Goal: Task Accomplishment & Management: Manage account settings

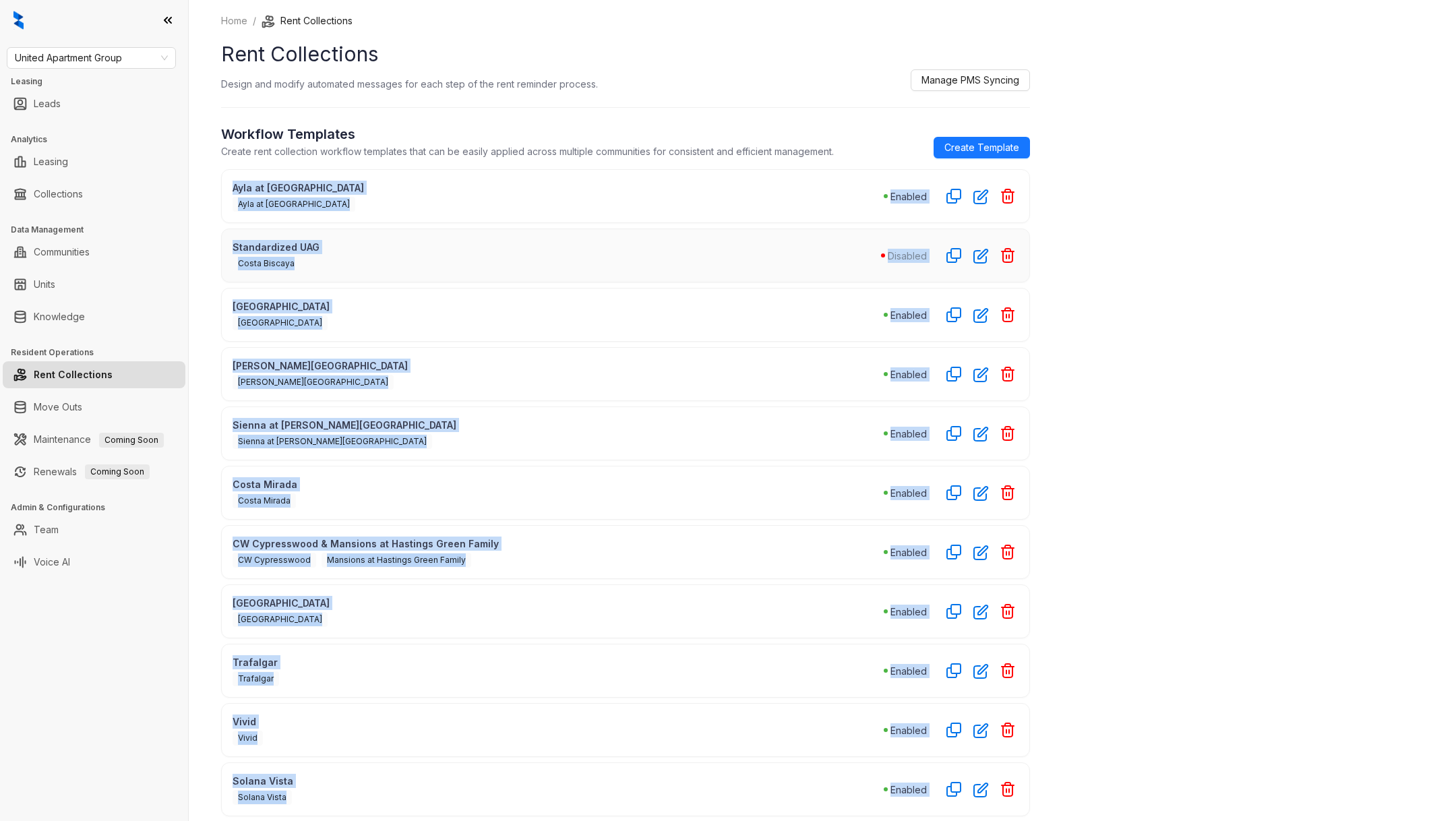
click at [571, 506] on div "Costa [PERSON_NAME] Mirada Enabled" at bounding box center [625, 492] width 809 height 54
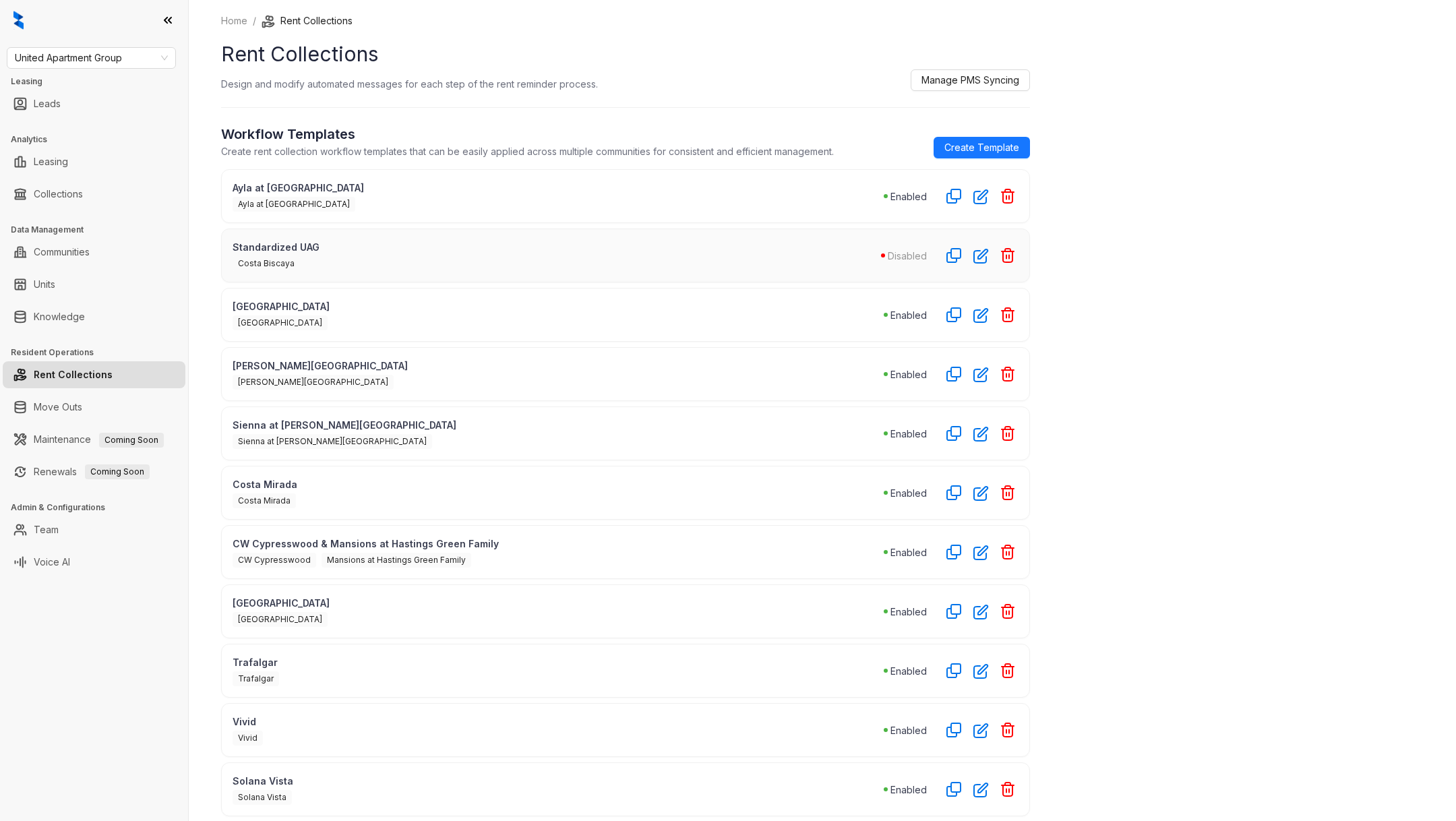
click at [892, 206] on div "Enabled" at bounding box center [950, 195] width 135 height 21
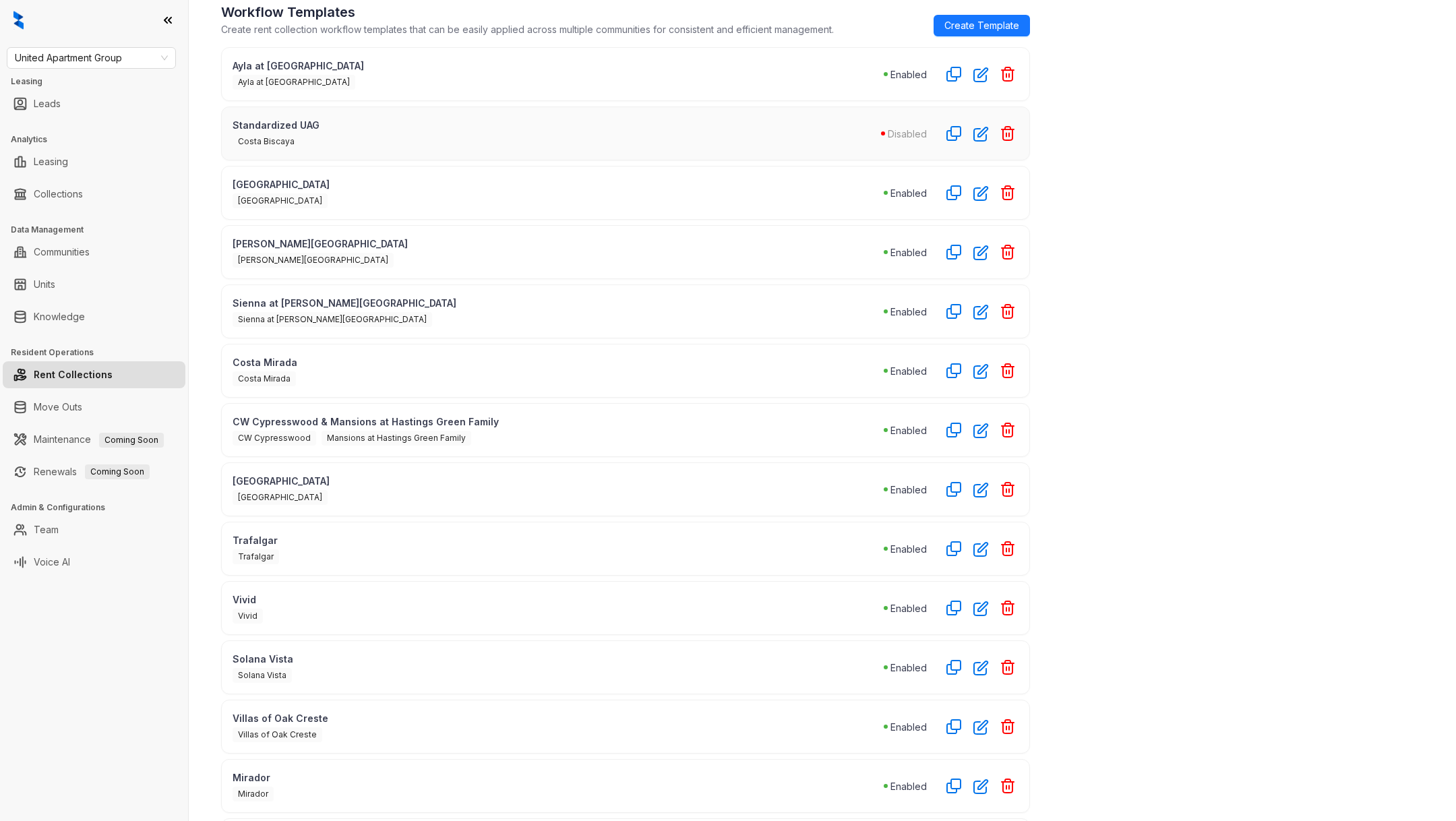
scroll to position [97, 0]
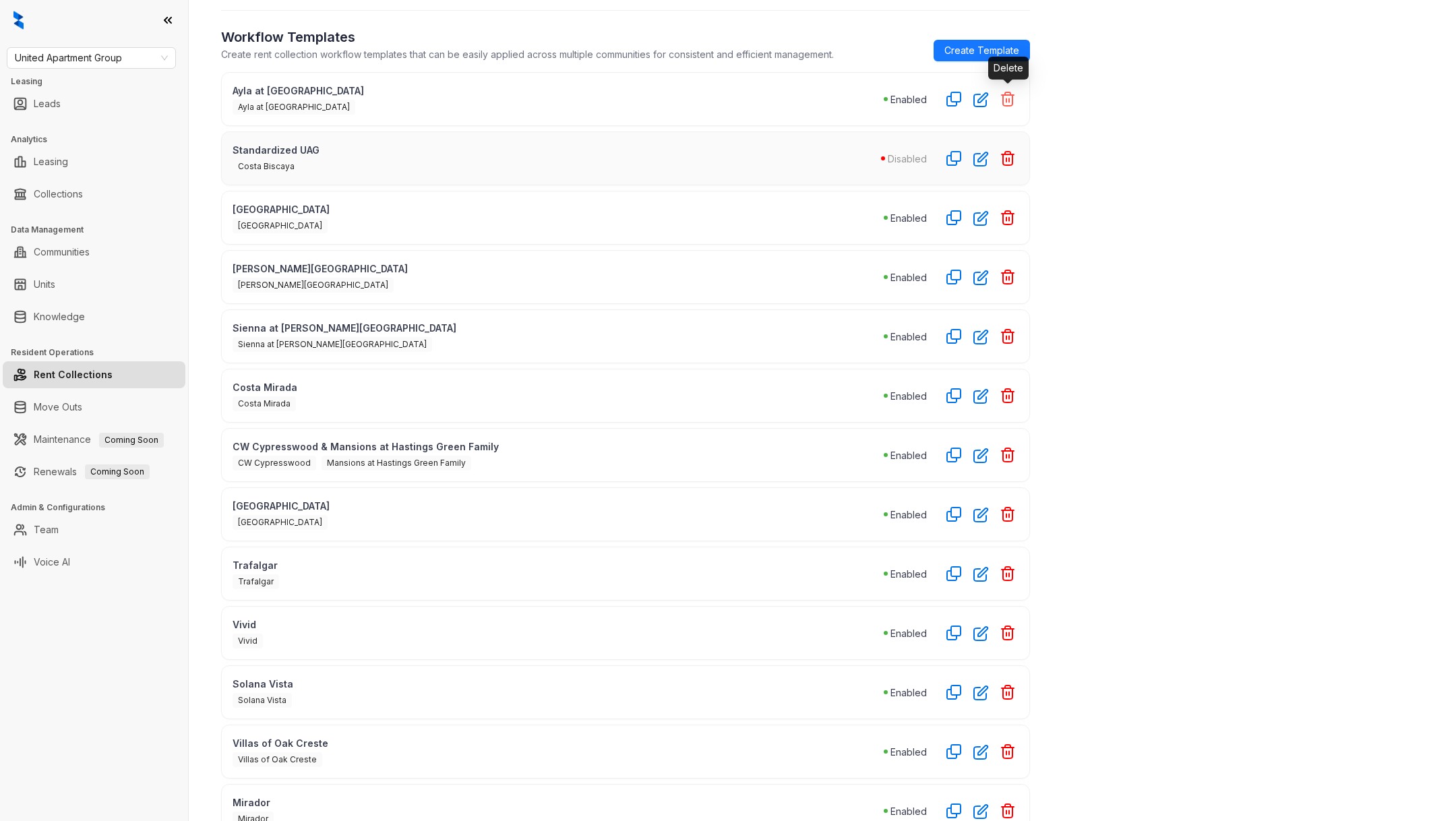
click at [1009, 94] on icon "button" at bounding box center [1008, 99] width 12 height 14
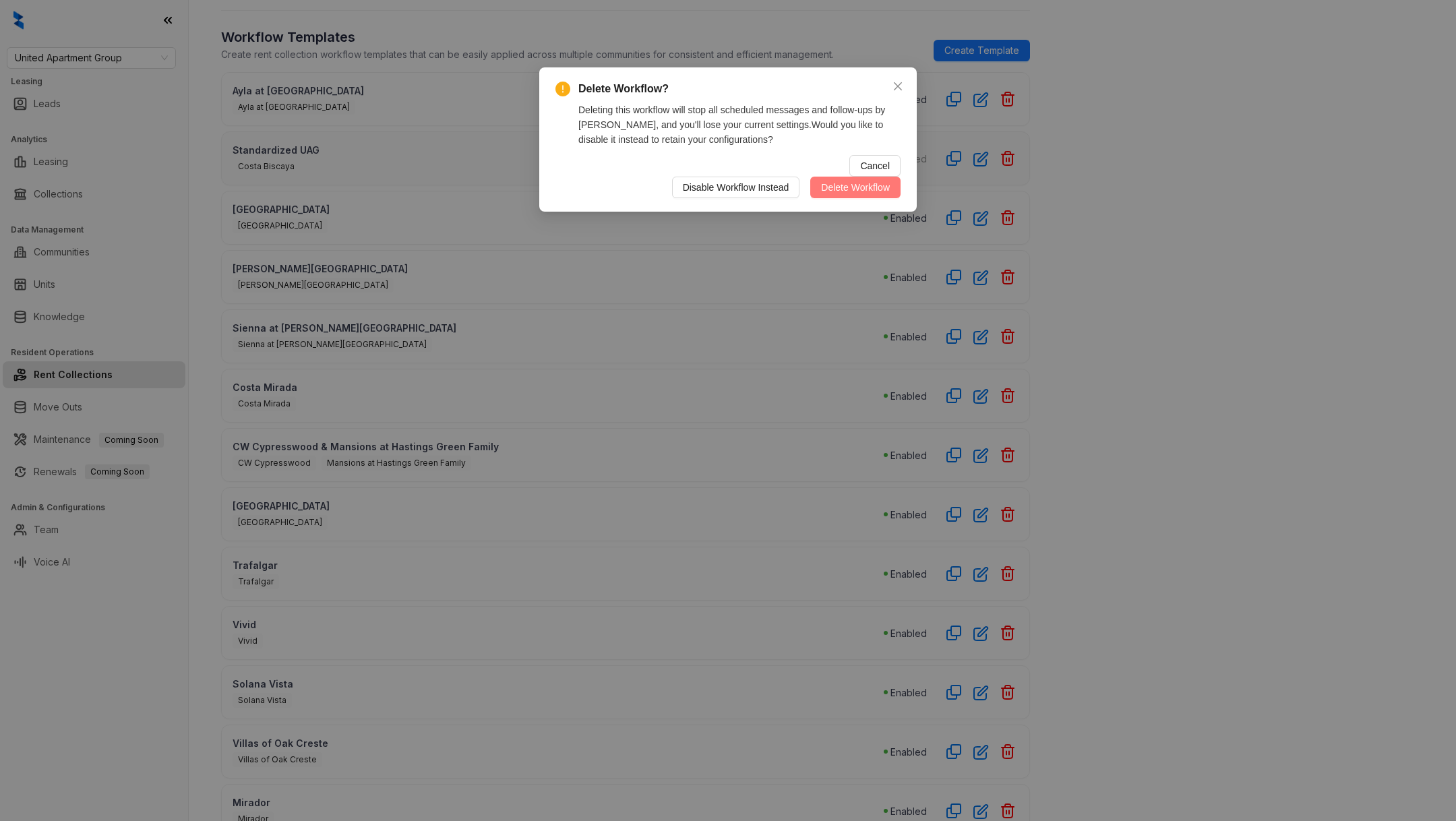
click at [858, 180] on span "Delete Workflow" at bounding box center [856, 187] width 69 height 15
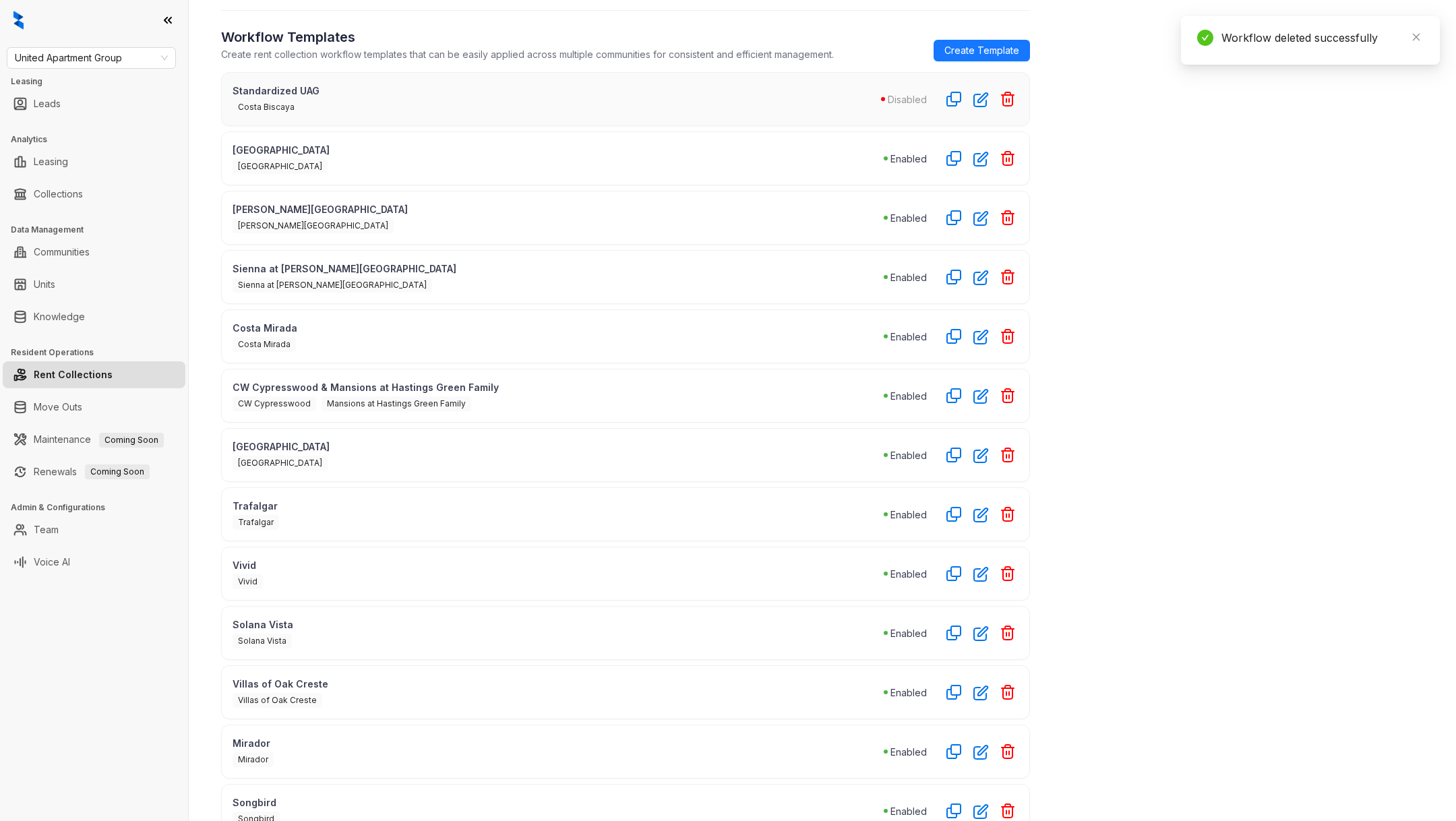
click at [801, 217] on div "[PERSON_NAME][GEOGRAPHIC_DATA]" at bounding box center [558, 224] width 651 height 17
click at [845, 166] on div "[GEOGRAPHIC_DATA]" at bounding box center [558, 165] width 651 height 17
click at [845, 158] on div "[GEOGRAPHIC_DATA]" at bounding box center [558, 165] width 651 height 17
click at [979, 158] on icon "button" at bounding box center [981, 160] width 14 height 14
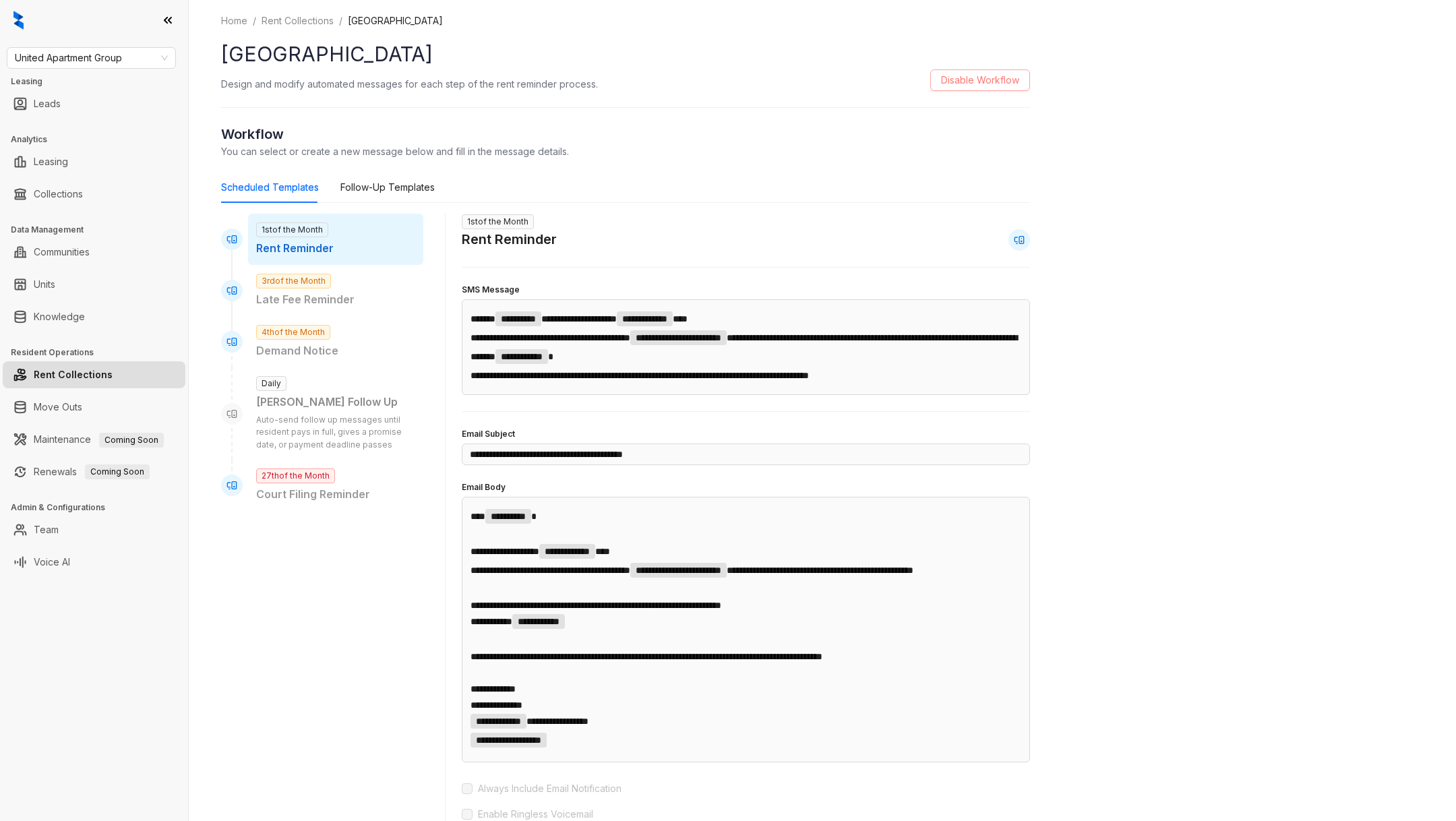
click at [1000, 73] on span "Disable Workflow" at bounding box center [979, 79] width 78 height 15
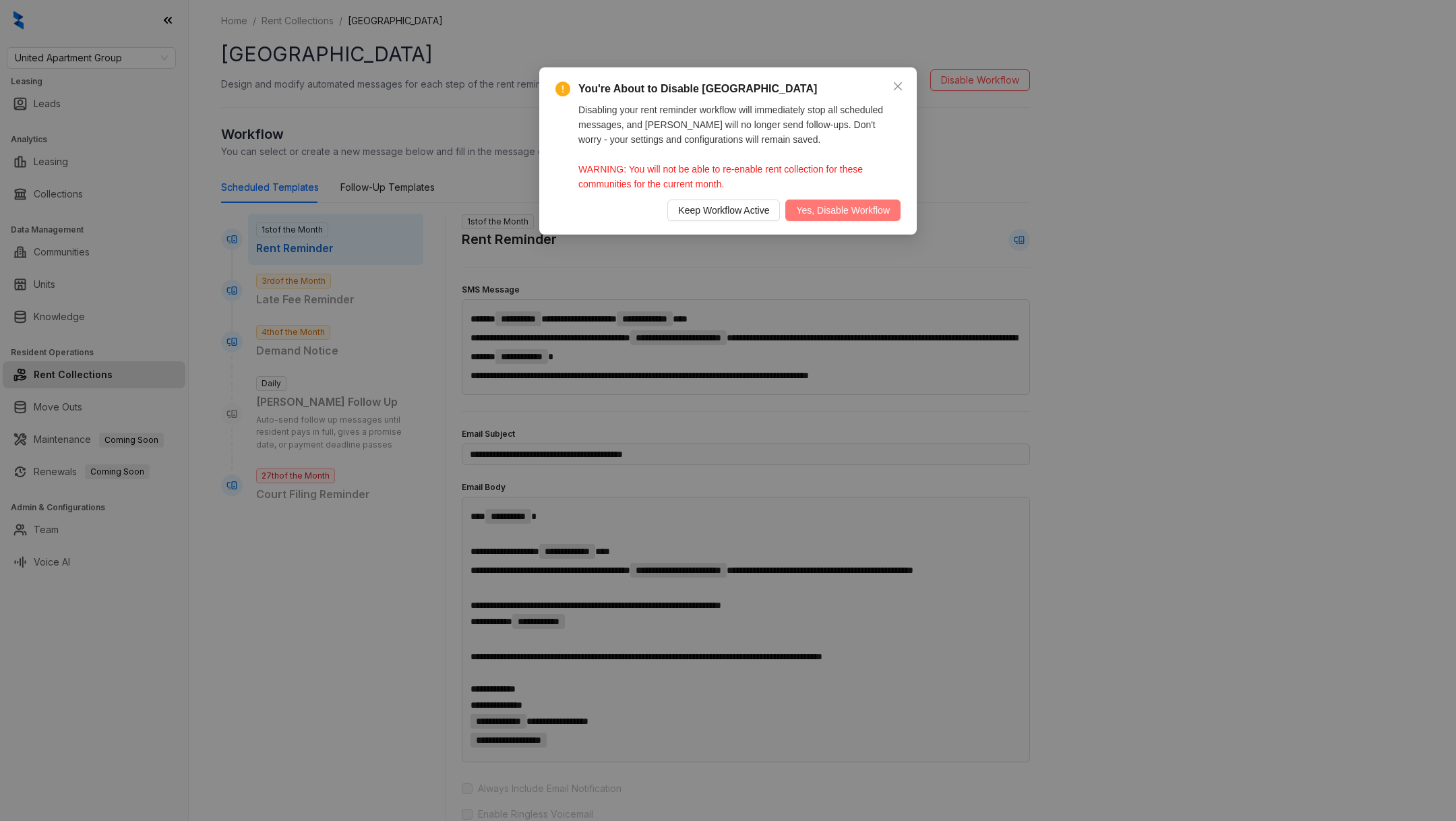
click at [828, 219] on button "Yes, Disable Workflow" at bounding box center [843, 210] width 115 height 21
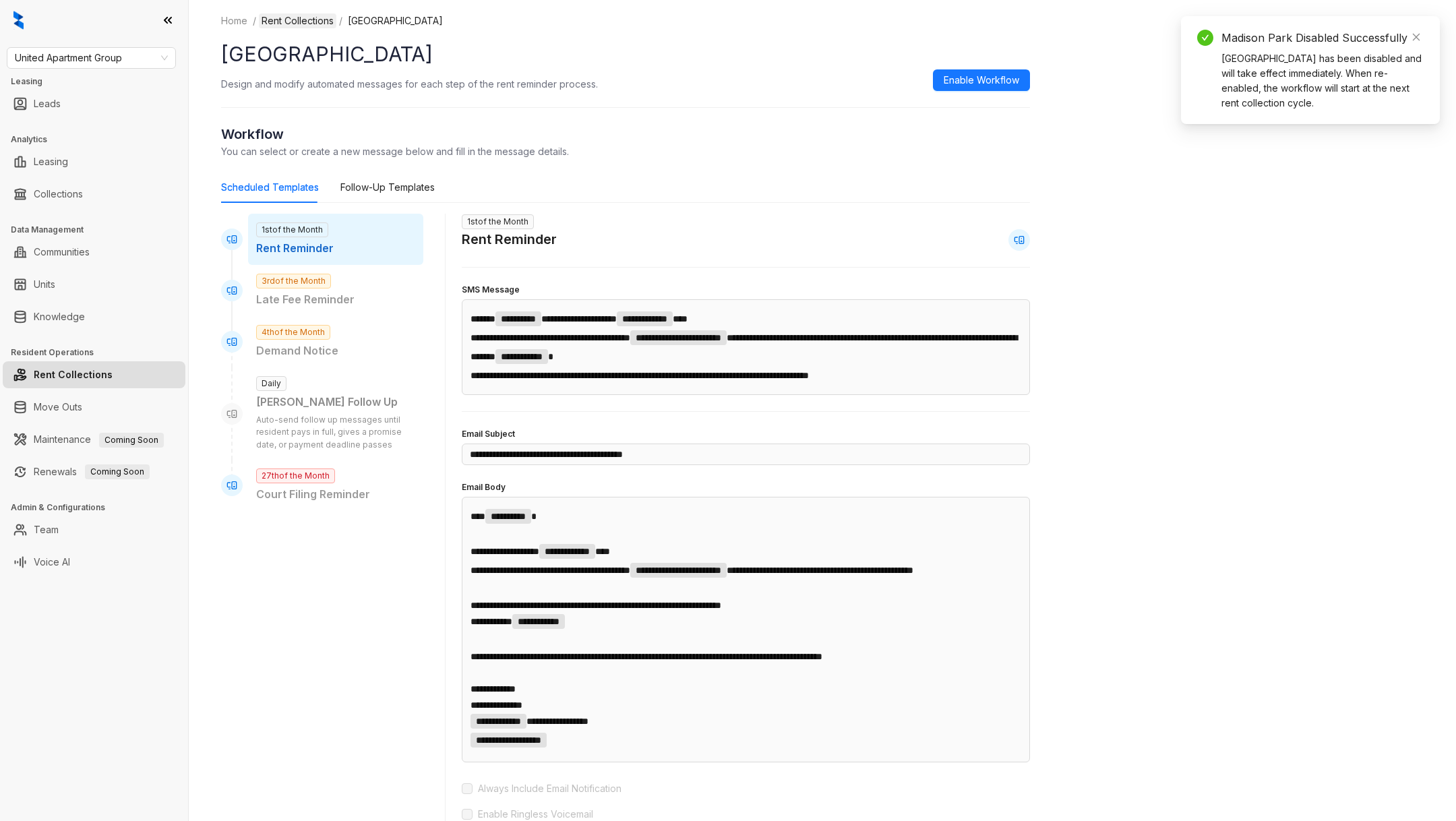
click at [310, 20] on link "Rent Collections" at bounding box center [298, 21] width 77 height 15
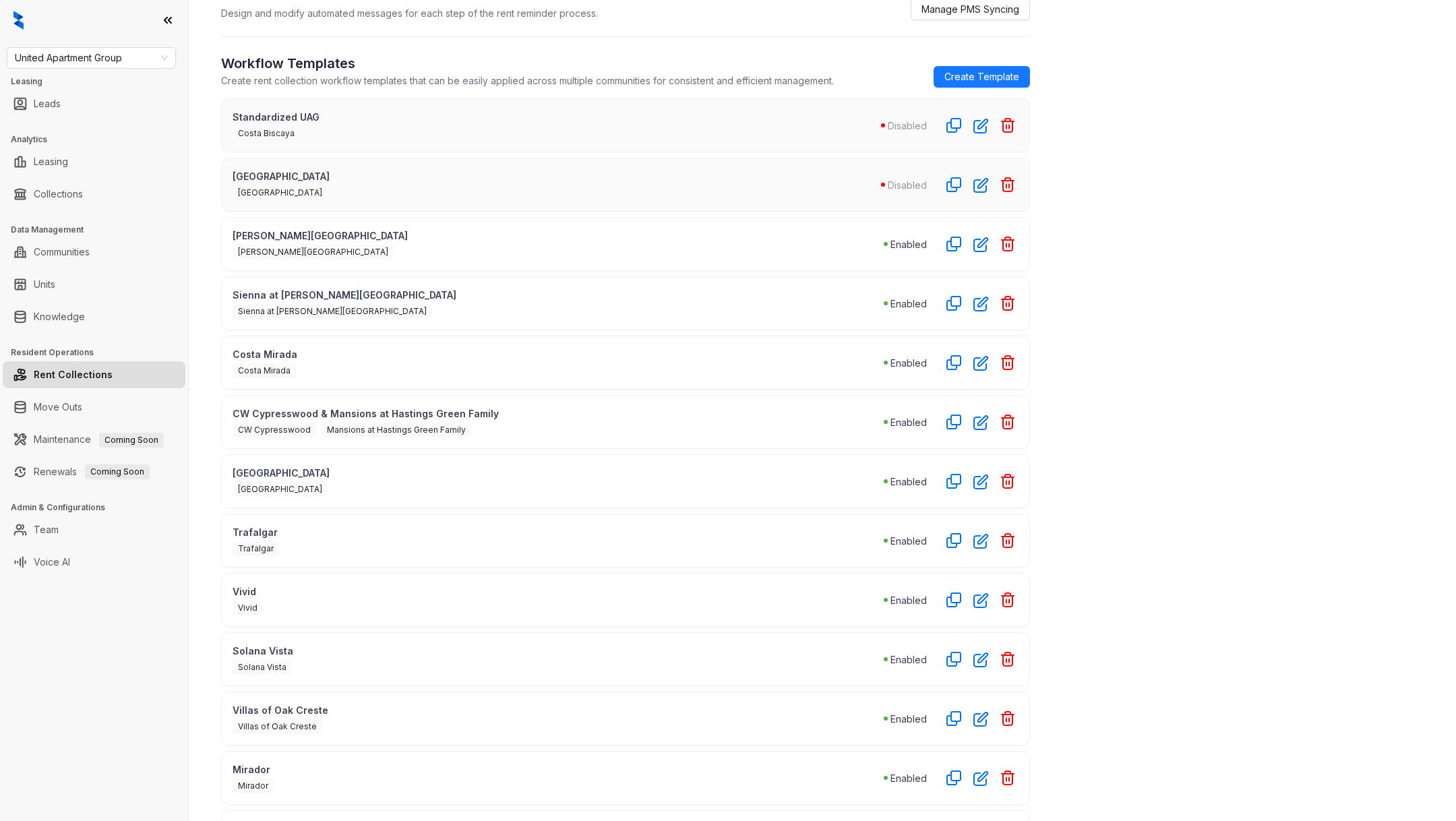
scroll to position [73, 0]
click at [975, 238] on icon "button" at bounding box center [981, 242] width 15 height 15
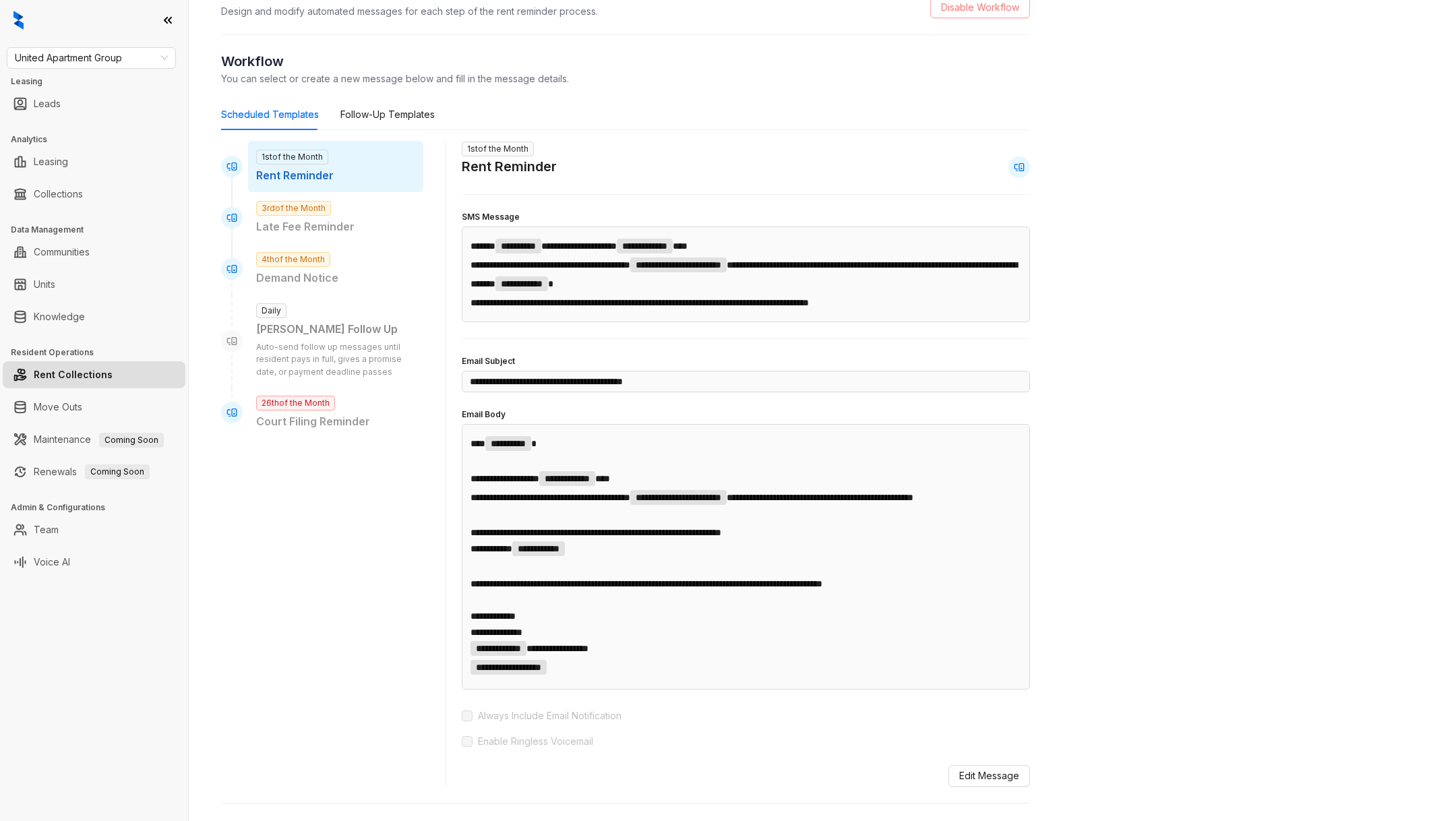
click at [975, 8] on span "Disable Workflow" at bounding box center [979, 7] width 78 height 15
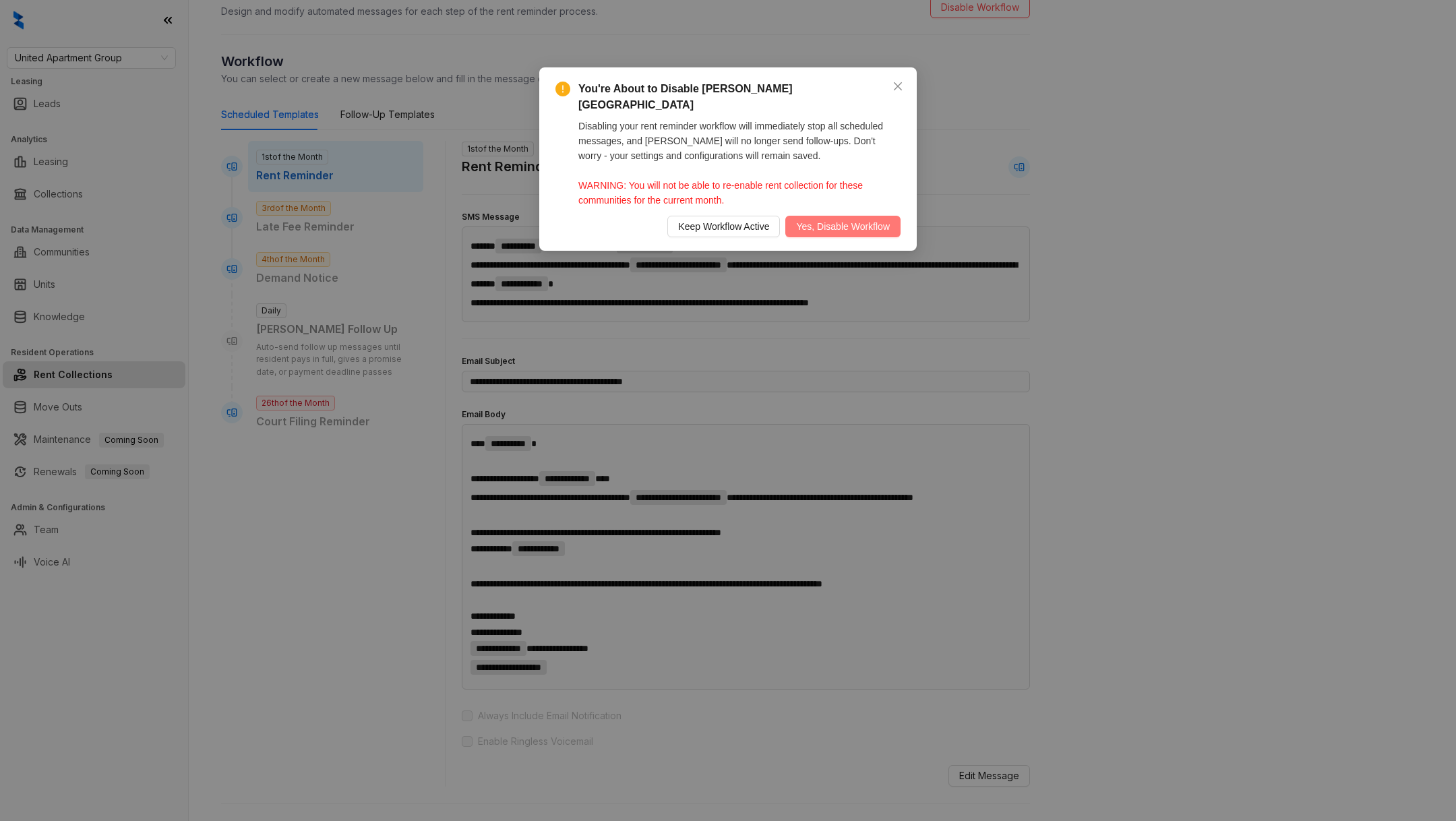
click at [843, 219] on span "Yes, Disable Workflow" at bounding box center [843, 226] width 94 height 15
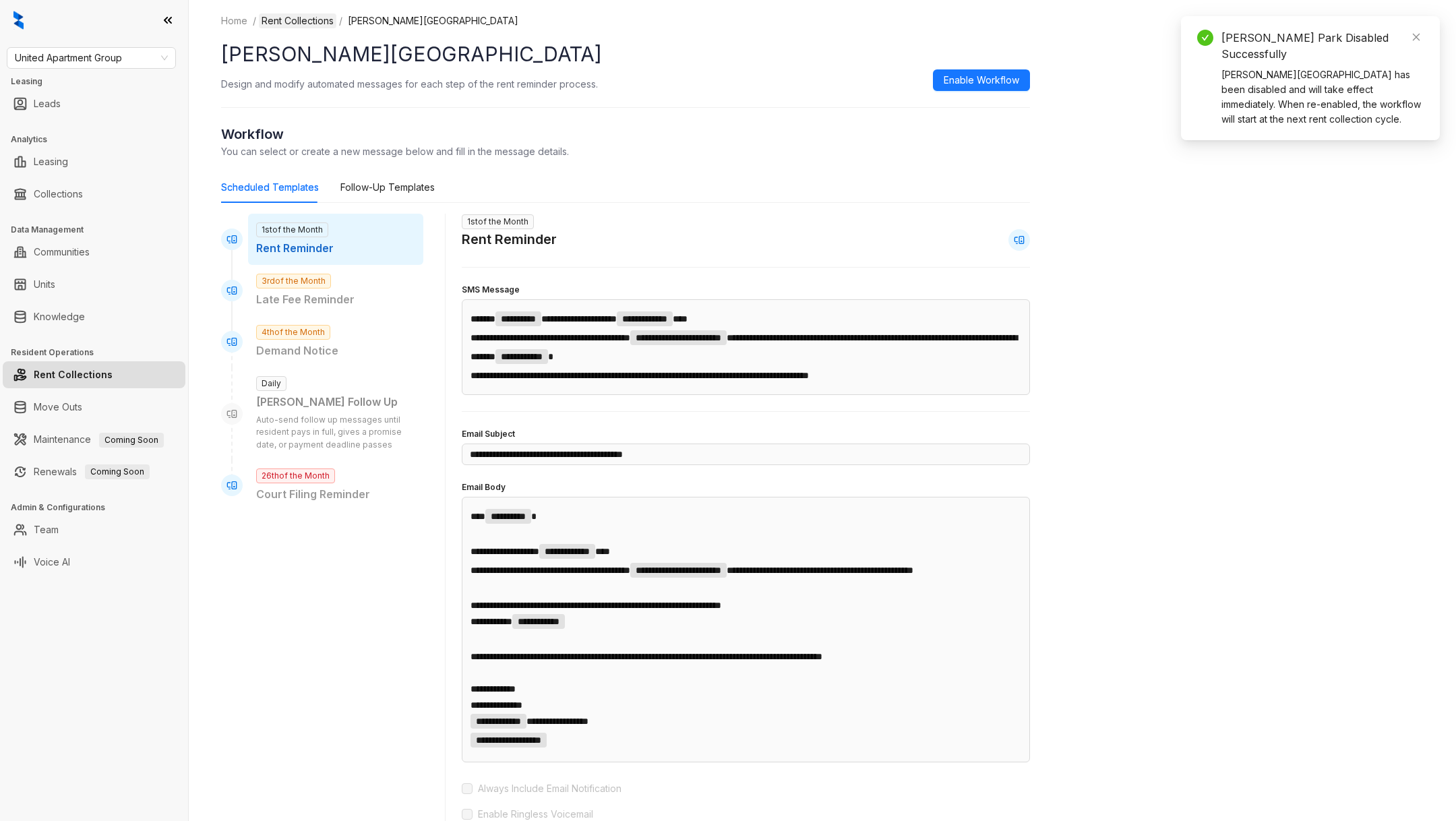
click at [306, 24] on link "Rent Collections" at bounding box center [298, 21] width 77 height 15
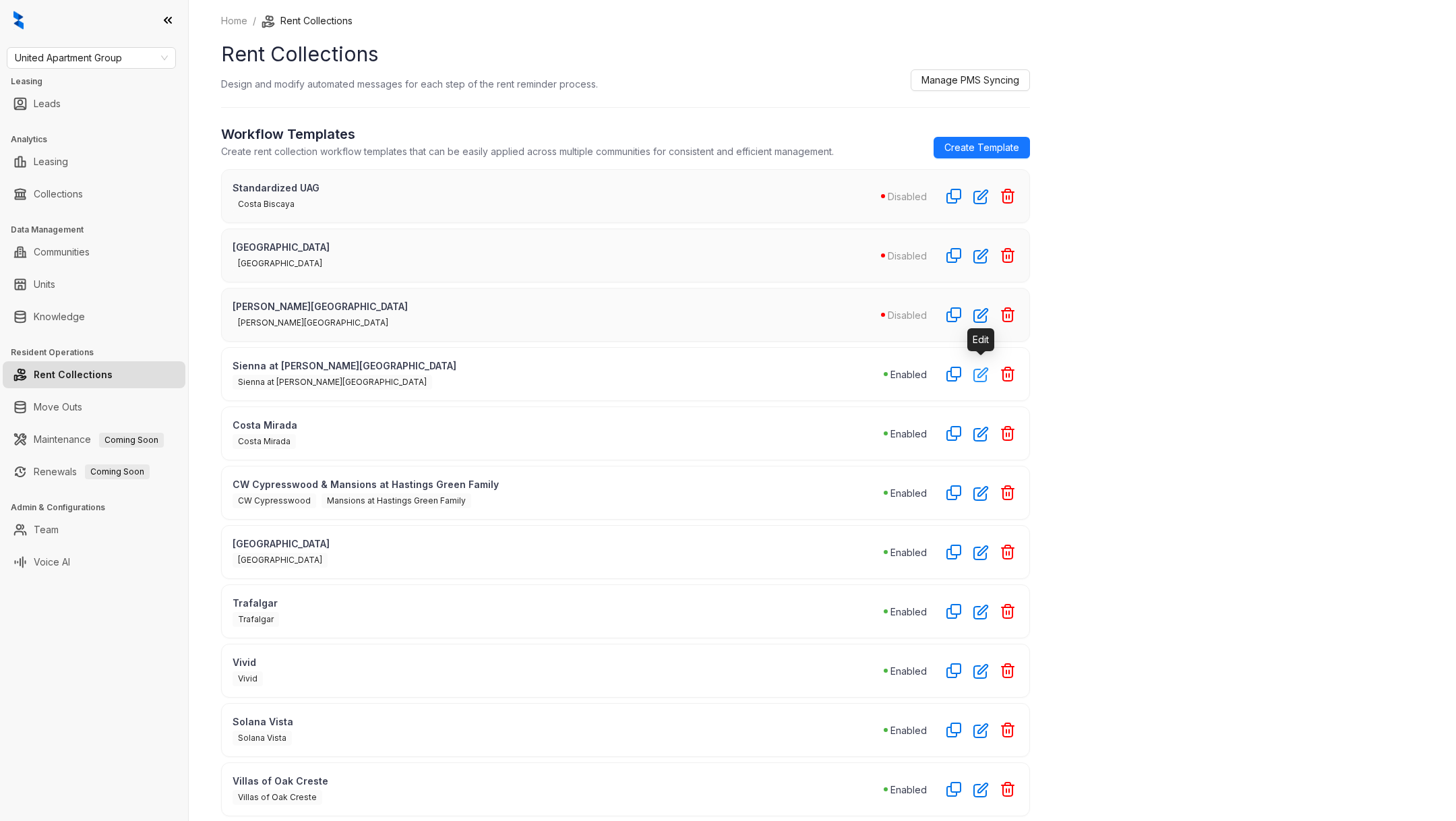
click at [983, 376] on icon "button" at bounding box center [981, 375] width 14 height 14
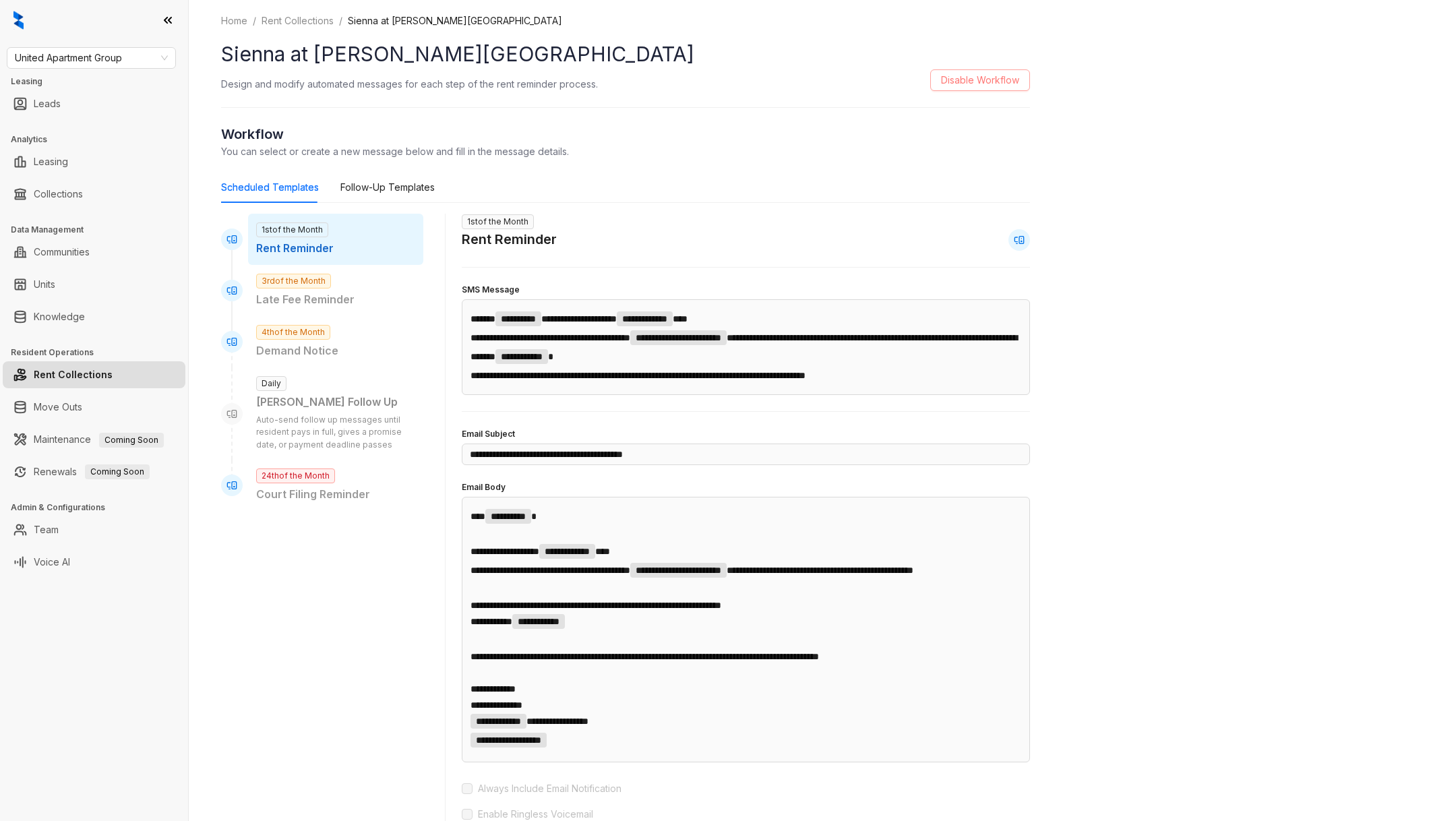
click at [984, 75] on span "Disable Workflow" at bounding box center [979, 79] width 78 height 15
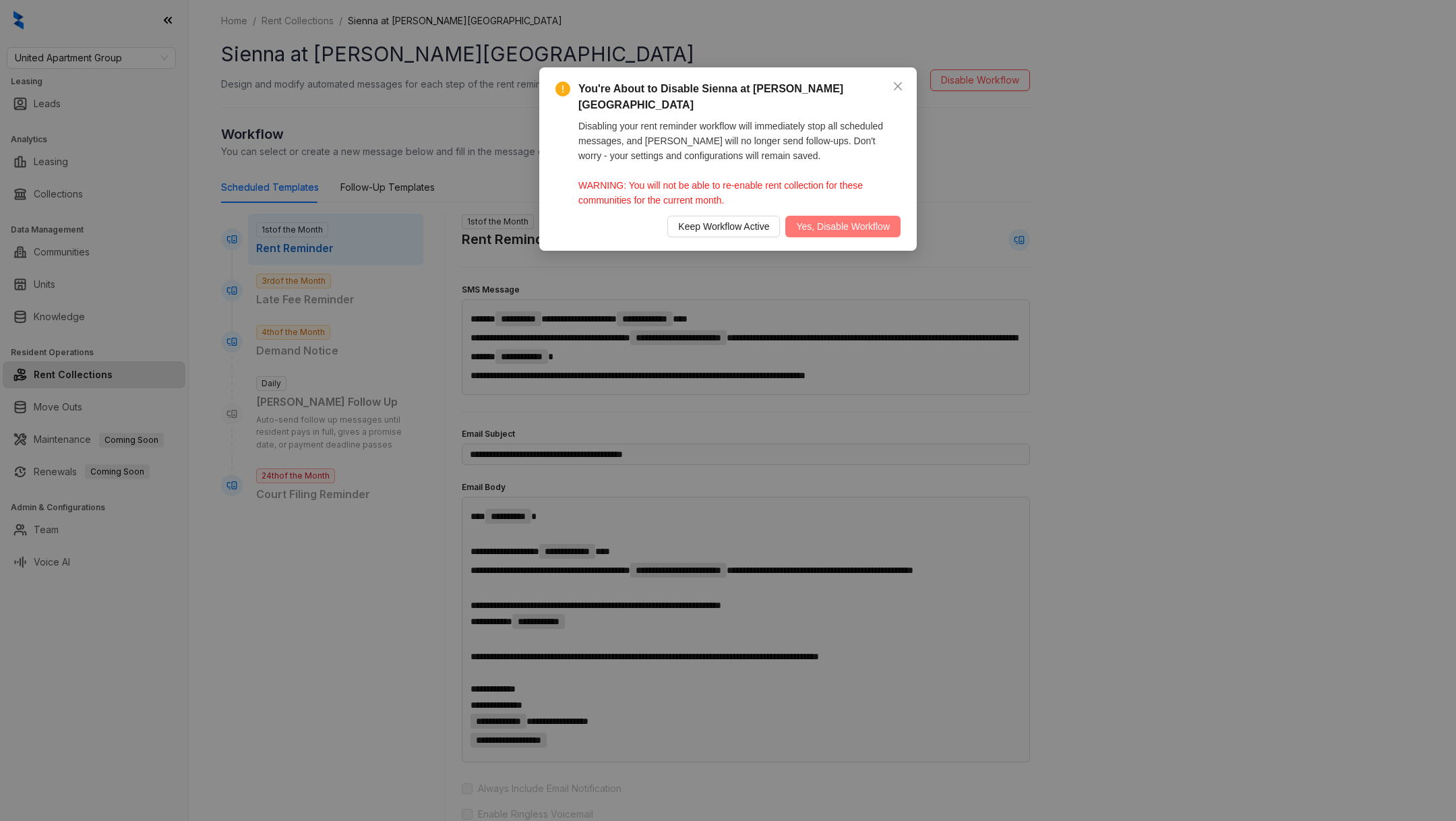
click at [865, 219] on span "Yes, Disable Workflow" at bounding box center [843, 226] width 94 height 15
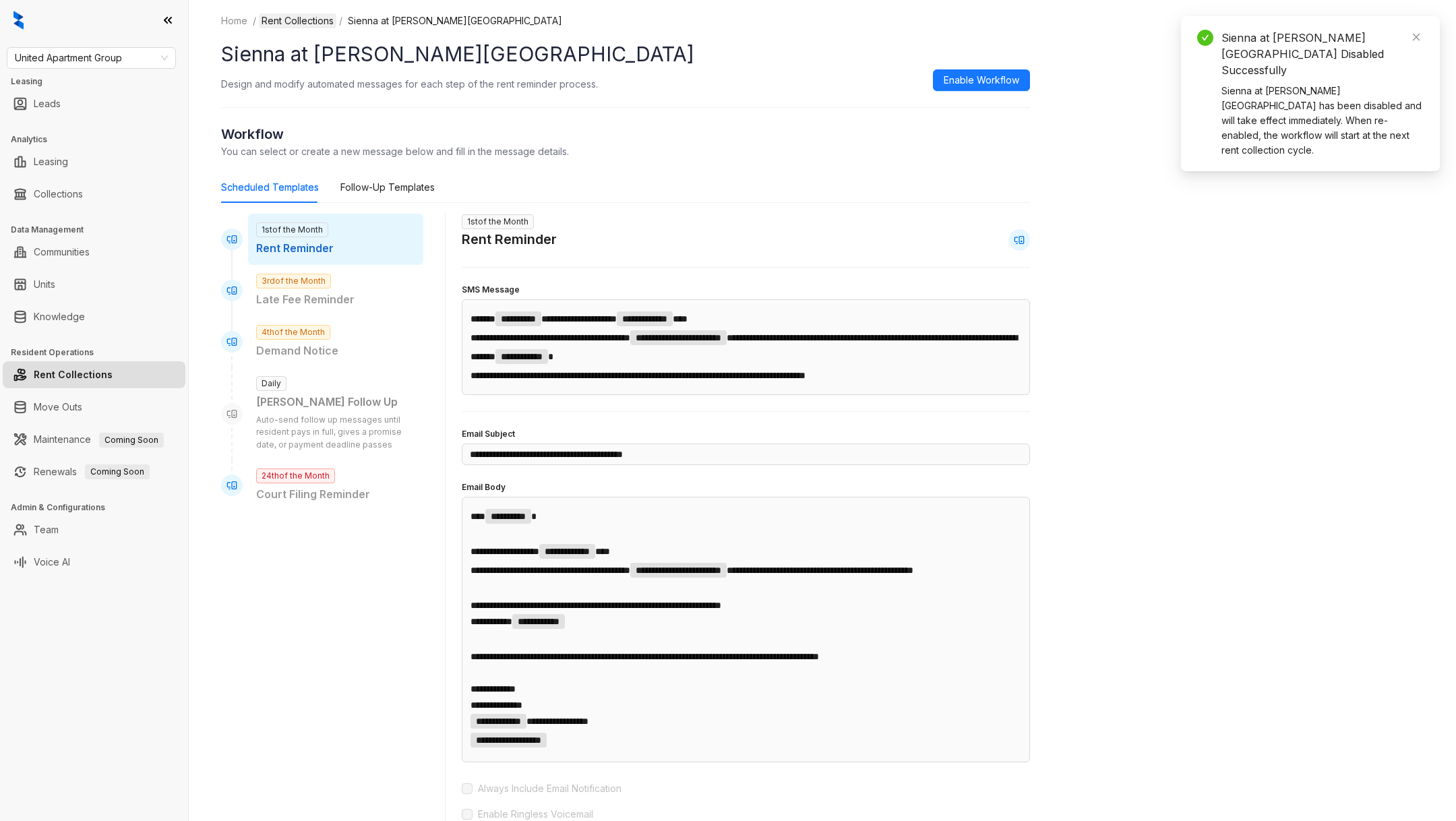
click at [311, 19] on link "Rent Collections" at bounding box center [298, 21] width 77 height 15
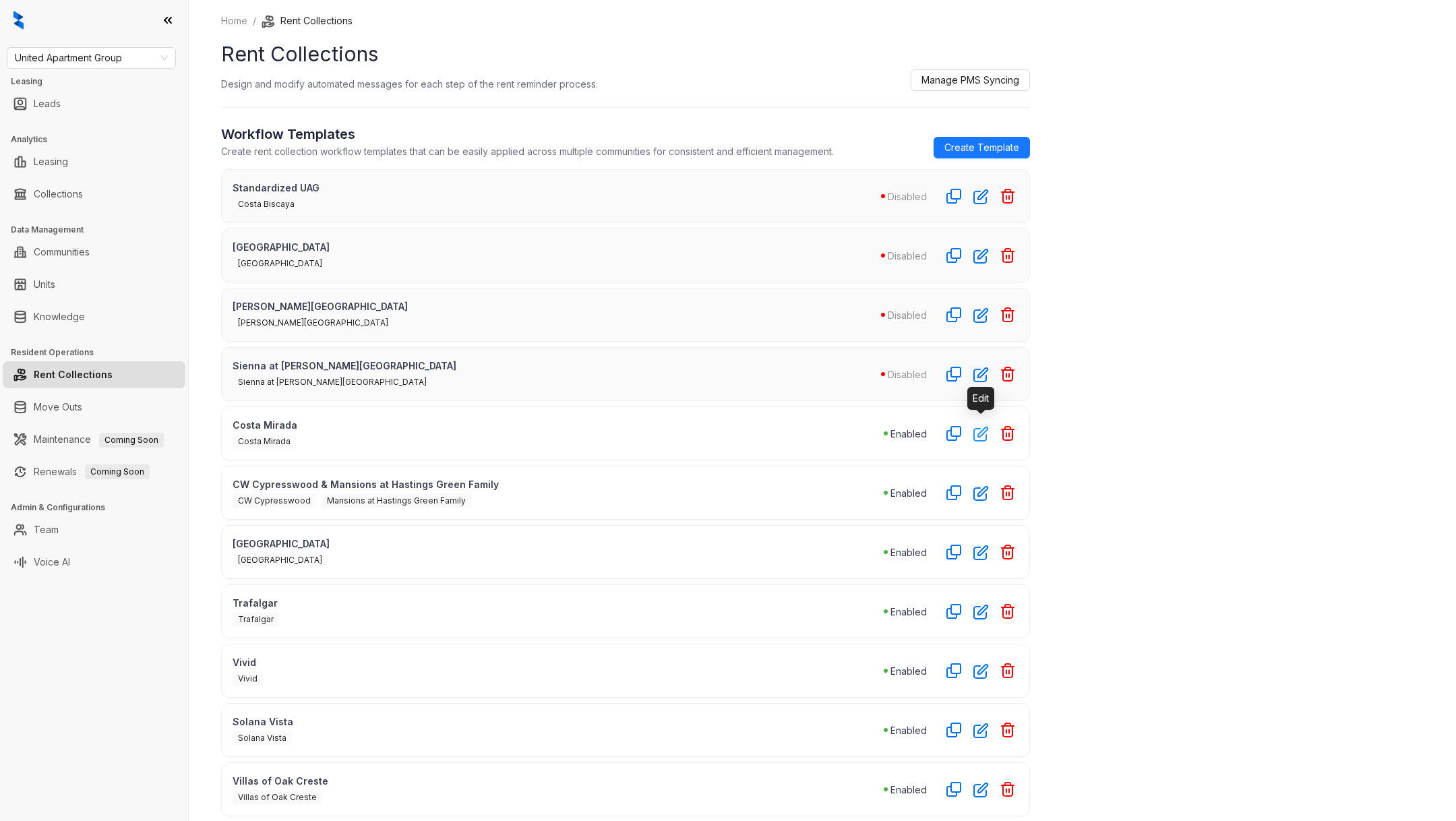
click at [979, 426] on icon "button" at bounding box center [981, 434] width 15 height 15
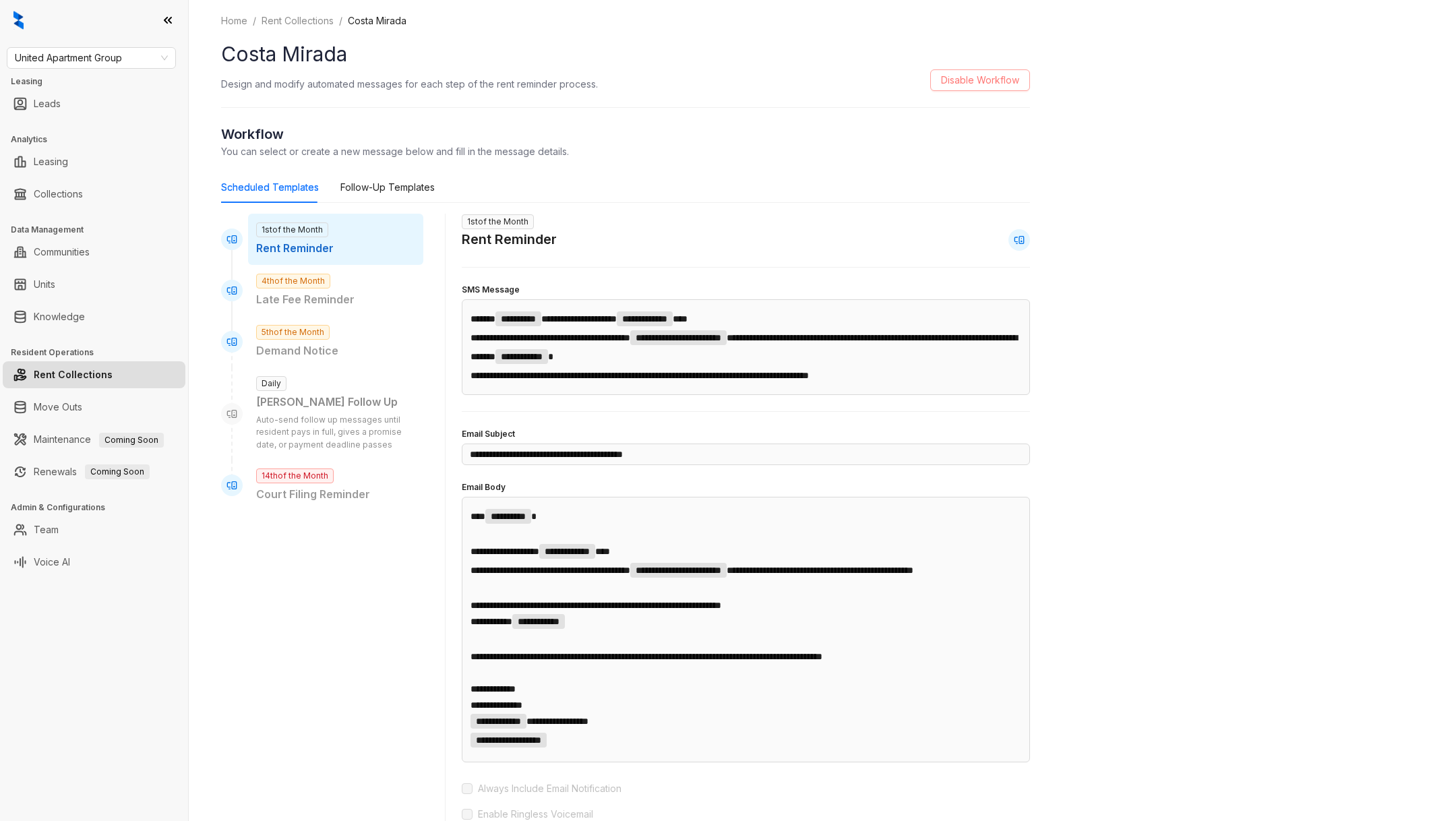
click at [967, 85] on span "Disable Workflow" at bounding box center [979, 79] width 78 height 15
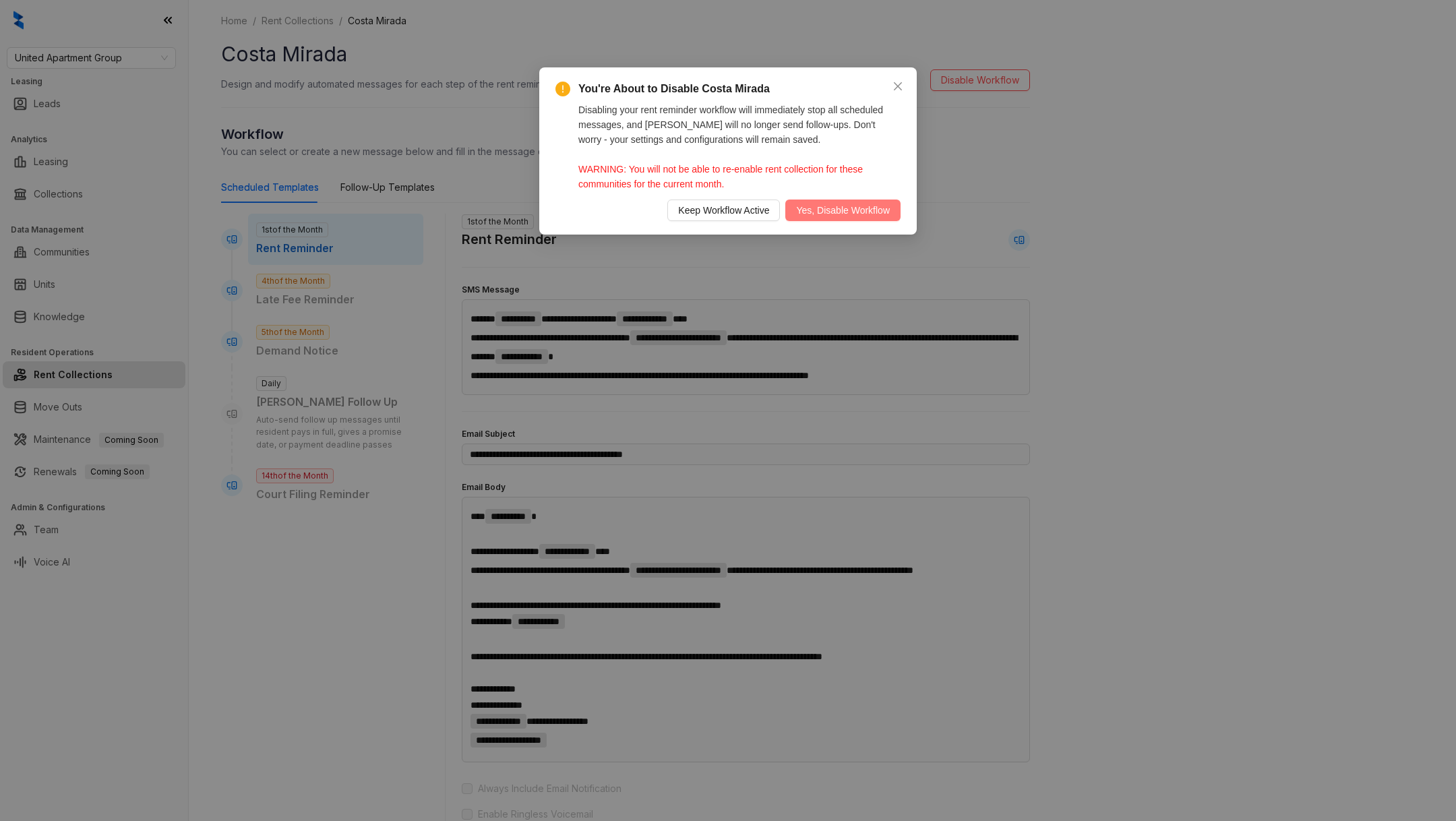
click at [816, 217] on span "Yes, Disable Workflow" at bounding box center [843, 210] width 94 height 15
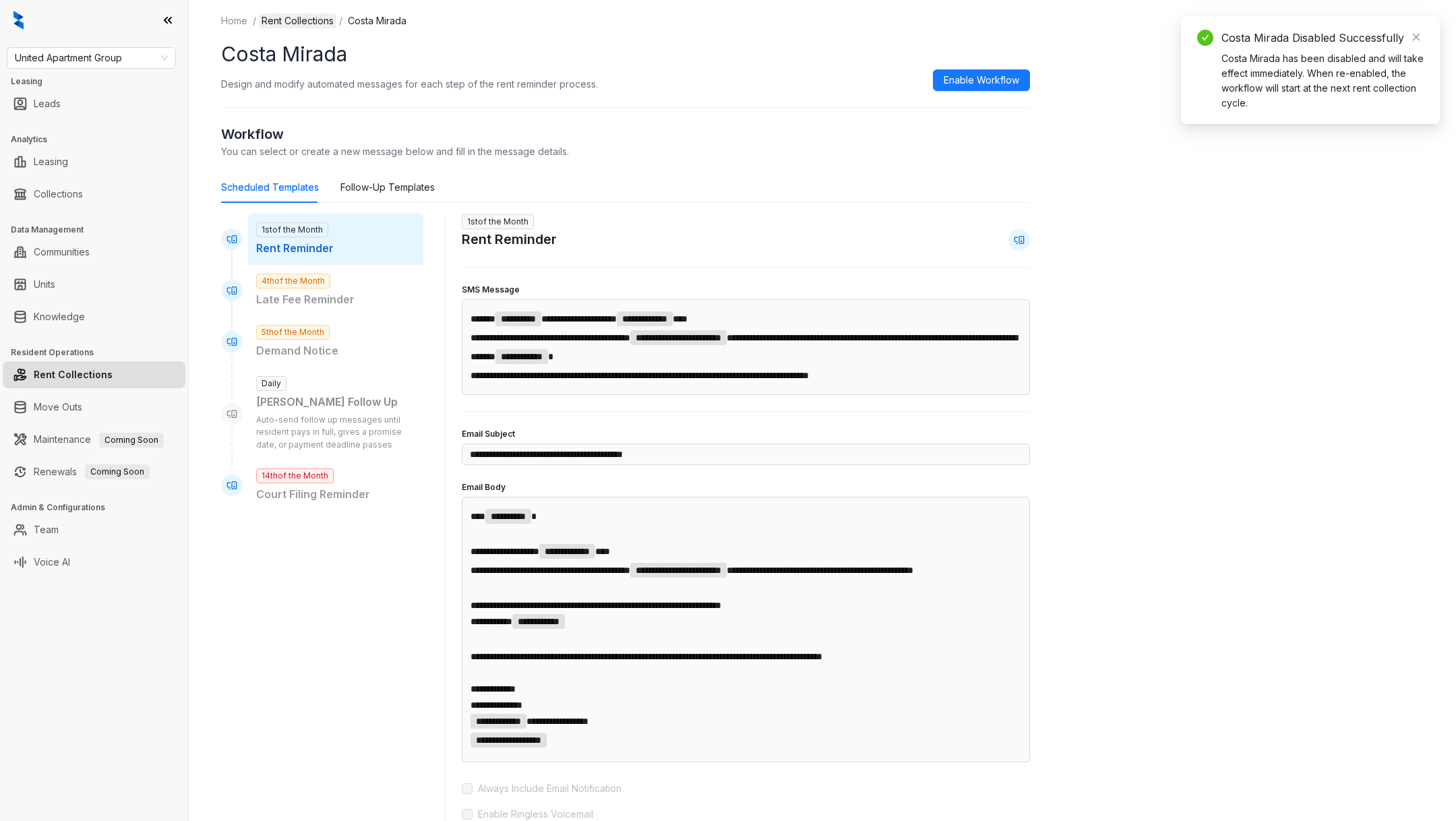
click at [310, 26] on link "Rent Collections" at bounding box center [298, 21] width 77 height 15
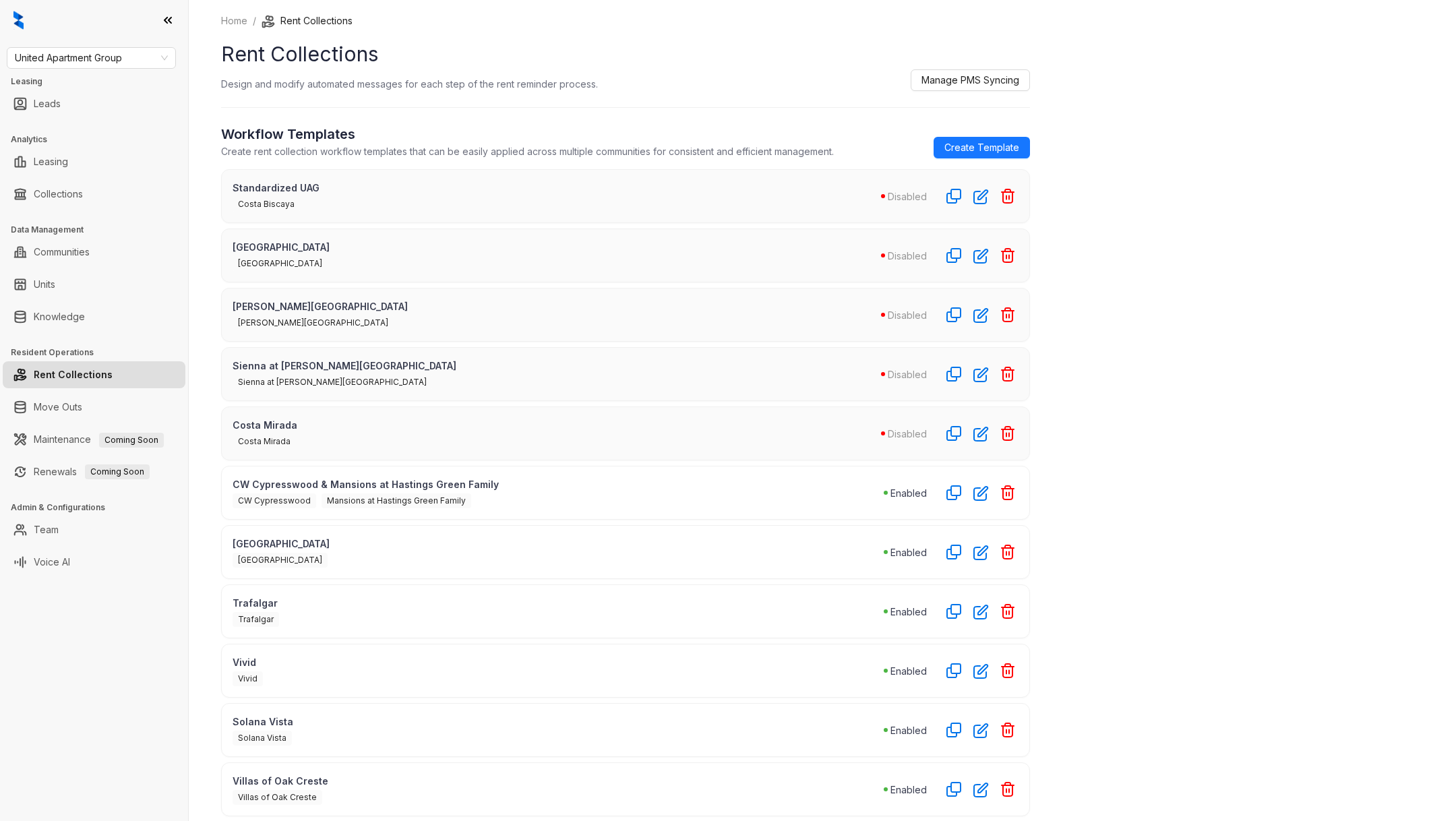
scroll to position [19, 0]
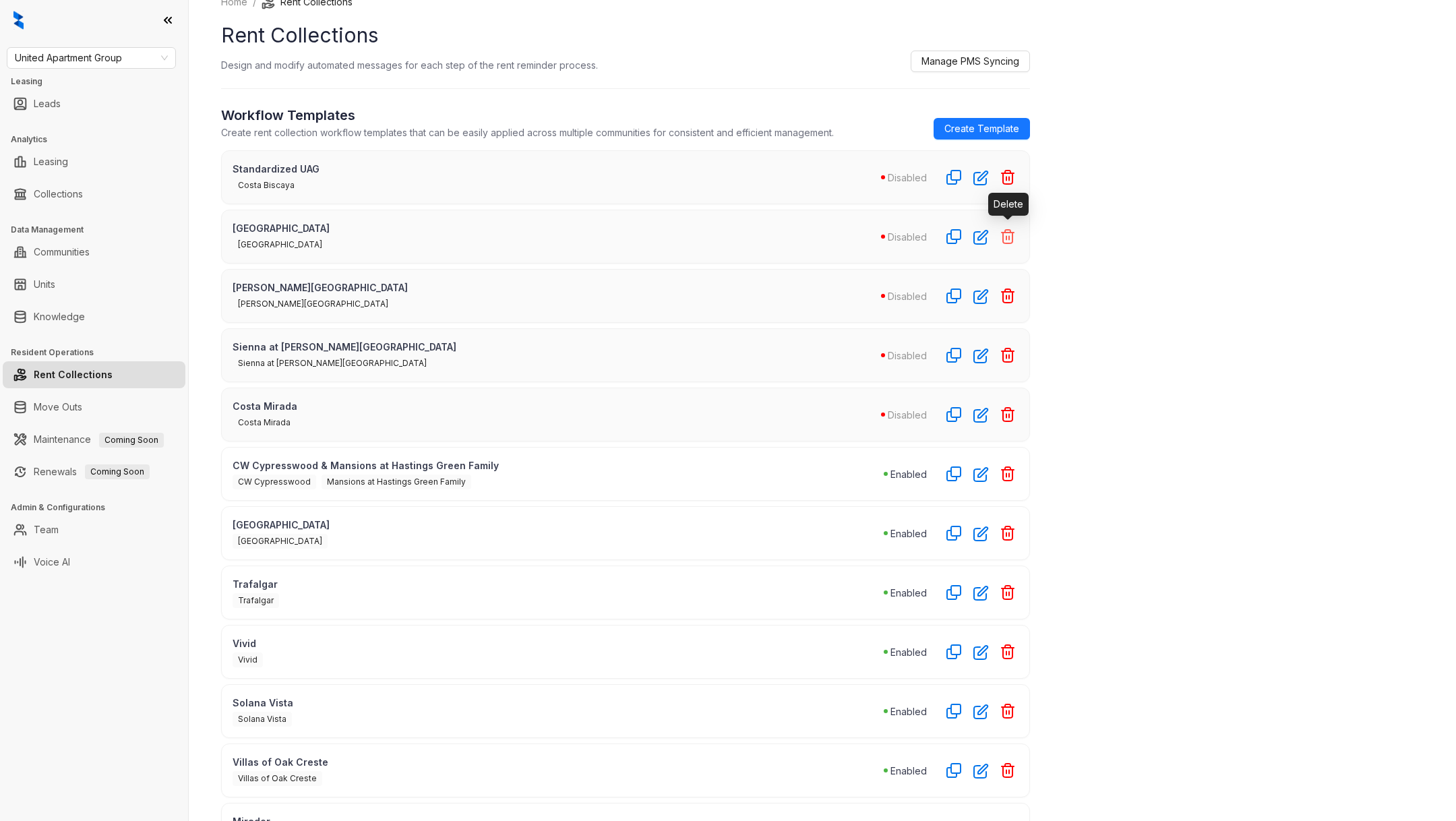
click at [1010, 229] on icon "button" at bounding box center [1007, 236] width 16 height 16
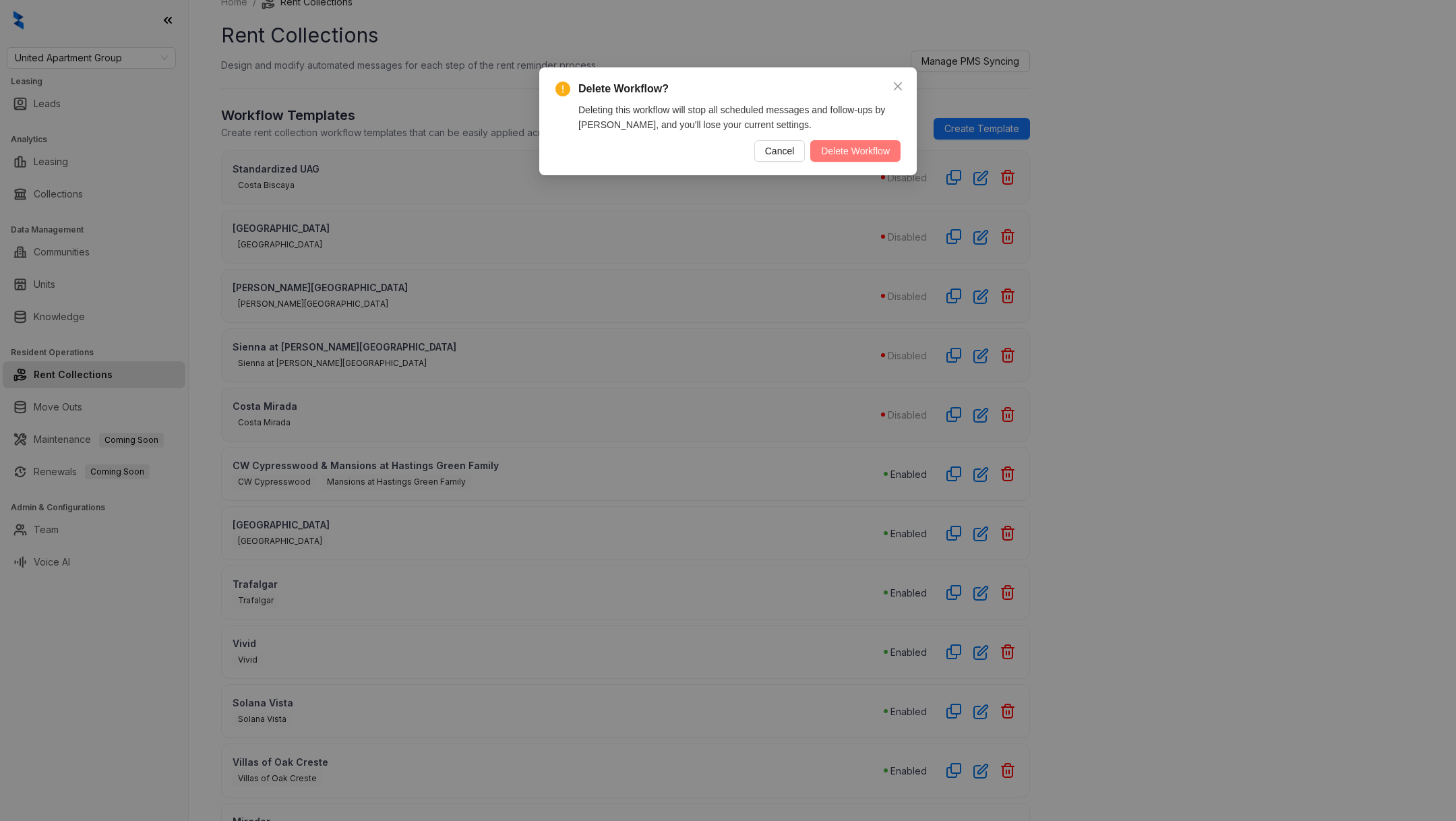
click at [856, 154] on span "Delete Workflow" at bounding box center [856, 151] width 69 height 15
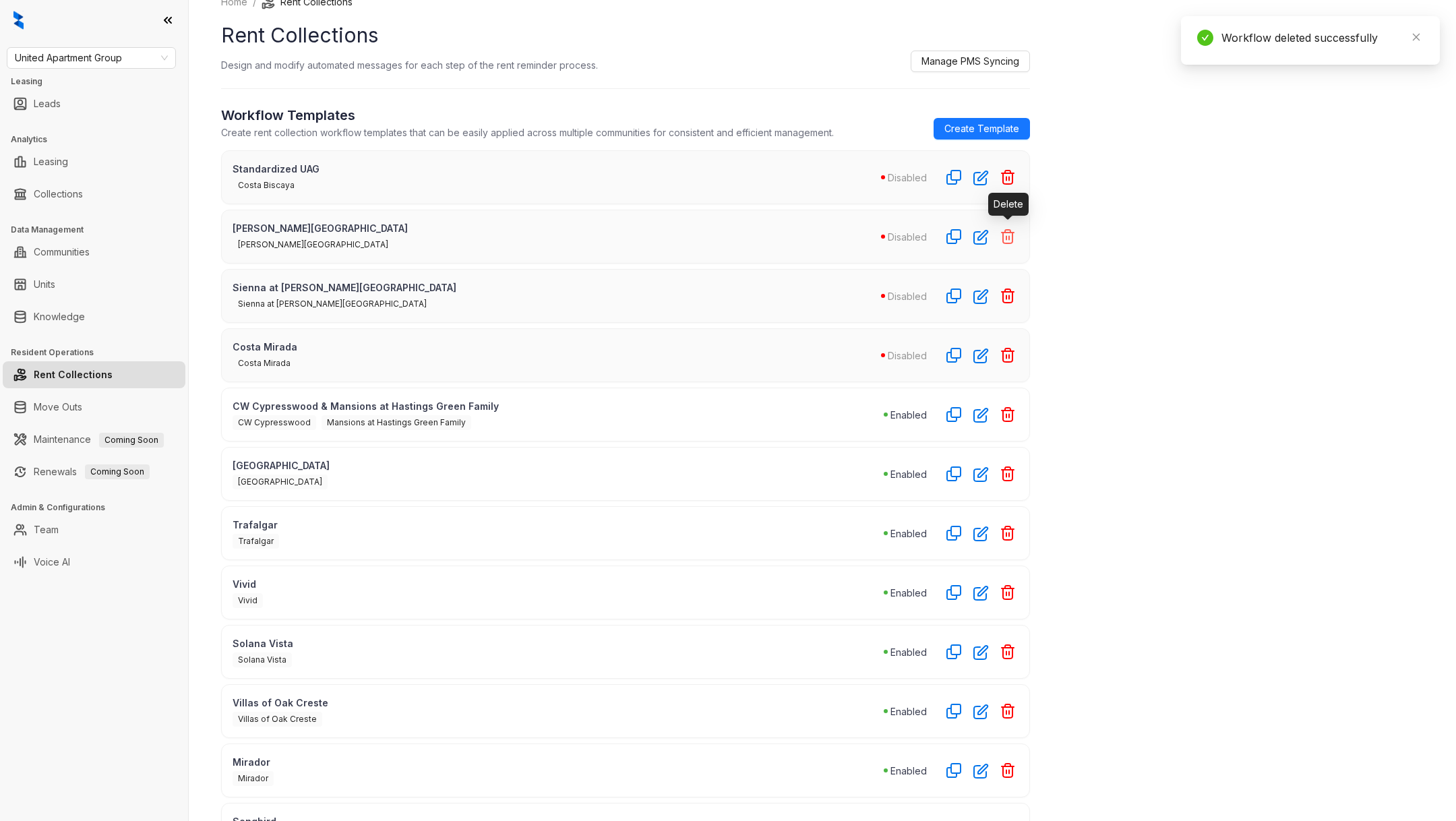
click at [1007, 238] on icon "button" at bounding box center [1007, 236] width 16 height 16
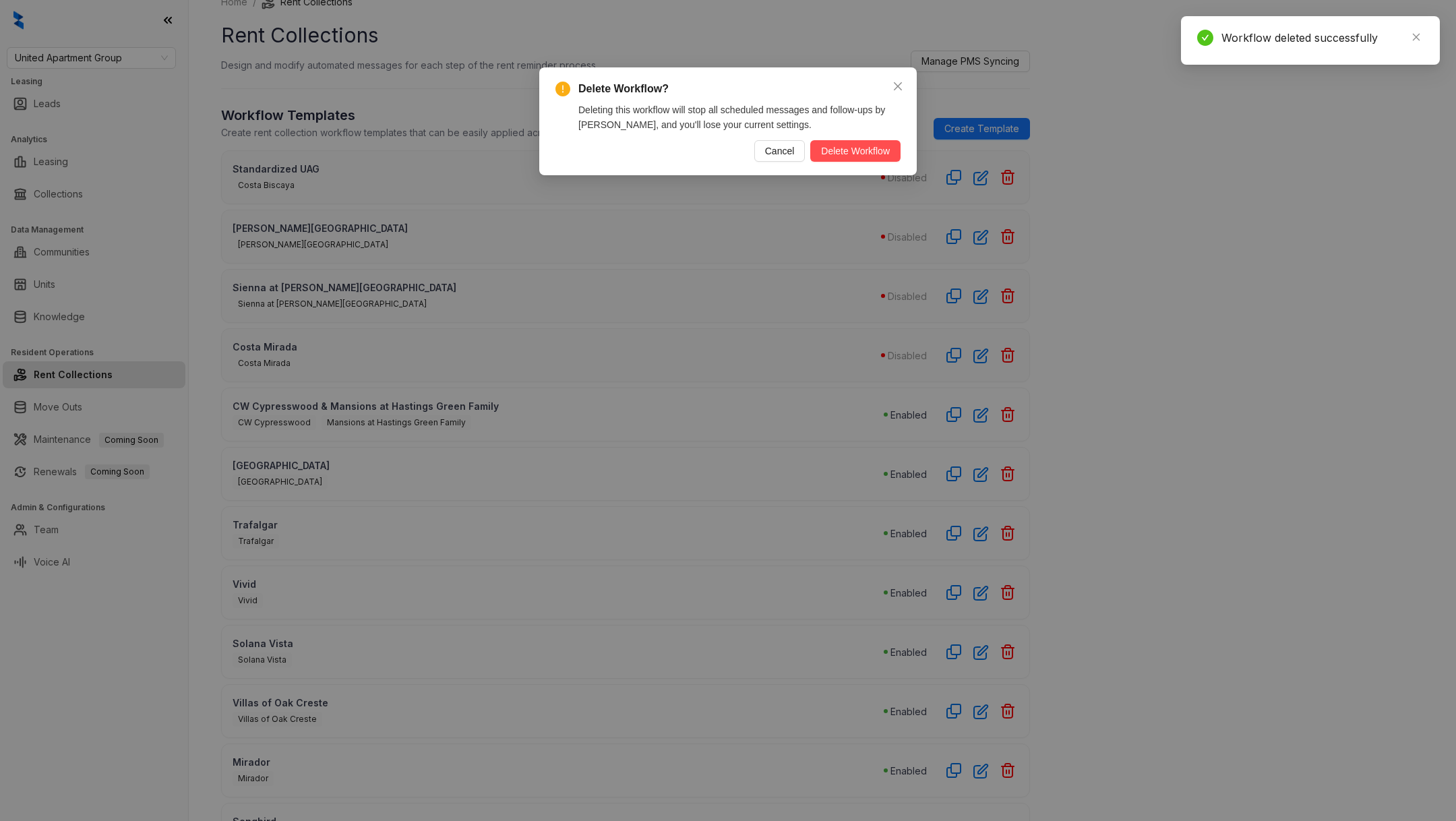
click at [847, 162] on div "Delete Workflow? Deleting this workflow will stop all scheduled messages and fo…" at bounding box center [728, 122] width 377 height 108
click at [862, 133] on div "Delete Workflow? Deleting this workflow will stop all scheduled messages and fo…" at bounding box center [728, 121] width 345 height 81
click at [861, 145] on span "Delete Workflow" at bounding box center [856, 151] width 69 height 15
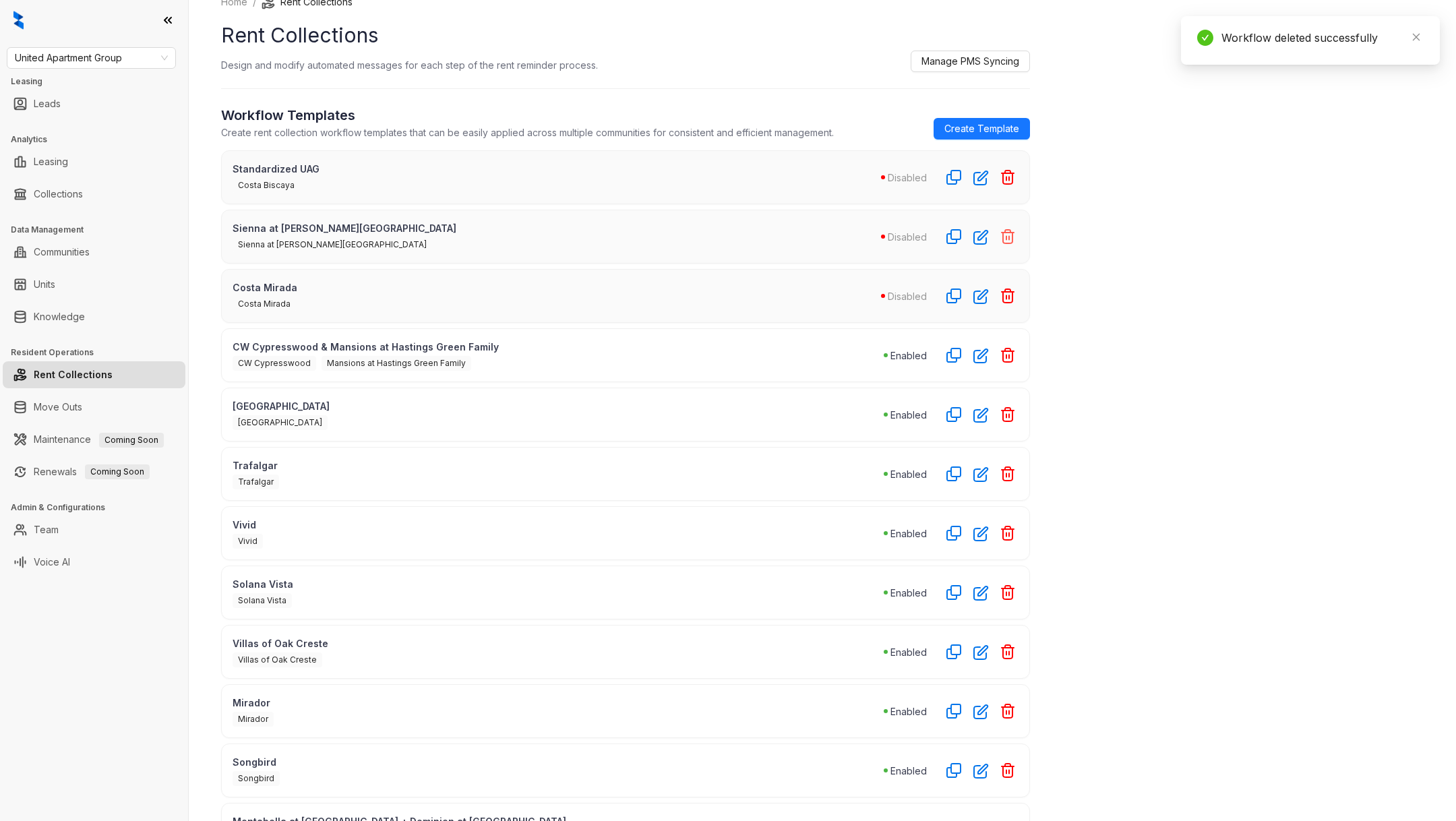
click at [1010, 239] on icon "button" at bounding box center [1007, 236] width 16 height 16
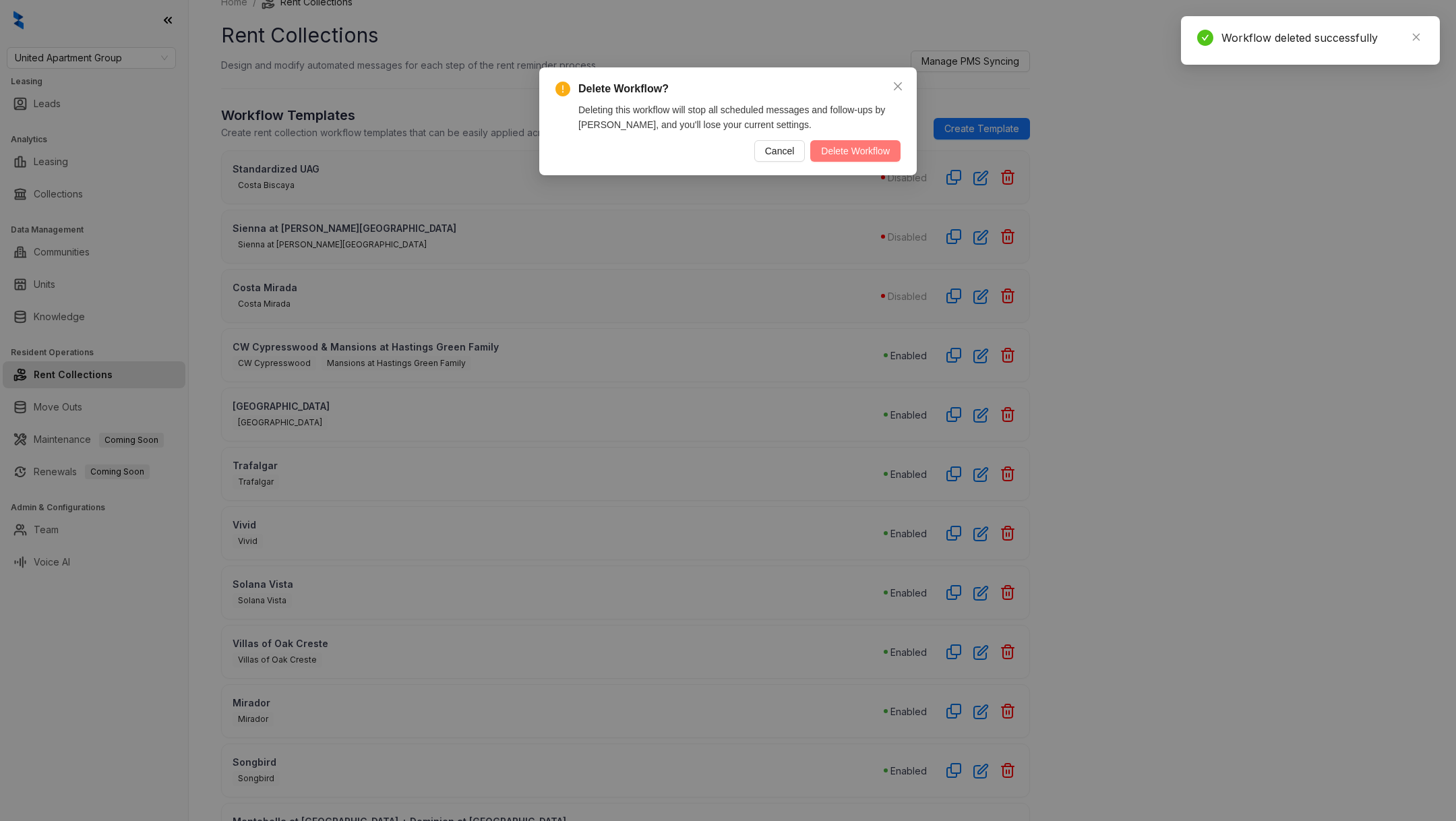
click at [821, 150] on span "Delete Workflow" at bounding box center [856, 151] width 69 height 15
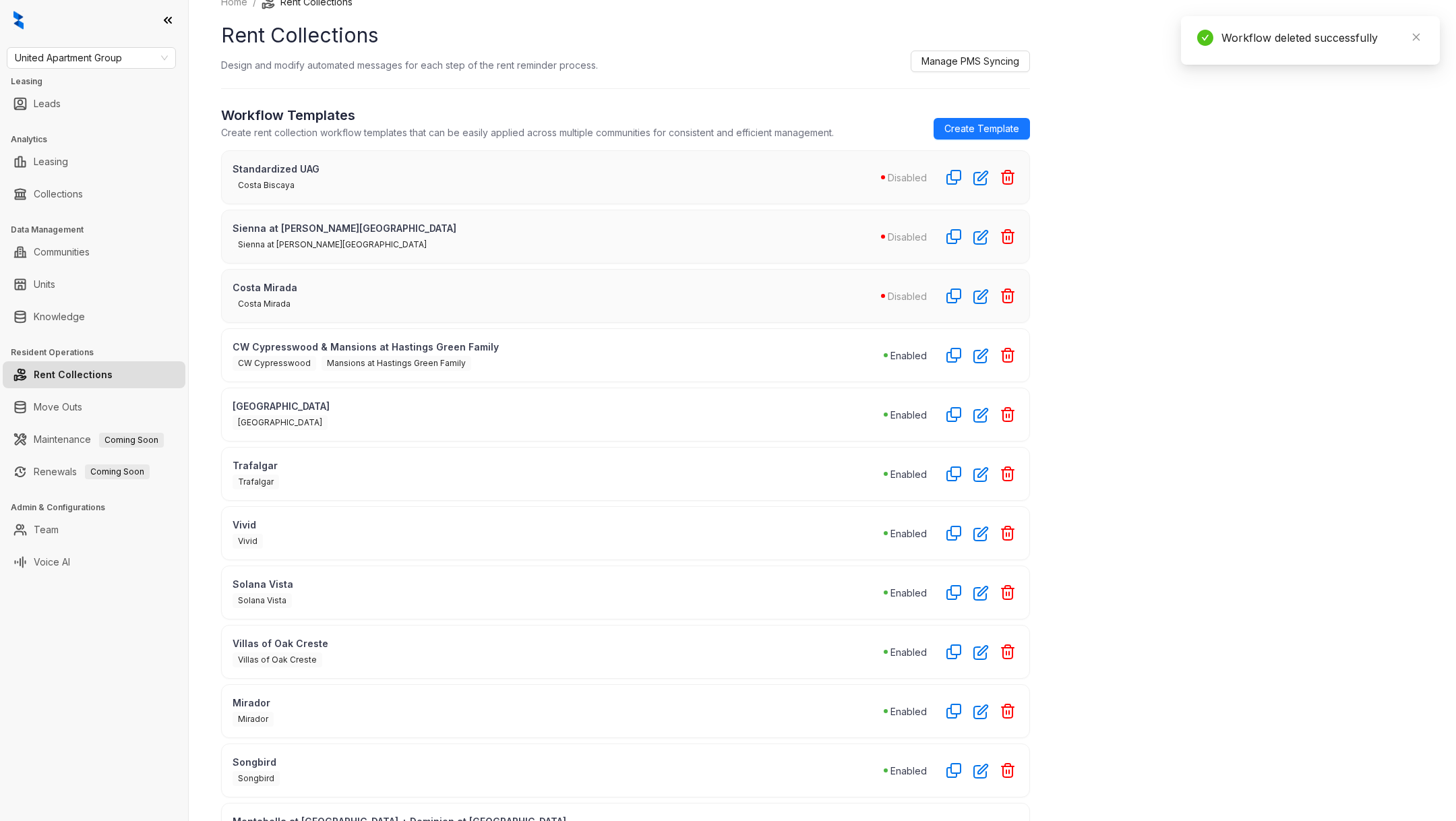
scroll to position [2, 0]
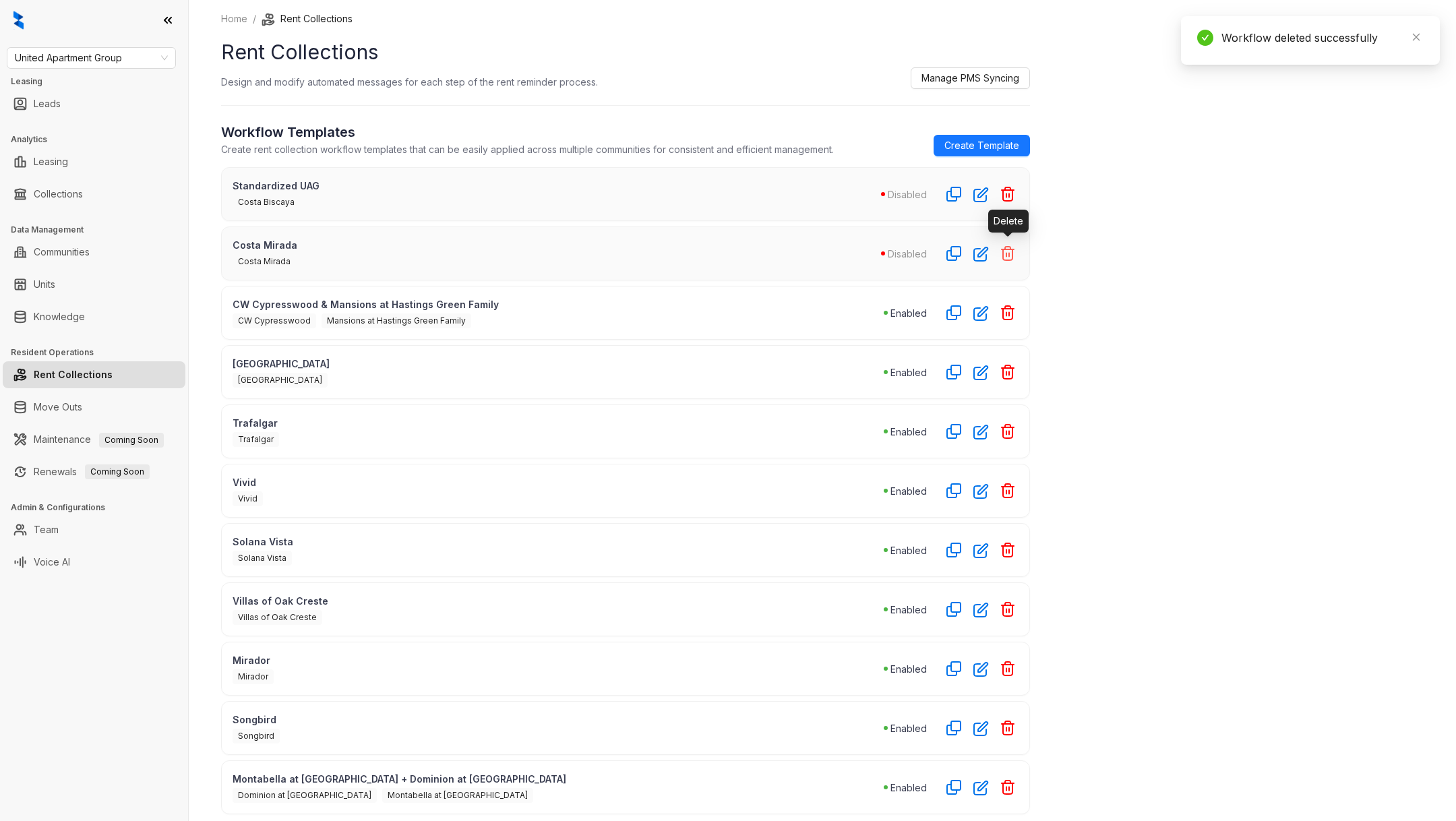
click at [1009, 260] on button "button" at bounding box center [1007, 253] width 21 height 21
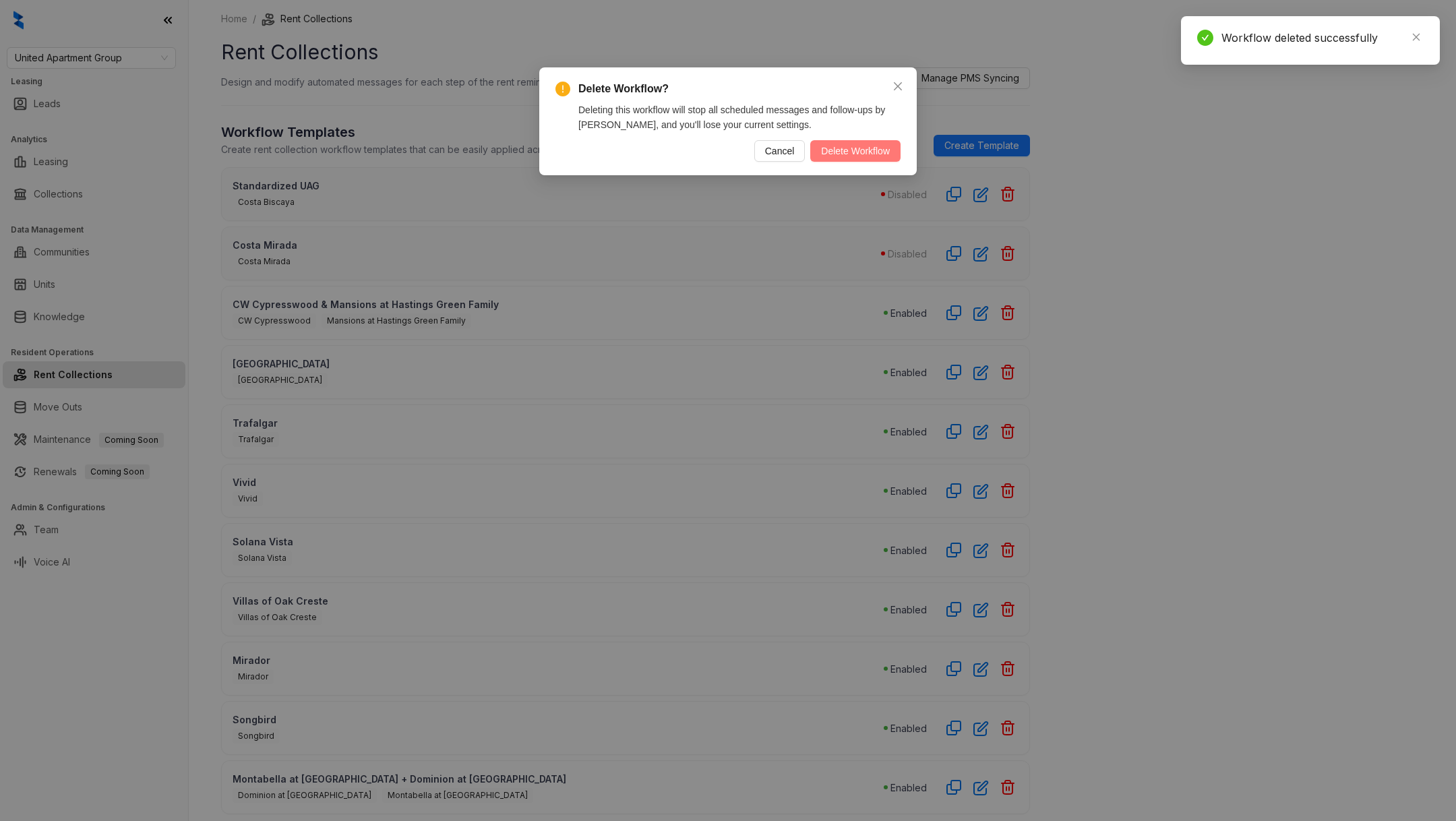
click at [841, 154] on span "Delete Workflow" at bounding box center [856, 151] width 69 height 15
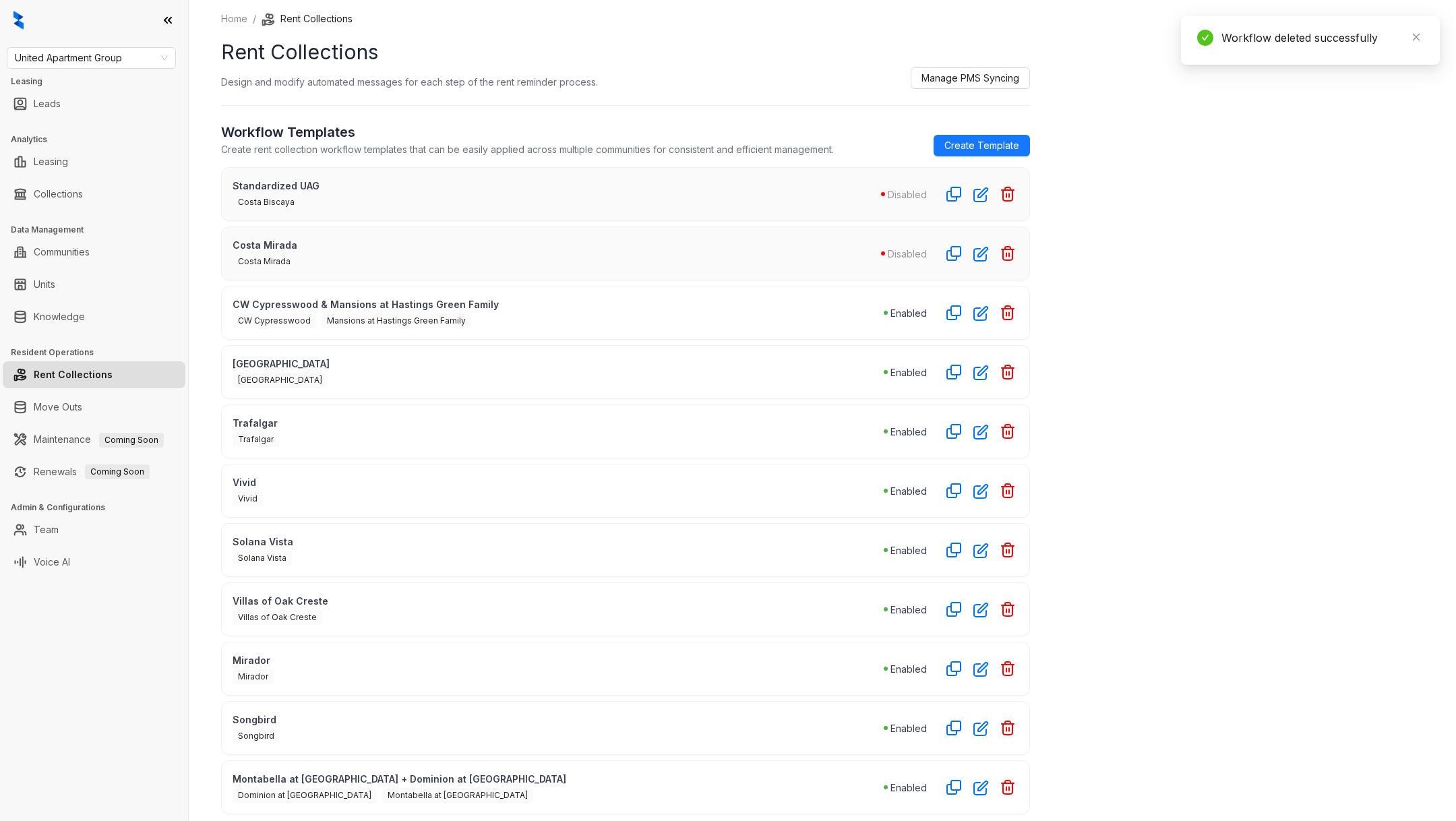
scroll to position [0, 0]
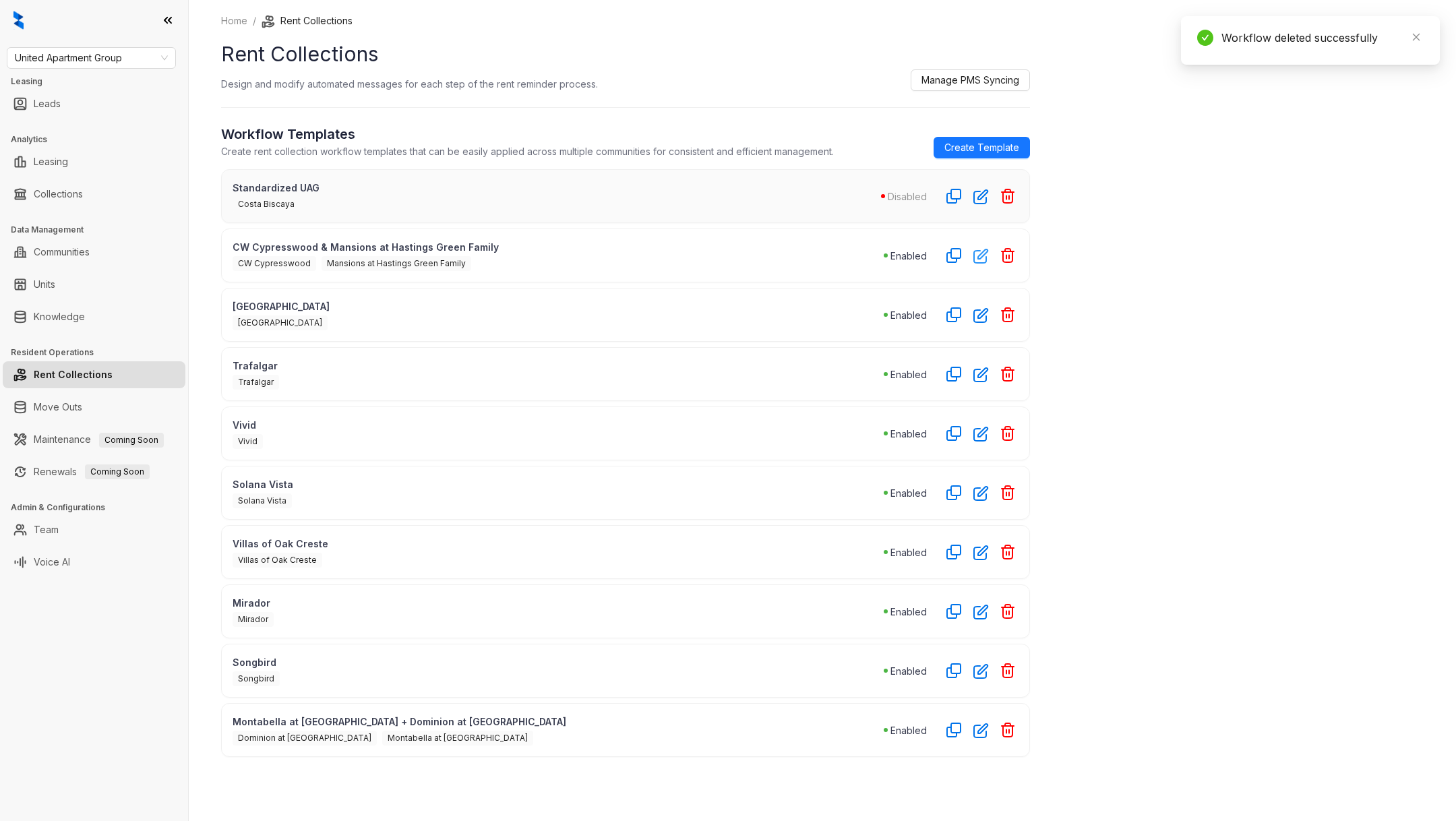
click at [979, 260] on icon "button" at bounding box center [981, 256] width 14 height 14
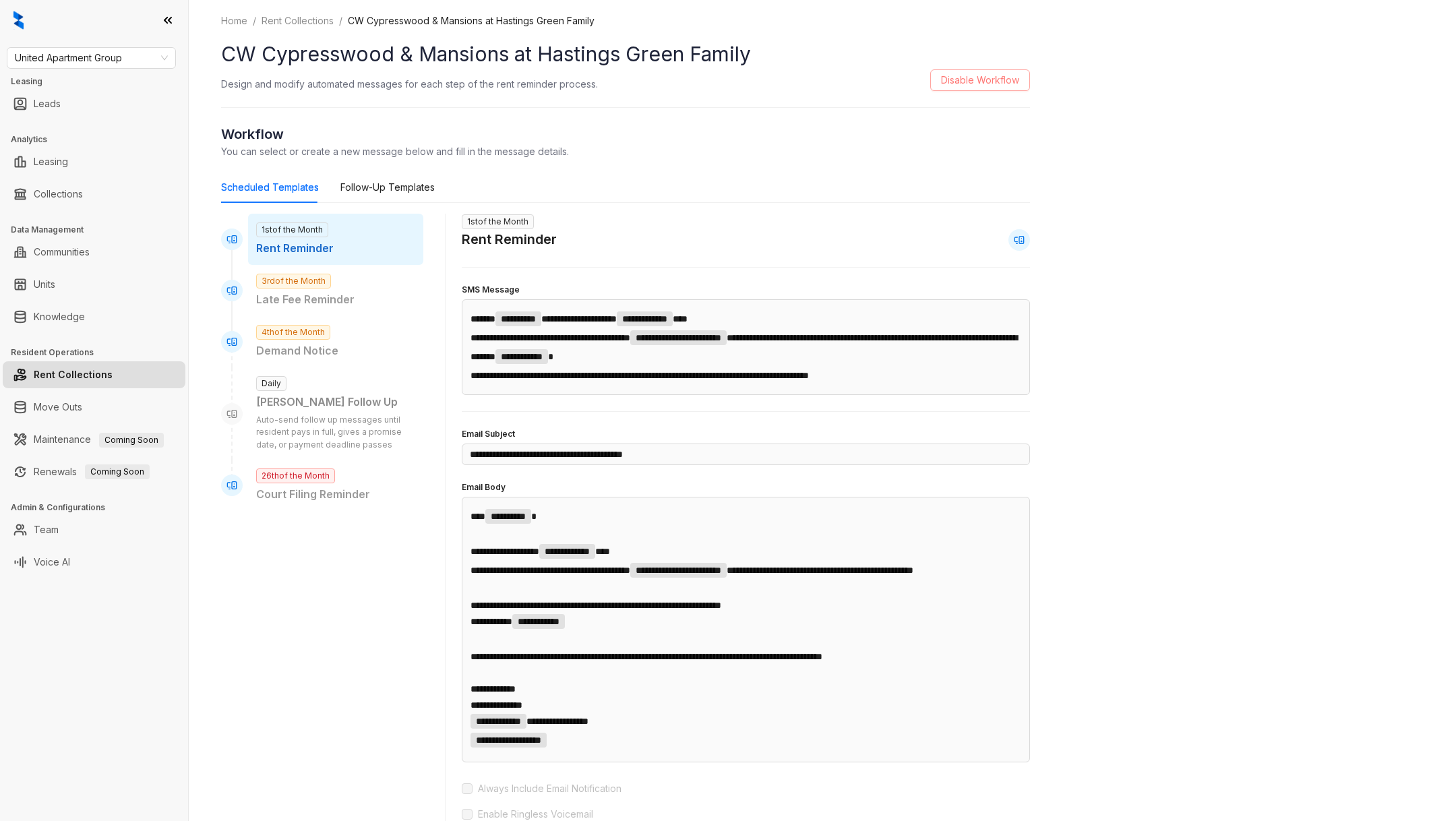
click at [968, 86] on span "Disable Workflow" at bounding box center [979, 79] width 78 height 15
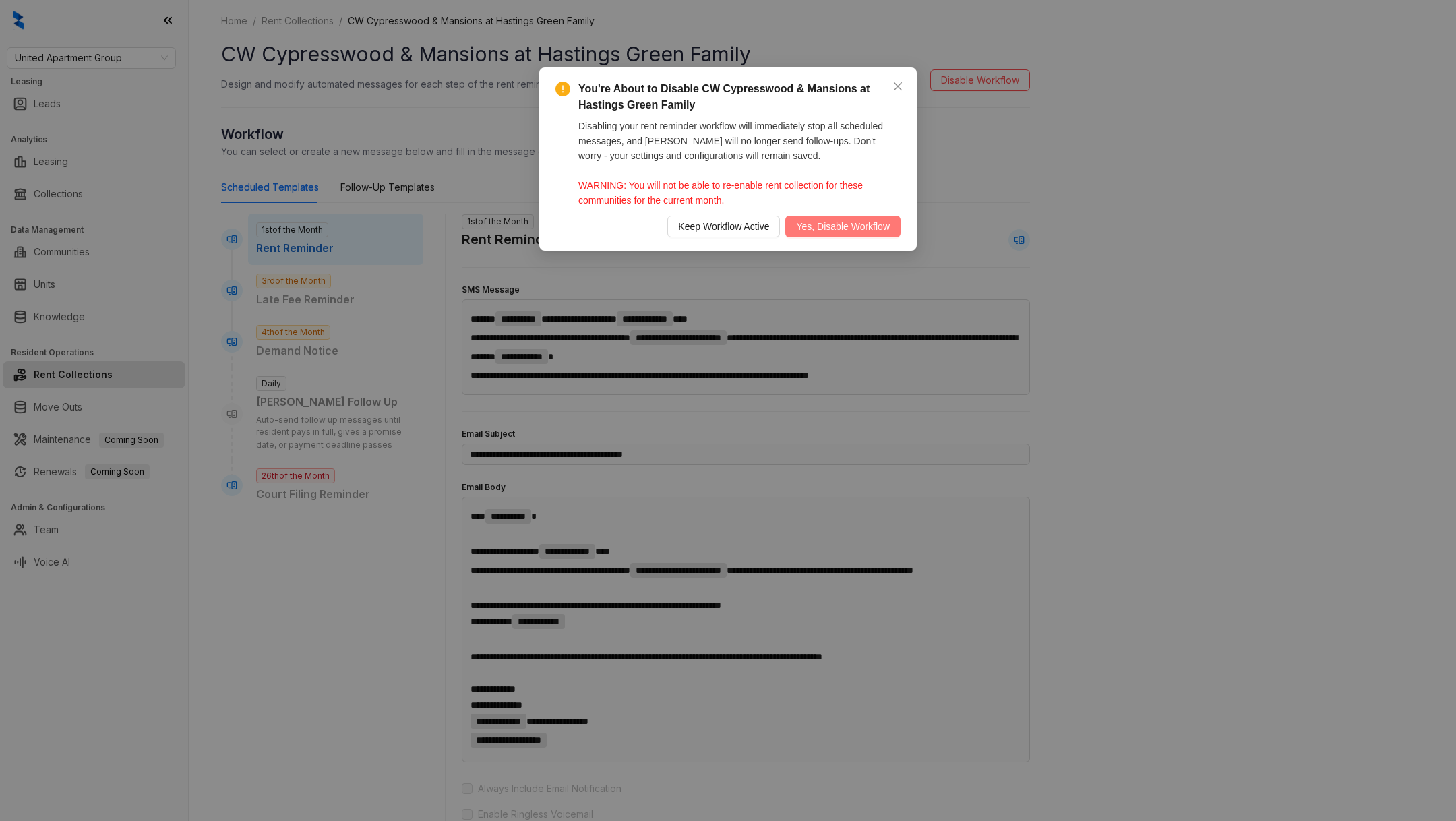
click at [842, 224] on span "Yes, Disable Workflow" at bounding box center [843, 226] width 94 height 15
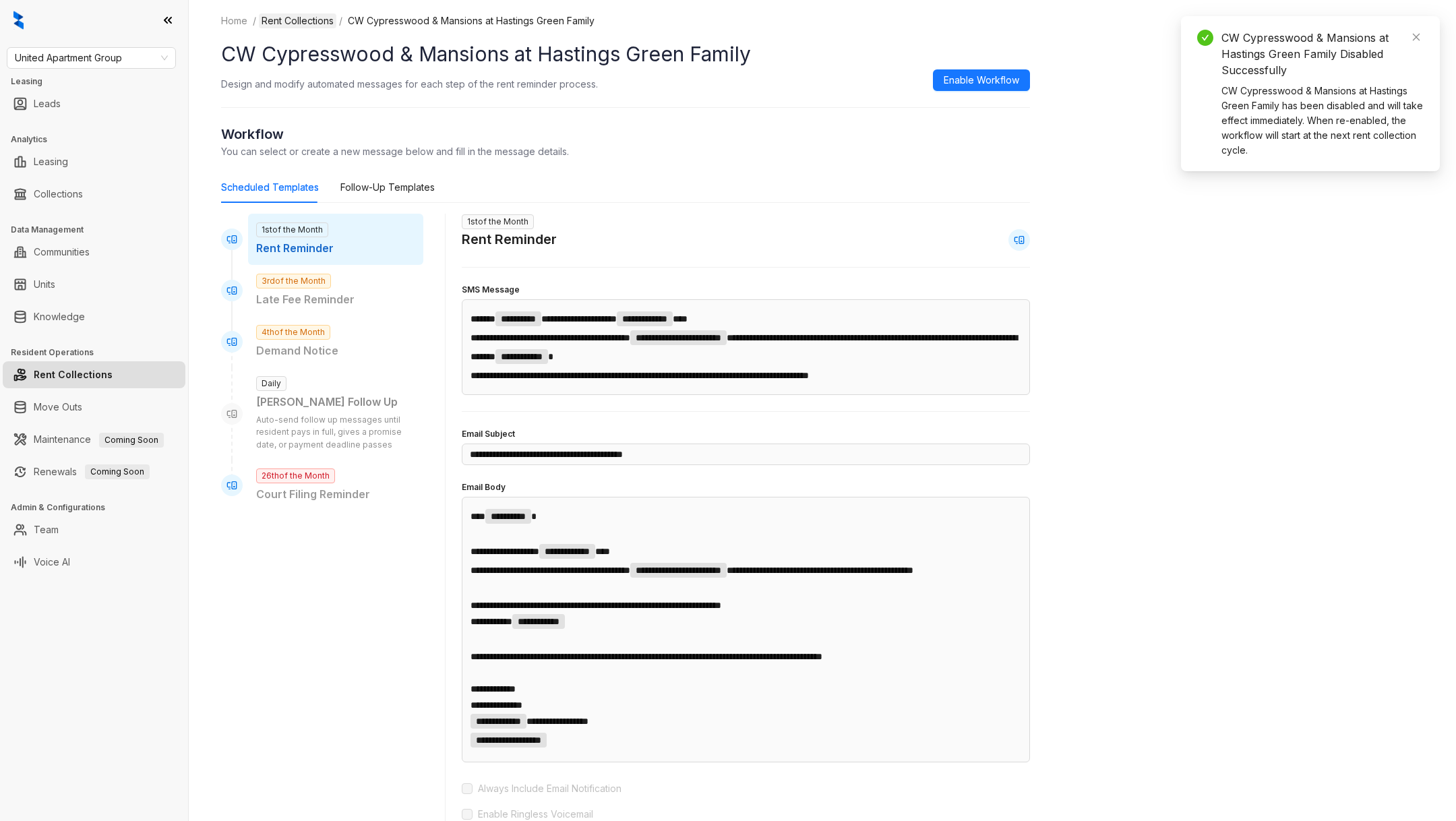
click at [290, 25] on link "Rent Collections" at bounding box center [298, 21] width 77 height 15
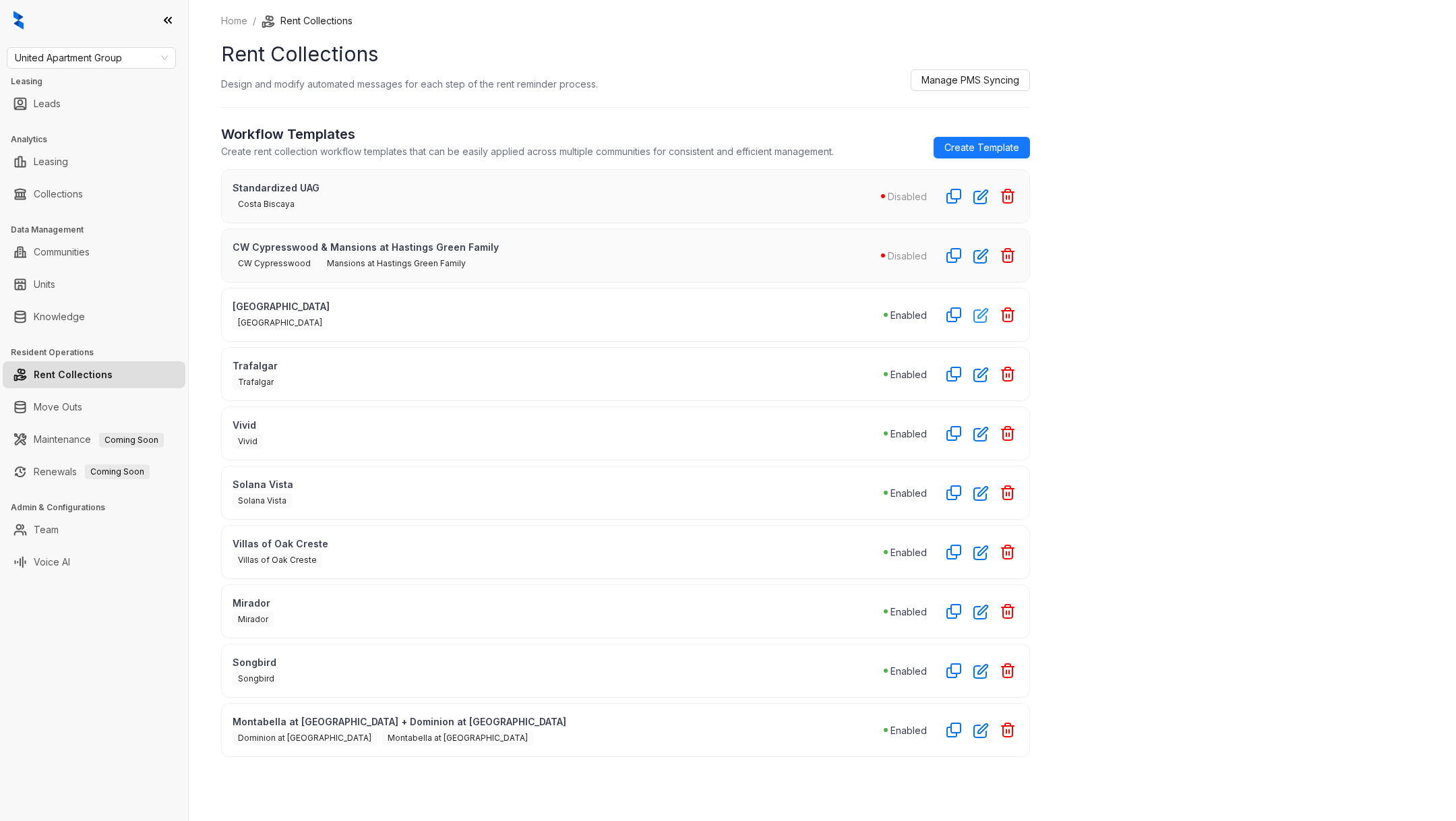
click at [981, 317] on icon "button" at bounding box center [981, 315] width 15 height 15
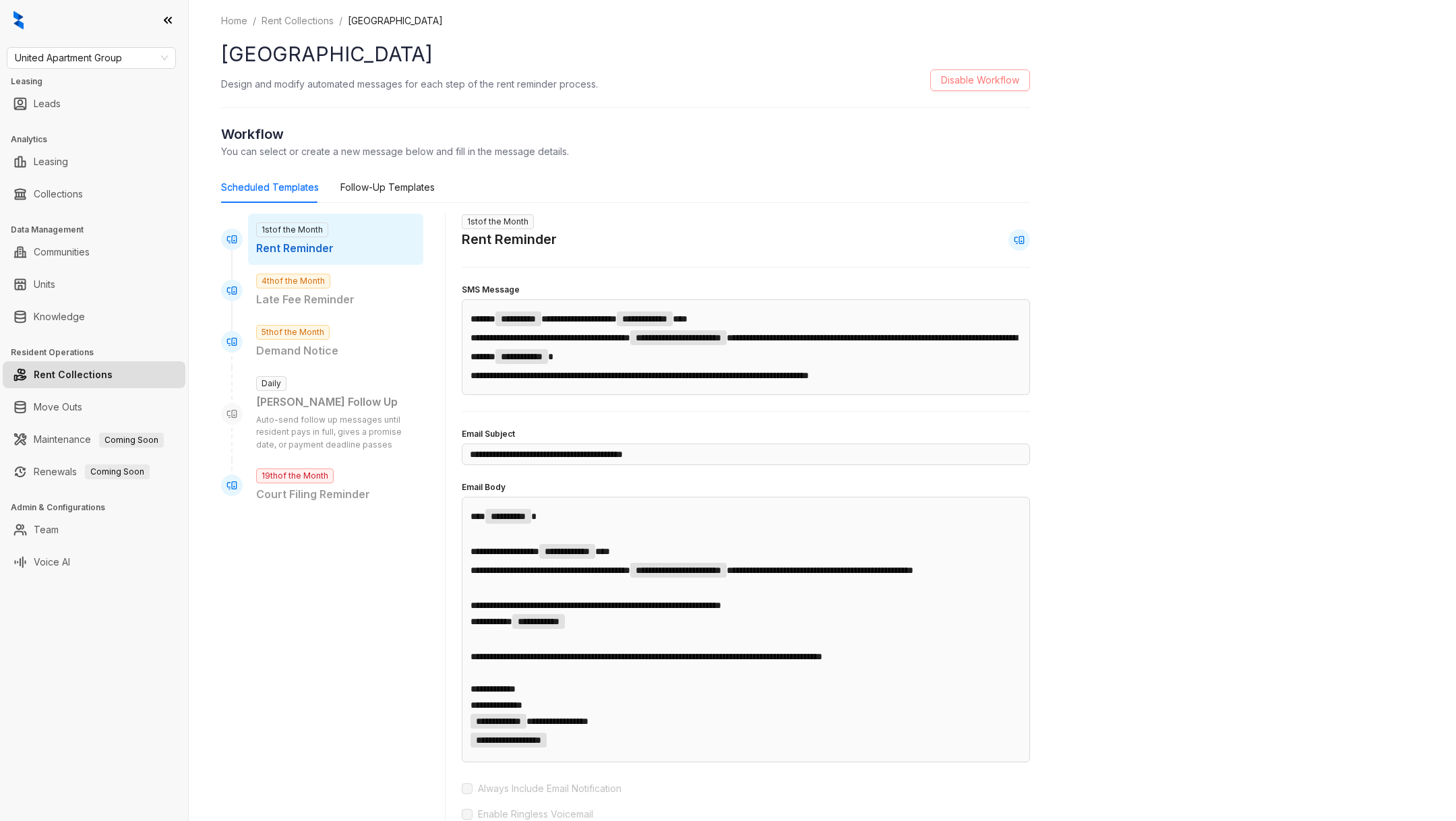
click at [967, 87] on span "Disable Workflow" at bounding box center [979, 79] width 78 height 15
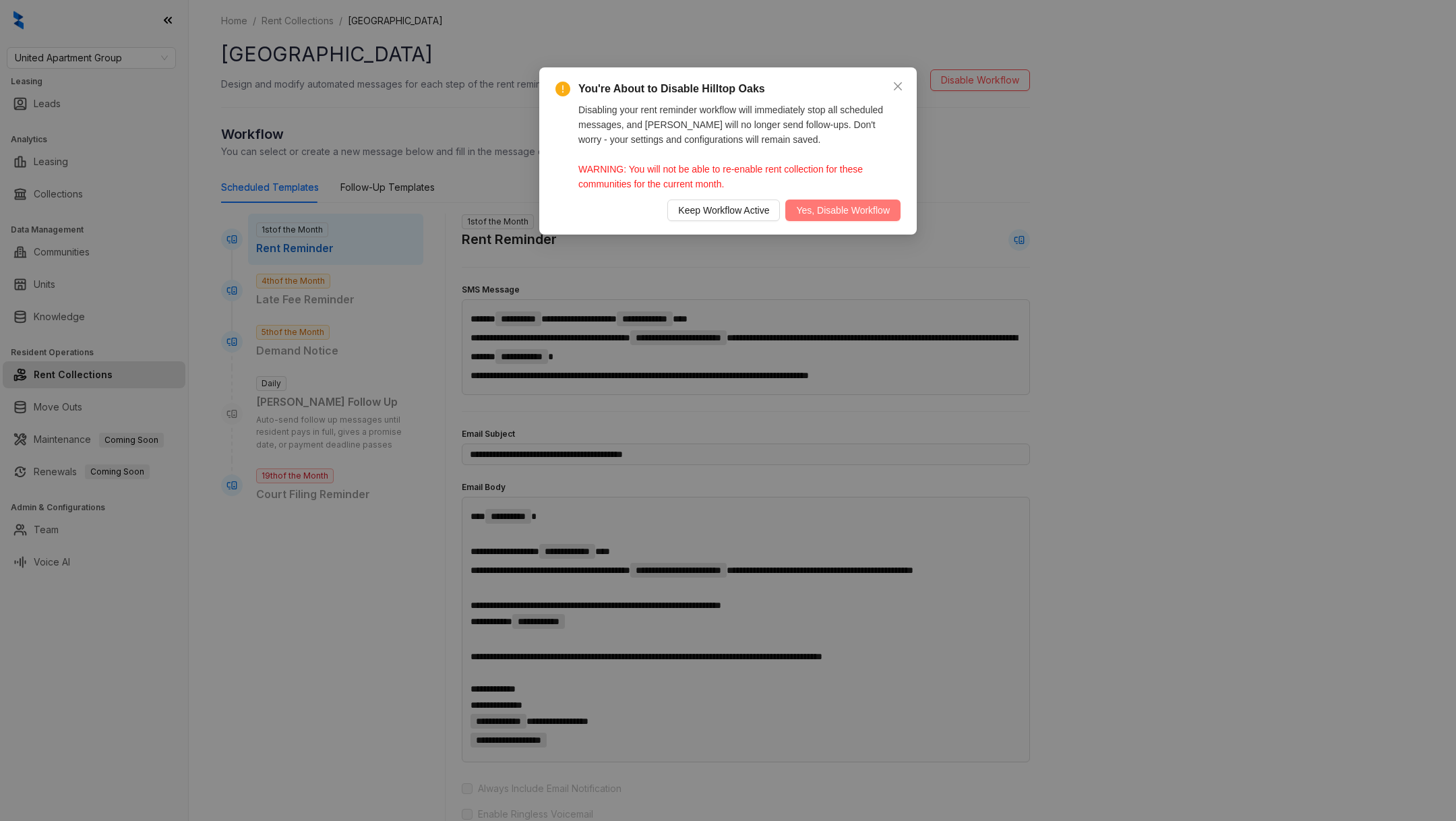
click at [836, 207] on span "Yes, Disable Workflow" at bounding box center [843, 210] width 94 height 15
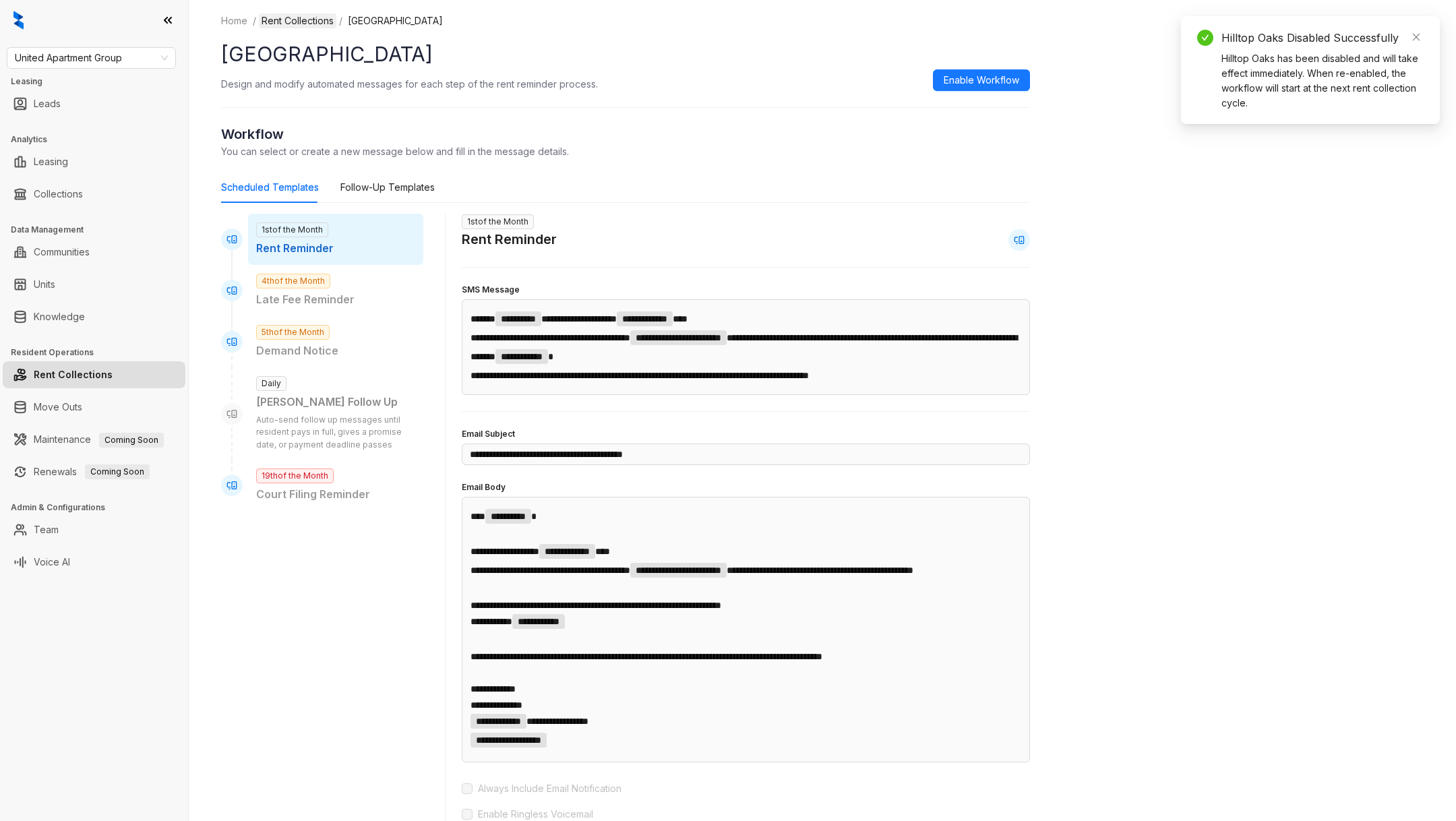
click at [287, 20] on link "Rent Collections" at bounding box center [298, 21] width 77 height 15
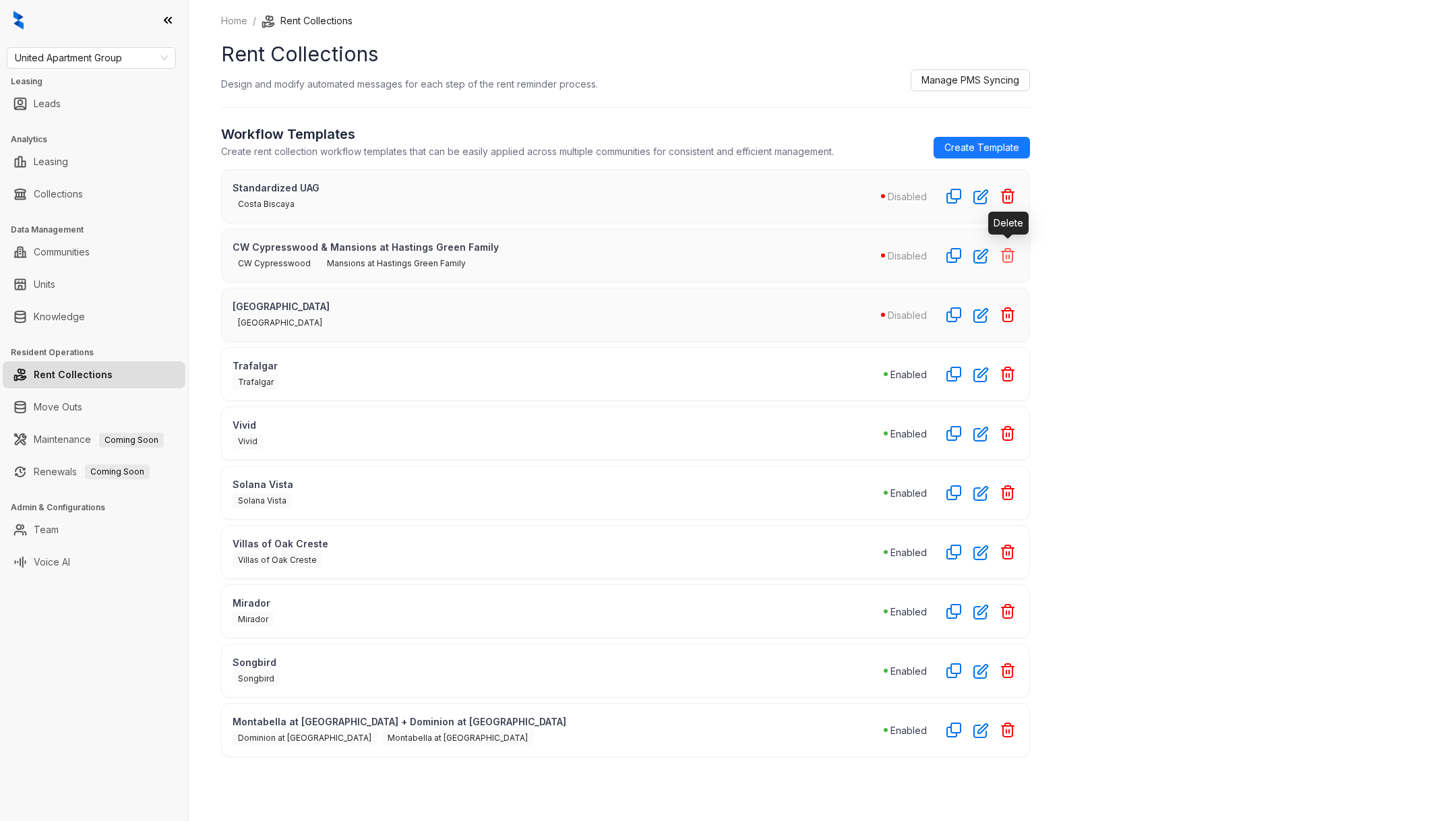
click at [1013, 252] on icon "button" at bounding box center [1007, 255] width 16 height 16
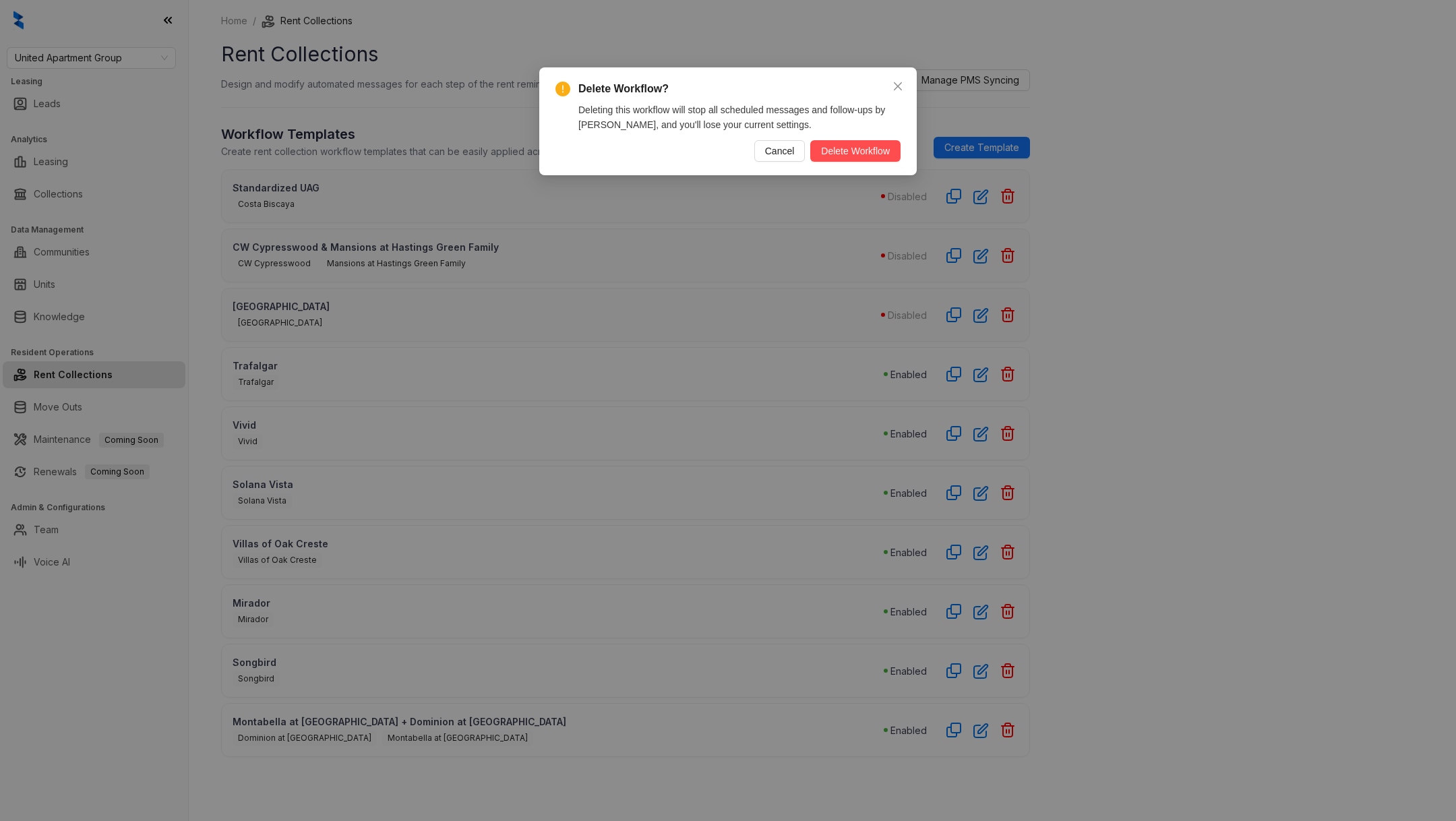
click at [826, 166] on div "Delete Workflow? Deleting this workflow will stop all scheduled messages and fo…" at bounding box center [728, 122] width 377 height 108
click at [826, 160] on button "Delete Workflow" at bounding box center [855, 151] width 90 height 21
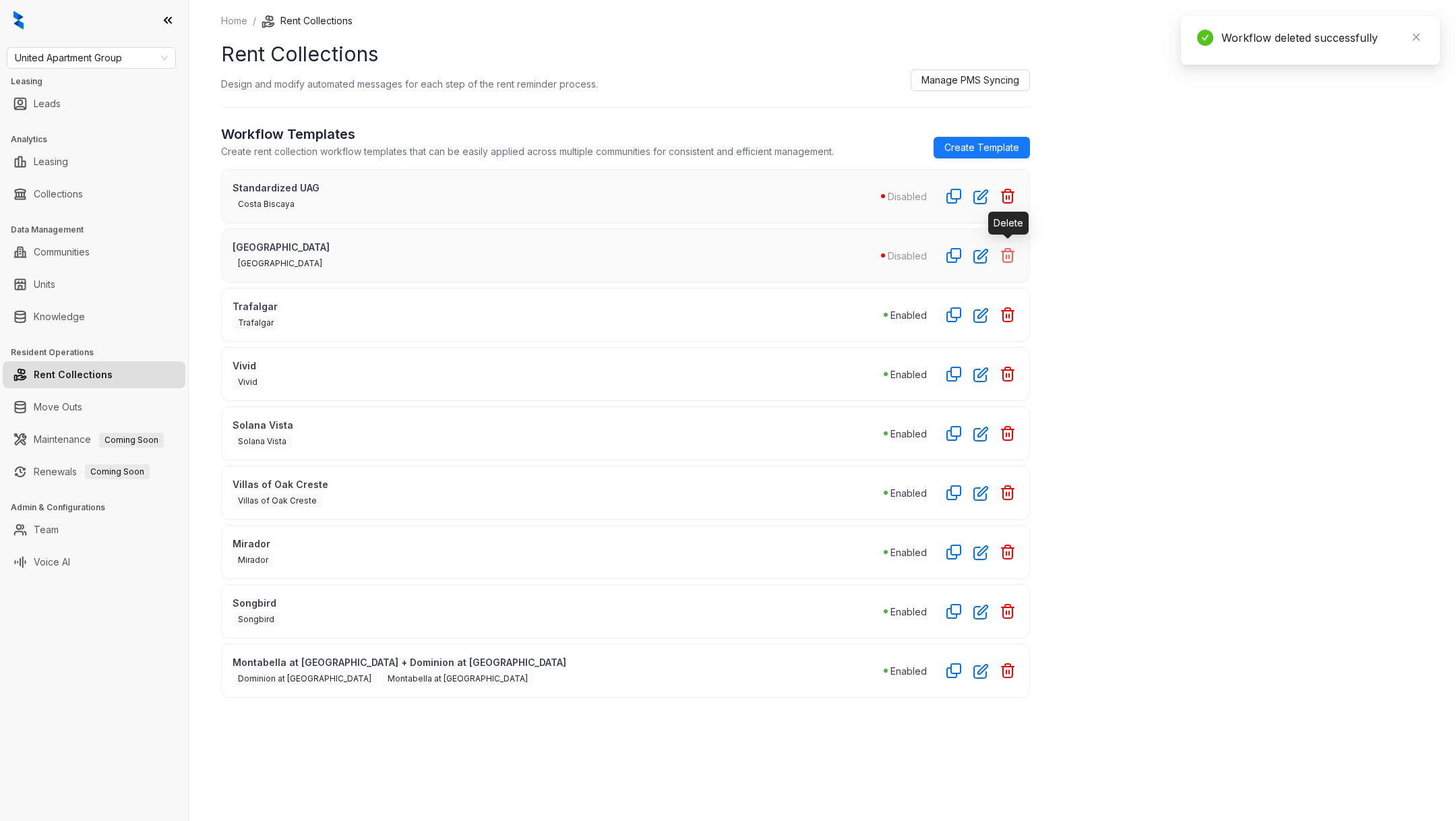
click at [1004, 255] on icon "button" at bounding box center [1007, 255] width 16 height 16
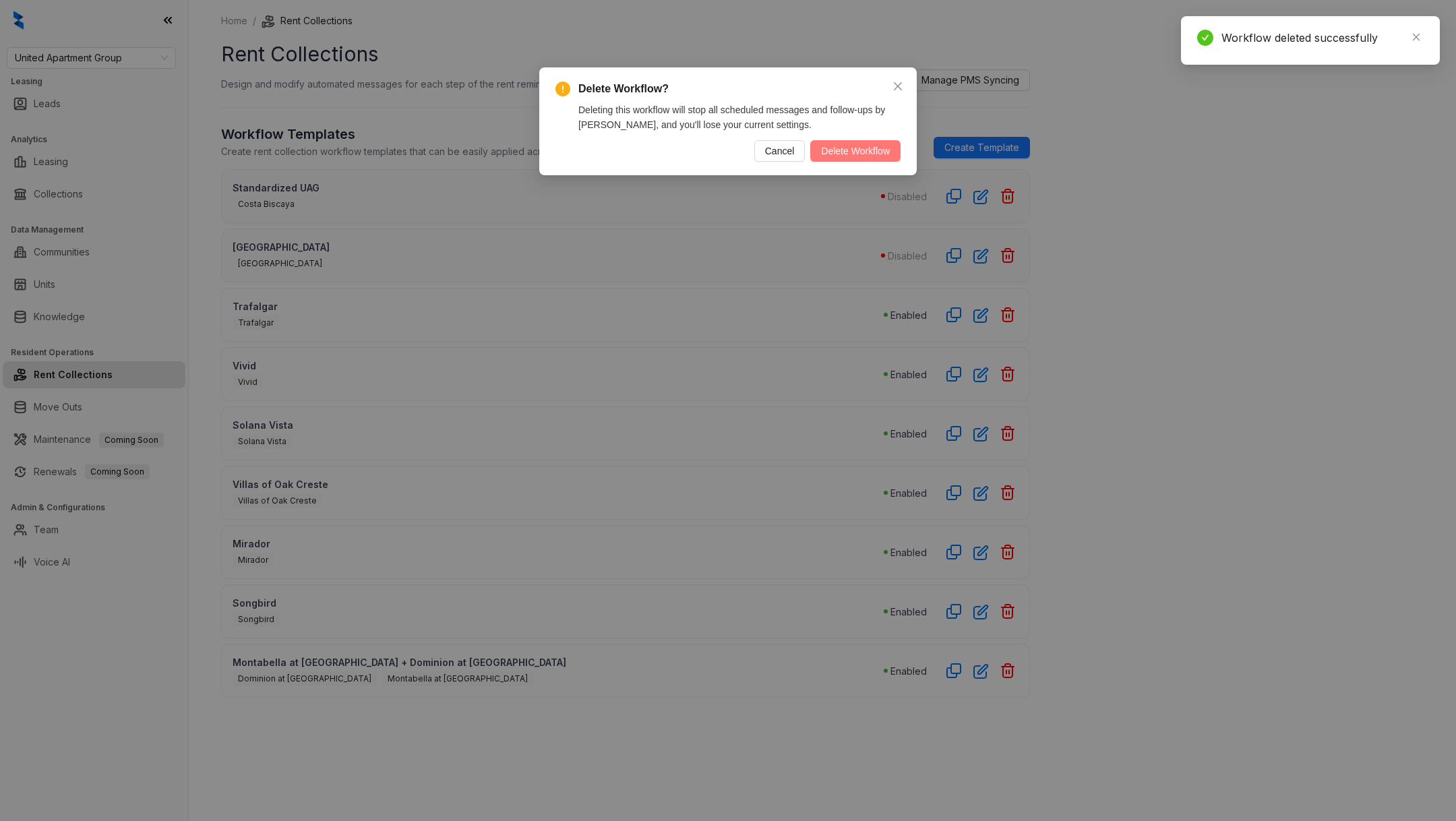
click at [842, 144] on span "Delete Workflow" at bounding box center [856, 151] width 69 height 15
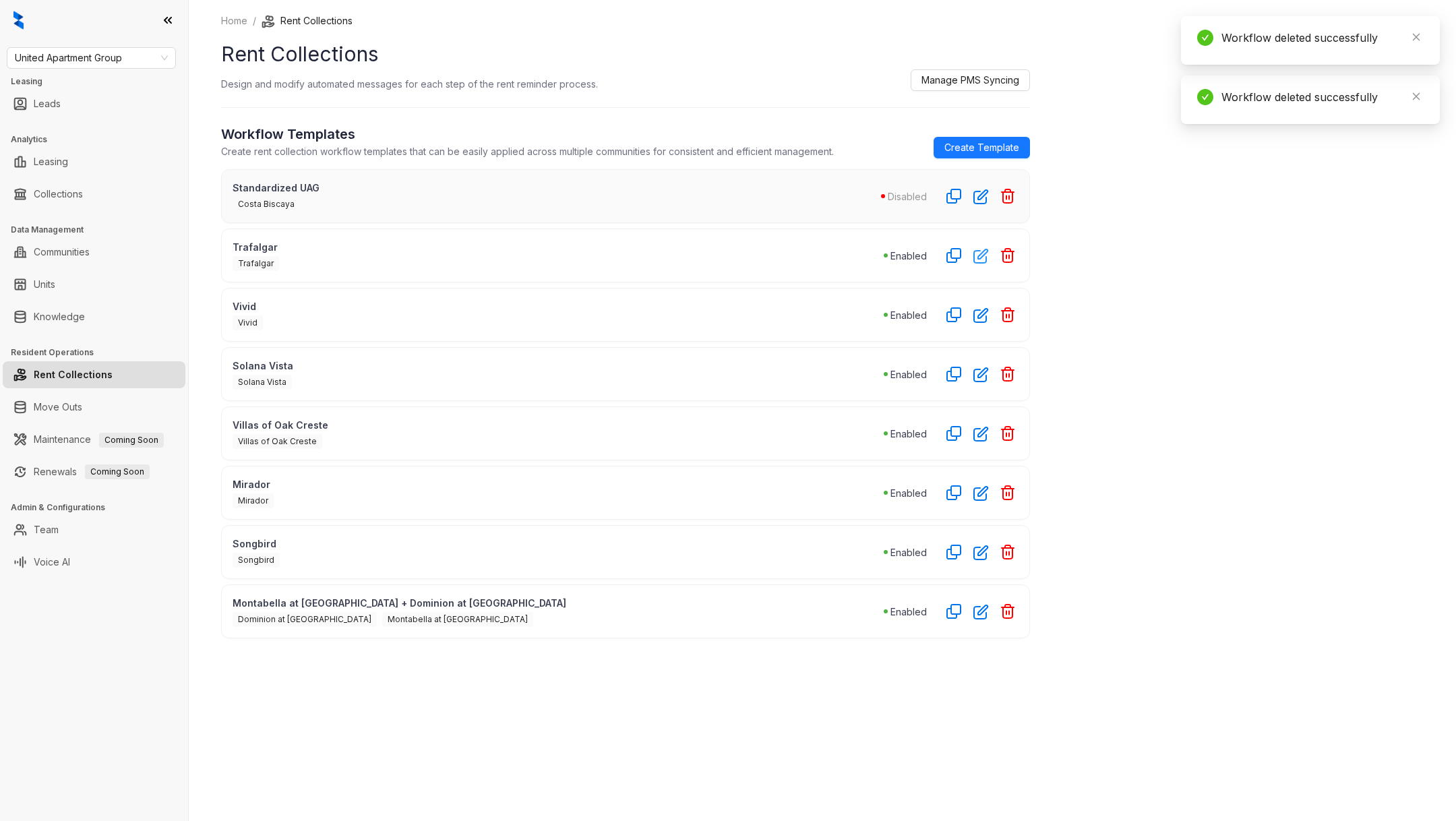
click at [985, 249] on icon "button" at bounding box center [981, 256] width 14 height 14
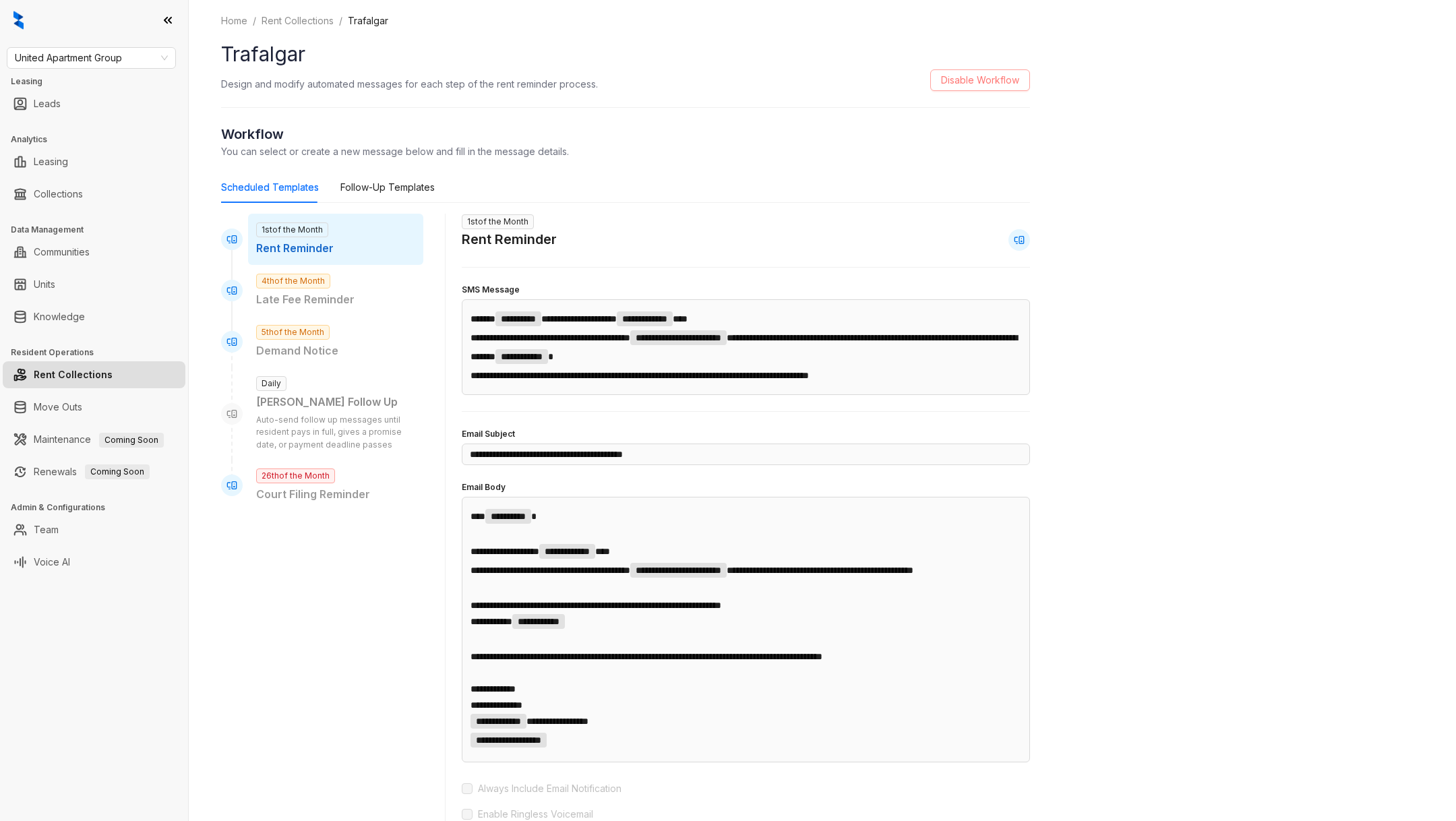
click at [962, 78] on span "Disable Workflow" at bounding box center [979, 79] width 78 height 15
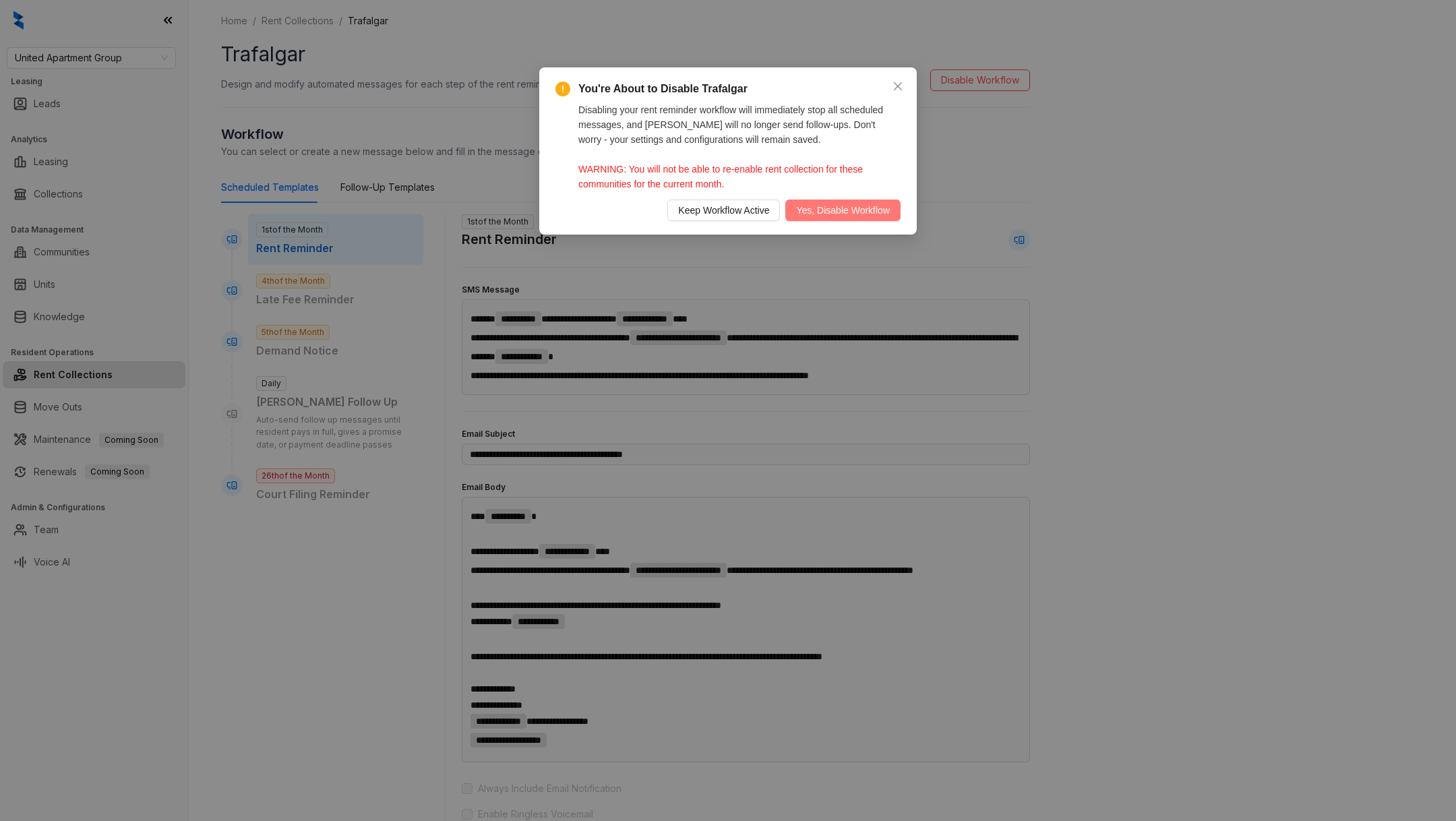
click at [834, 211] on span "Yes, Disable Workflow" at bounding box center [843, 210] width 94 height 15
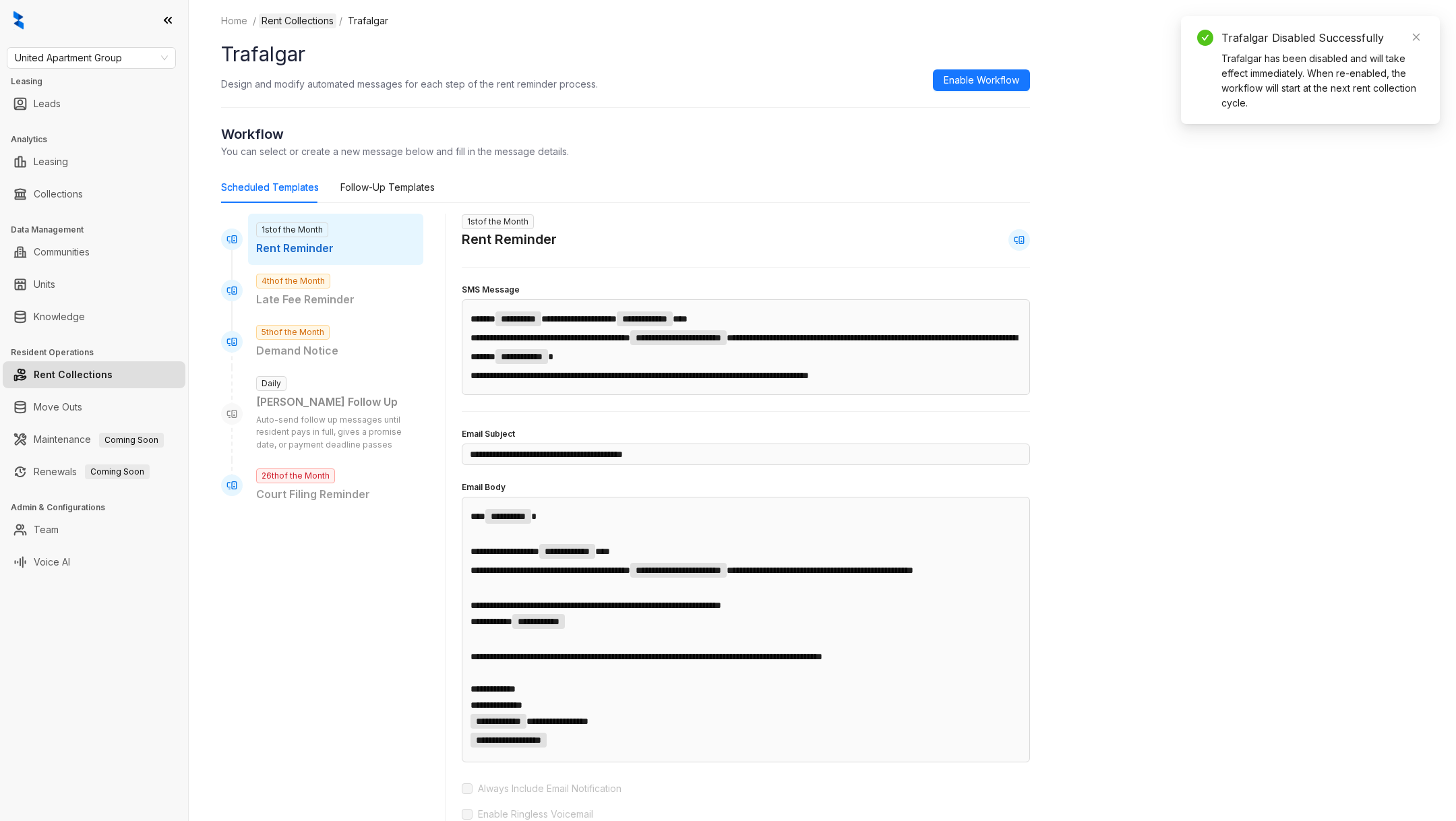
click at [320, 17] on link "Rent Collections" at bounding box center [298, 21] width 77 height 15
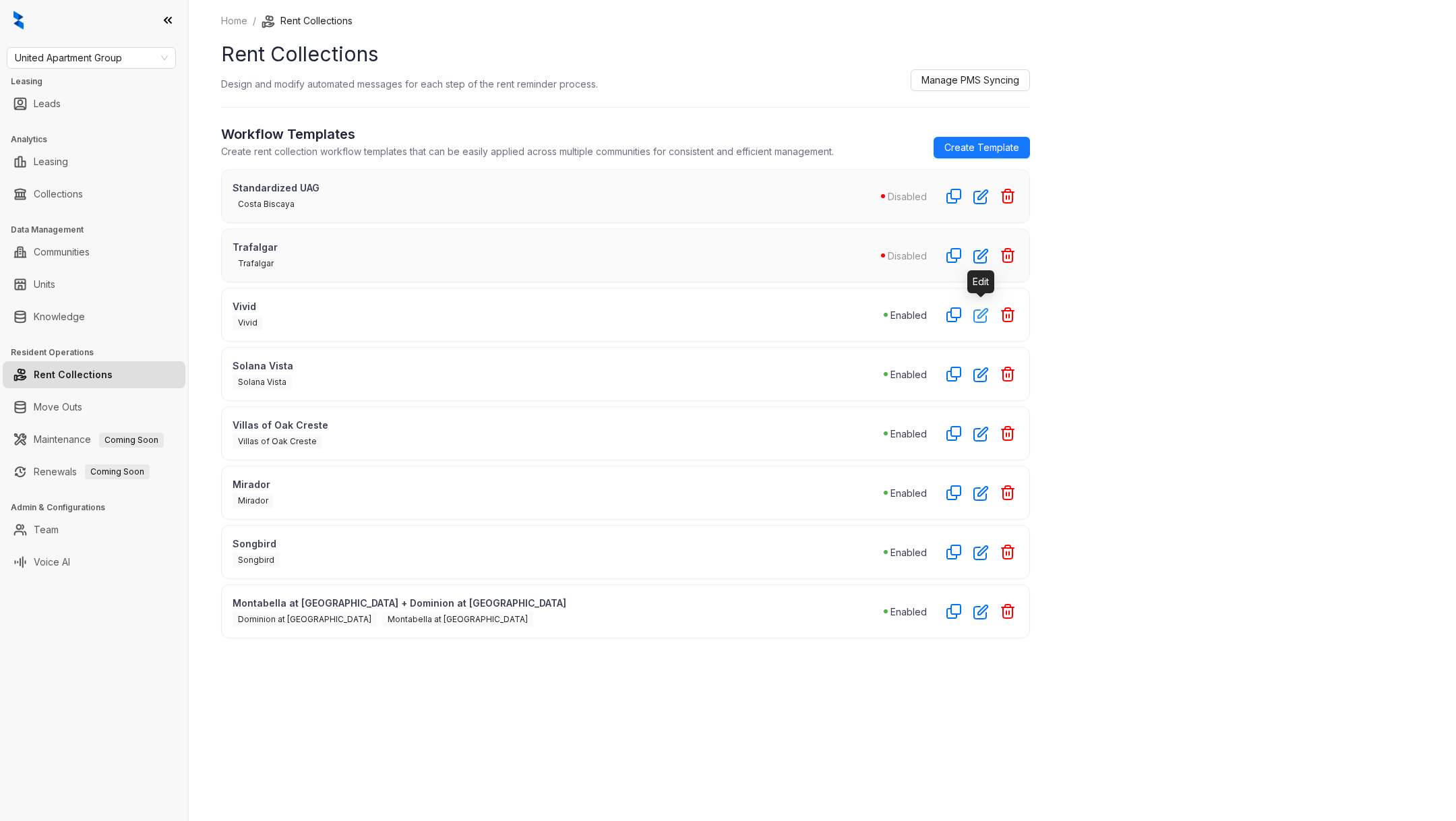
click at [977, 322] on button "button" at bounding box center [980, 314] width 21 height 21
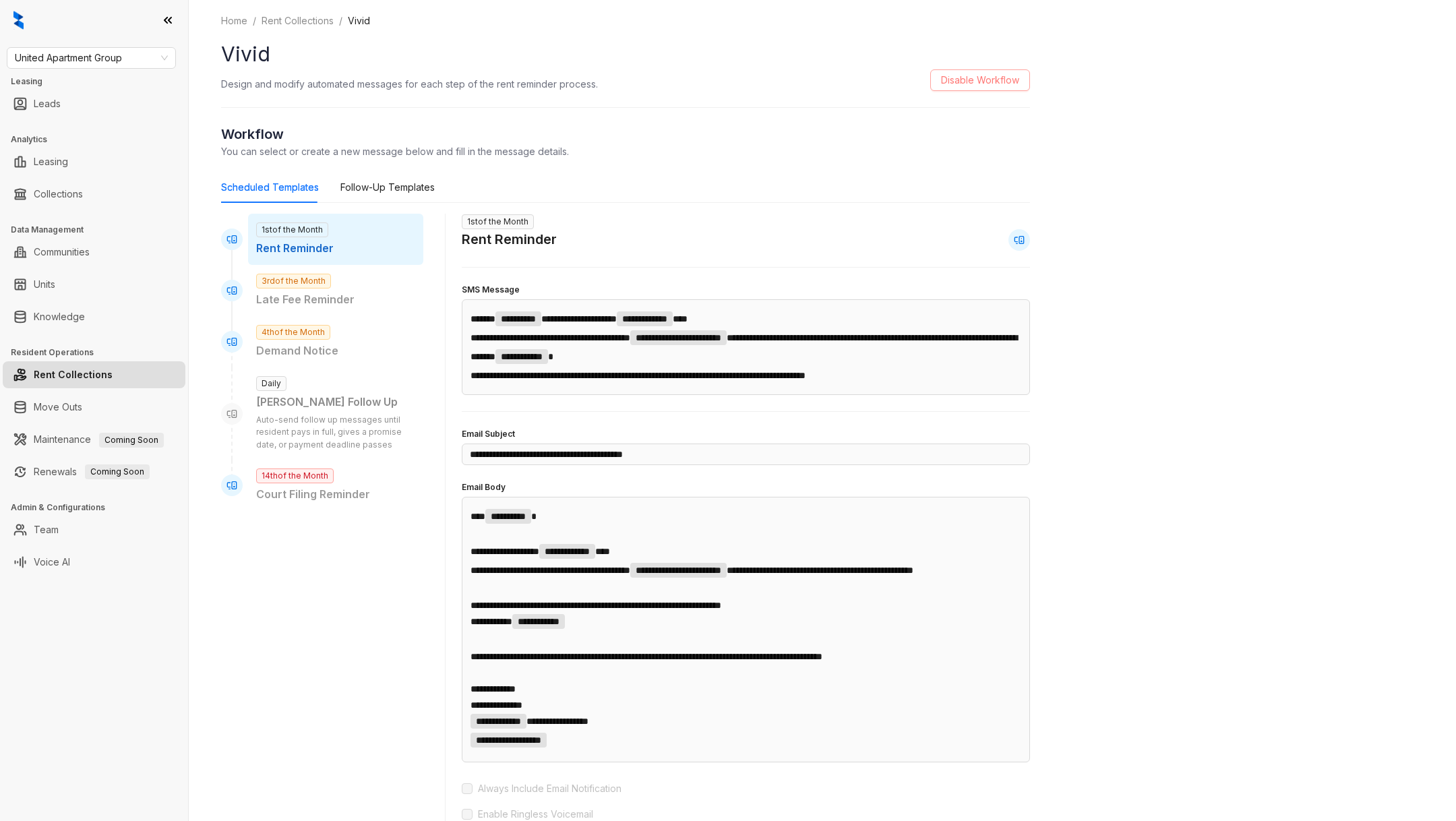
click at [943, 86] on span "Disable Workflow" at bounding box center [979, 79] width 78 height 15
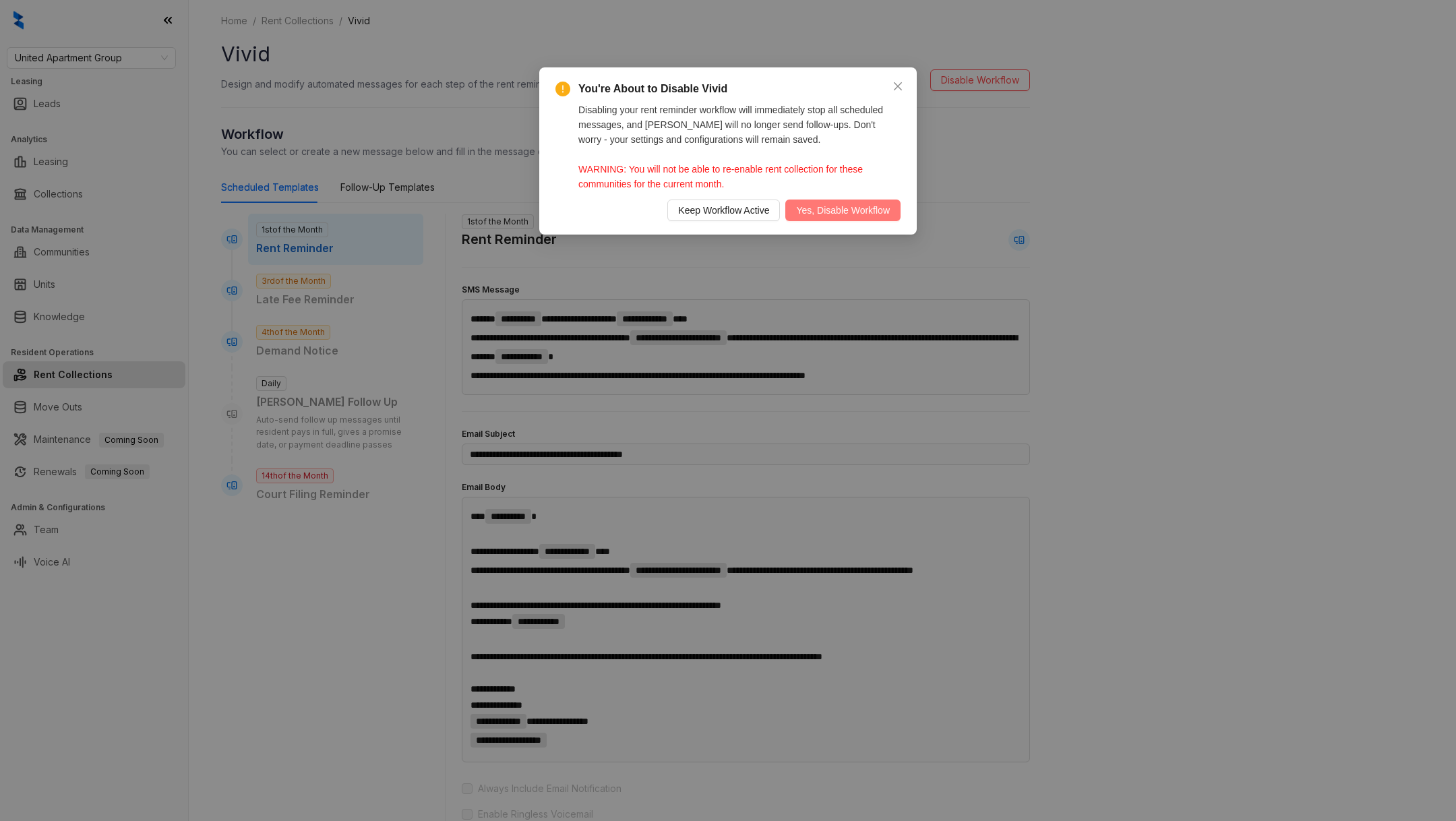
click at [806, 217] on span "Yes, Disable Workflow" at bounding box center [843, 210] width 94 height 15
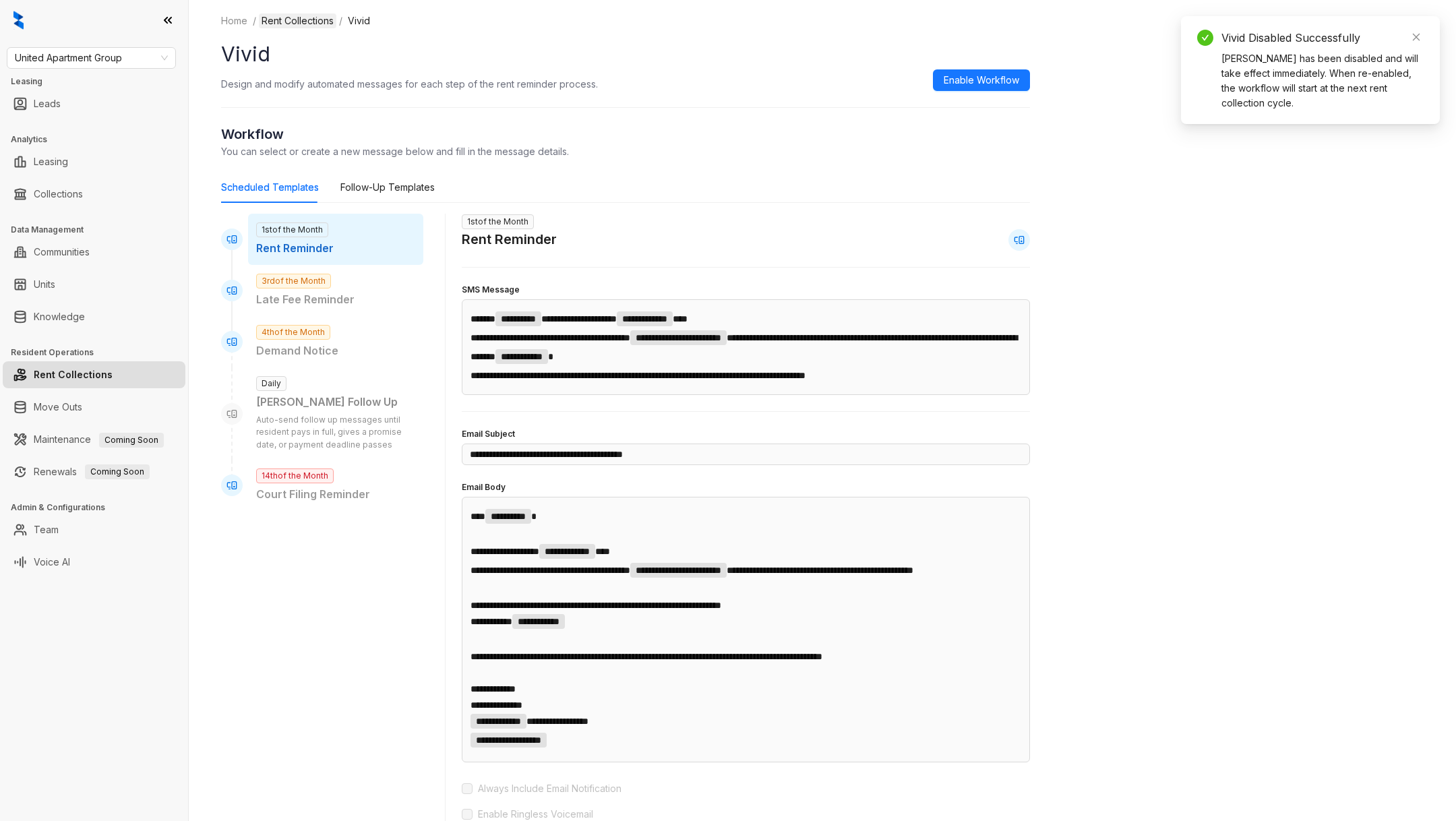
click at [298, 26] on link "Rent Collections" at bounding box center [298, 21] width 77 height 15
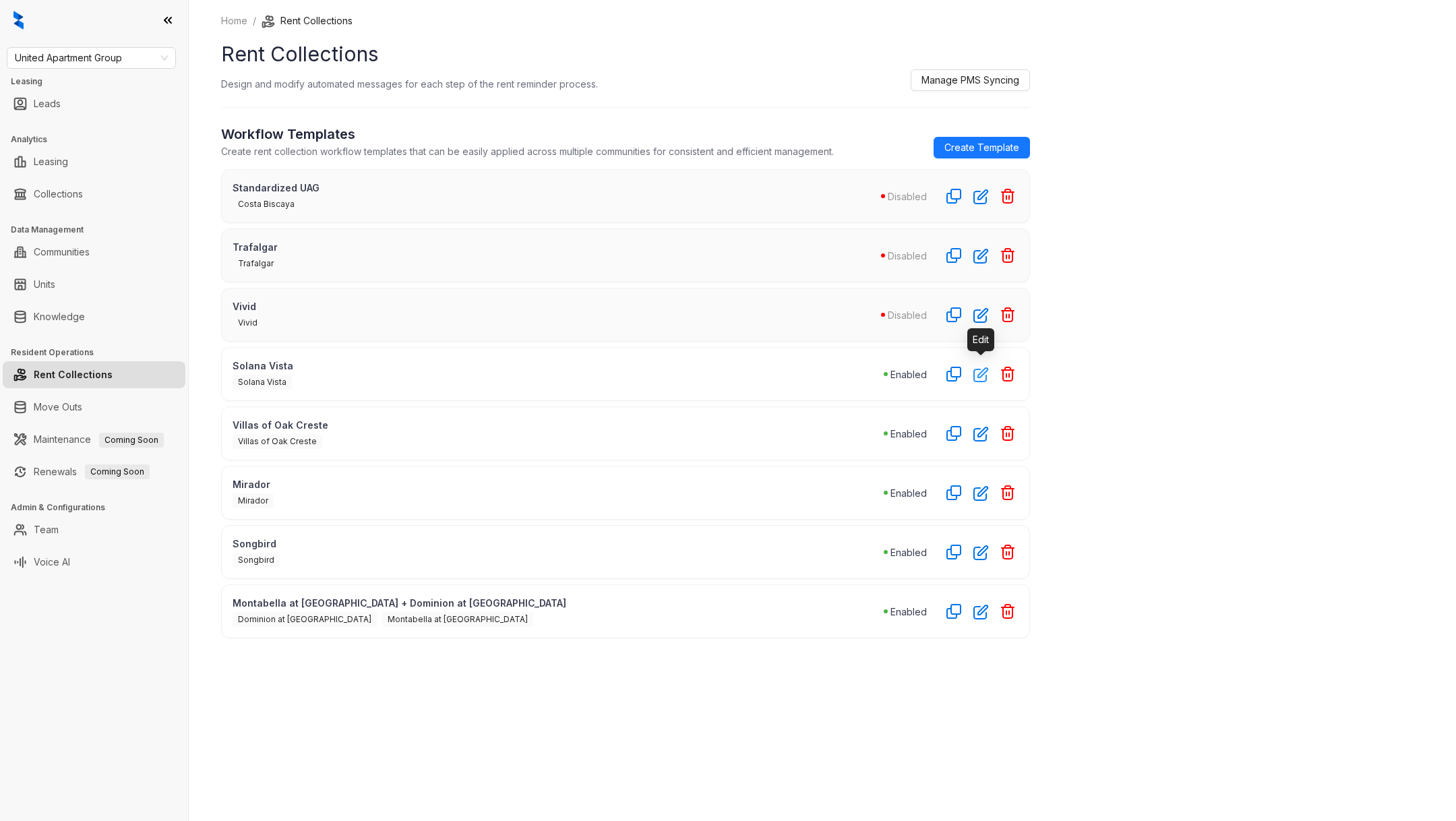
click at [977, 377] on icon "button" at bounding box center [981, 375] width 14 height 14
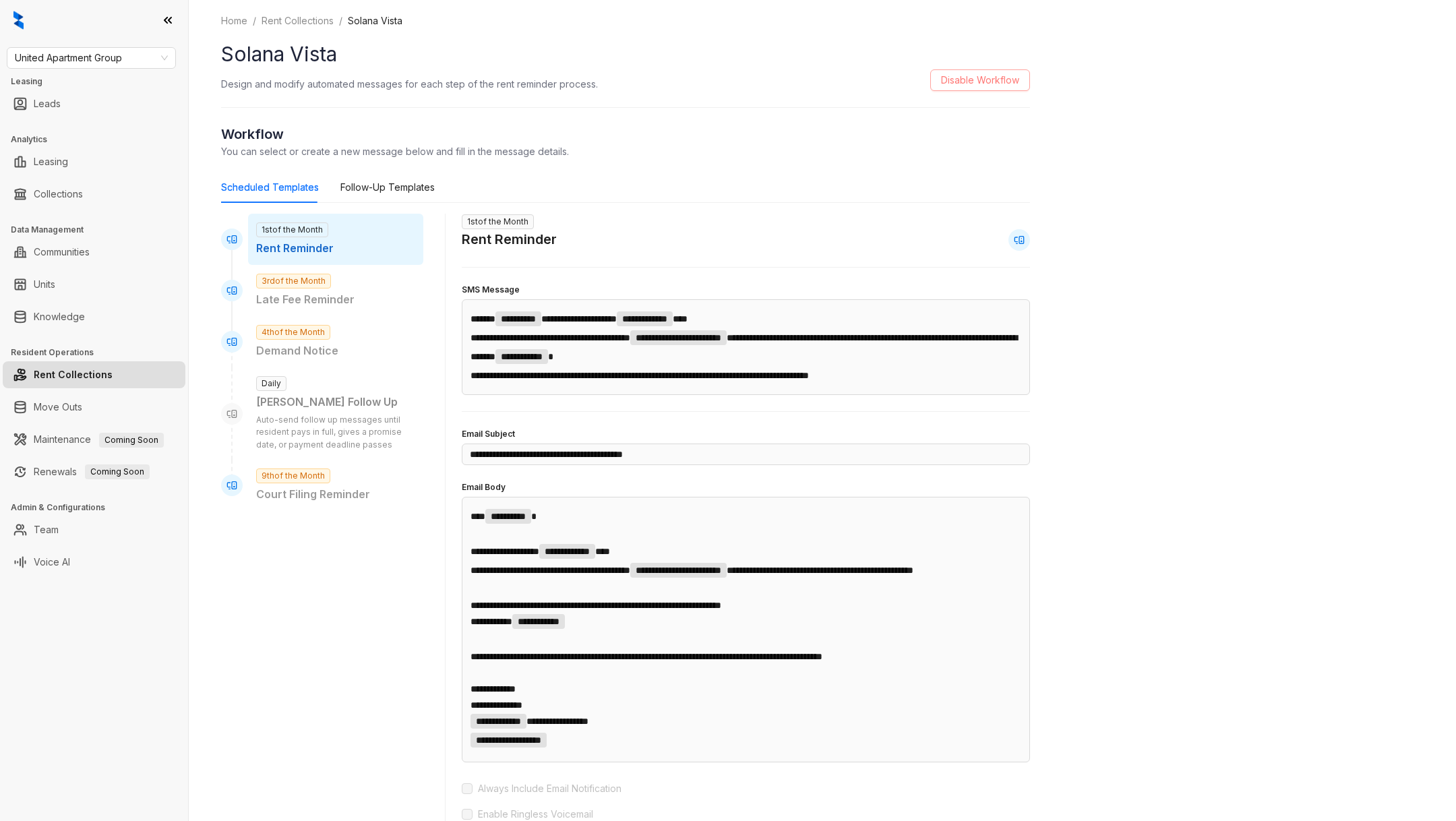
click at [971, 81] on span "Disable Workflow" at bounding box center [979, 79] width 78 height 15
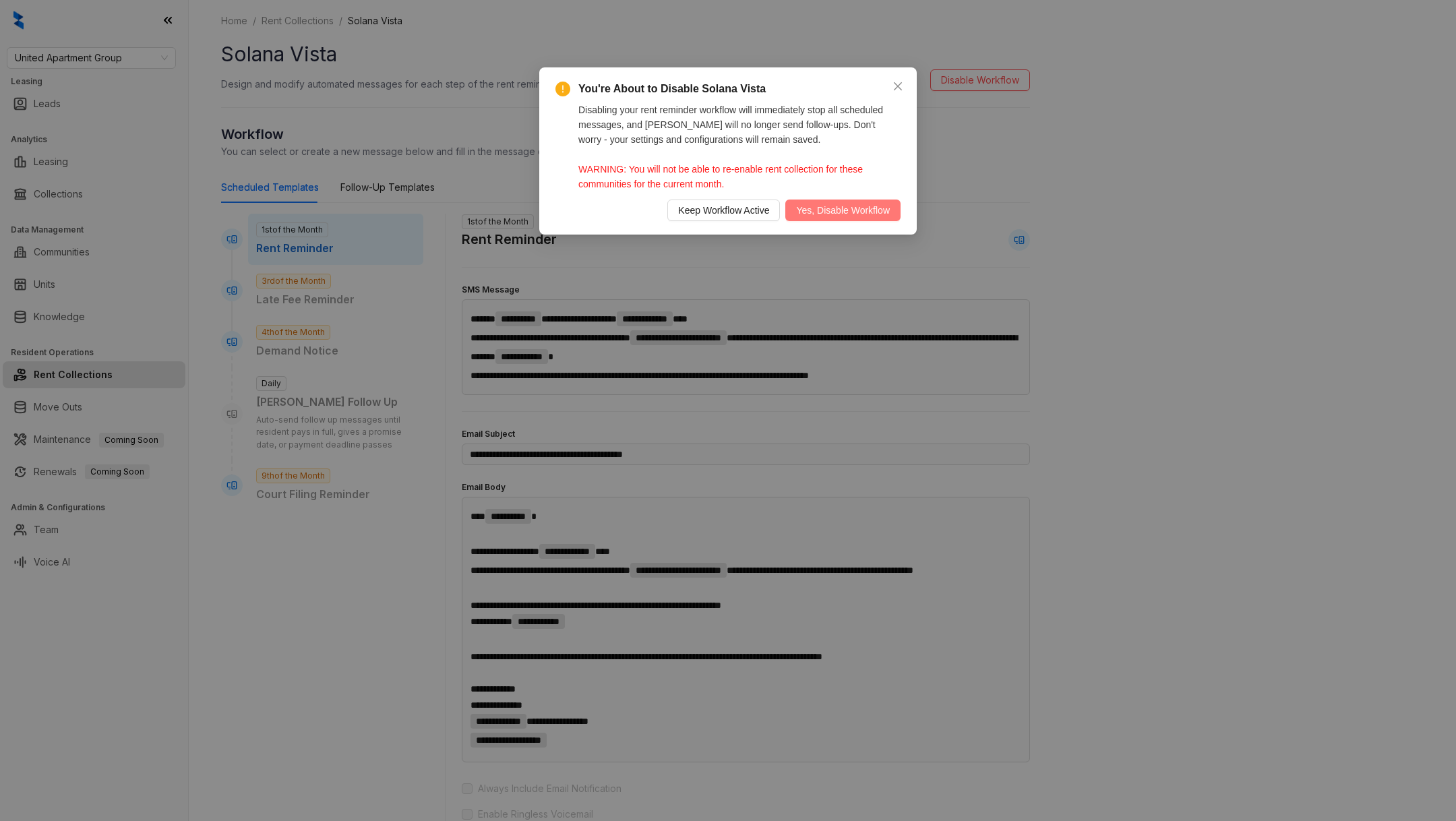
click at [805, 200] on button "Yes, Disable Workflow" at bounding box center [843, 210] width 115 height 21
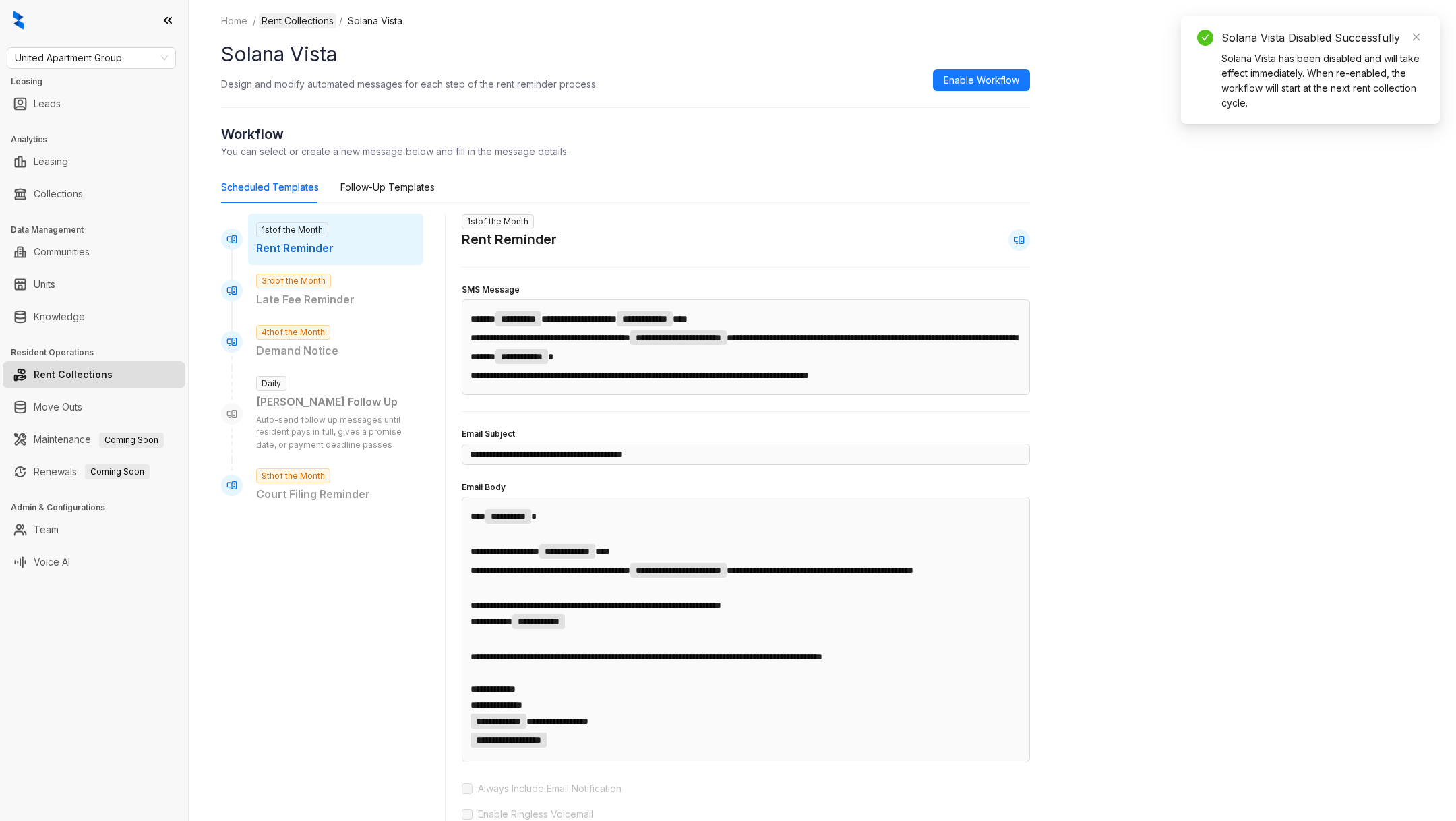
click at [300, 15] on link "Rent Collections" at bounding box center [298, 21] width 77 height 15
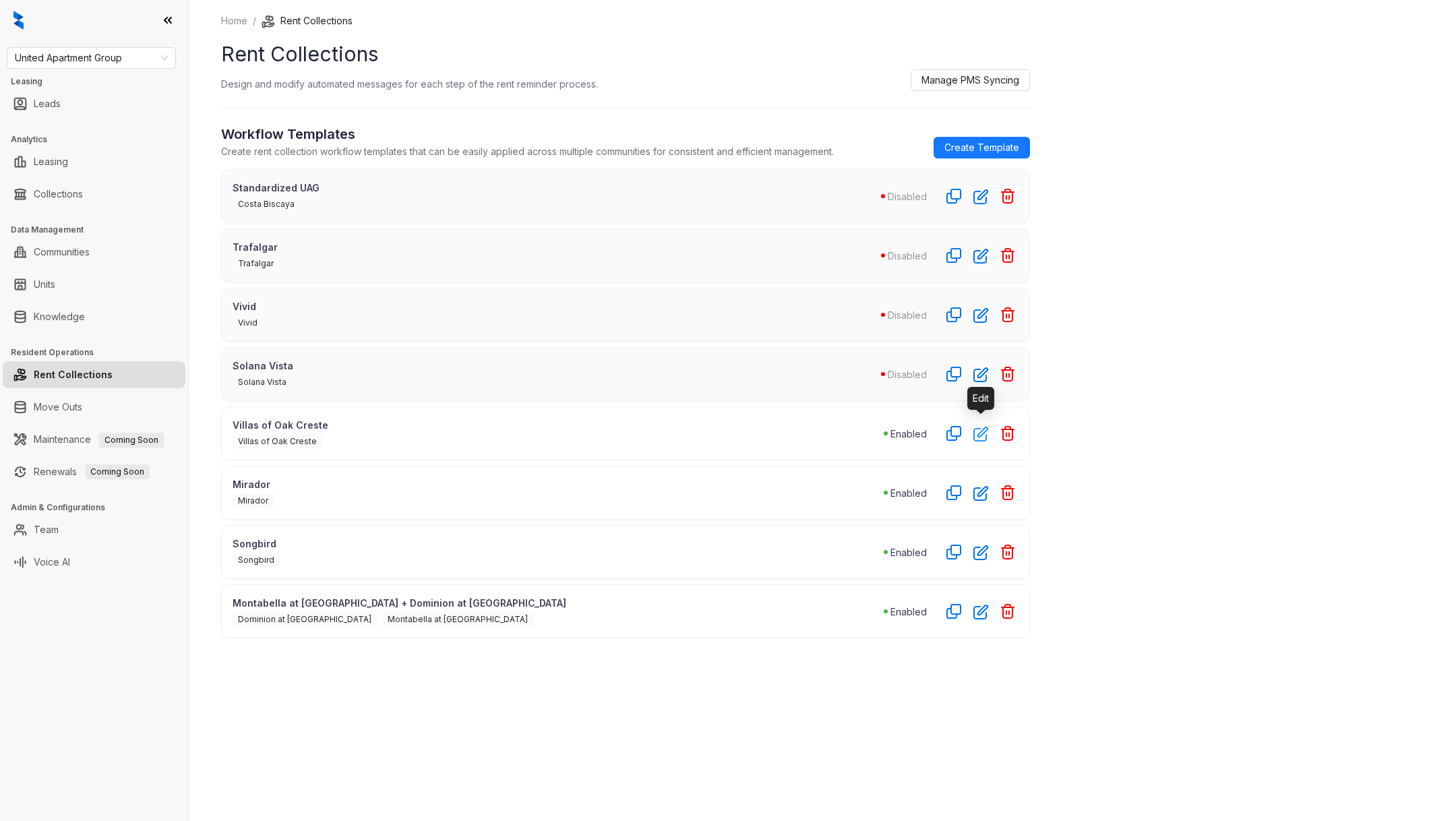
click at [979, 434] on icon "button" at bounding box center [981, 434] width 15 height 15
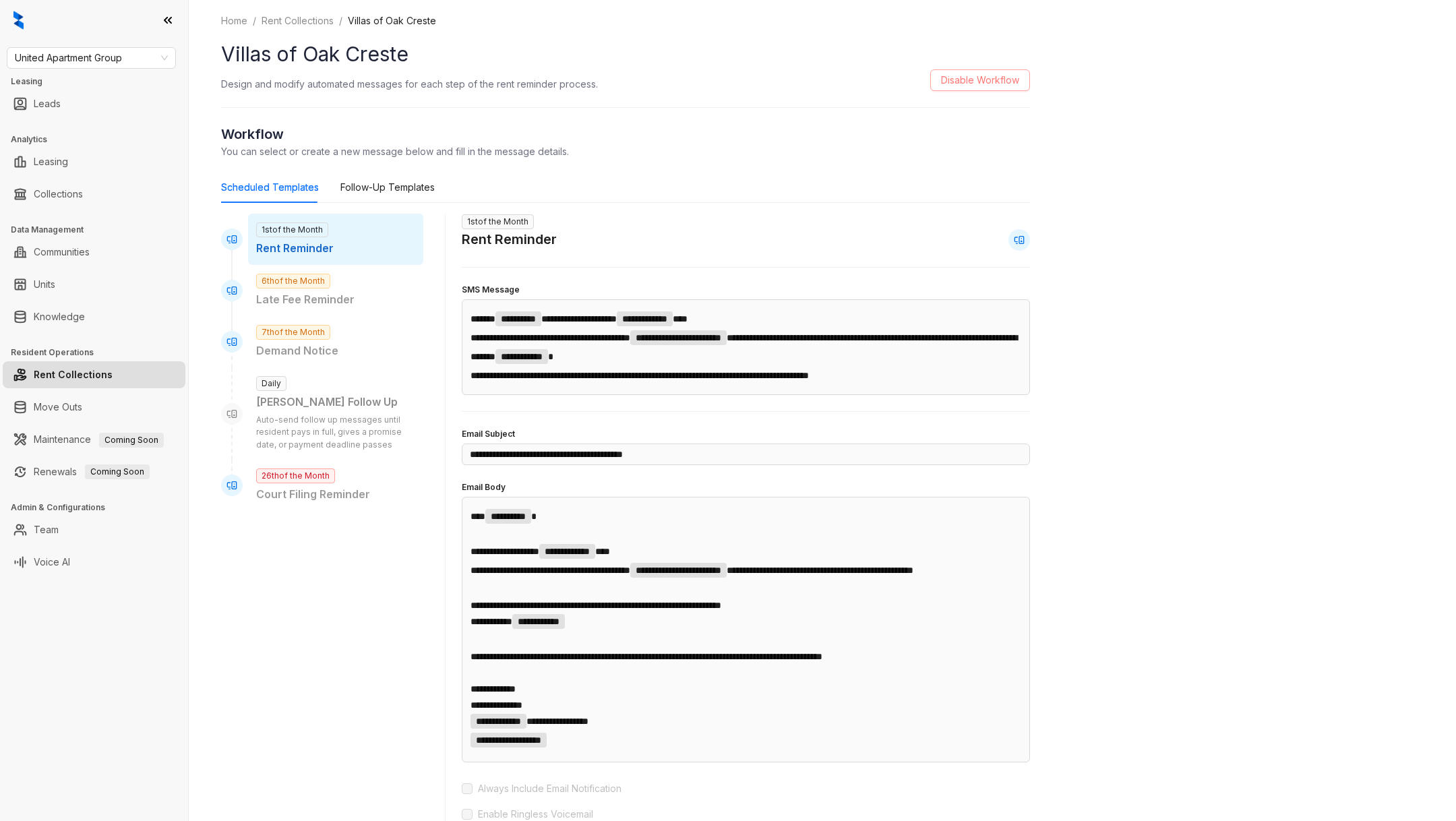
click at [957, 78] on span "Disable Workflow" at bounding box center [979, 79] width 78 height 15
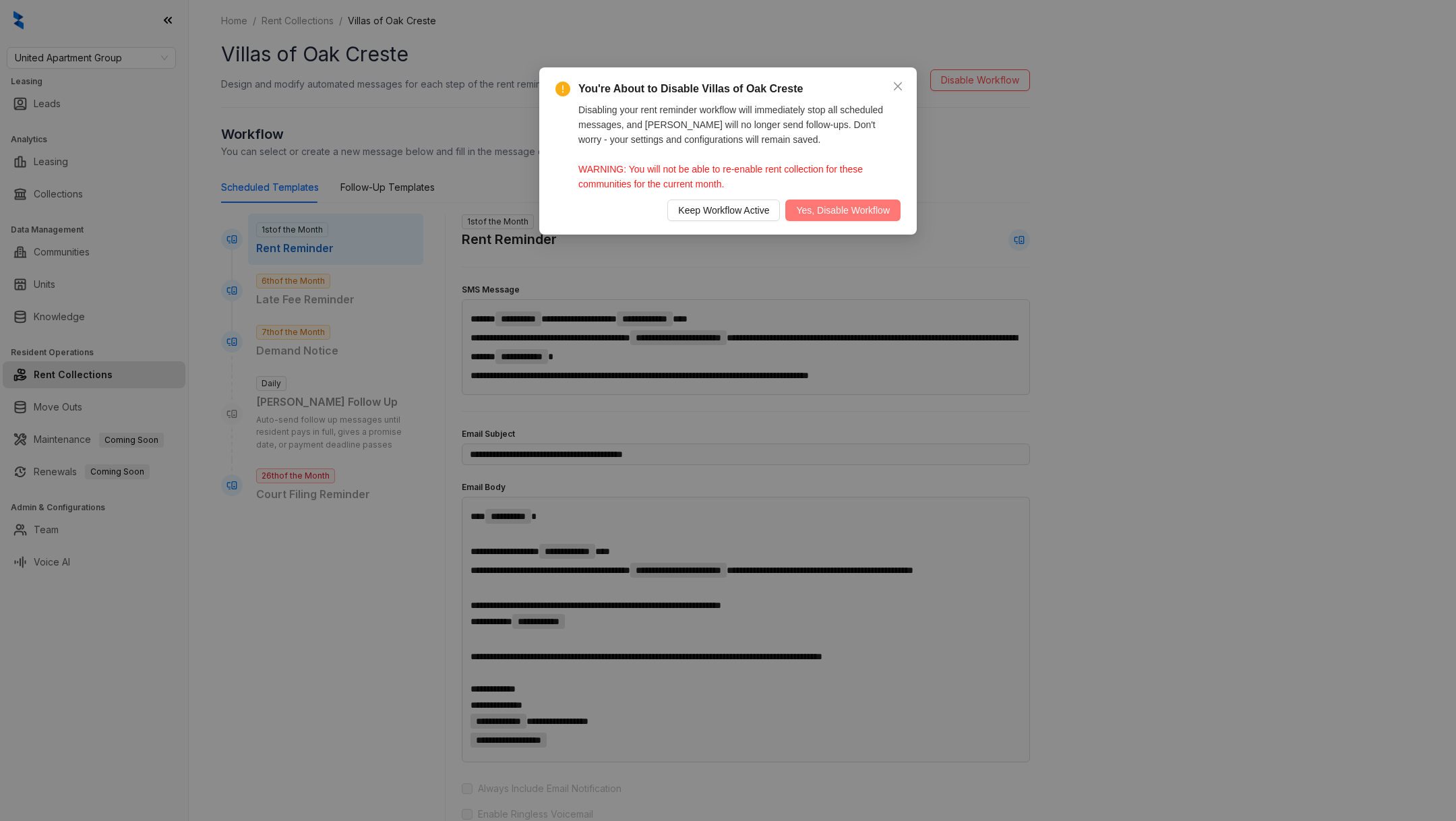
click at [803, 203] on span "Yes, Disable Workflow" at bounding box center [843, 210] width 94 height 15
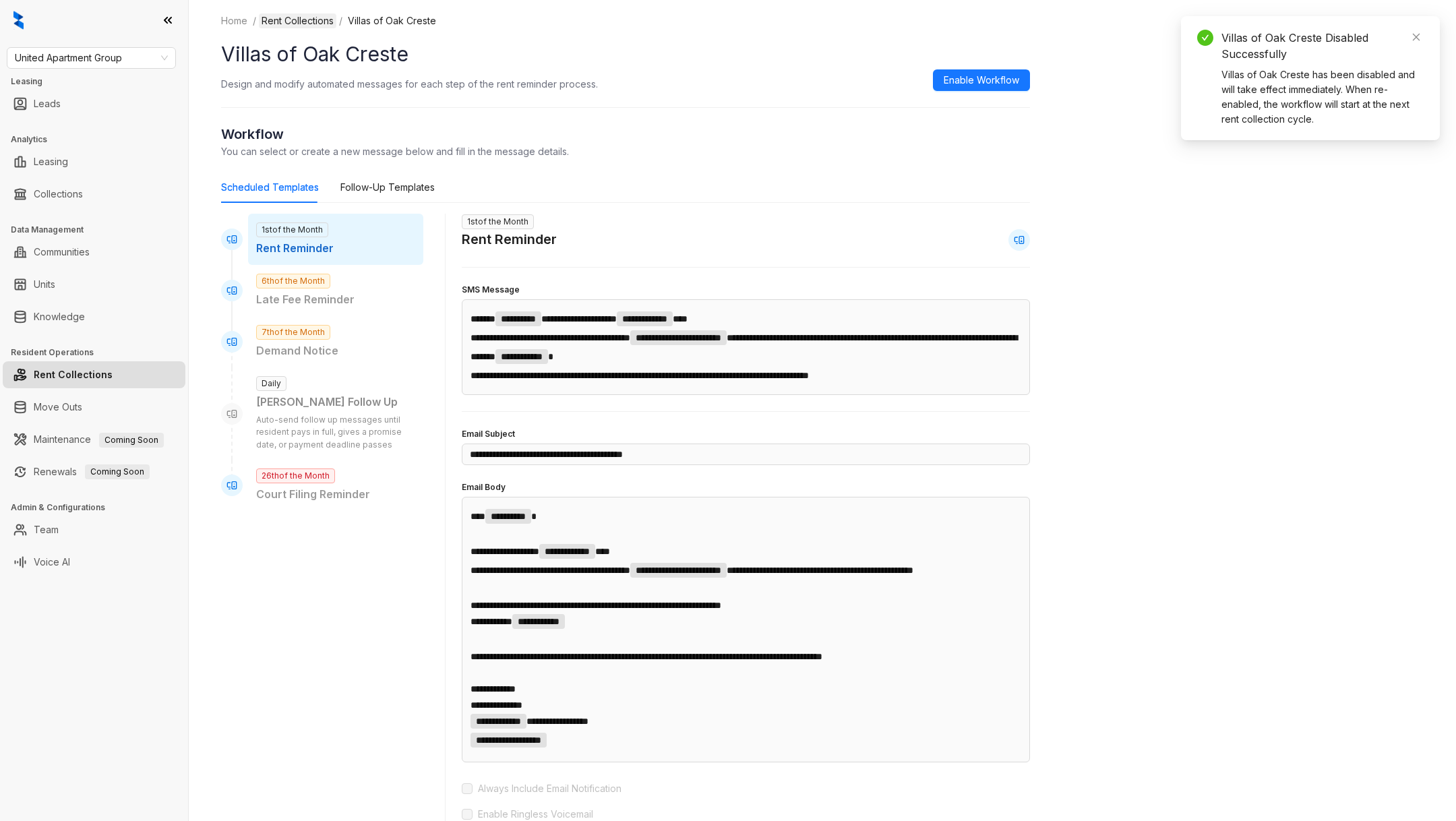
click at [307, 28] on link "Rent Collections" at bounding box center [298, 21] width 77 height 15
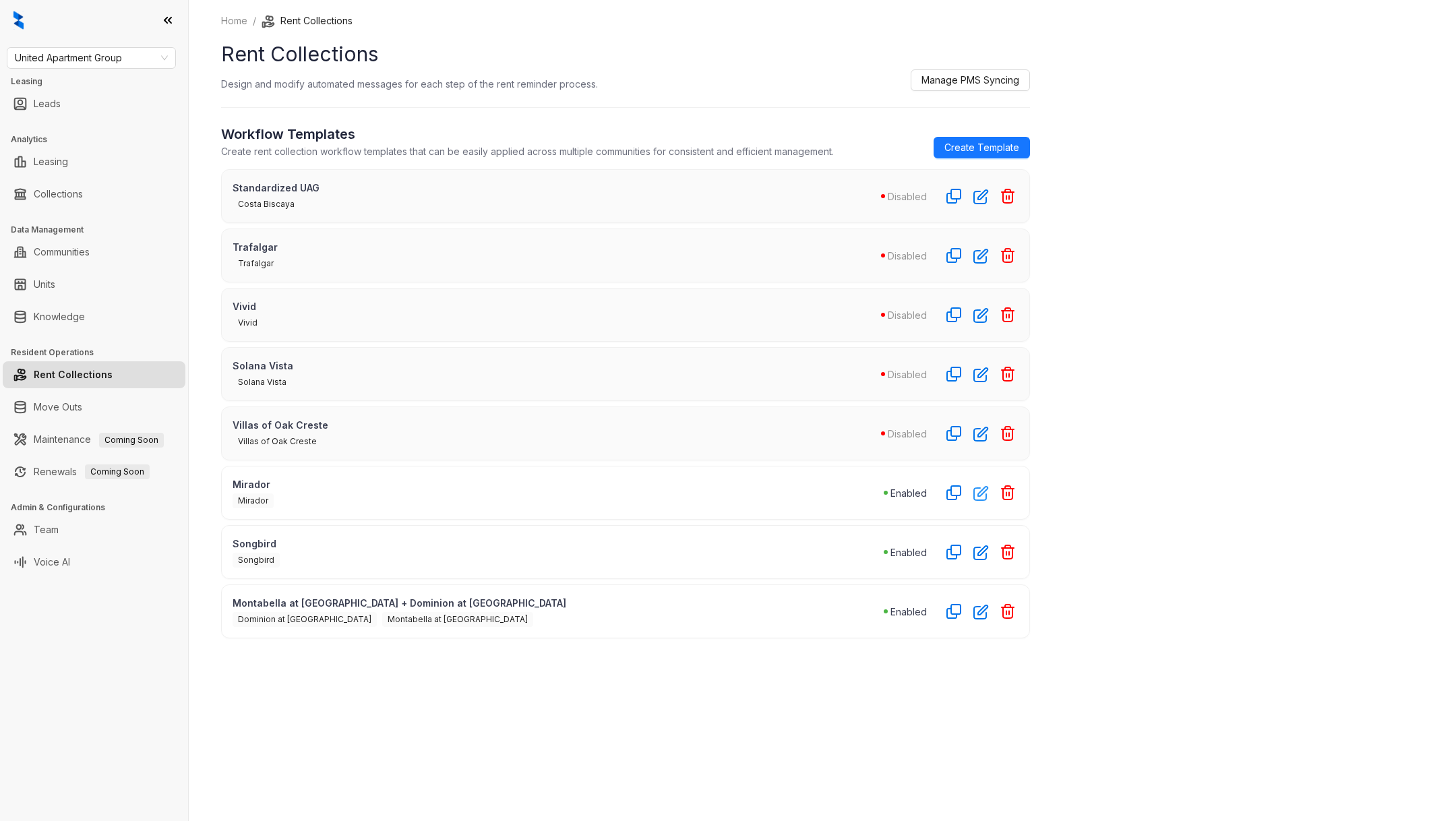
click at [985, 492] on icon "button" at bounding box center [981, 494] width 14 height 14
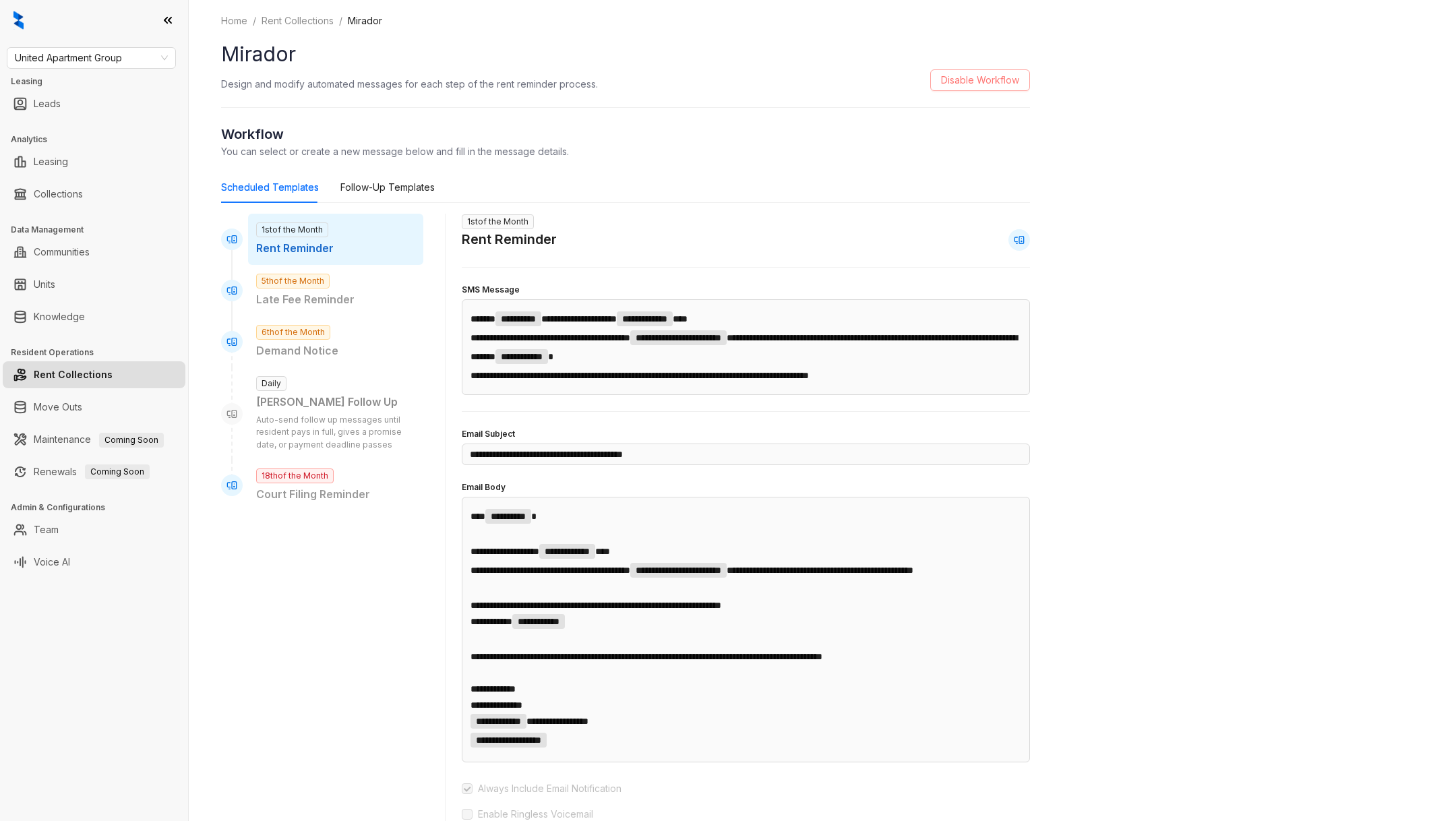
click at [997, 78] on span "Disable Workflow" at bounding box center [979, 79] width 78 height 15
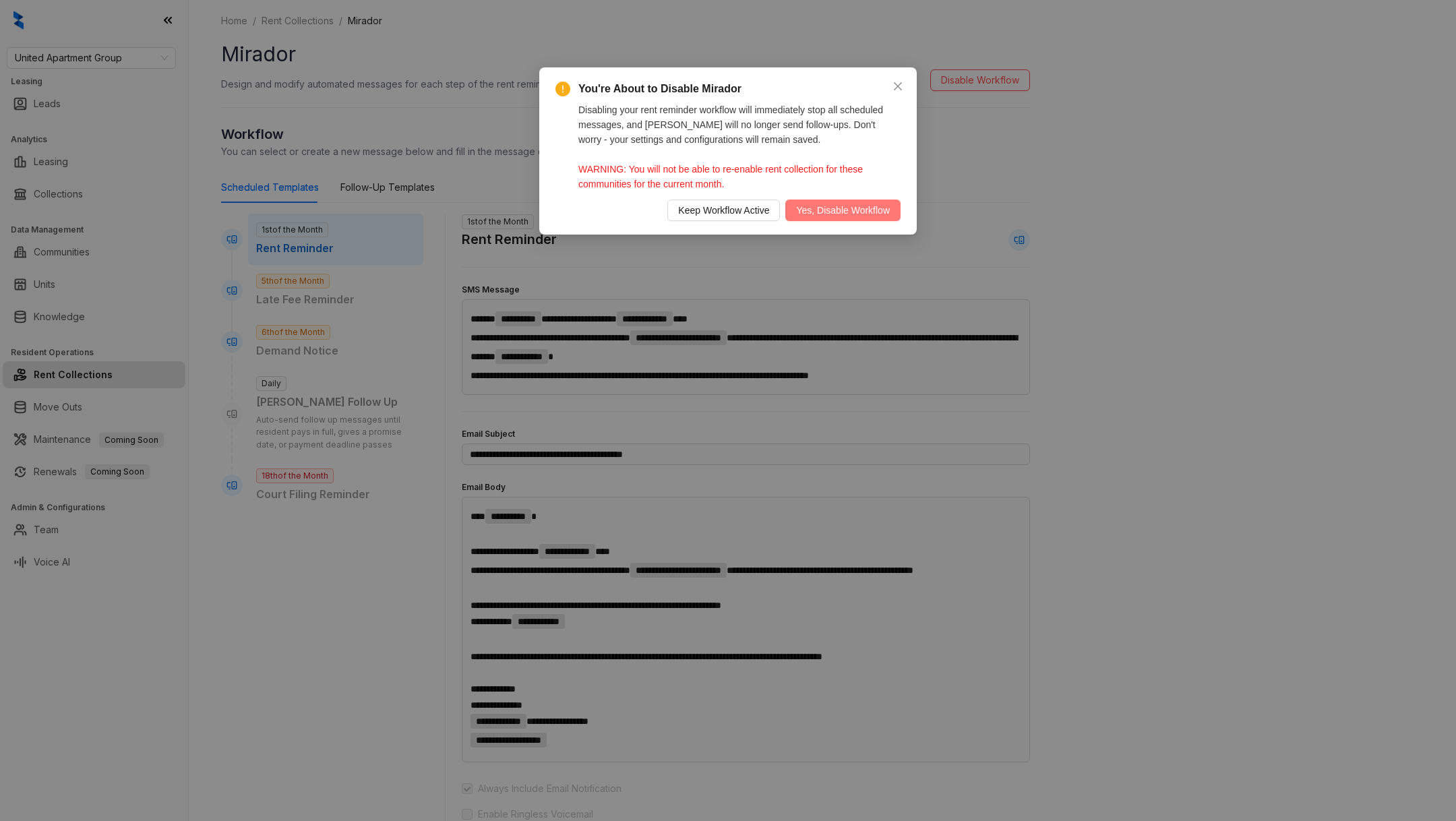
click at [839, 213] on span "Yes, Disable Workflow" at bounding box center [843, 210] width 94 height 15
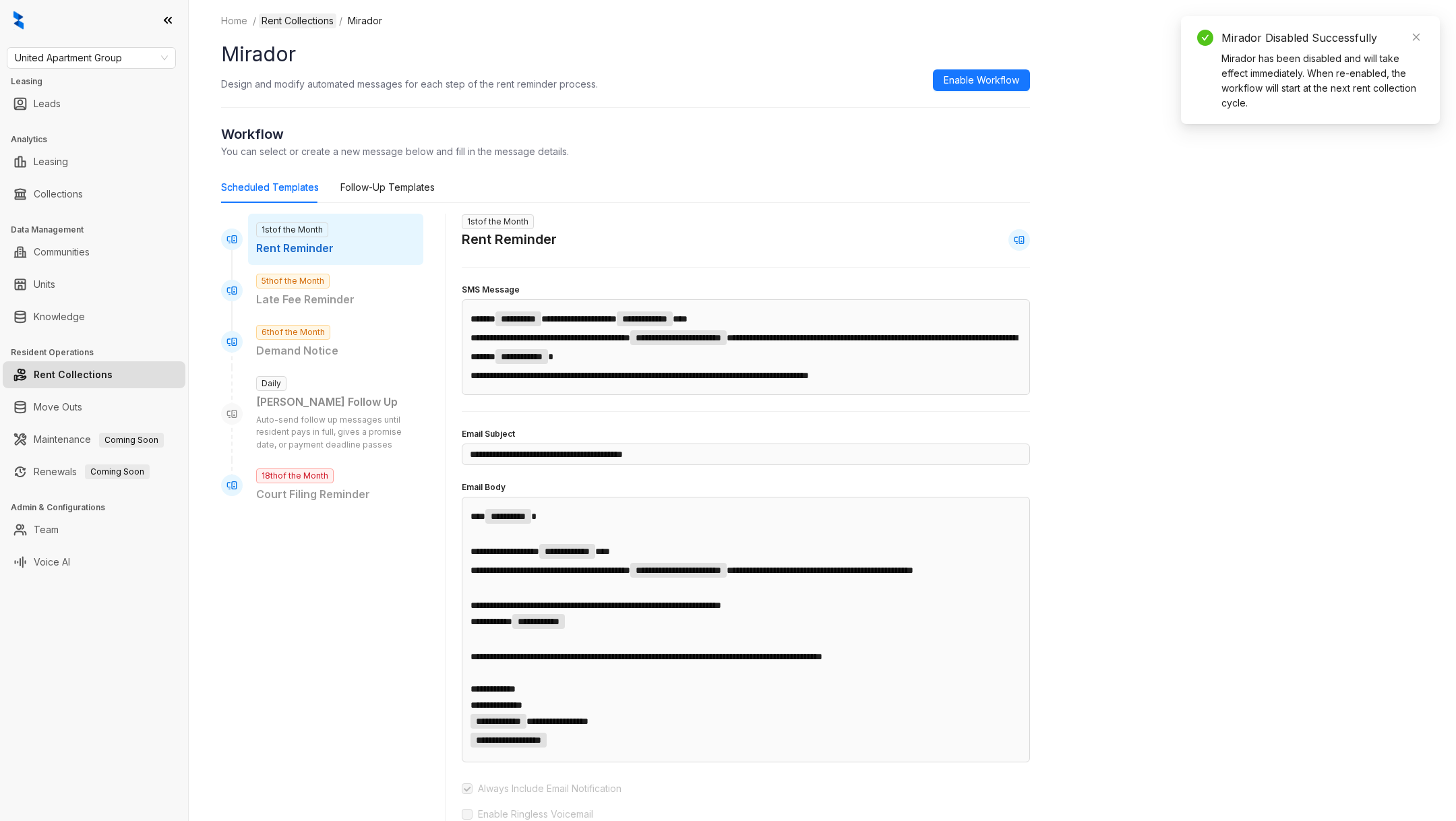
click at [314, 19] on link "Rent Collections" at bounding box center [298, 21] width 77 height 15
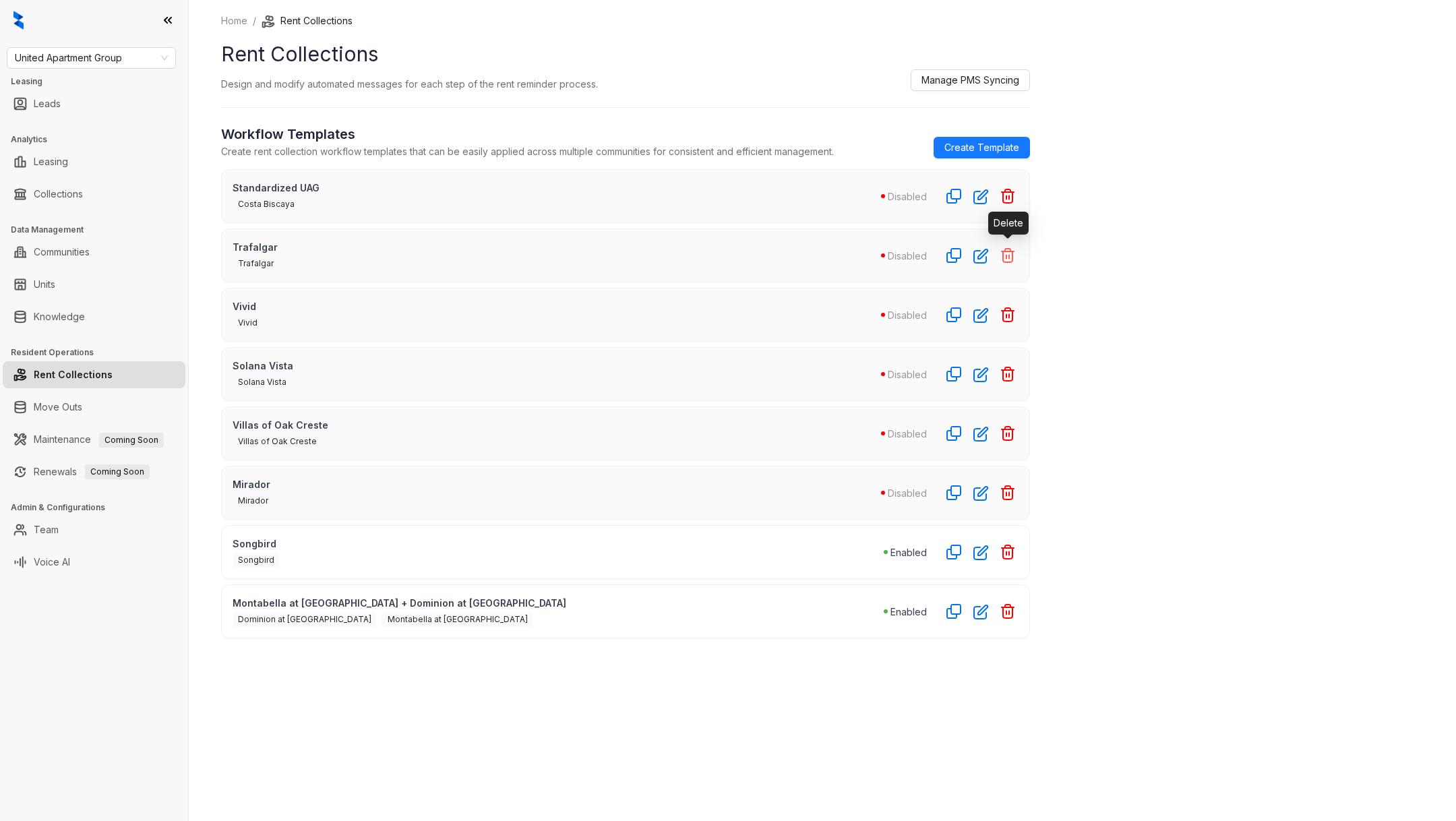
click at [1008, 260] on icon "button" at bounding box center [1008, 255] width 12 height 14
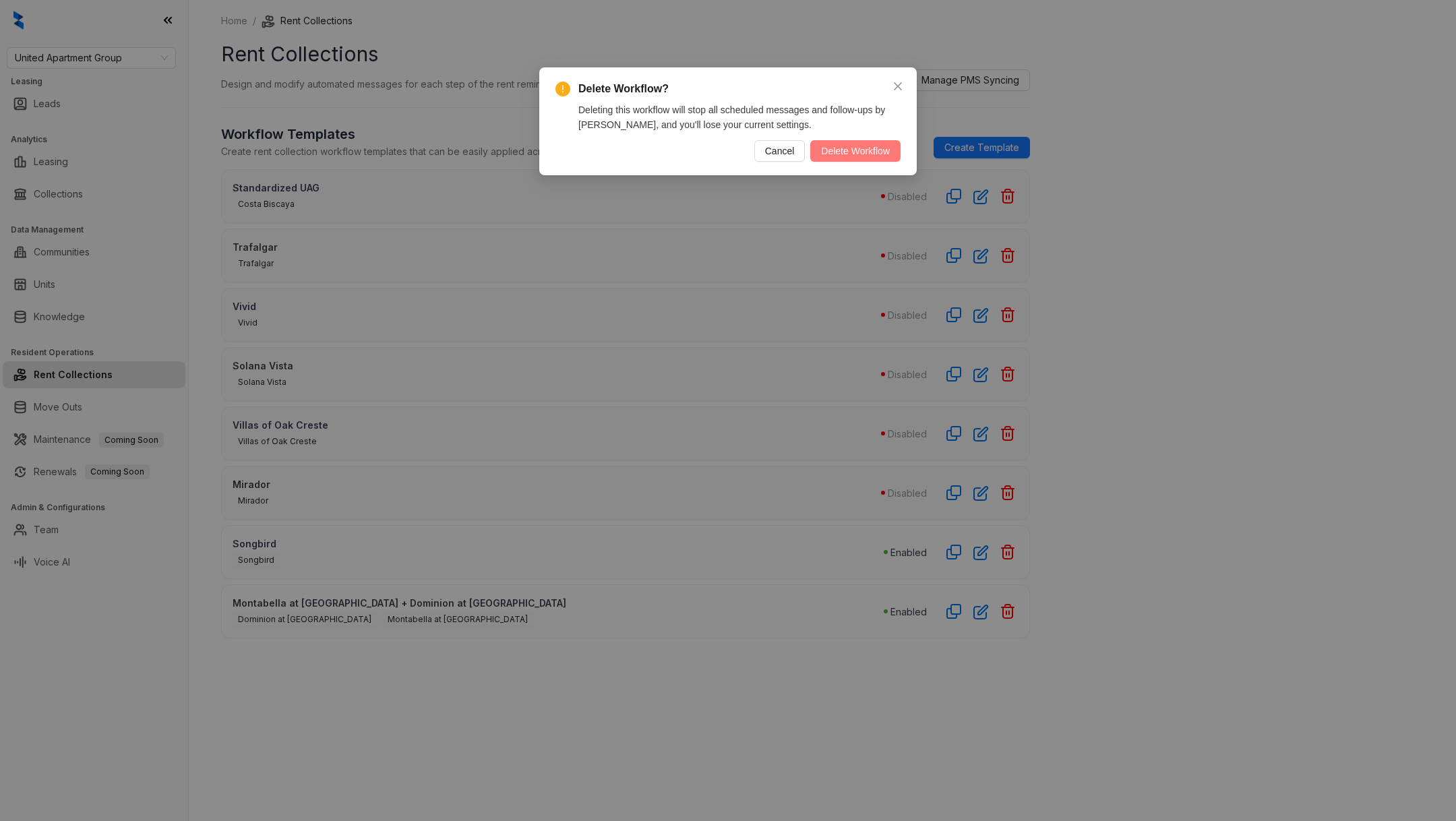
click at [867, 152] on span "Delete Workflow" at bounding box center [856, 151] width 69 height 15
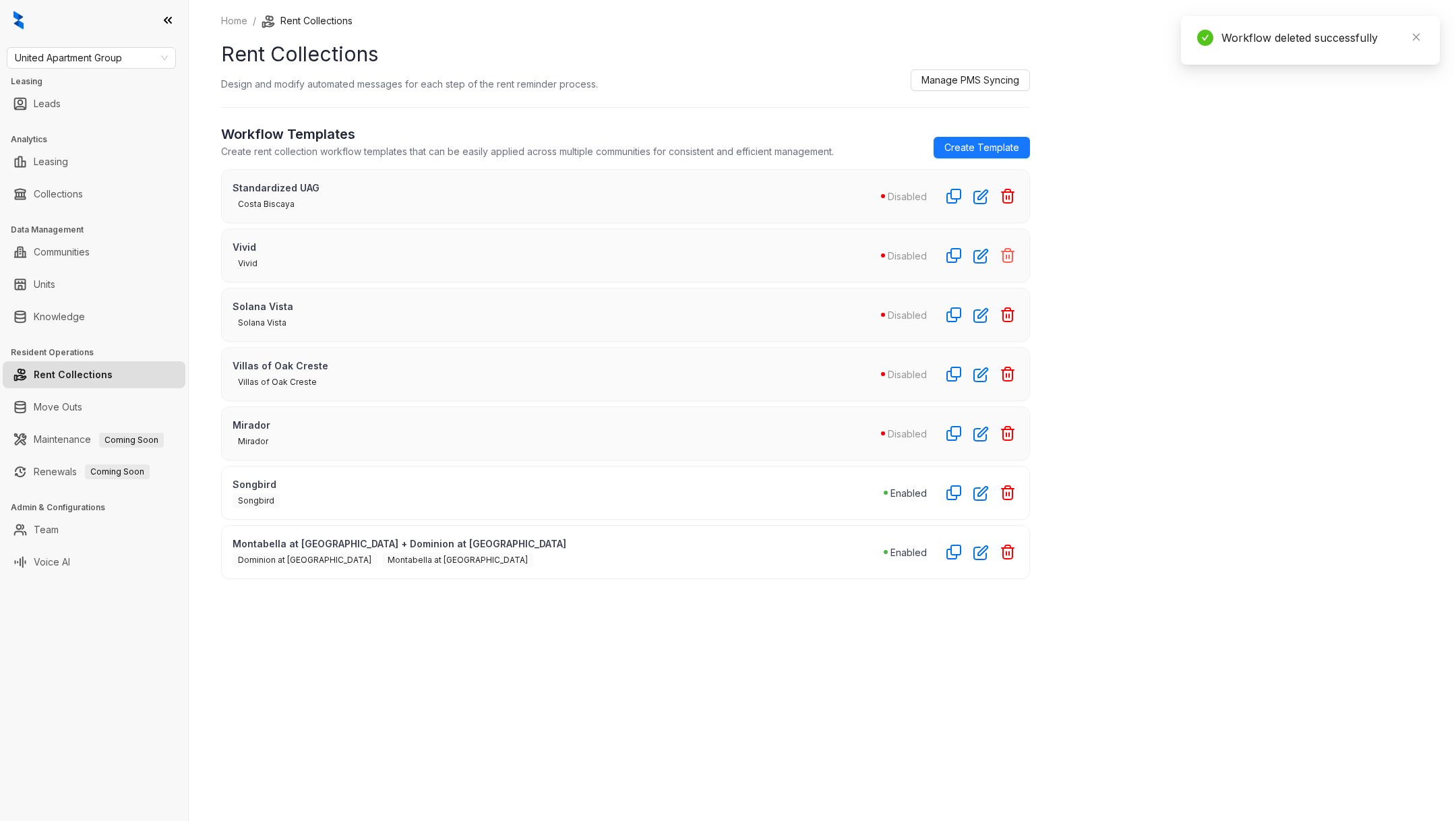
click at [1009, 252] on icon "button" at bounding box center [1007, 255] width 16 height 16
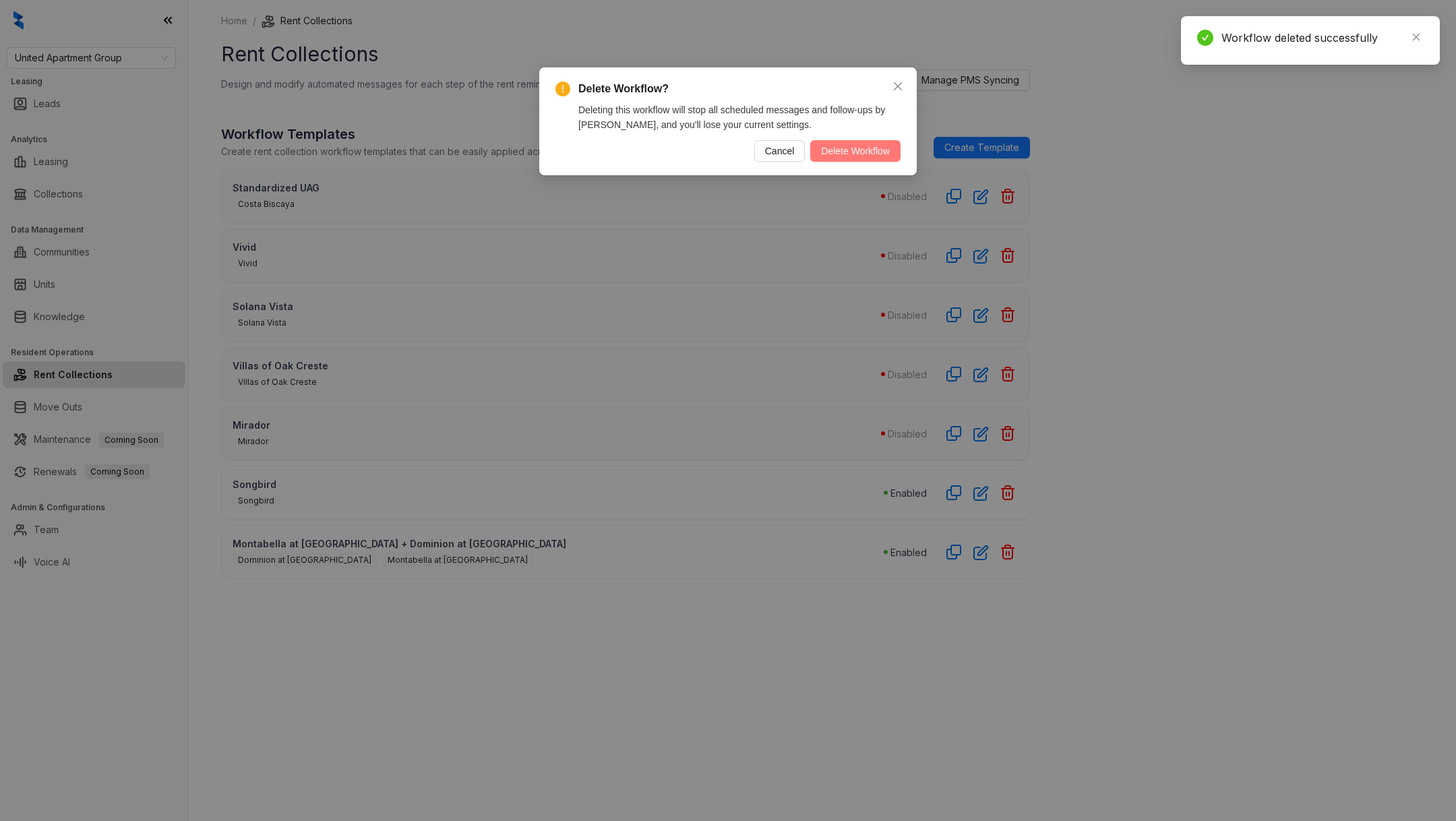
click at [868, 152] on span "Delete Workflow" at bounding box center [856, 151] width 69 height 15
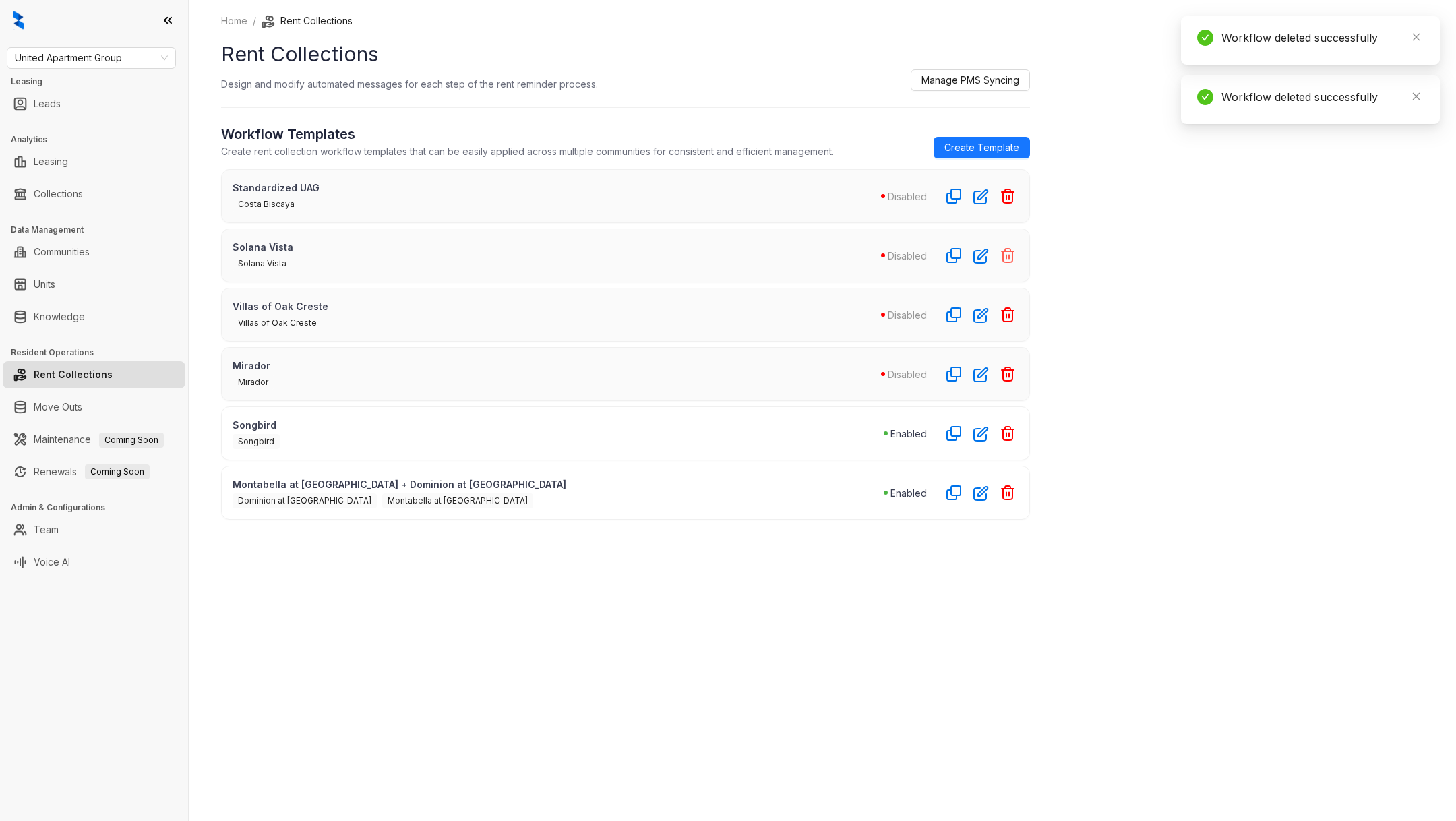
click at [1006, 255] on icon "button" at bounding box center [1008, 255] width 12 height 14
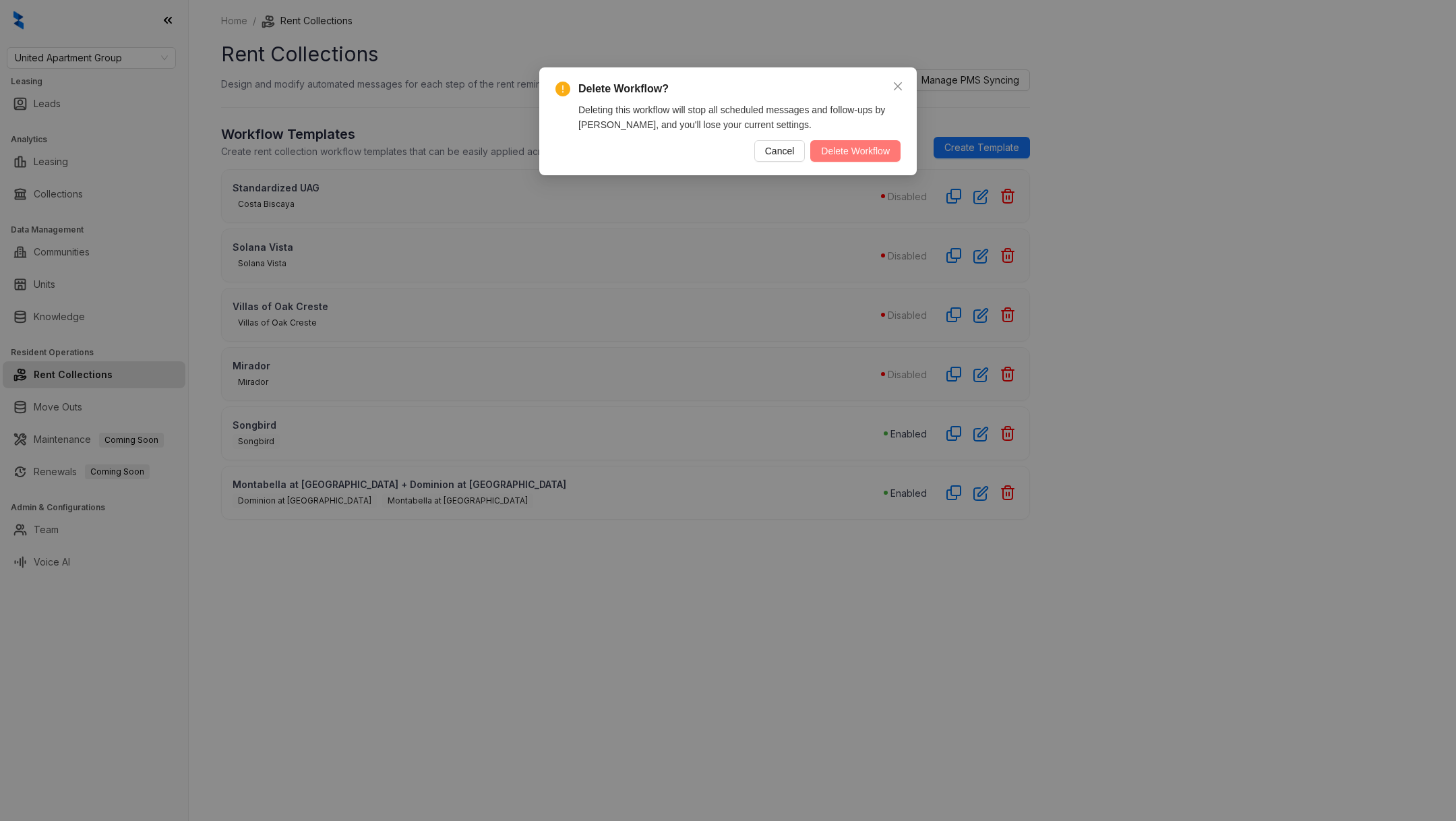
click at [843, 151] on span "Delete Workflow" at bounding box center [856, 151] width 69 height 15
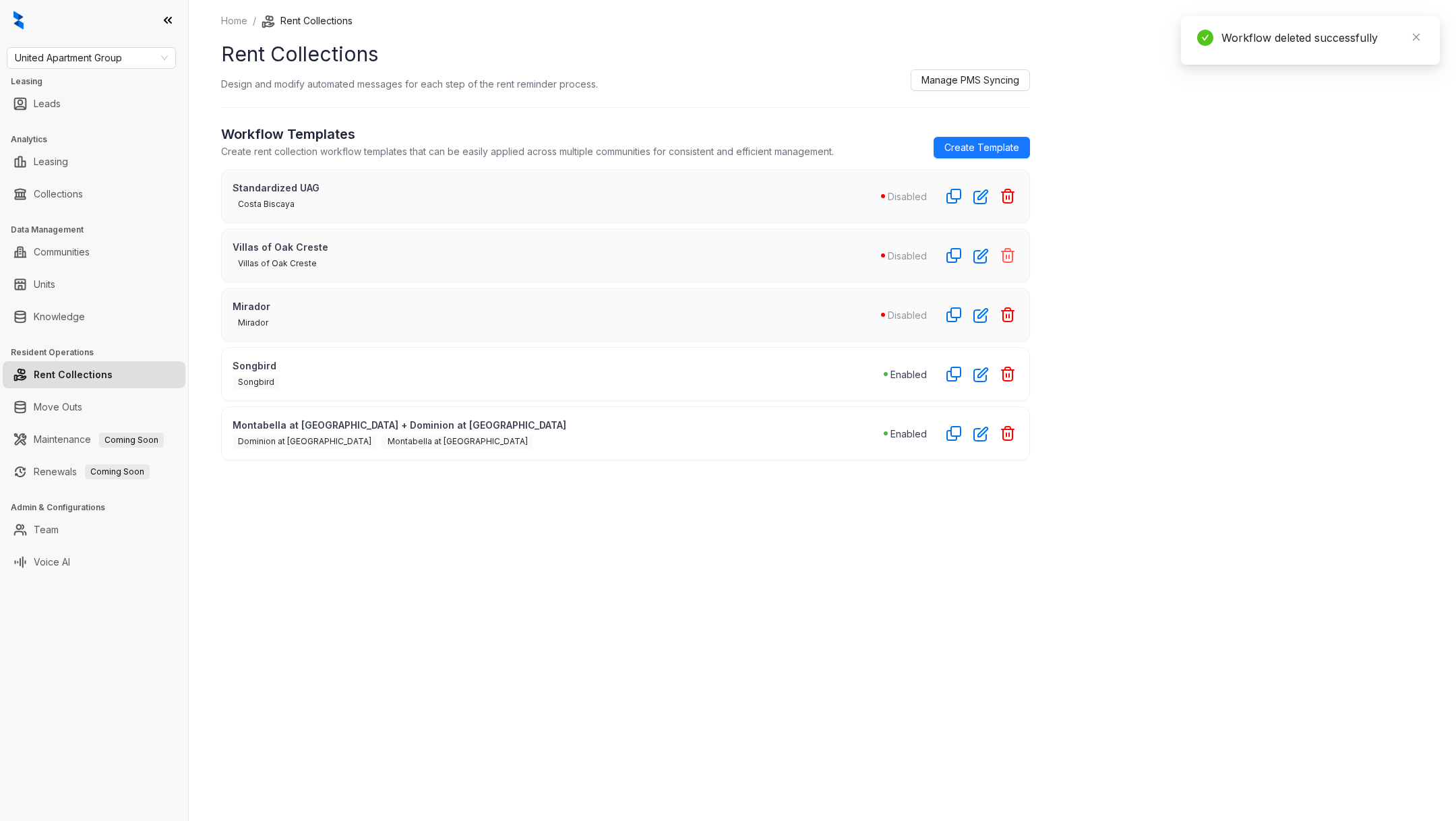
click at [1007, 250] on icon "button" at bounding box center [1007, 255] width 16 height 16
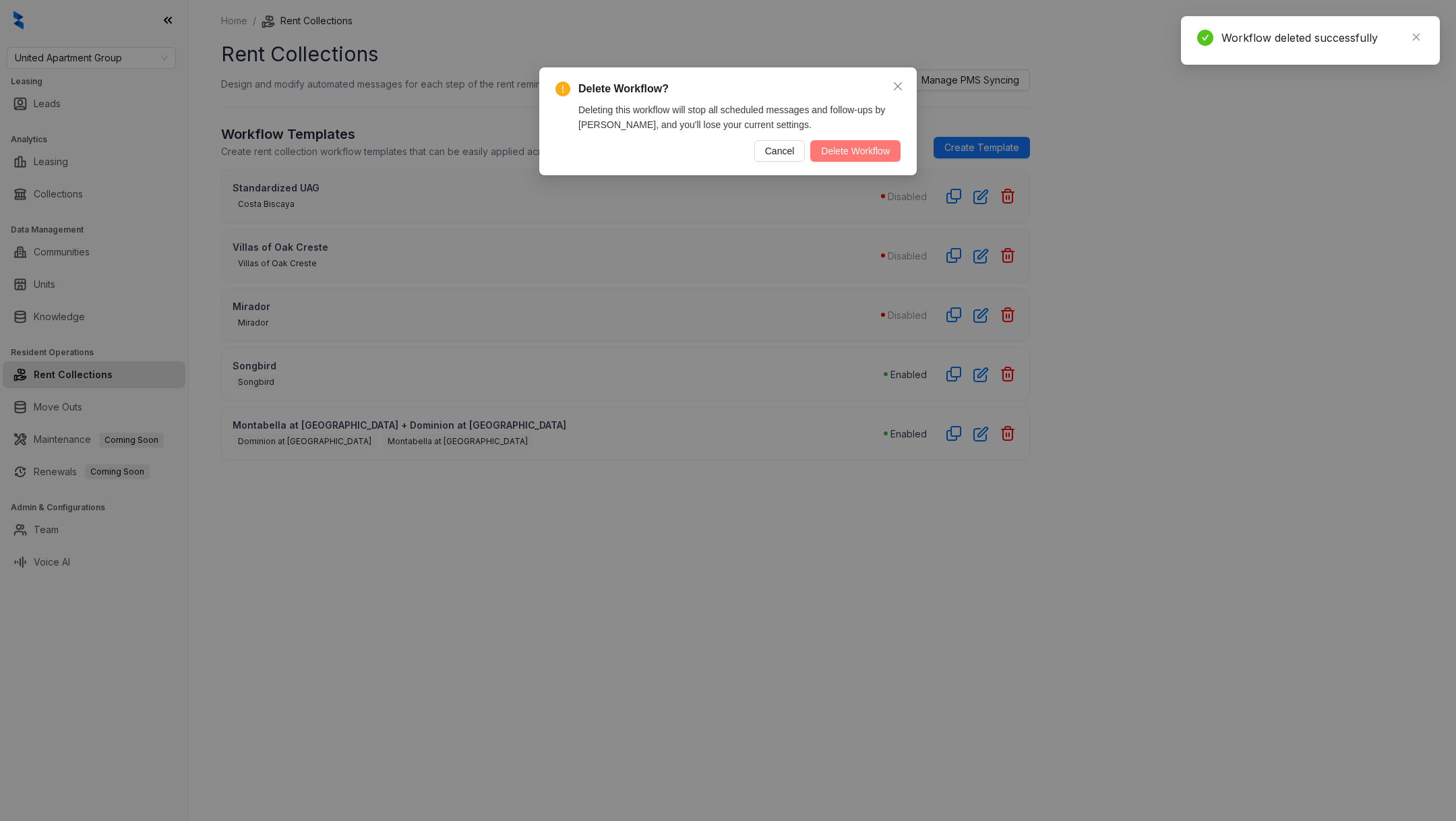
click at [848, 158] on button "Delete Workflow" at bounding box center [855, 151] width 90 height 21
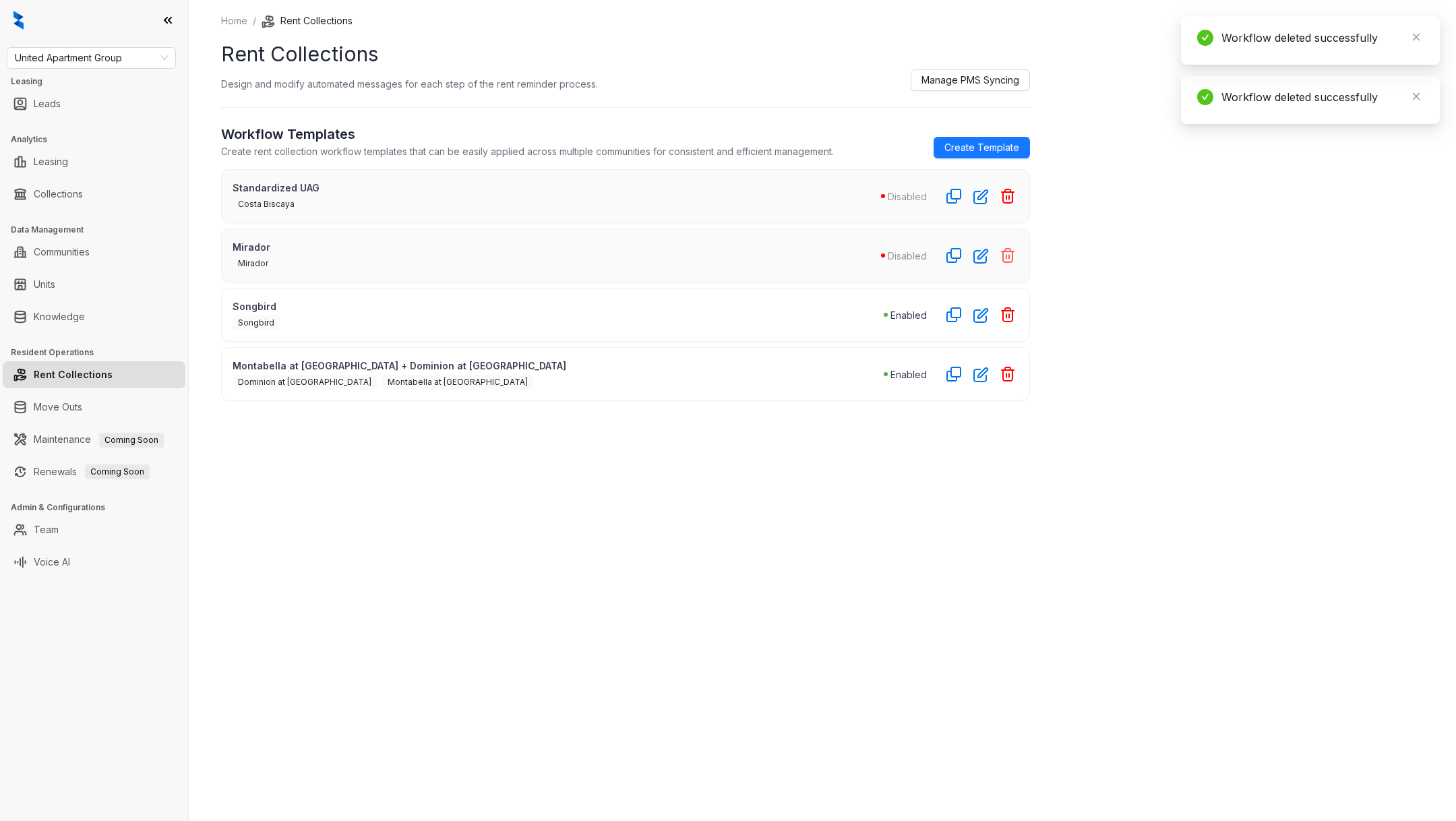
click at [1009, 250] on icon "button" at bounding box center [1008, 255] width 12 height 14
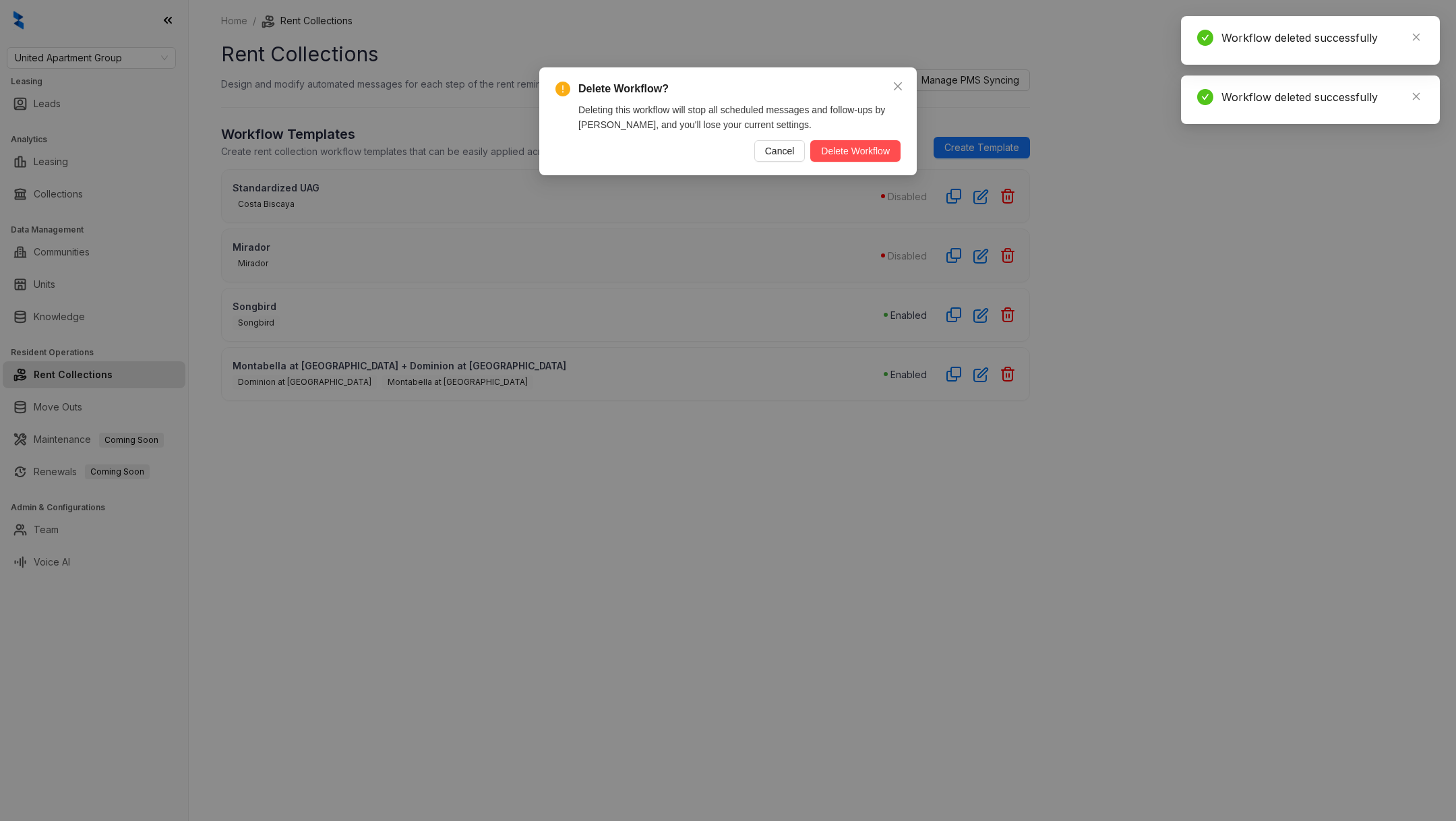
click at [858, 164] on div "Delete Workflow? Deleting this workflow will stop all scheduled messages and fo…" at bounding box center [728, 122] width 377 height 108
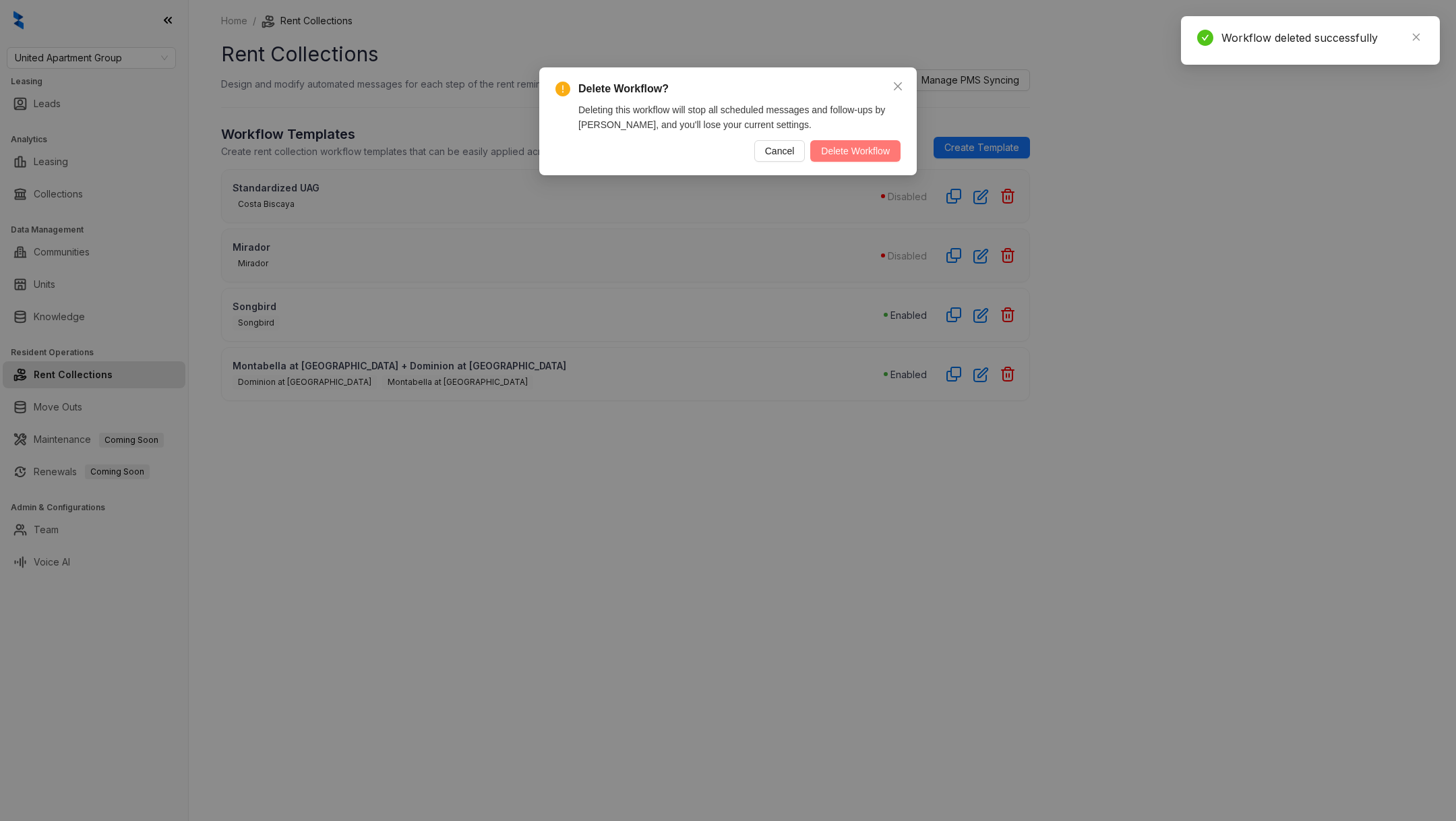
click at [888, 156] on span "Delete Workflow" at bounding box center [856, 151] width 69 height 15
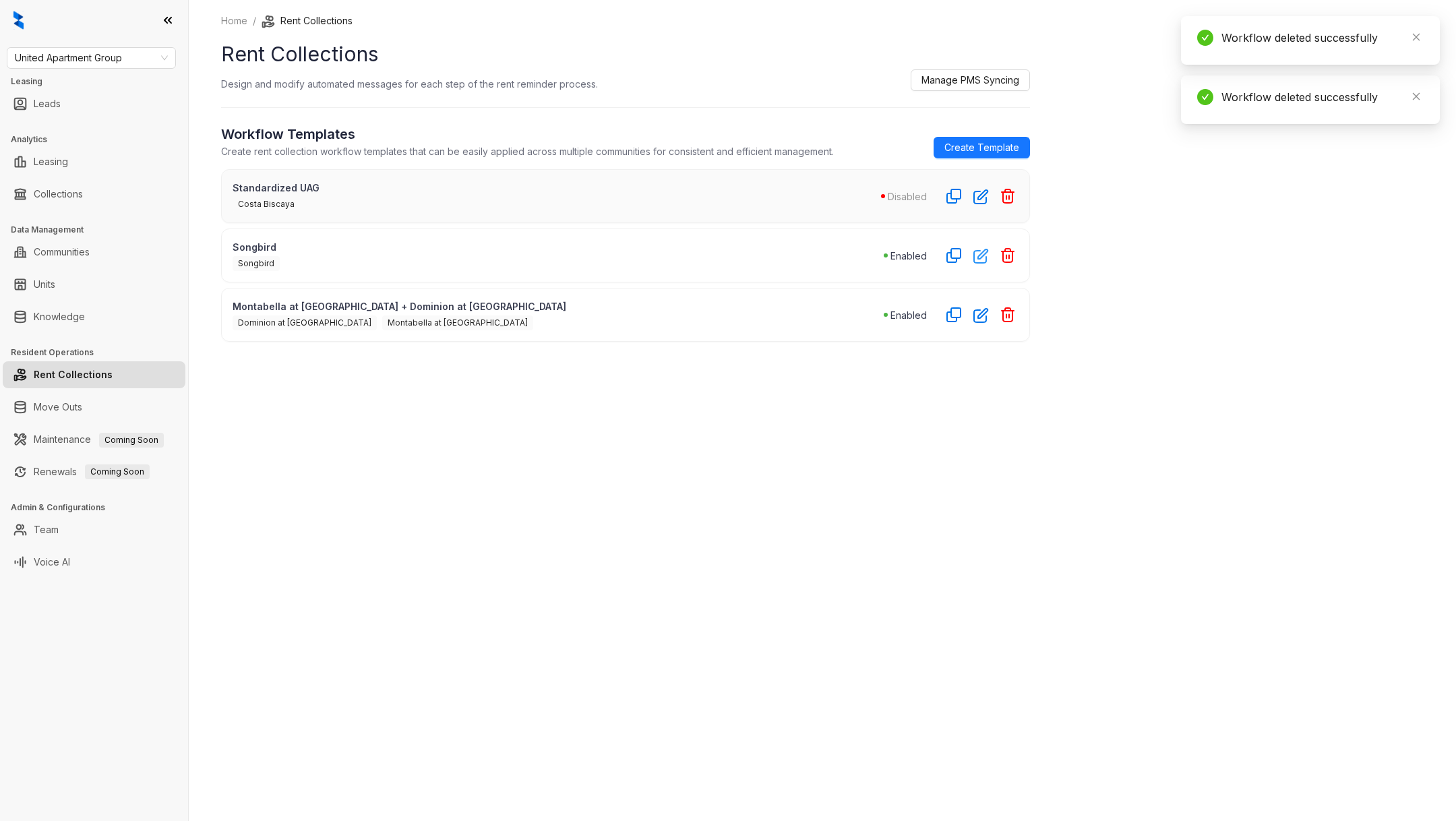
click at [974, 256] on icon "button" at bounding box center [981, 255] width 15 height 15
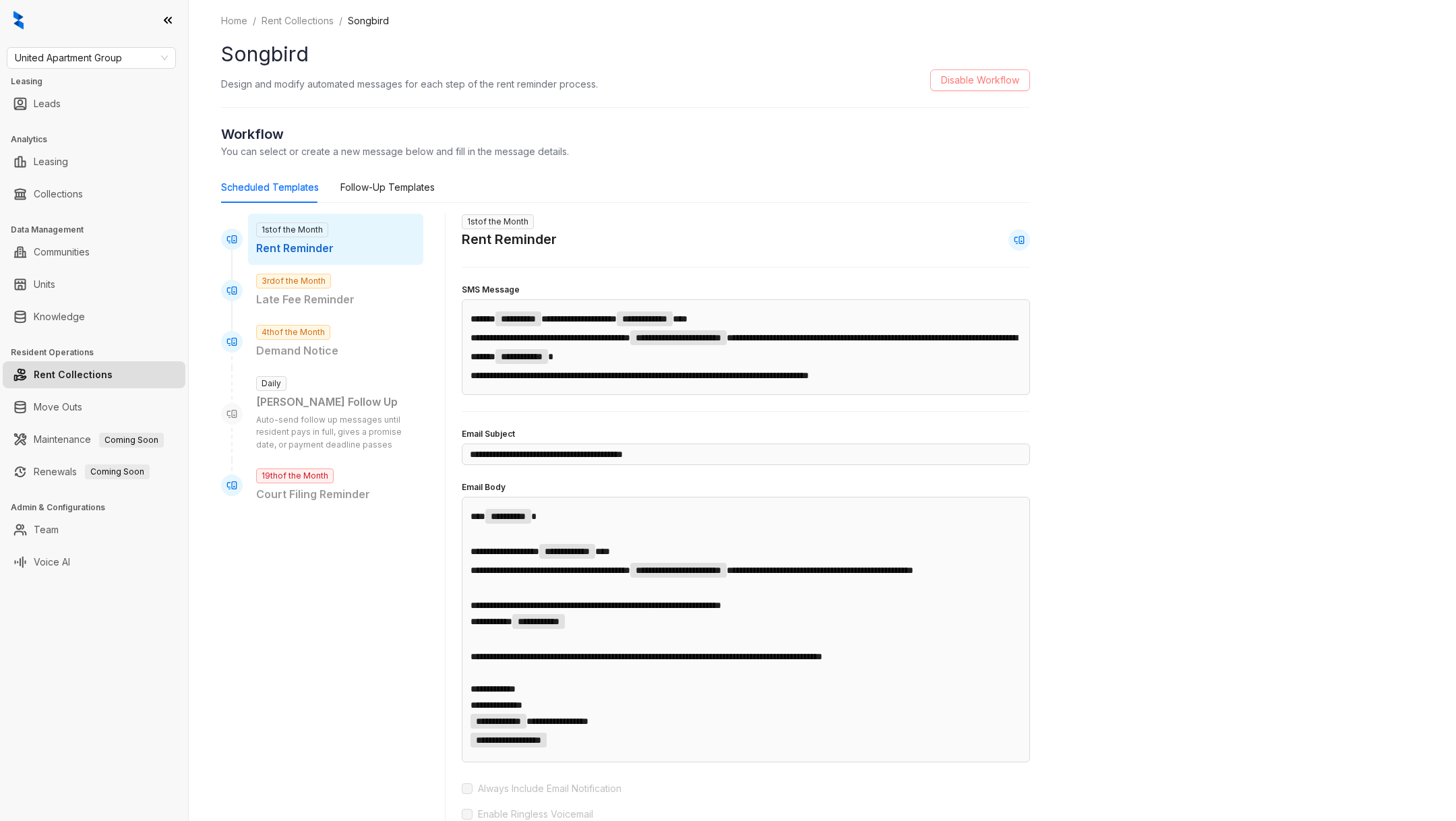
click at [963, 75] on span "Disable Workflow" at bounding box center [979, 79] width 78 height 15
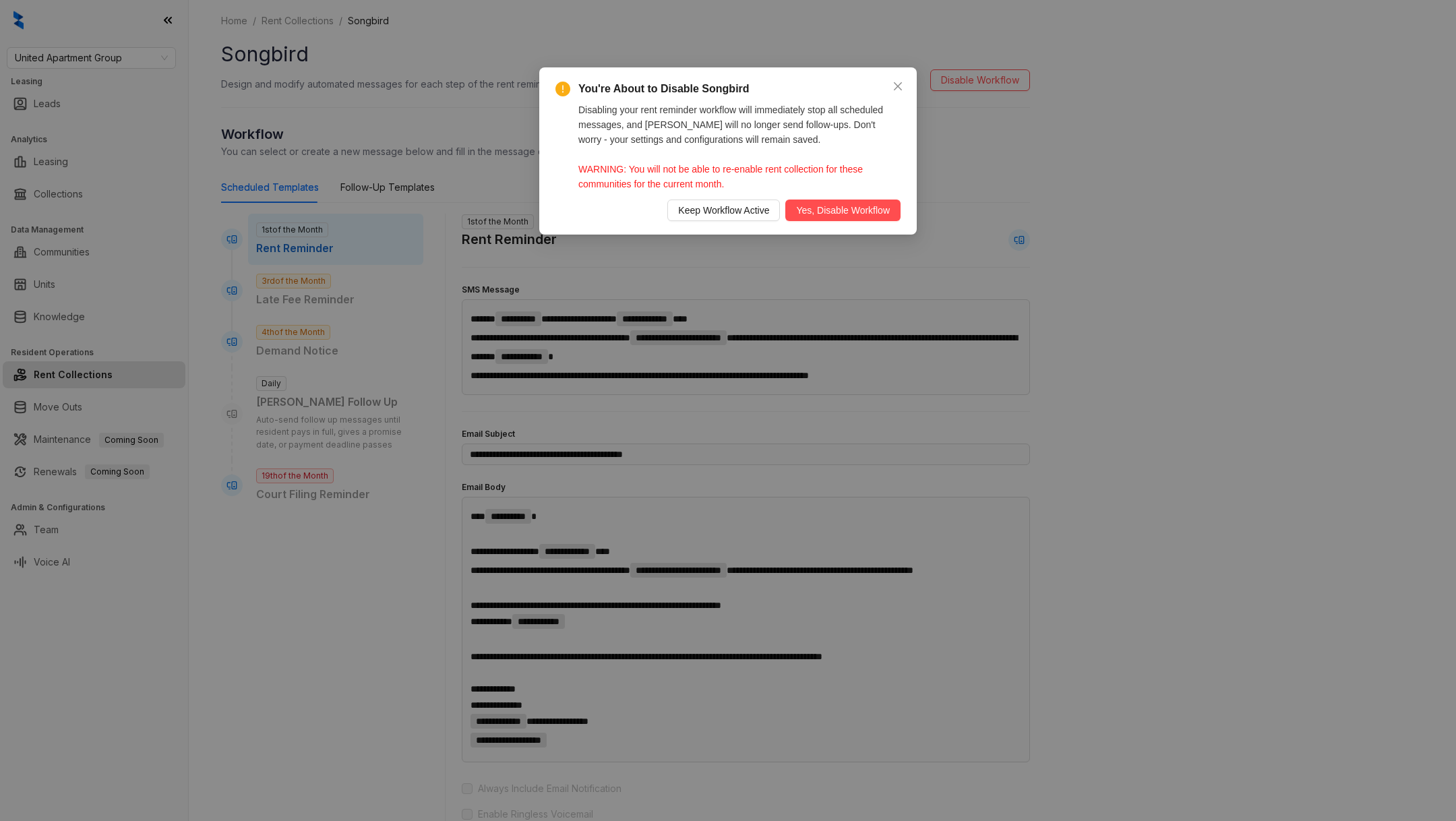
click at [808, 228] on div "You're About to Disable Songbird Disabling your rent reminder workflow will imm…" at bounding box center [728, 151] width 377 height 167
click at [805, 210] on span "Yes, Disable Workflow" at bounding box center [843, 210] width 94 height 15
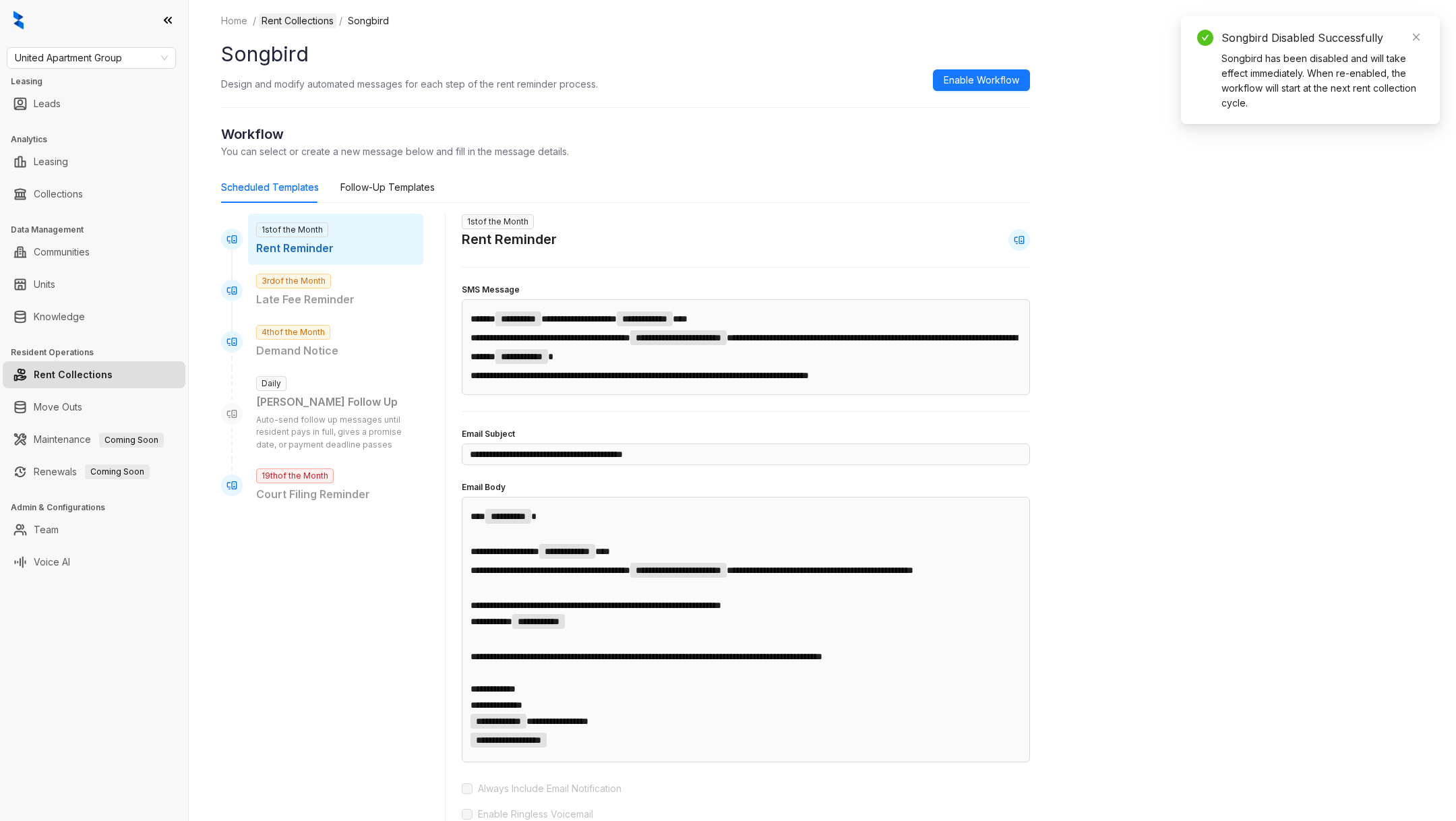
click at [291, 25] on link "Rent Collections" at bounding box center [298, 21] width 77 height 15
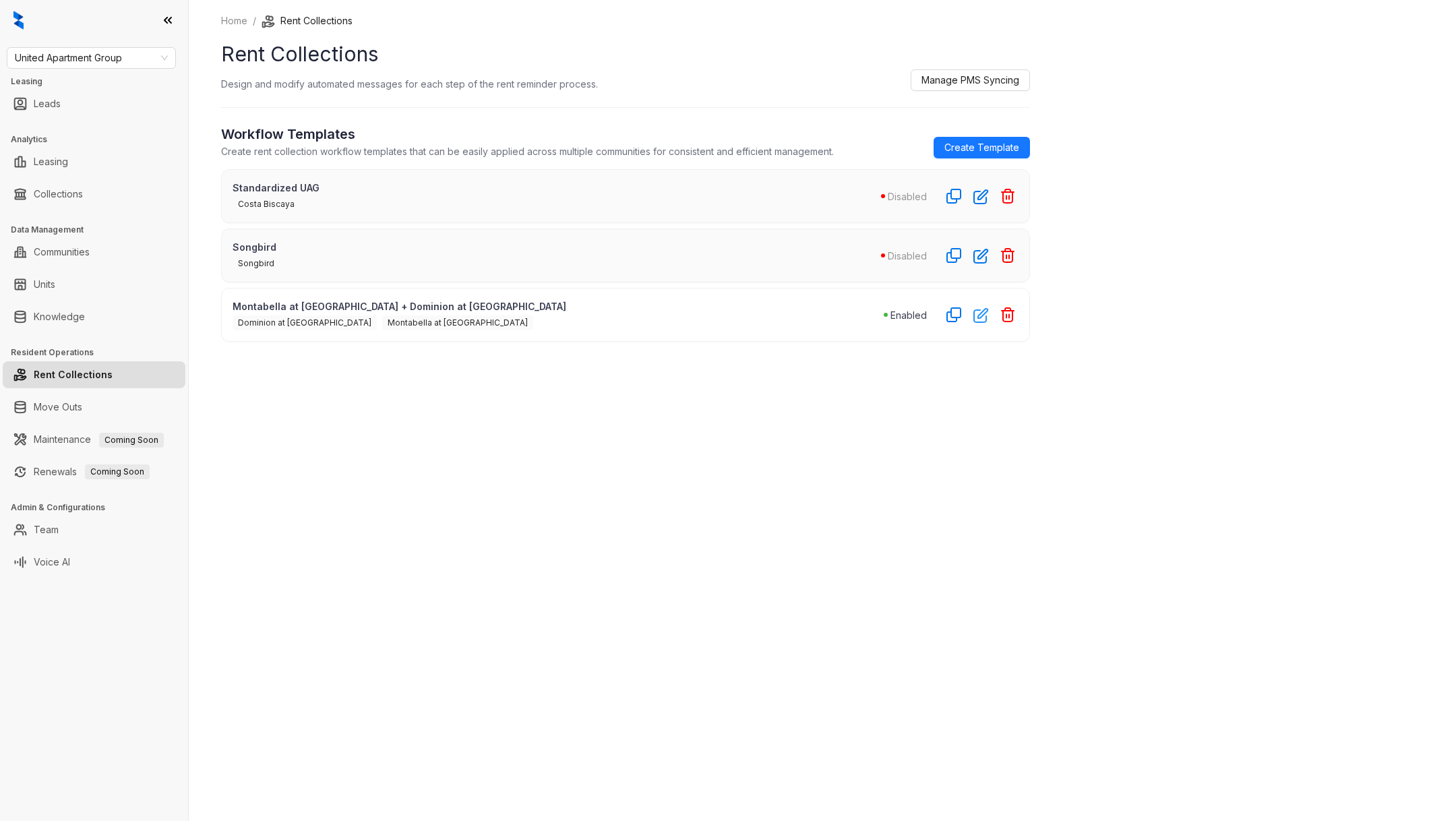
click at [975, 315] on icon "button" at bounding box center [981, 315] width 15 height 15
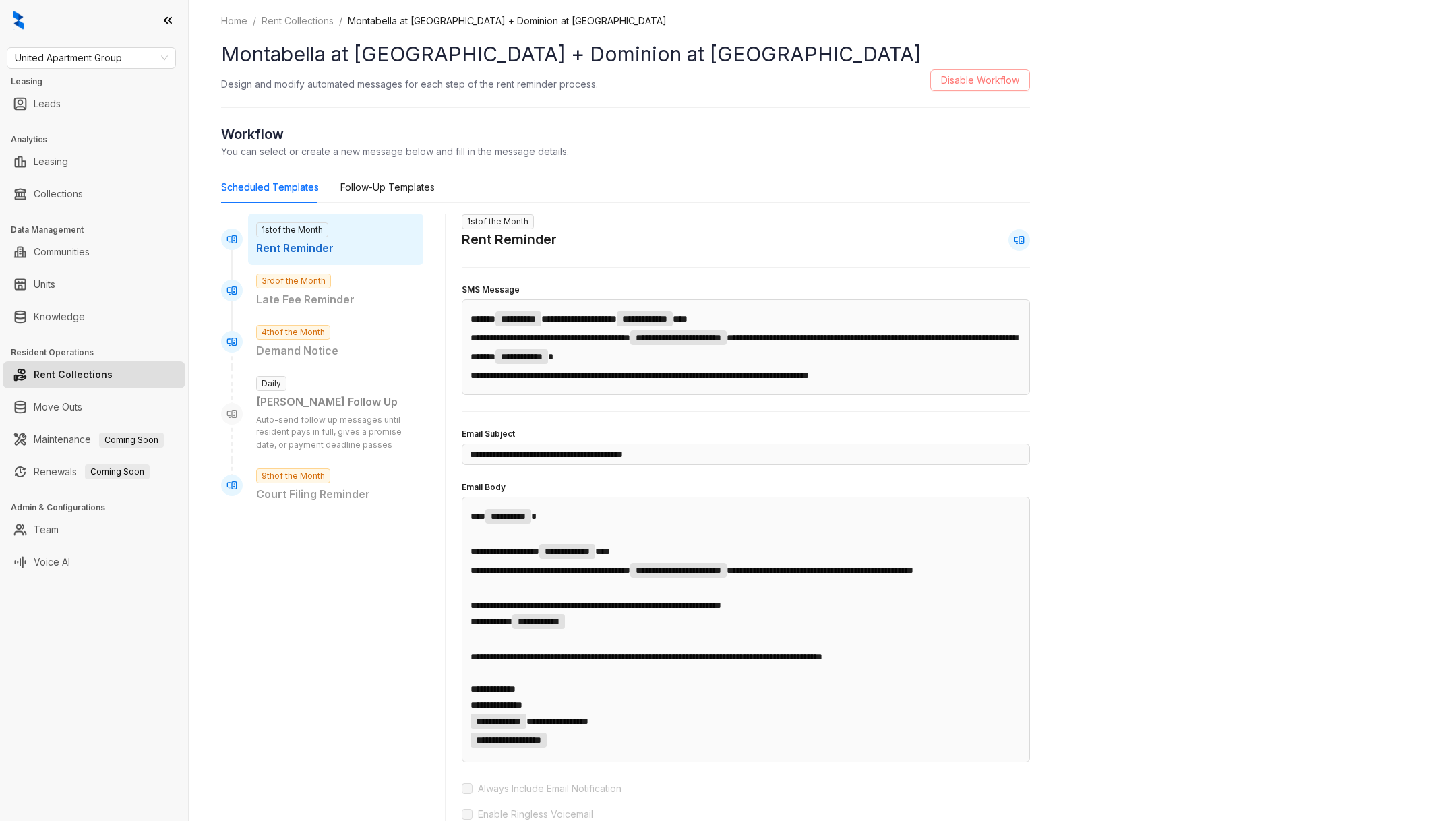
click at [975, 90] on button "Disable Workflow" at bounding box center [980, 80] width 99 height 21
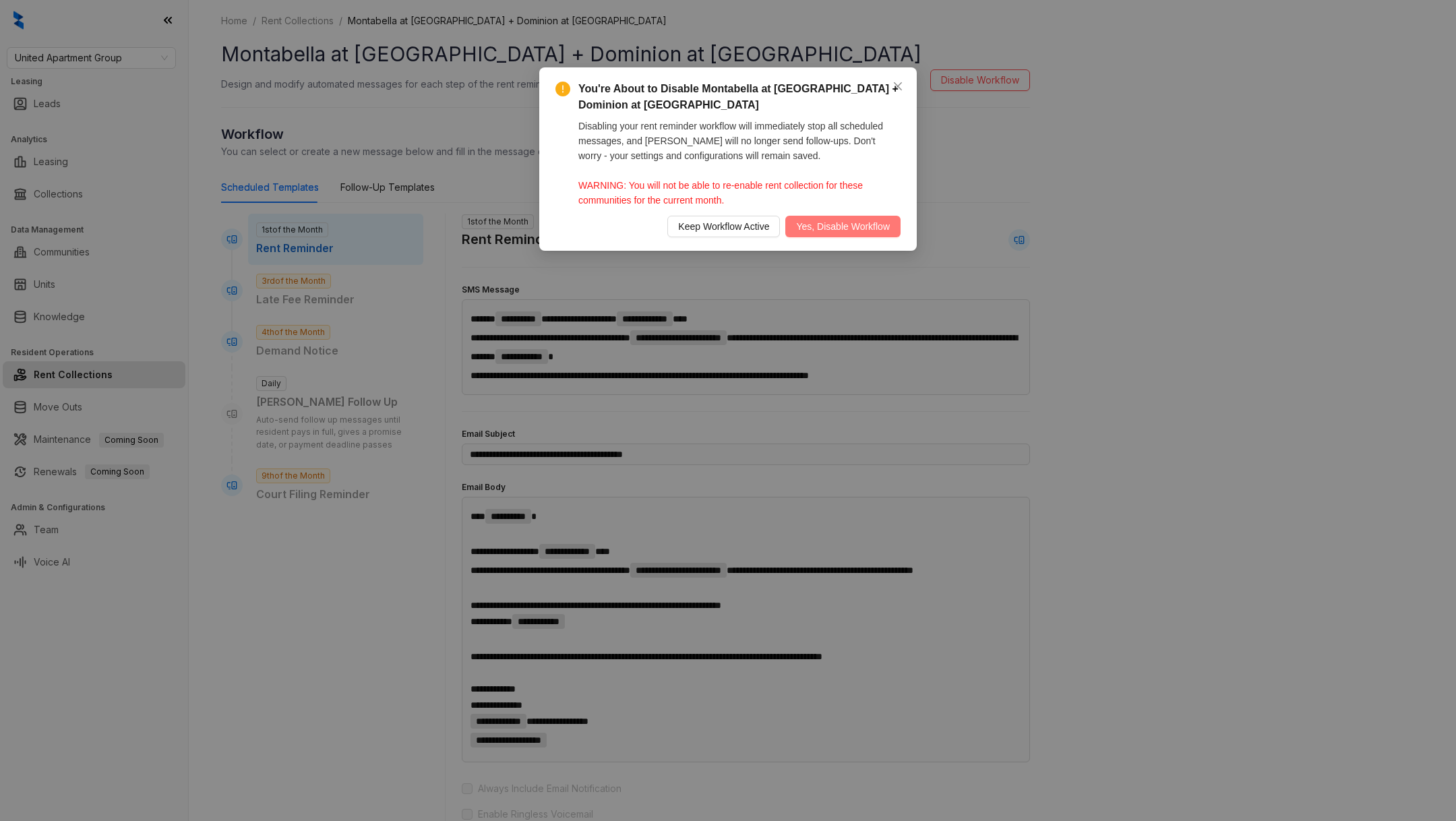
click at [856, 235] on button "Yes, Disable Workflow" at bounding box center [843, 226] width 115 height 21
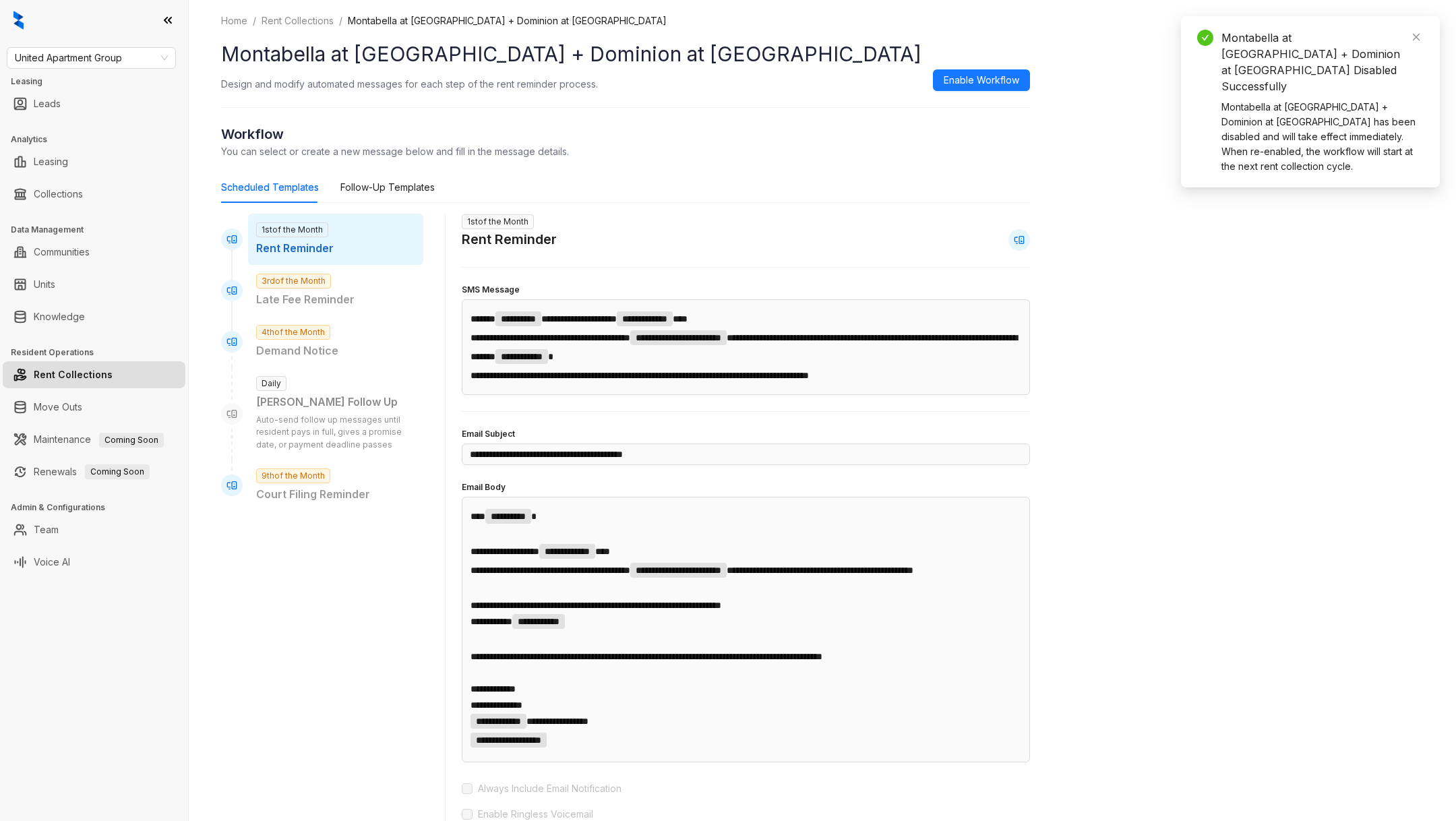
click at [311, 29] on div "**********" at bounding box center [625, 592] width 809 height 1157
click at [309, 27] on link "Rent Collections" at bounding box center [298, 21] width 77 height 15
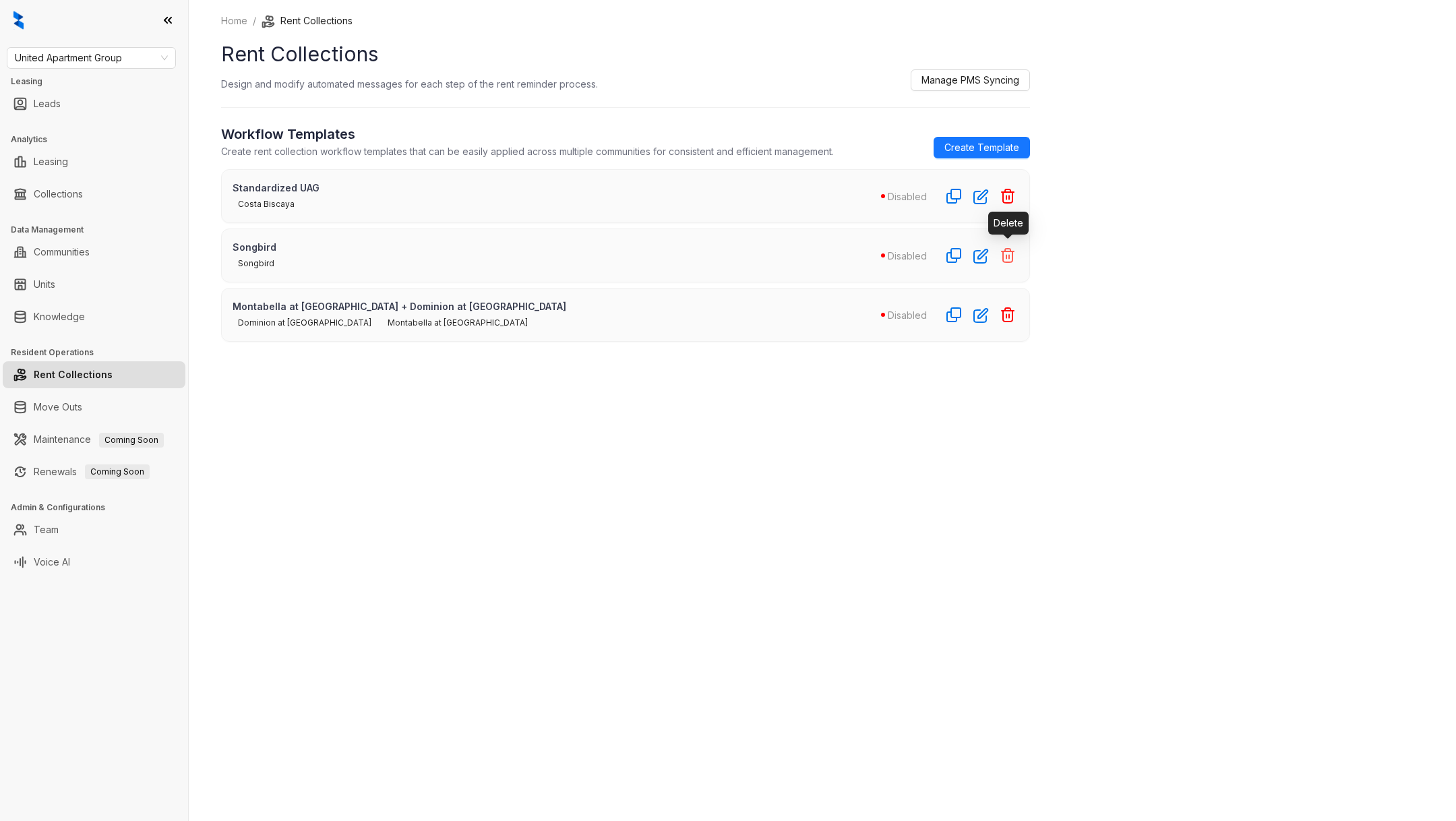
click at [1011, 251] on icon "button" at bounding box center [1007, 255] width 16 height 16
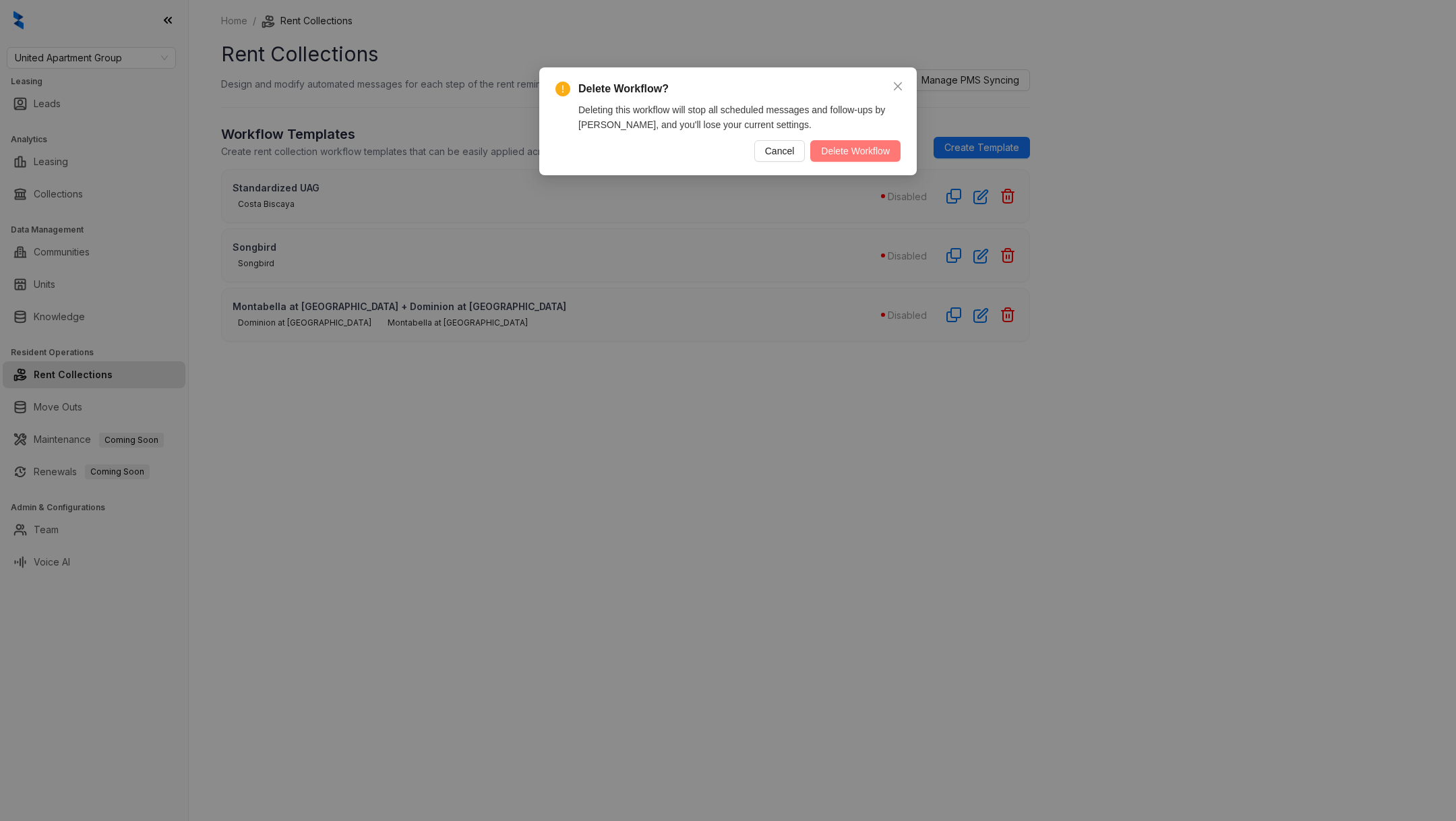
click at [880, 150] on span "Delete Workflow" at bounding box center [856, 151] width 69 height 15
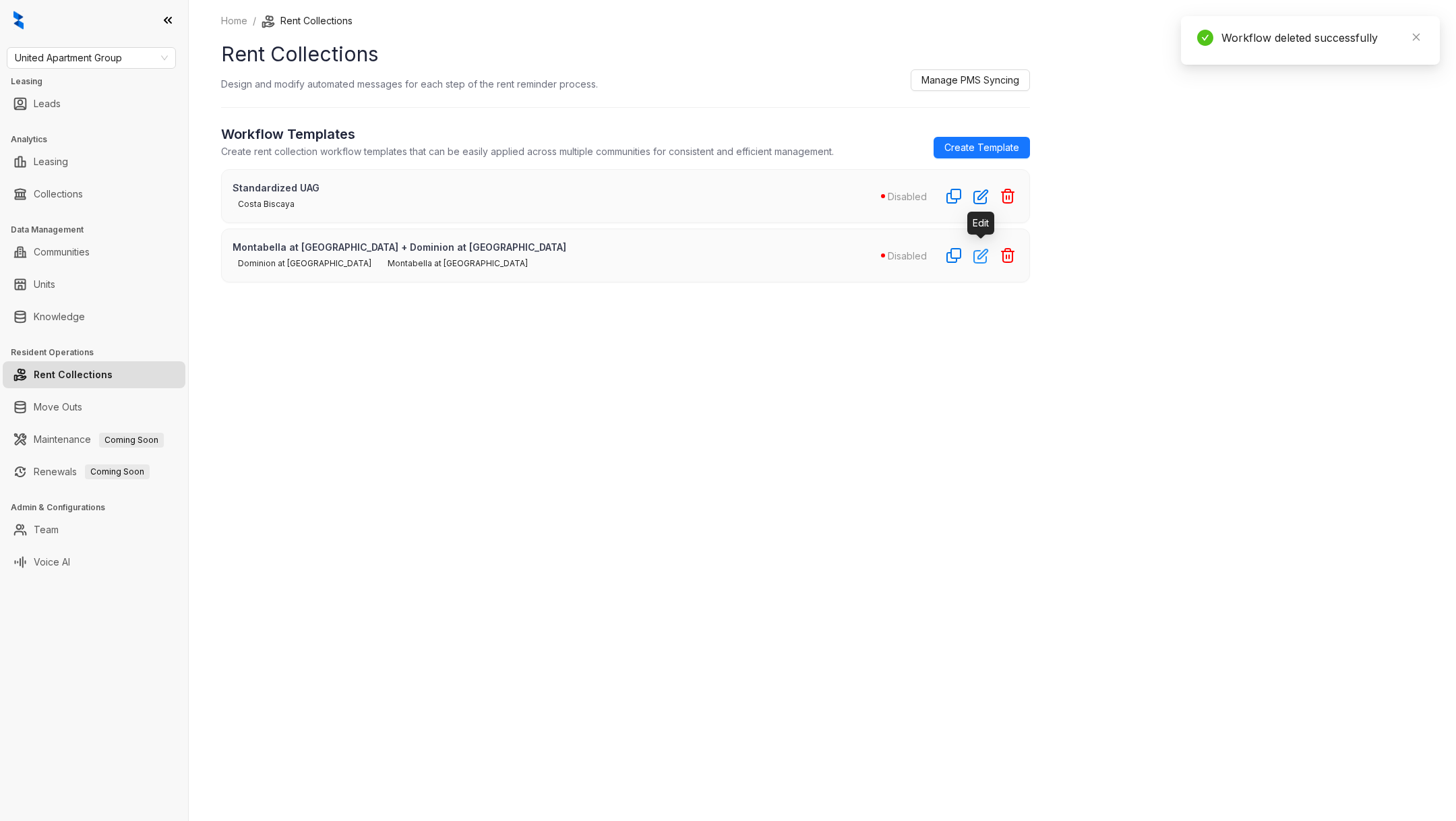
click at [977, 249] on icon "button" at bounding box center [981, 256] width 14 height 14
click at [1002, 260] on icon "button" at bounding box center [1007, 255] width 16 height 16
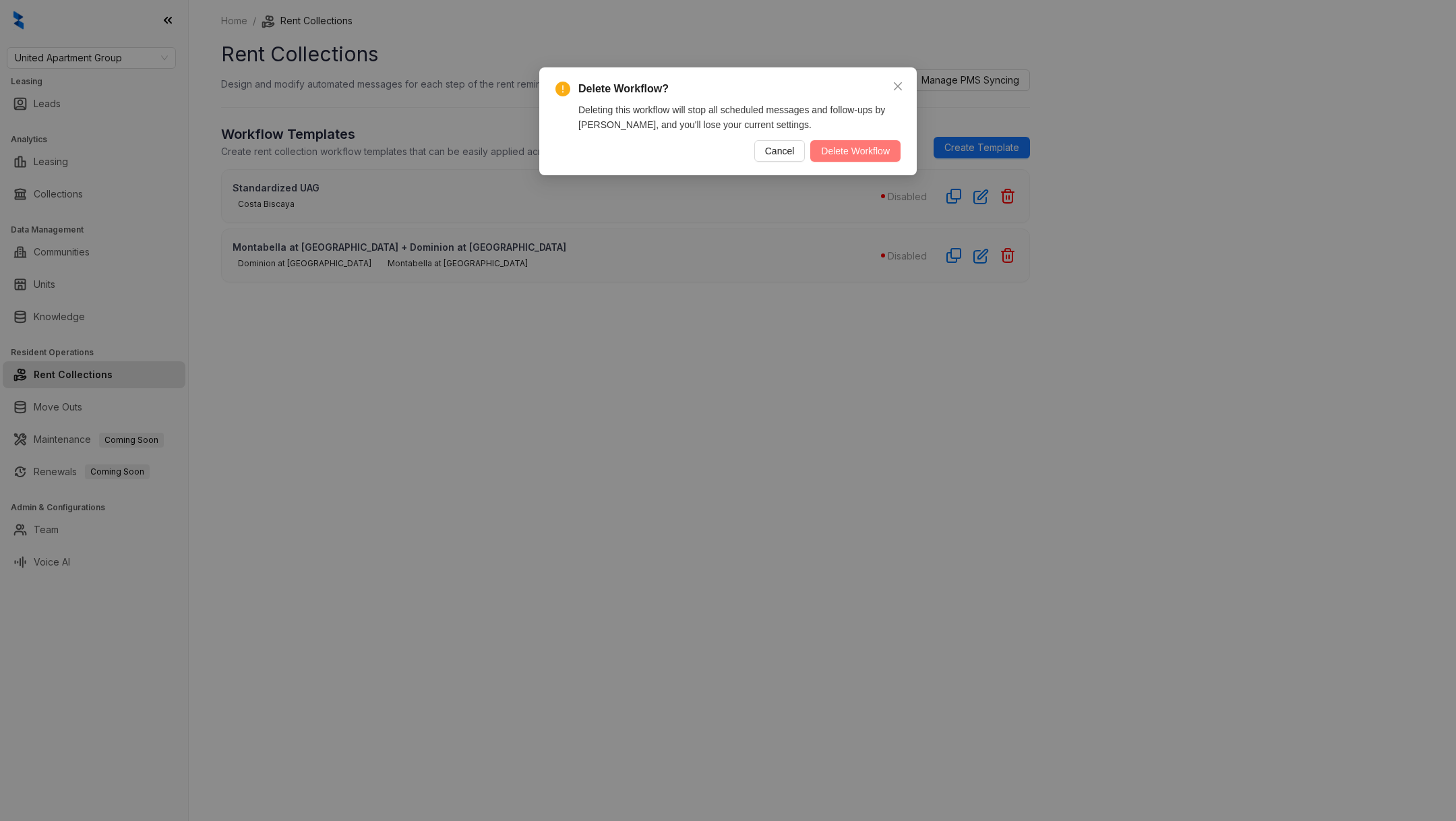
click at [845, 145] on span "Delete Workflow" at bounding box center [856, 151] width 69 height 15
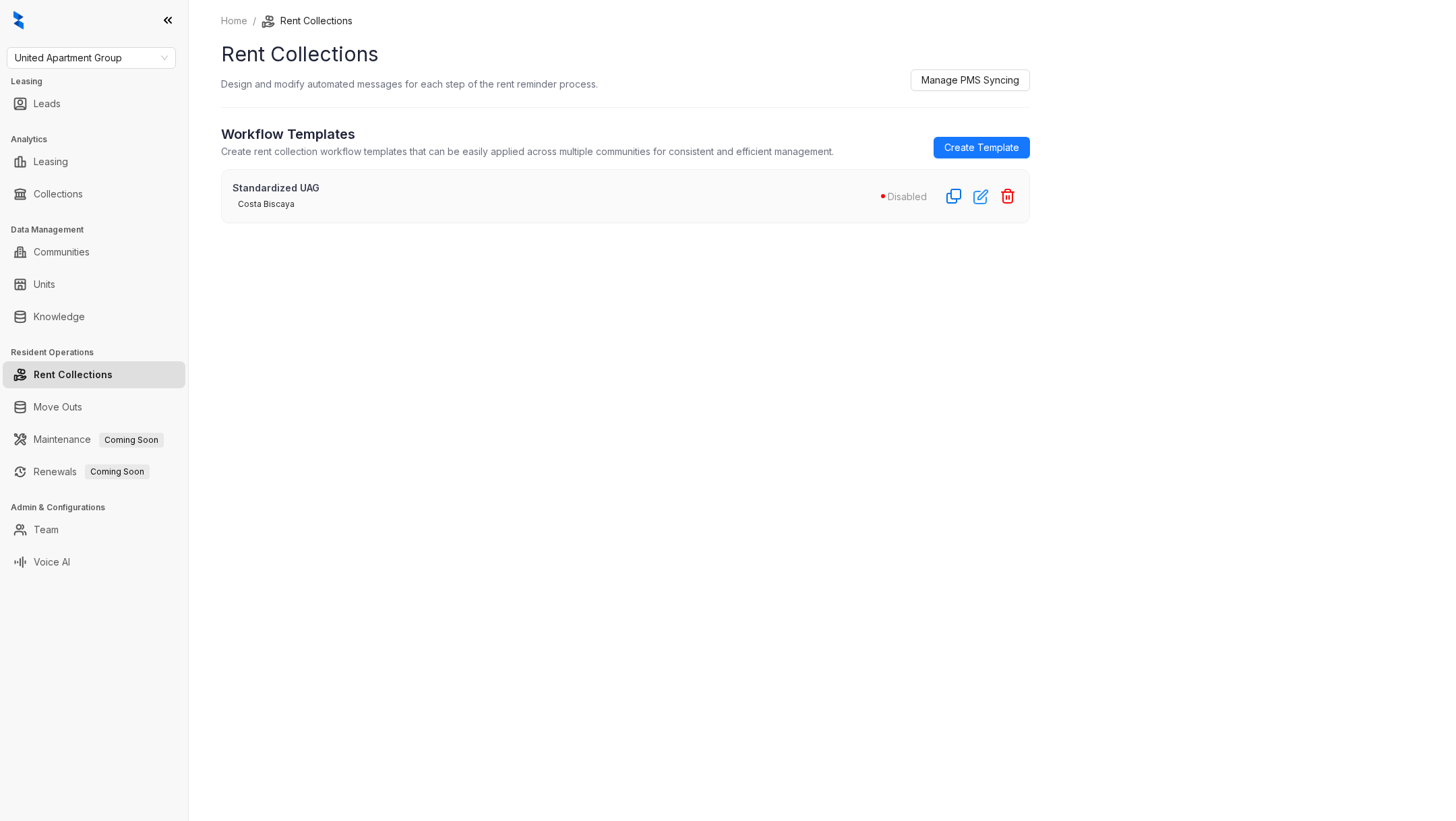
click at [982, 197] on icon "button" at bounding box center [981, 196] width 15 height 15
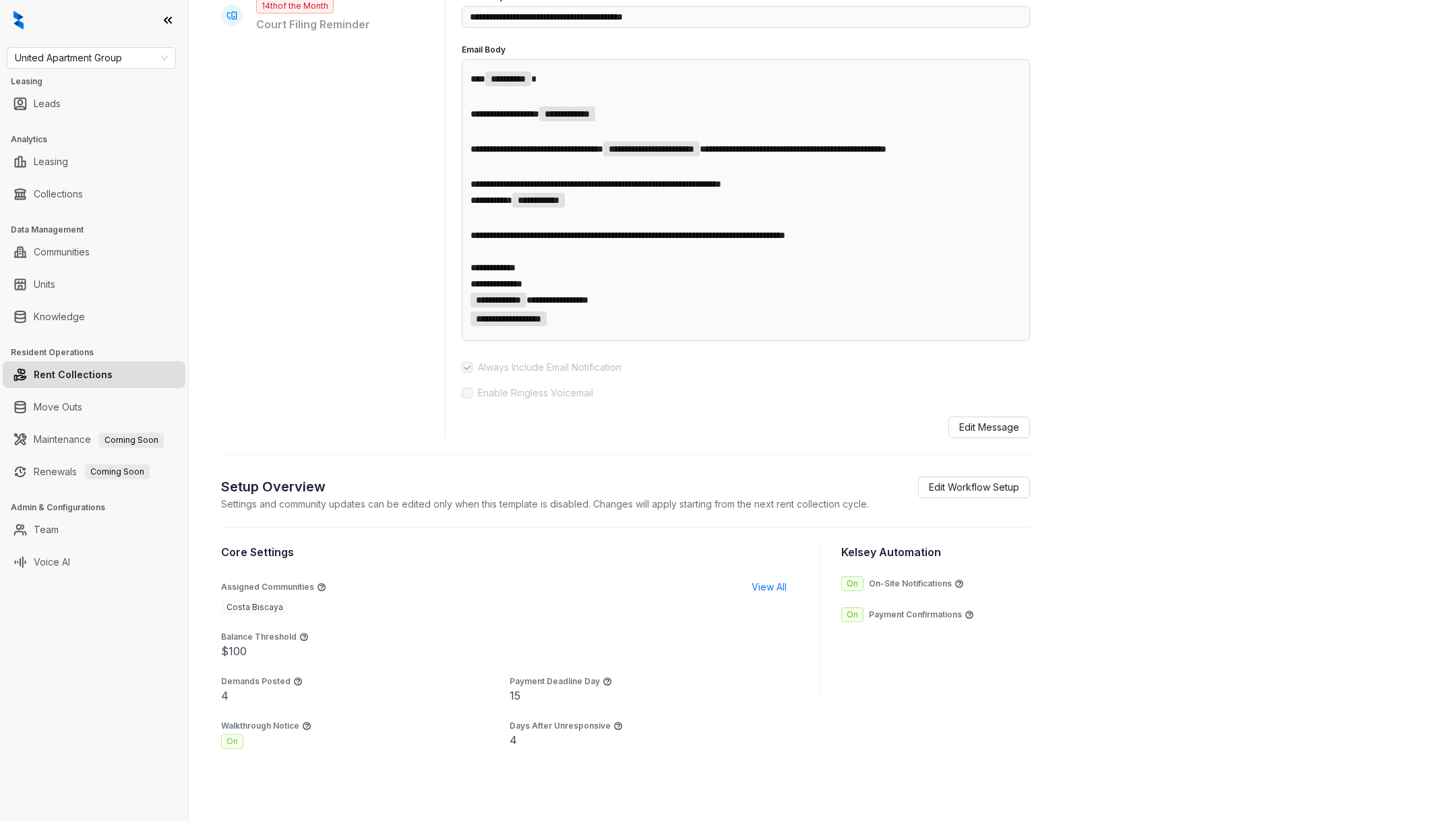
scroll to position [571, 0]
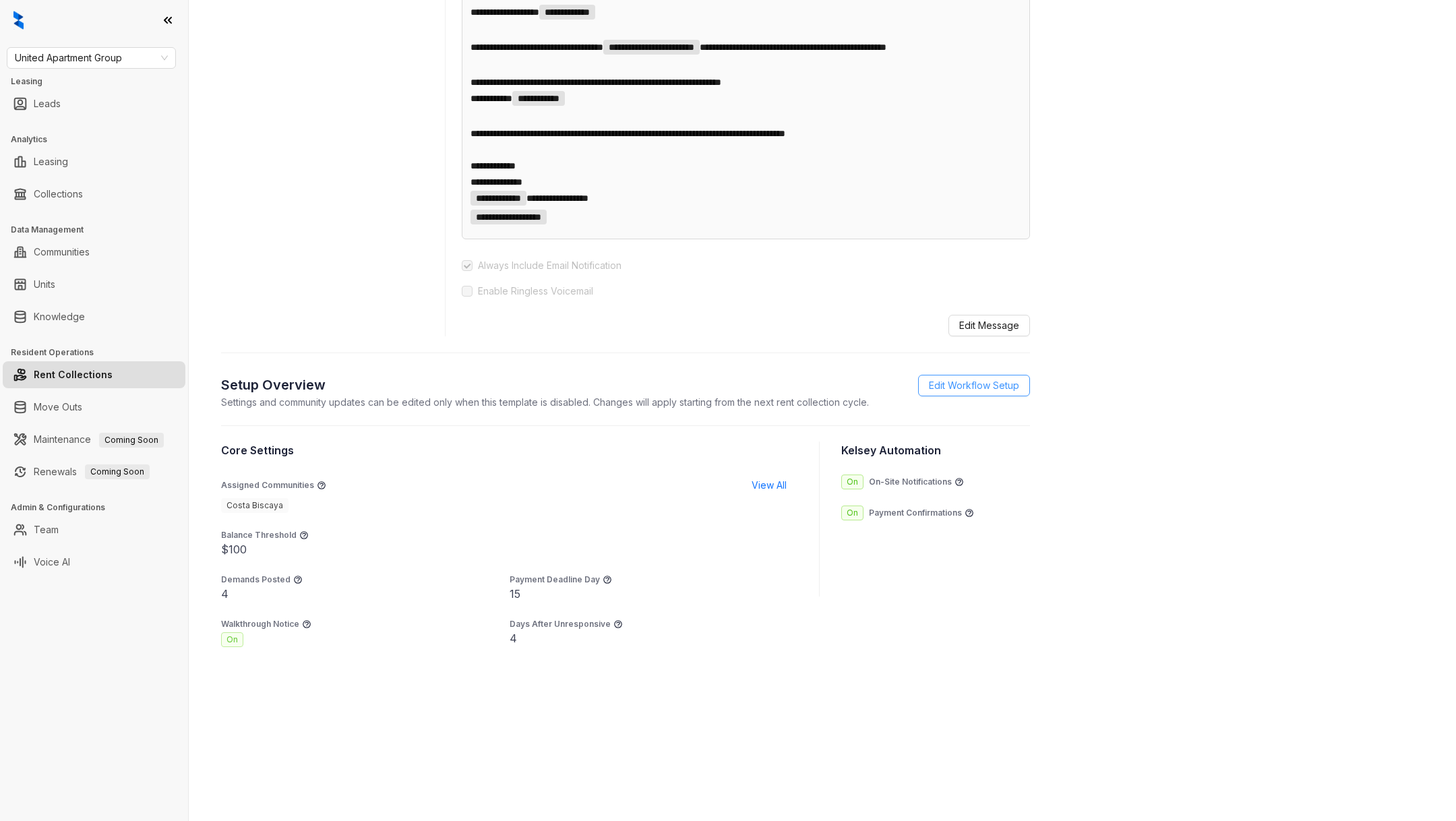
click at [946, 382] on span "Edit Workflow Setup" at bounding box center [974, 385] width 90 height 15
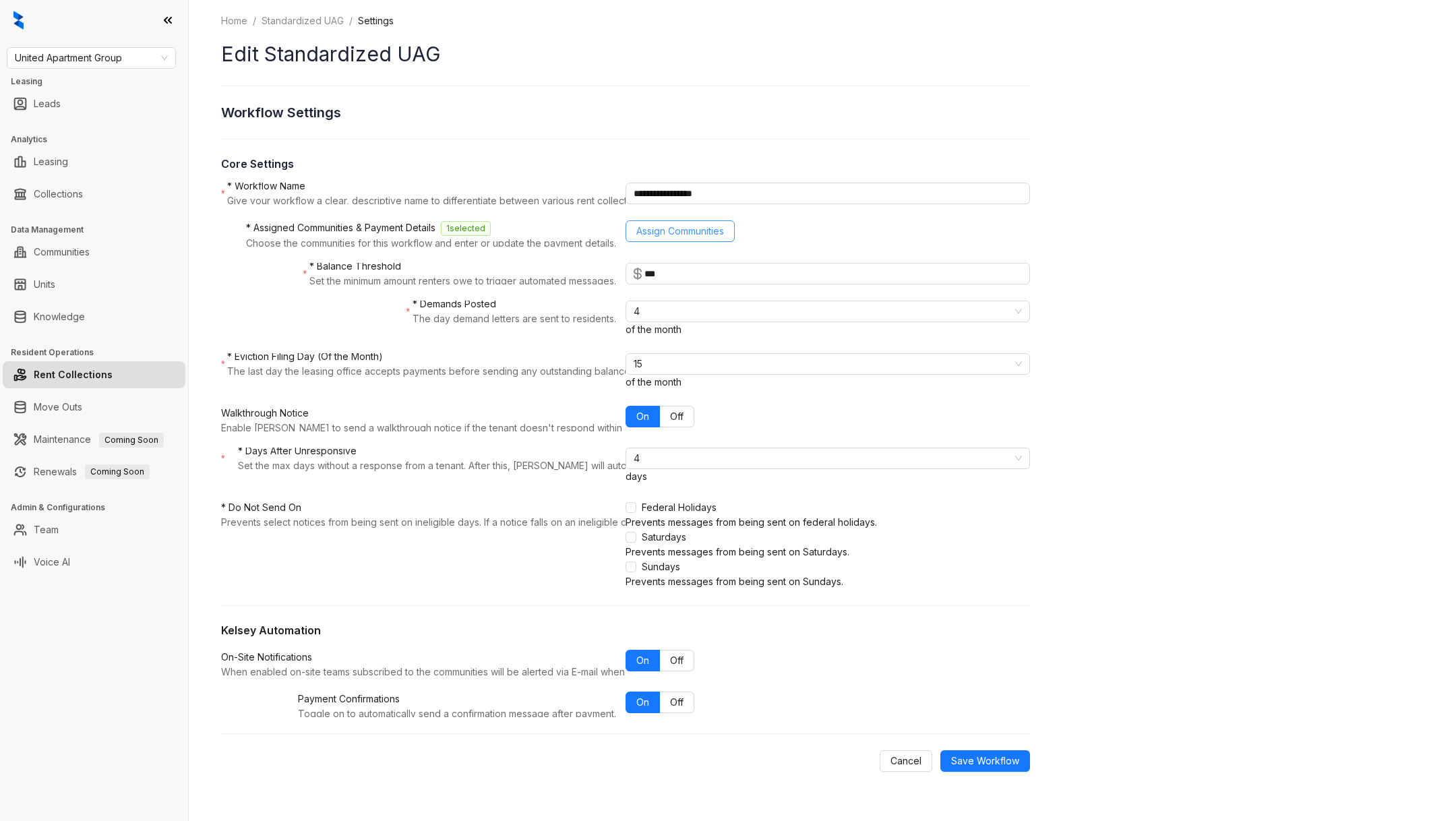
click at [707, 241] on button "Assign Communities" at bounding box center [680, 231] width 109 height 21
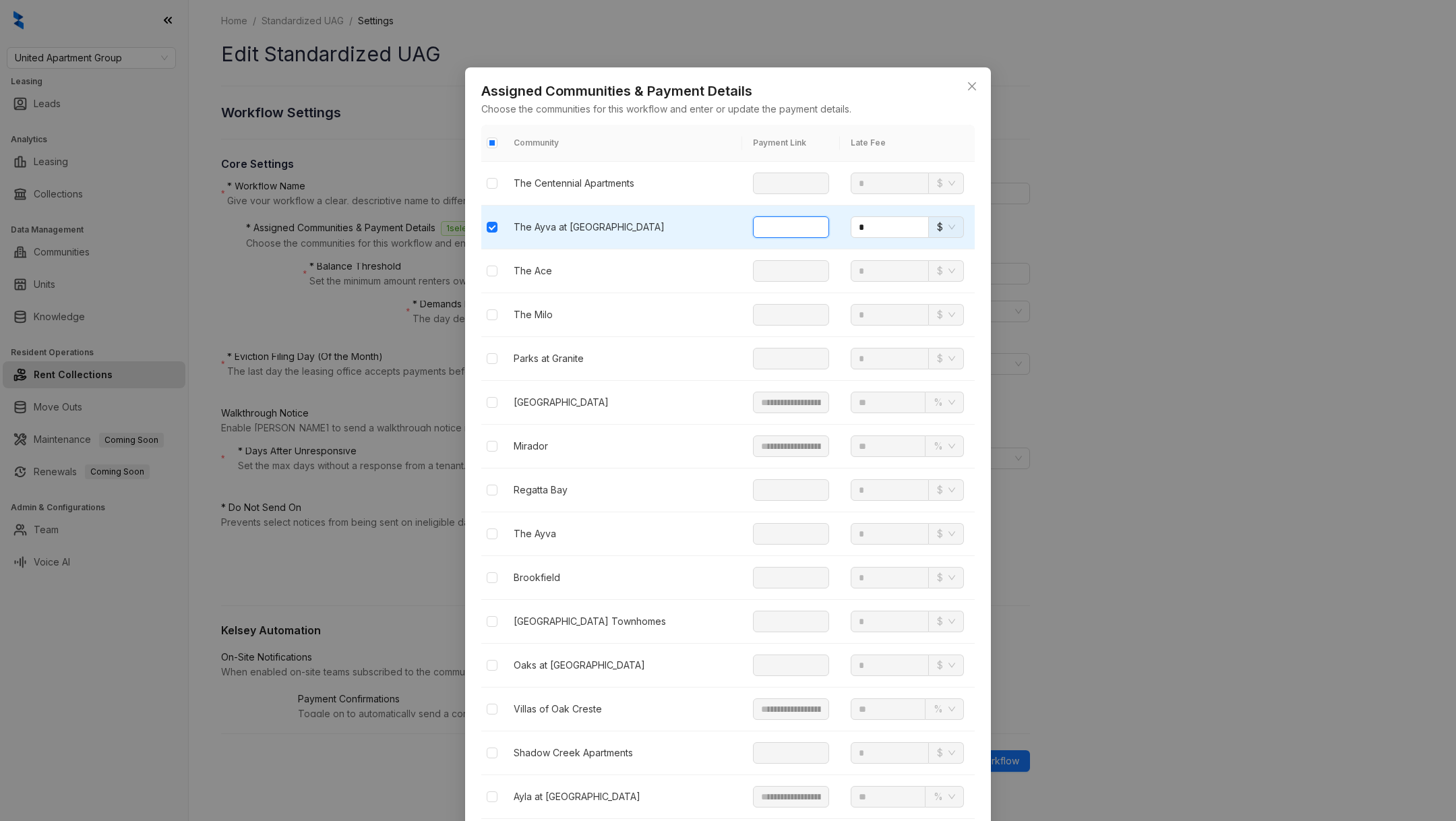
click at [783, 224] on input "text" at bounding box center [791, 226] width 76 height 21
click at [924, 231] on input "*" at bounding box center [889, 226] width 78 height 21
click at [949, 224] on span "$" at bounding box center [946, 226] width 18 height 20
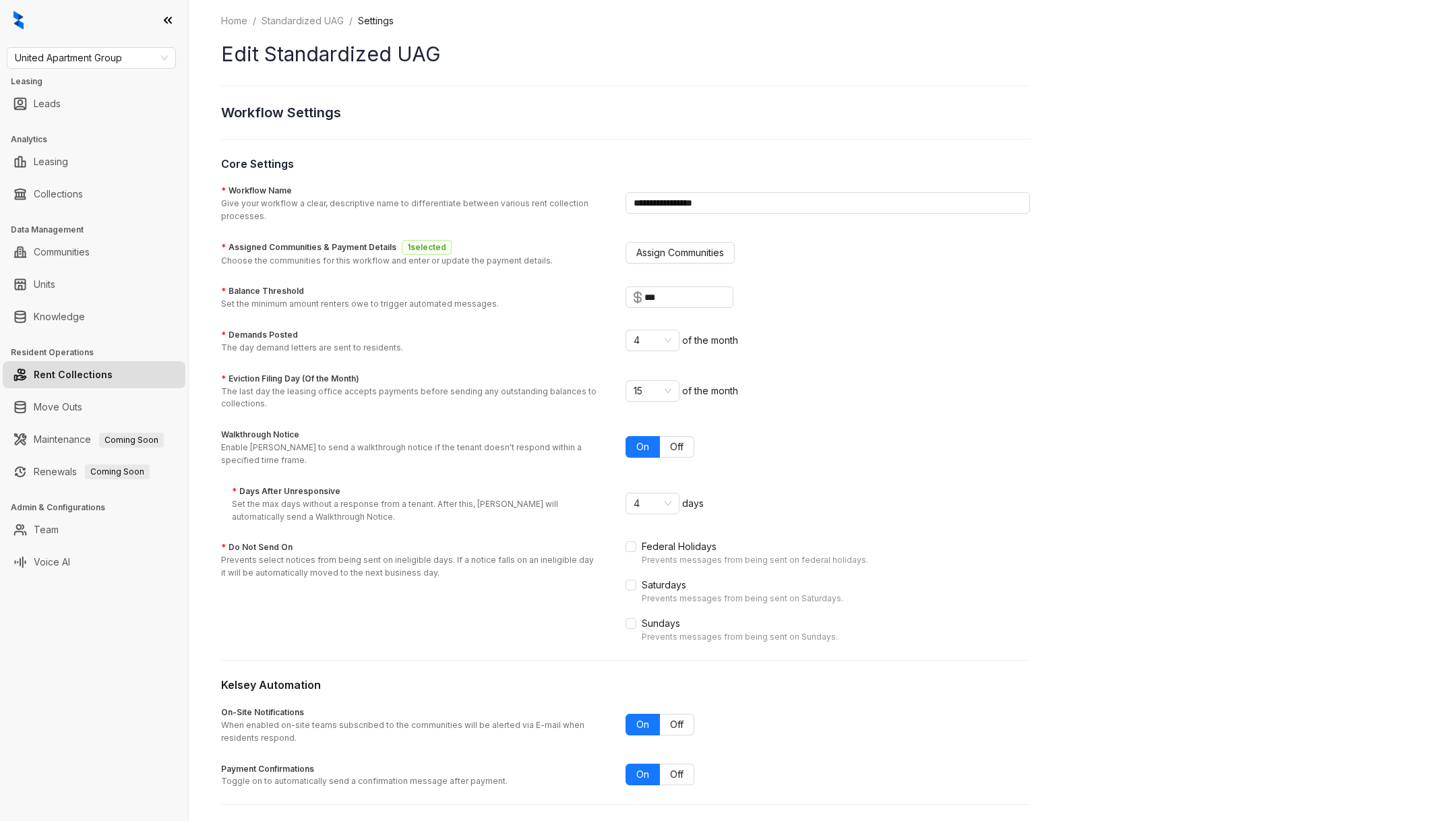
click at [676, 264] on div "* Assigned Communities & Payment Details 1 selected Choose the communities for …" at bounding box center [625, 253] width 809 height 28
click at [676, 256] on span "Assign Communities" at bounding box center [680, 252] width 88 height 15
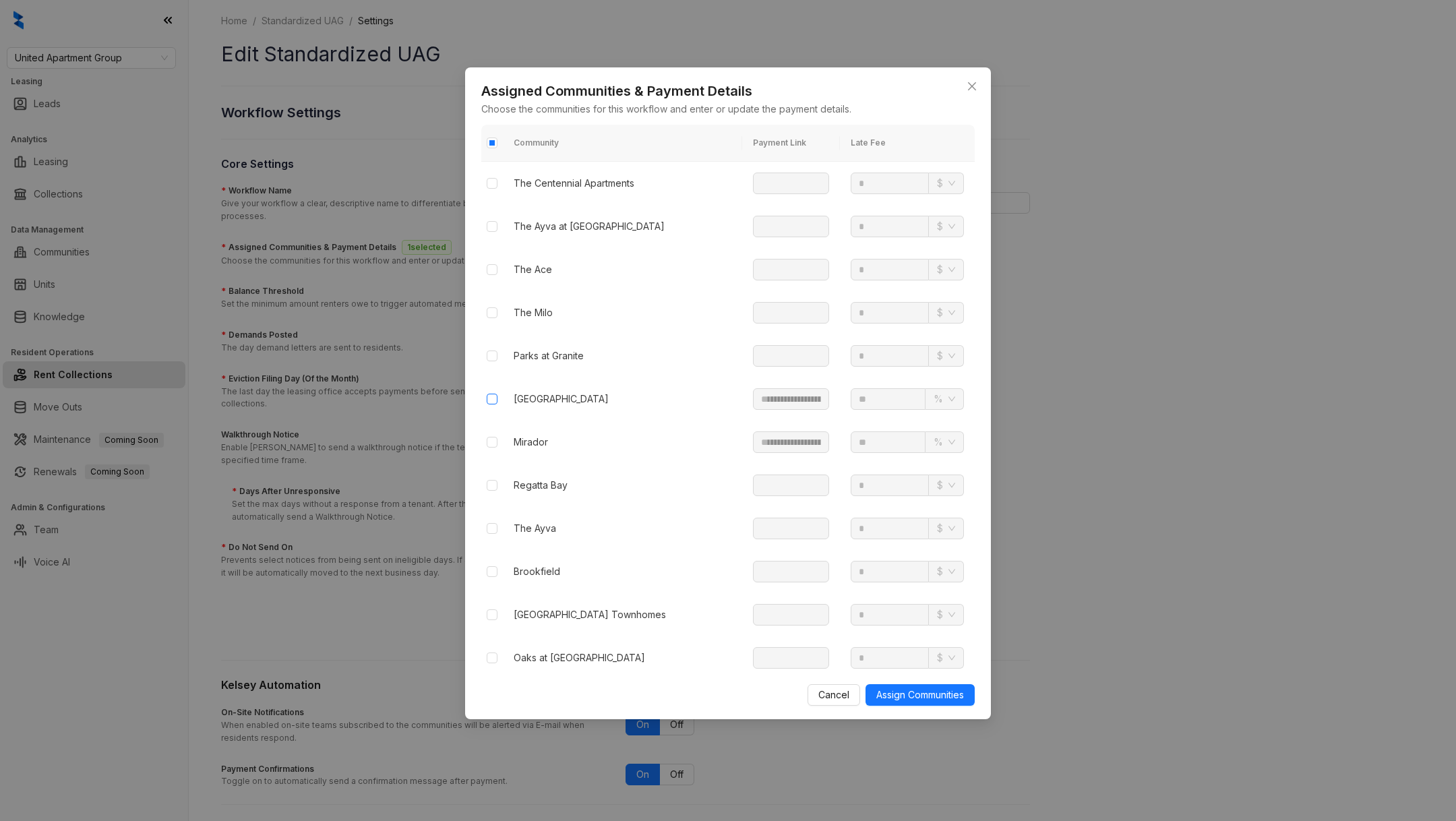
click at [488, 403] on label at bounding box center [492, 398] width 11 height 15
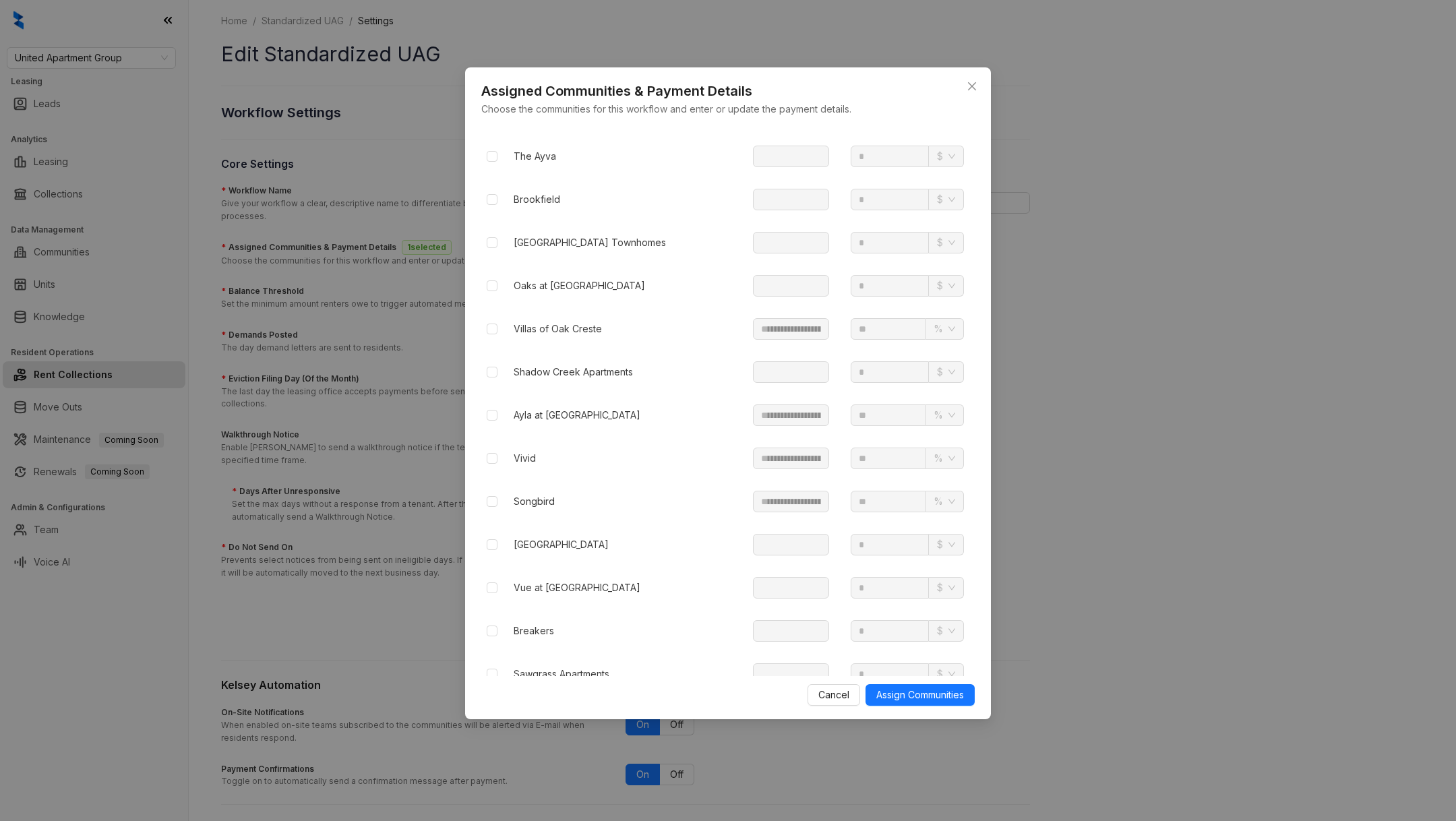
scroll to position [378, 0]
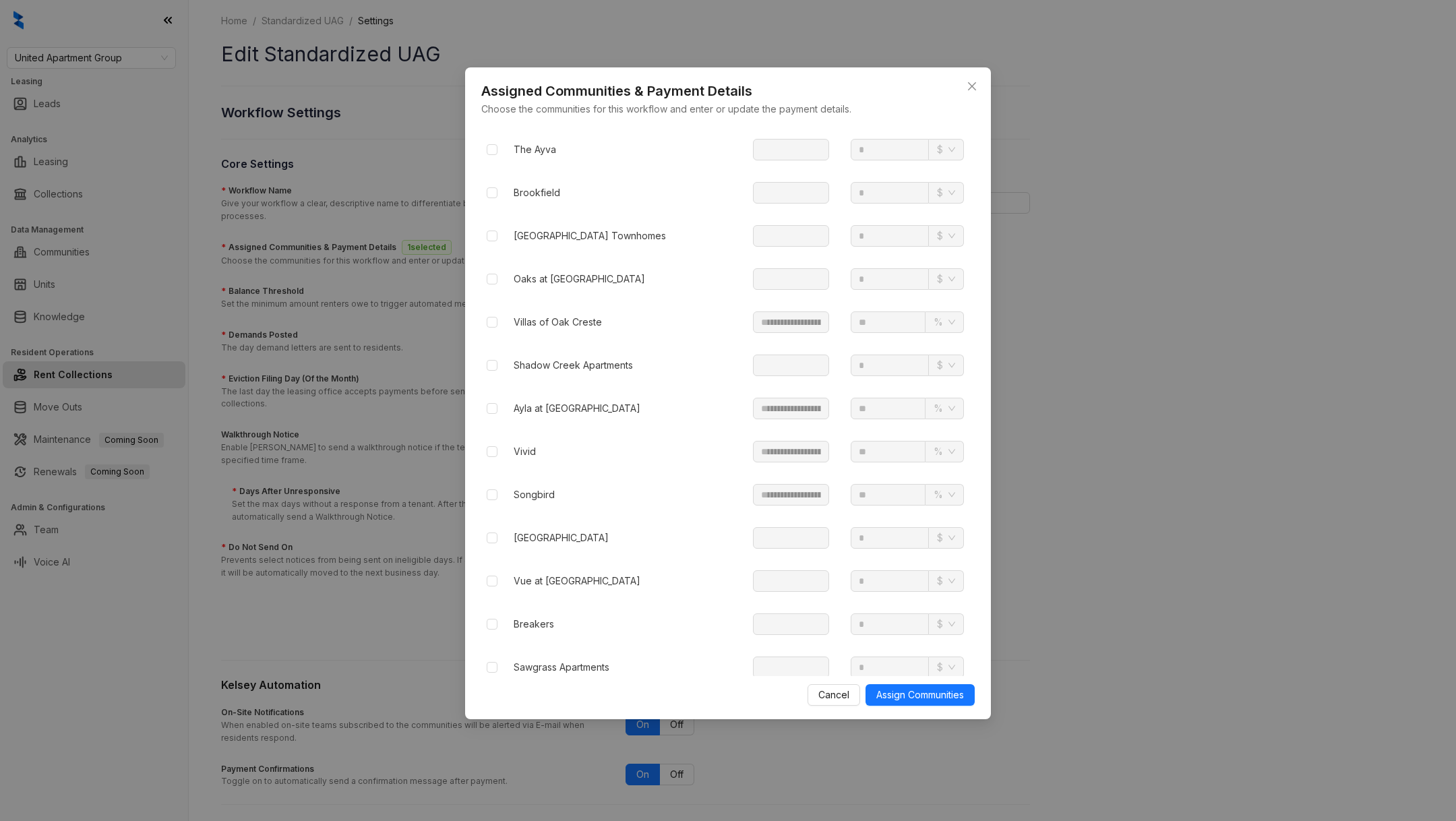
click at [497, 319] on td at bounding box center [492, 322] width 21 height 43
click at [490, 452] on label at bounding box center [492, 451] width 11 height 15
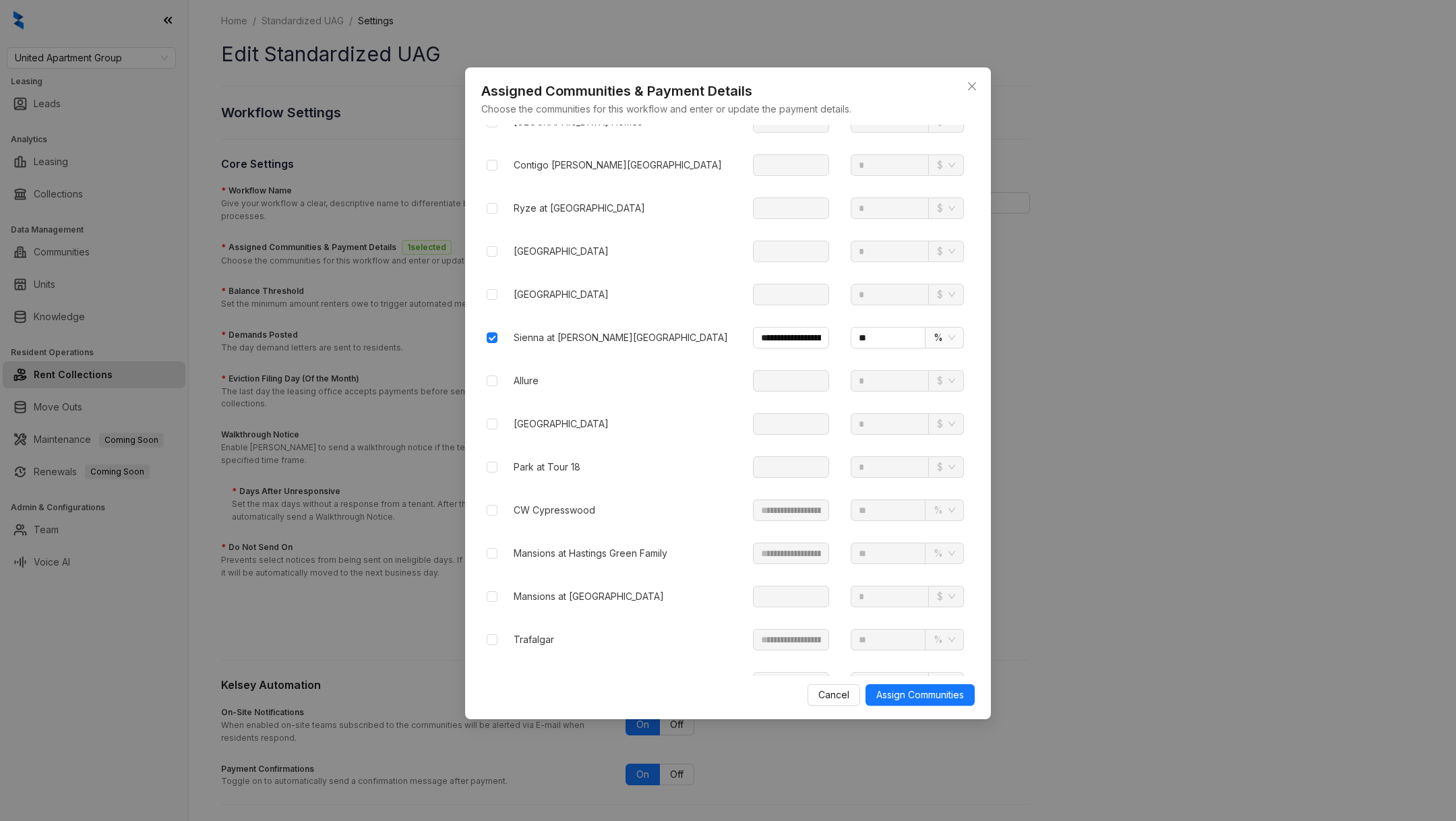
scroll to position [1328, 0]
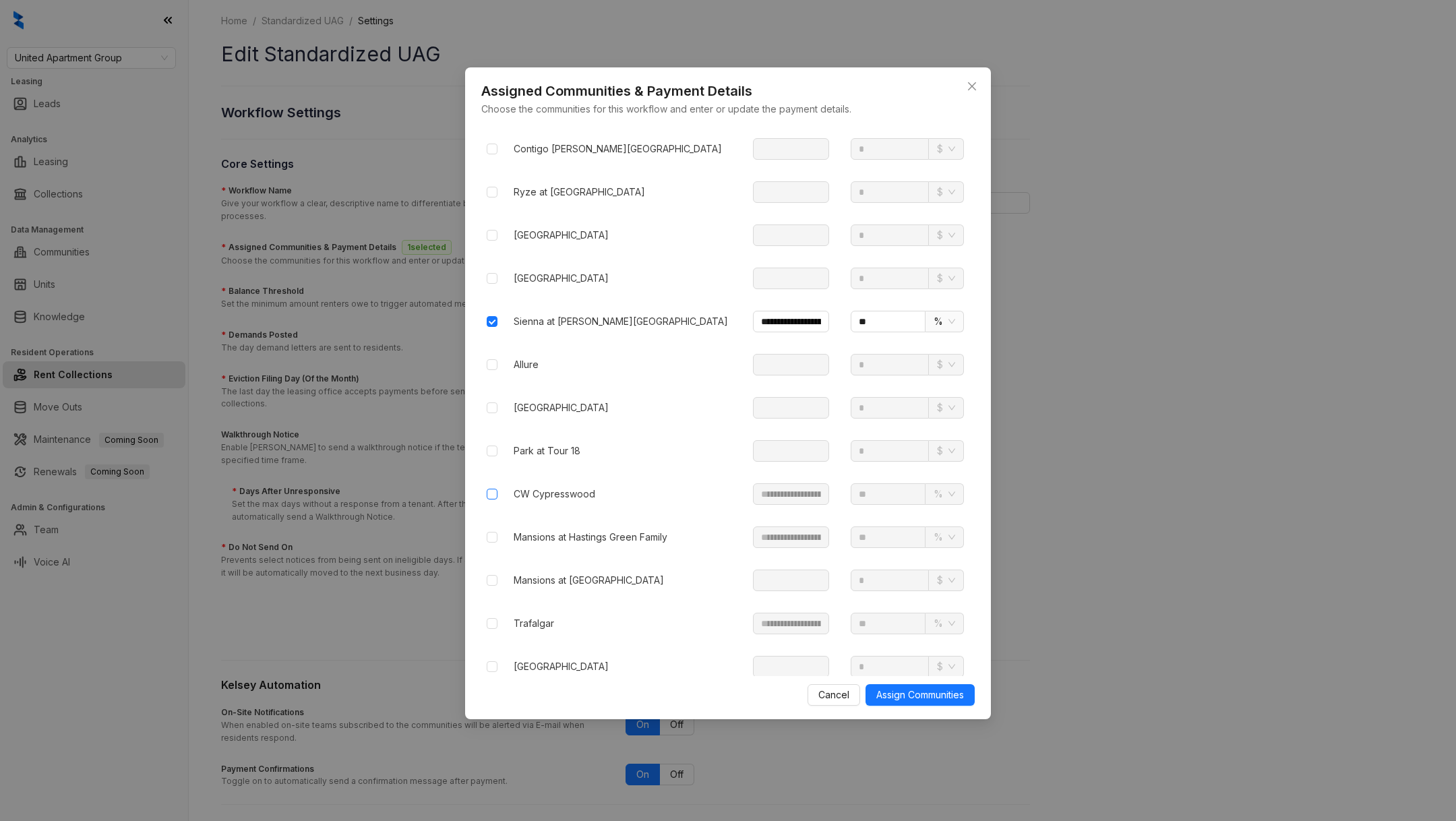
click at [491, 487] on label at bounding box center [492, 494] width 11 height 15
click at [491, 516] on td at bounding box center [492, 537] width 21 height 43
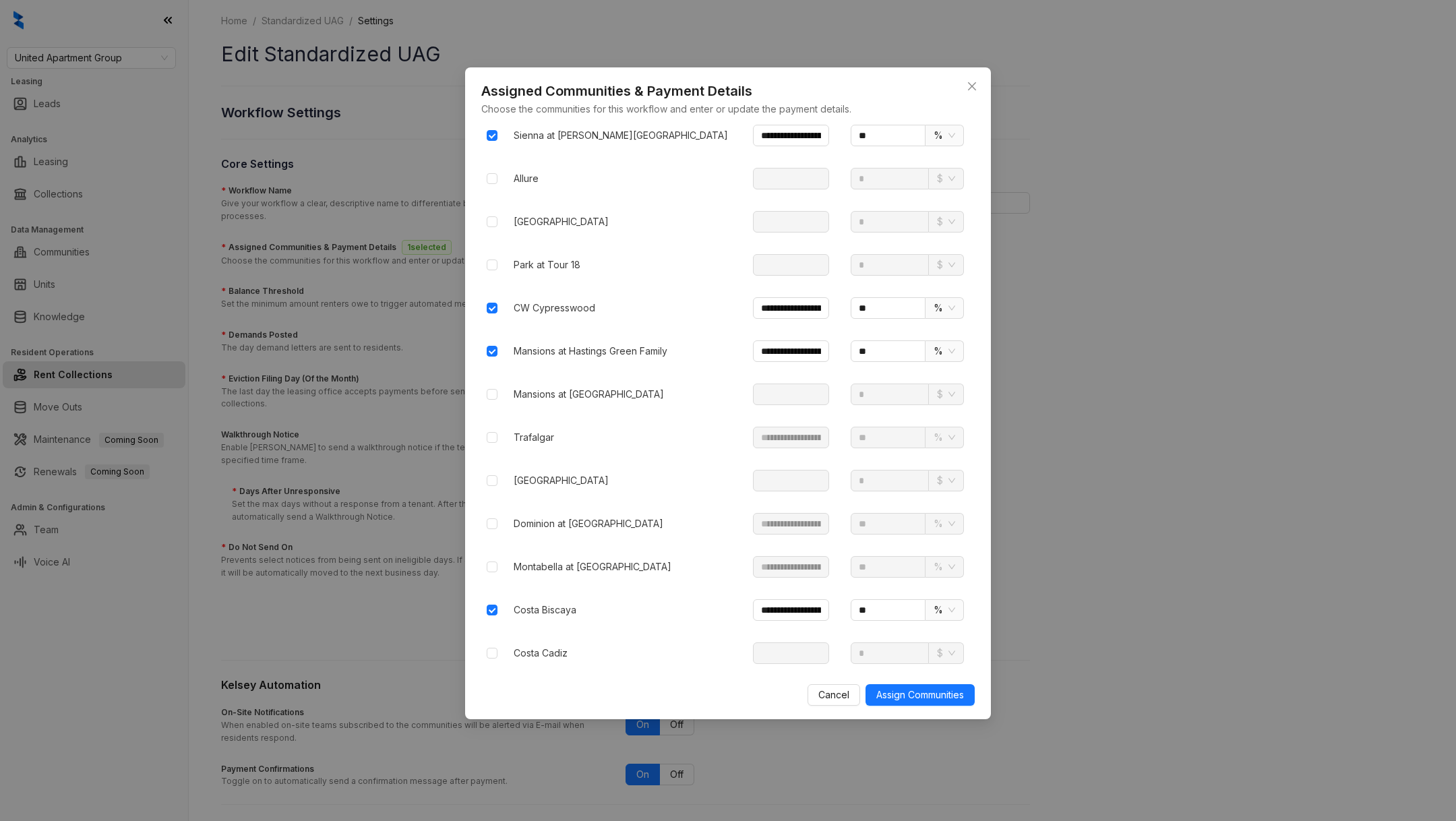
scroll to position [1537, 0]
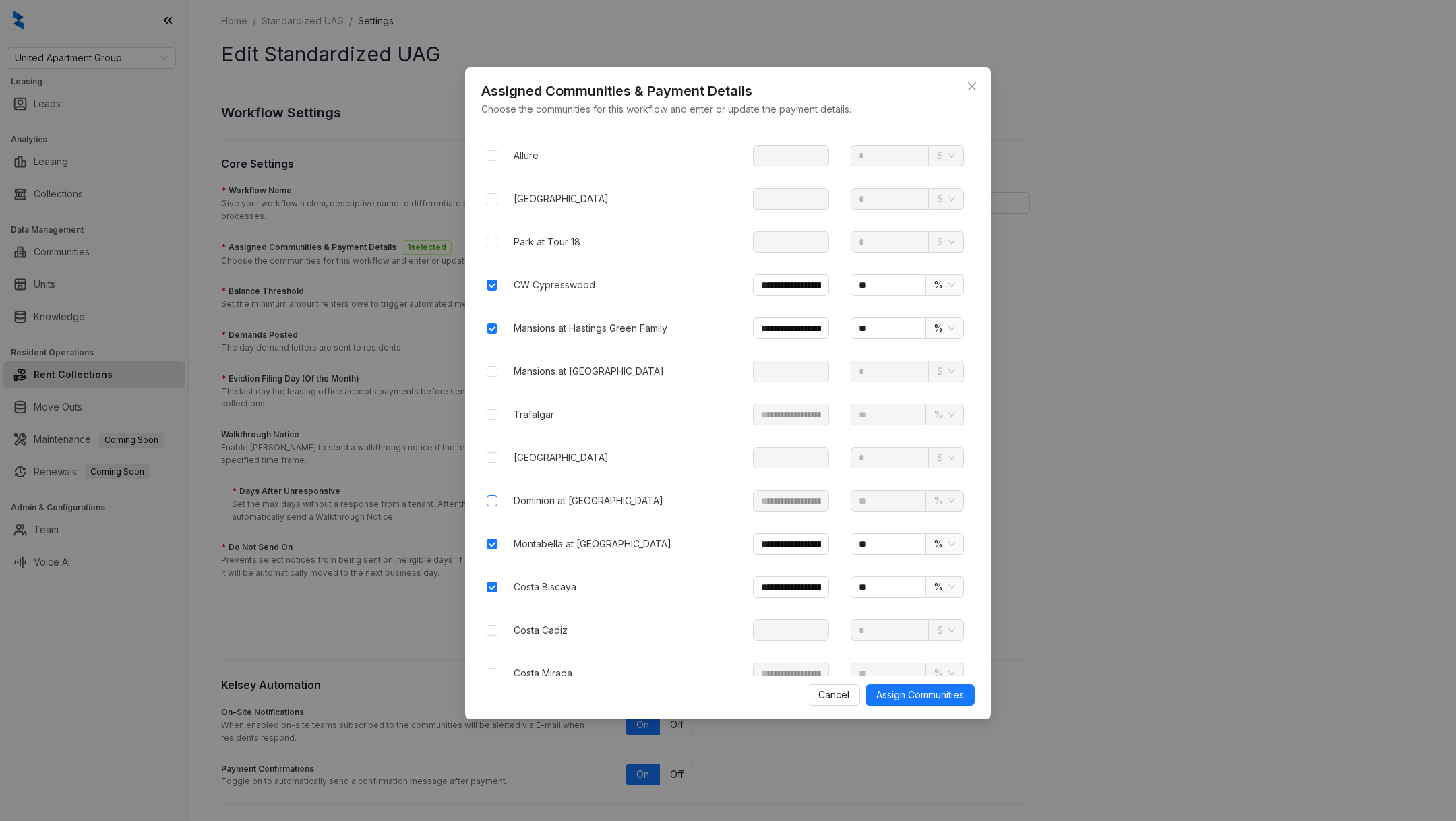
click at [496, 493] on label at bounding box center [492, 500] width 11 height 15
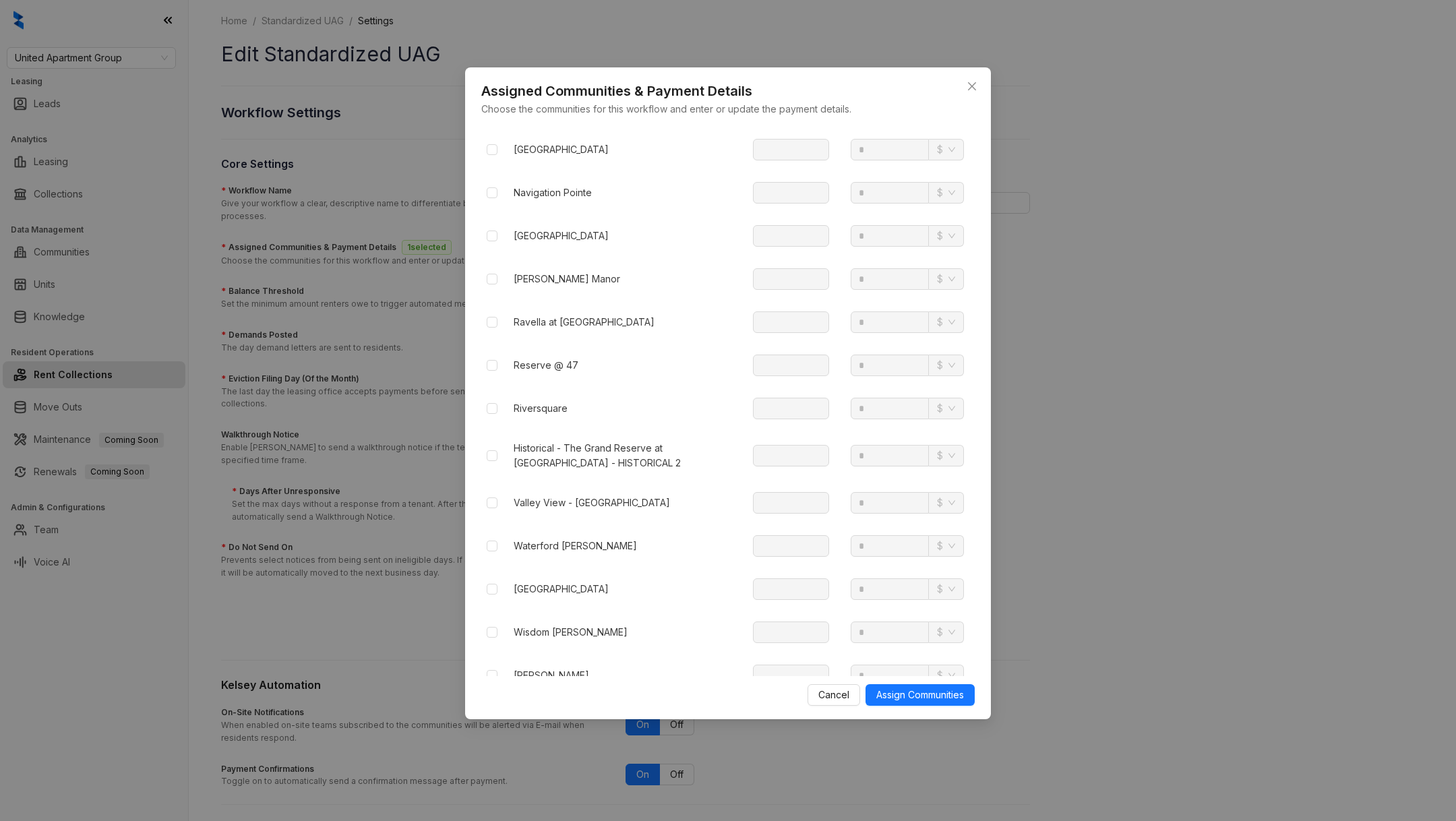
scroll to position [2616, 0]
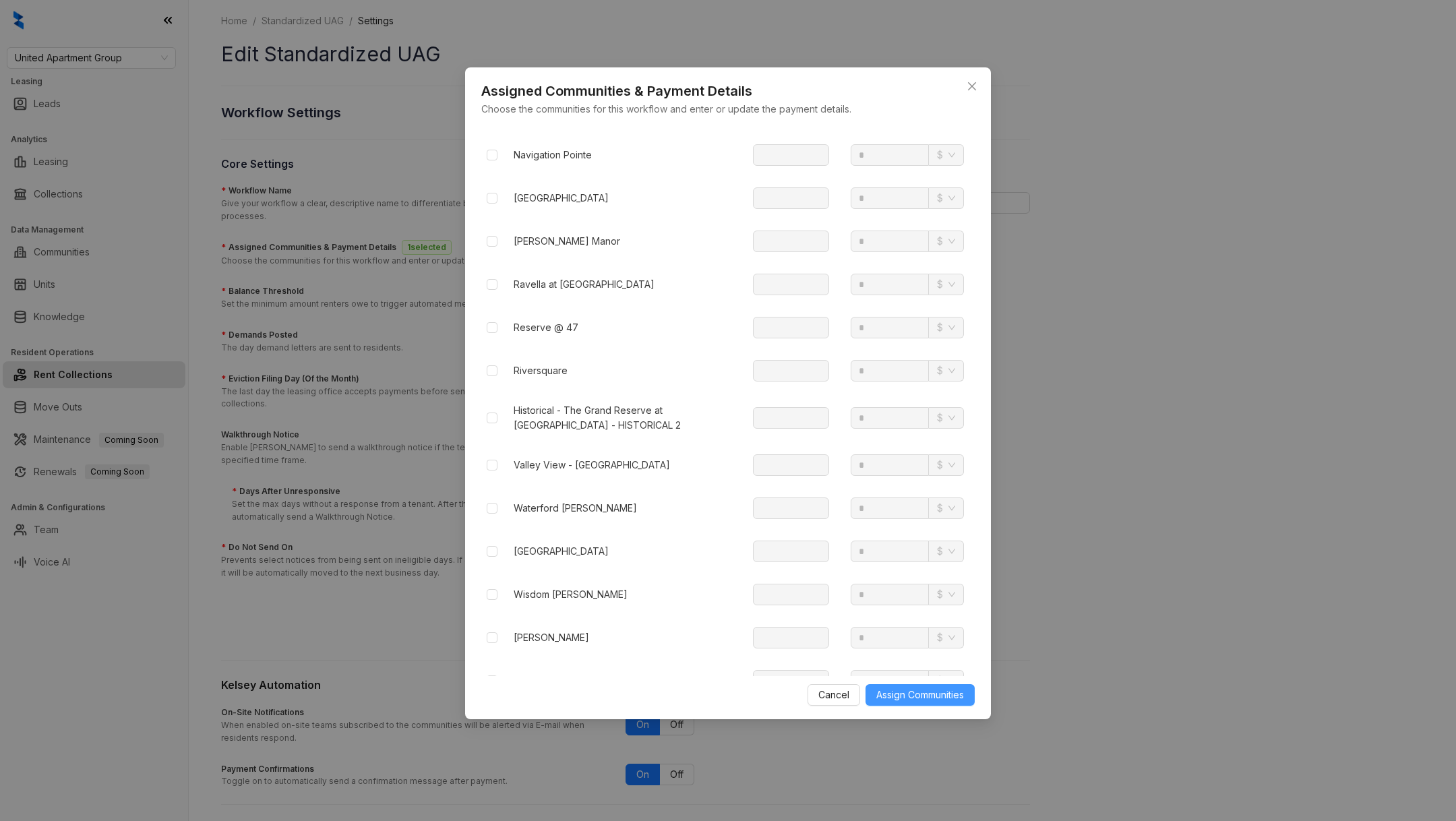
click at [920, 684] on button "Assign Communities" at bounding box center [920, 694] width 109 height 21
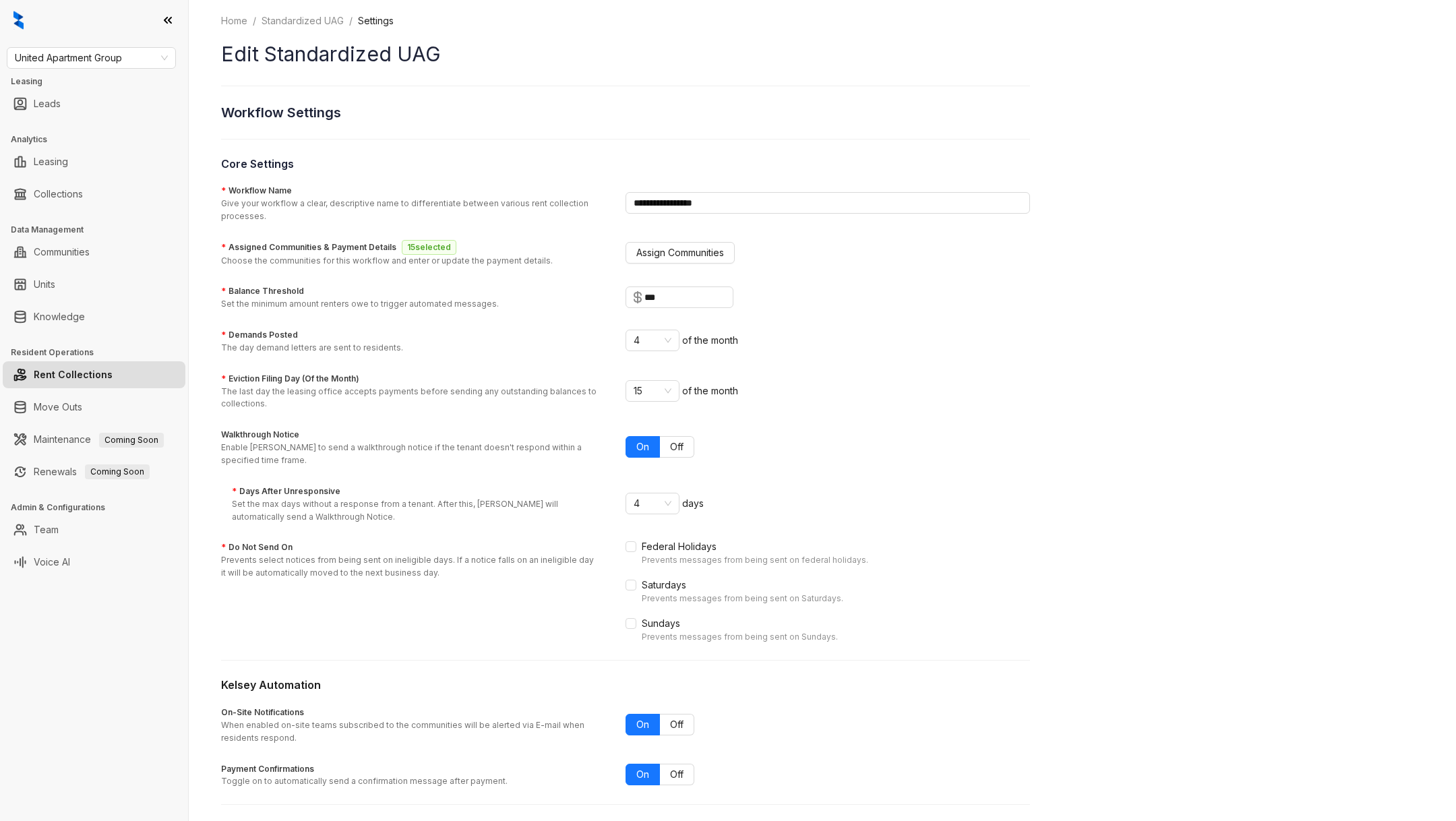
scroll to position [46, 0]
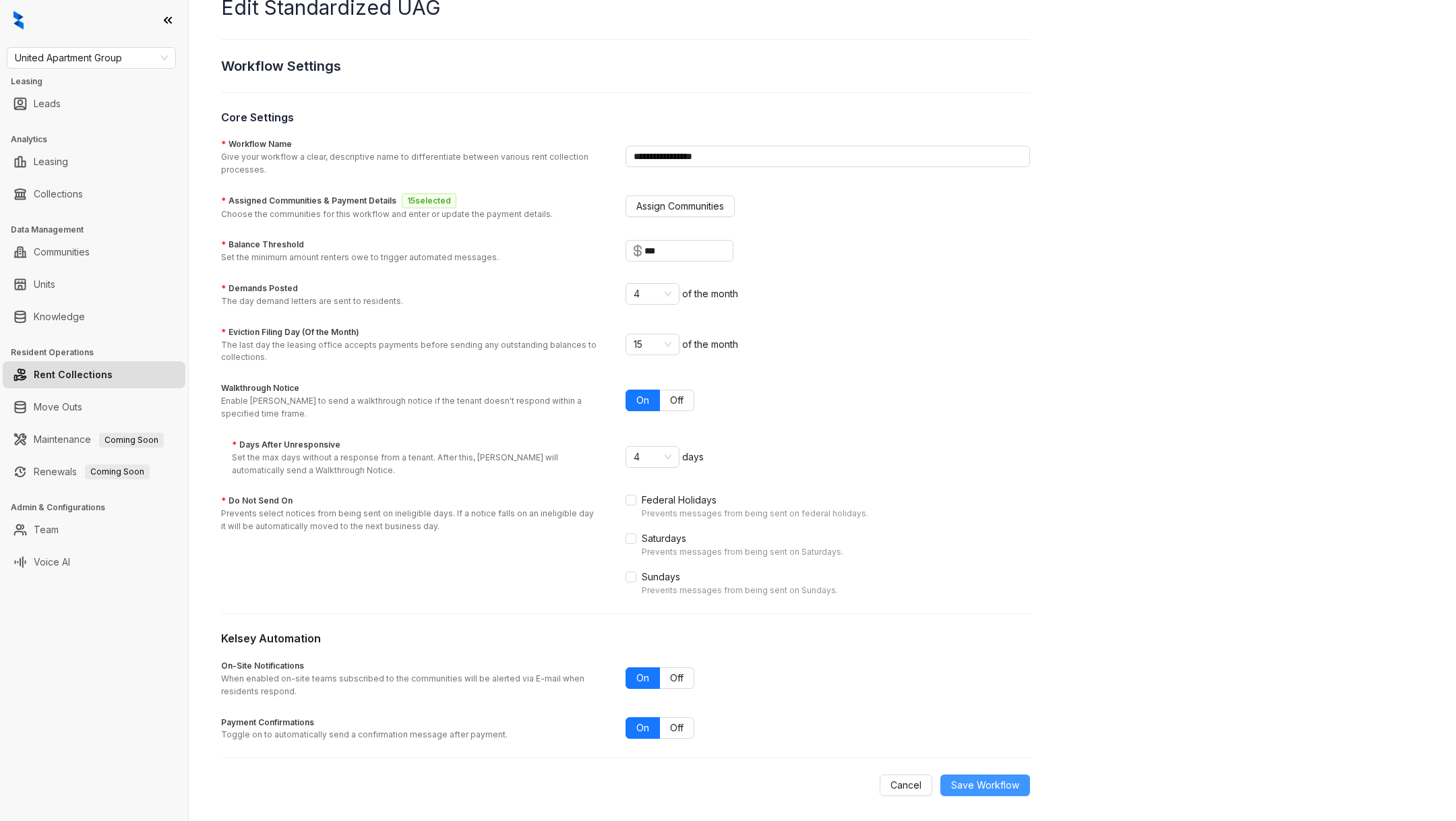
click at [993, 777] on span "Save Workflow" at bounding box center [985, 784] width 68 height 15
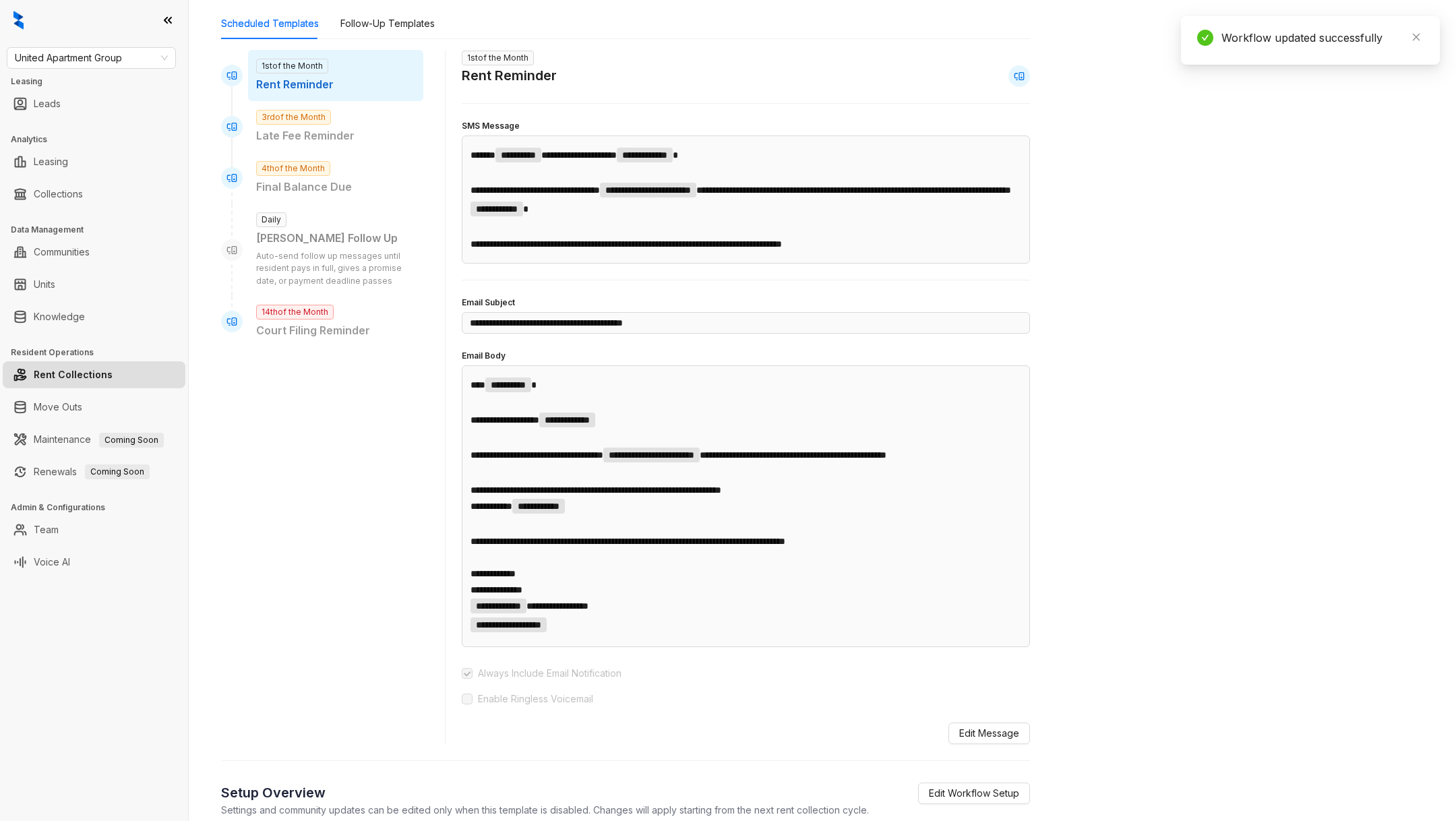
scroll to position [588, 0]
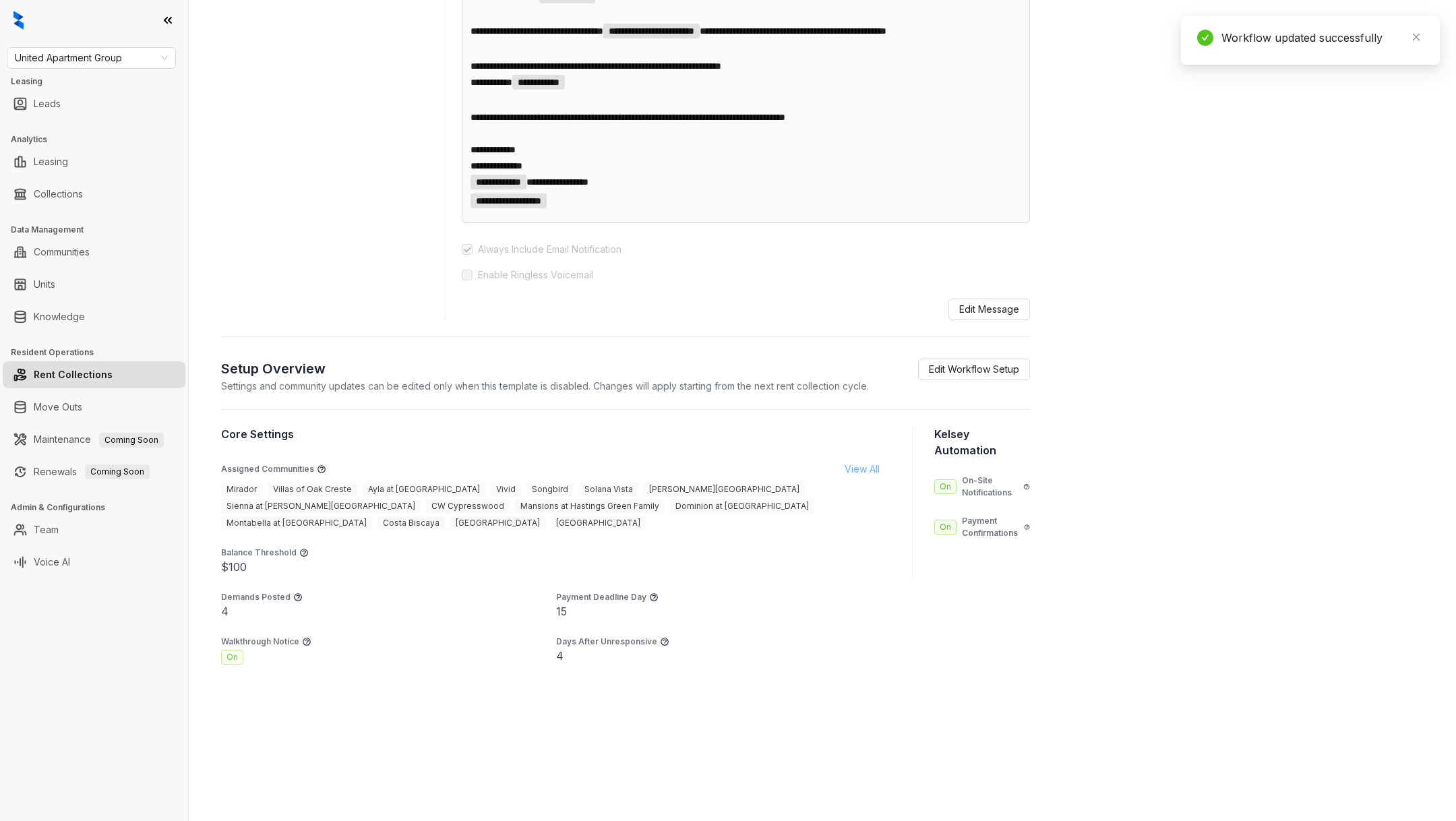
click at [854, 467] on span "View All" at bounding box center [862, 468] width 35 height 15
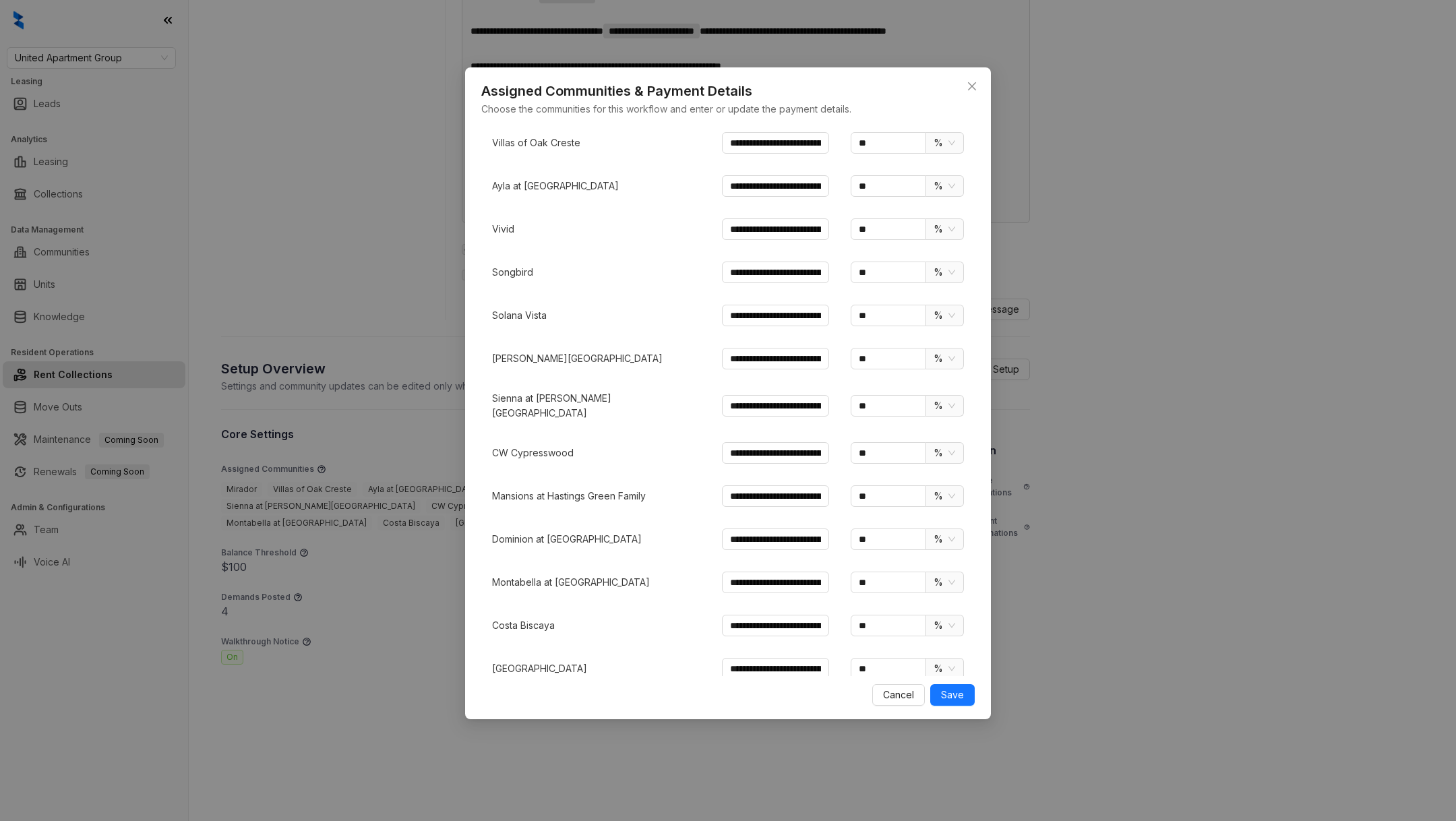
scroll to position [0, 0]
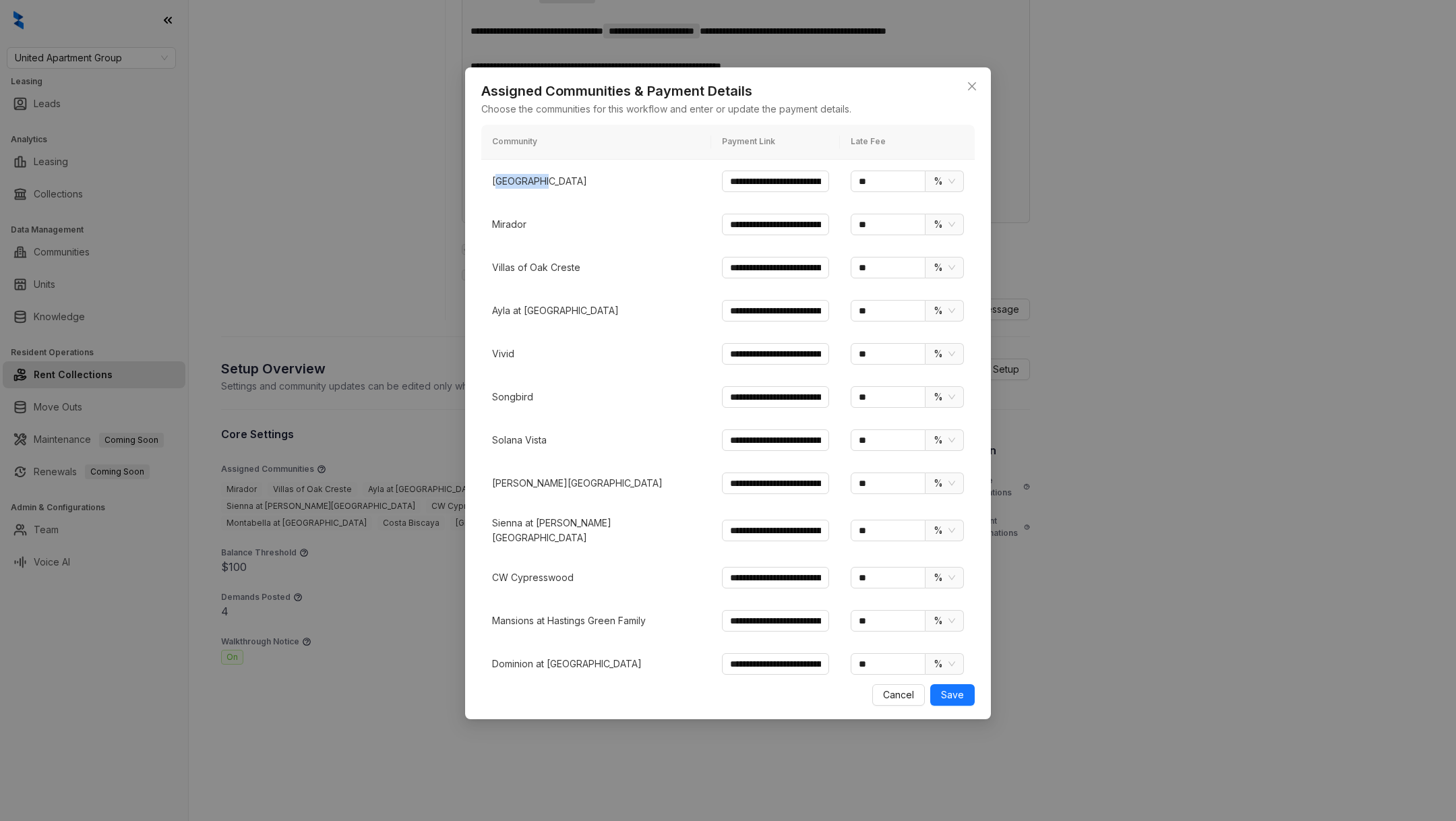
drag, startPoint x: 497, startPoint y: 180, endPoint x: 534, endPoint y: 186, distance: 37.5
click at [534, 186] on p "[GEOGRAPHIC_DATA]" at bounding box center [596, 181] width 209 height 15
click at [511, 226] on p "Mirador" at bounding box center [596, 224] width 209 height 15
click at [511, 227] on p "Mirador" at bounding box center [596, 224] width 209 height 15
click at [520, 264] on p "Villas of Oak Creste" at bounding box center [596, 267] width 209 height 15
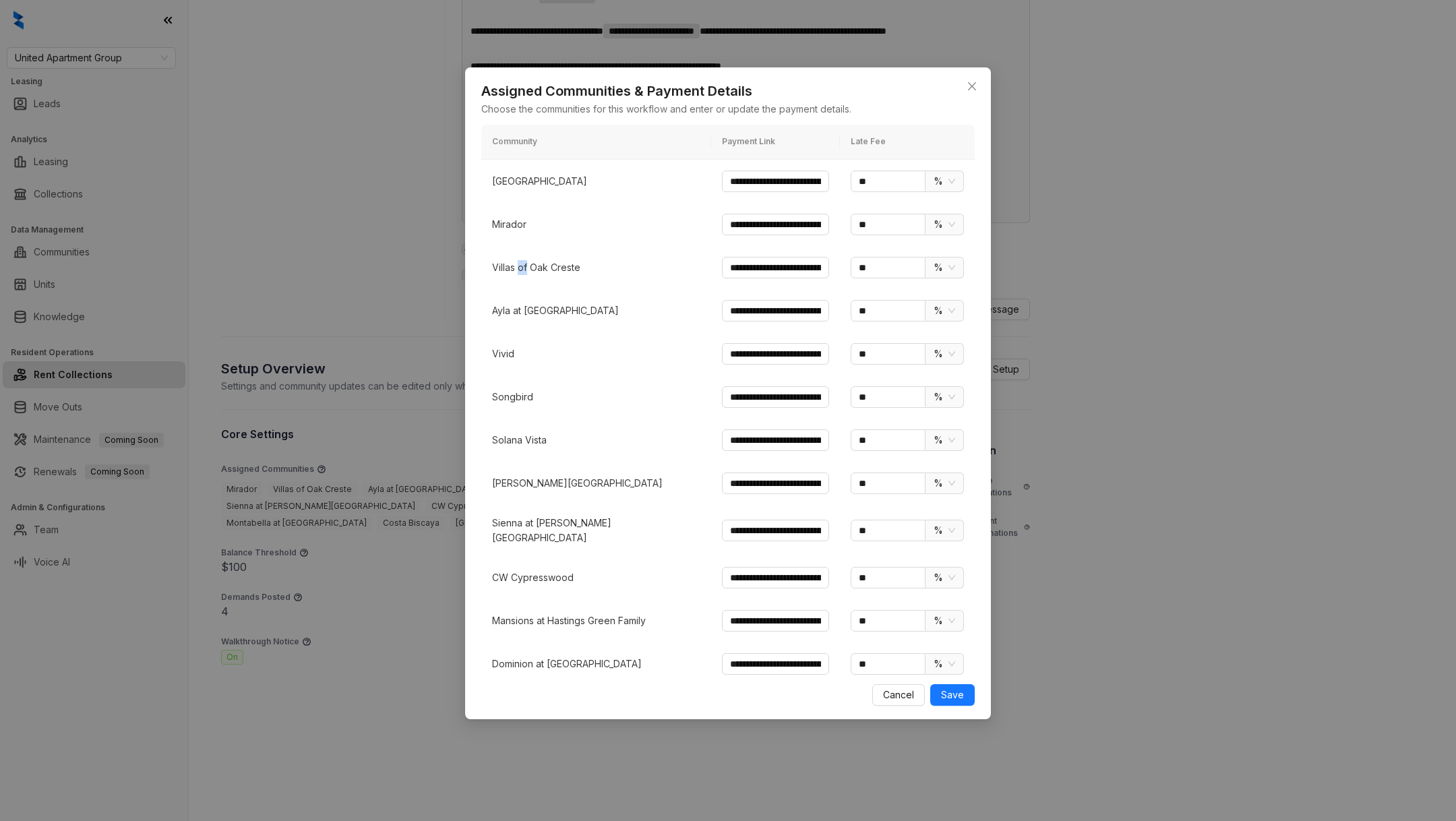
click at [520, 264] on p "Villas of Oak Creste" at bounding box center [596, 267] width 209 height 15
click at [520, 306] on p "Ayla at [GEOGRAPHIC_DATA]" at bounding box center [596, 310] width 209 height 15
click at [520, 307] on p "Ayla at [GEOGRAPHIC_DATA]" at bounding box center [596, 310] width 209 height 15
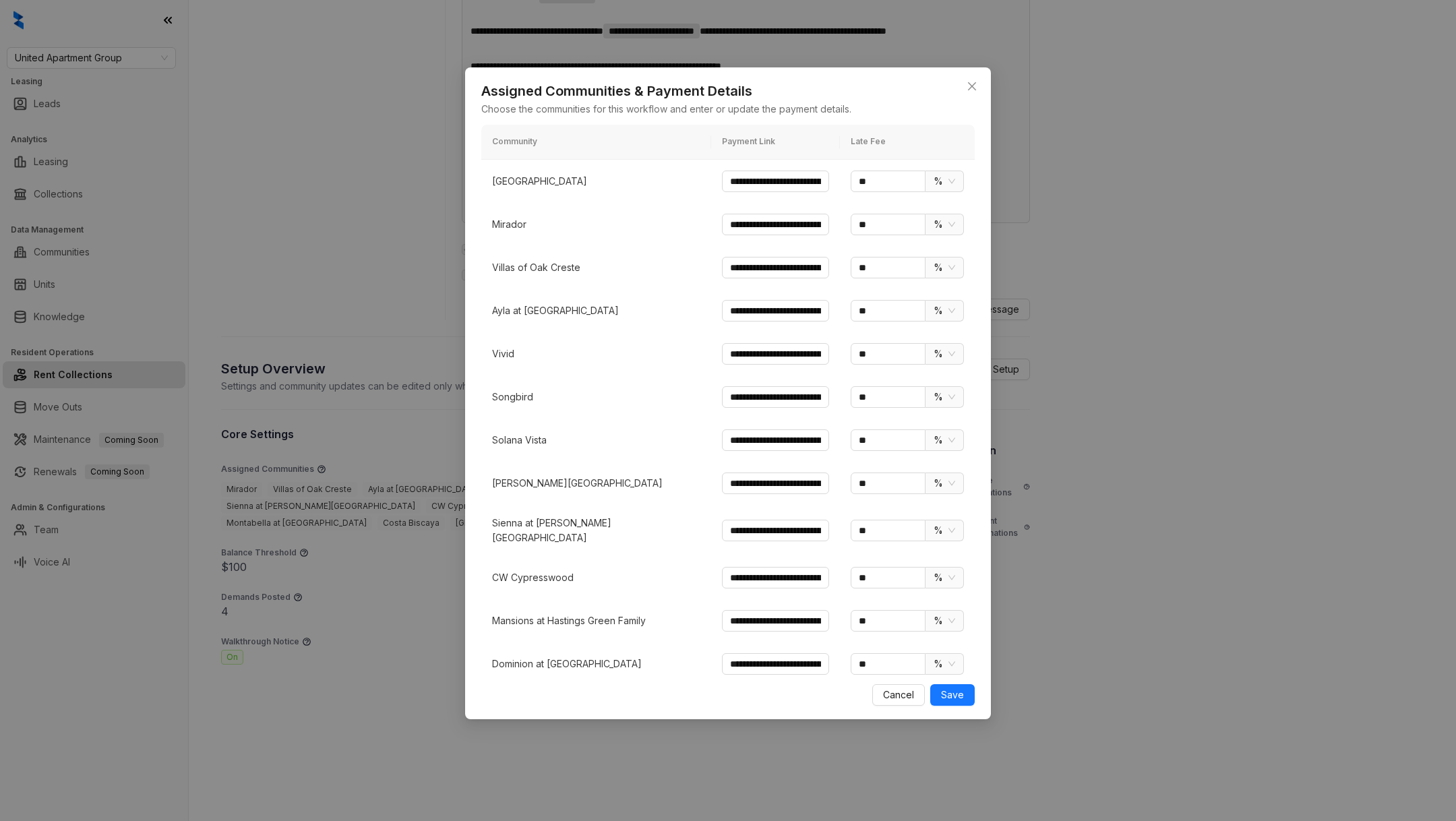
click at [503, 358] on p "Vivid" at bounding box center [596, 354] width 209 height 15
click at [508, 401] on p "Songbird" at bounding box center [596, 396] width 209 height 15
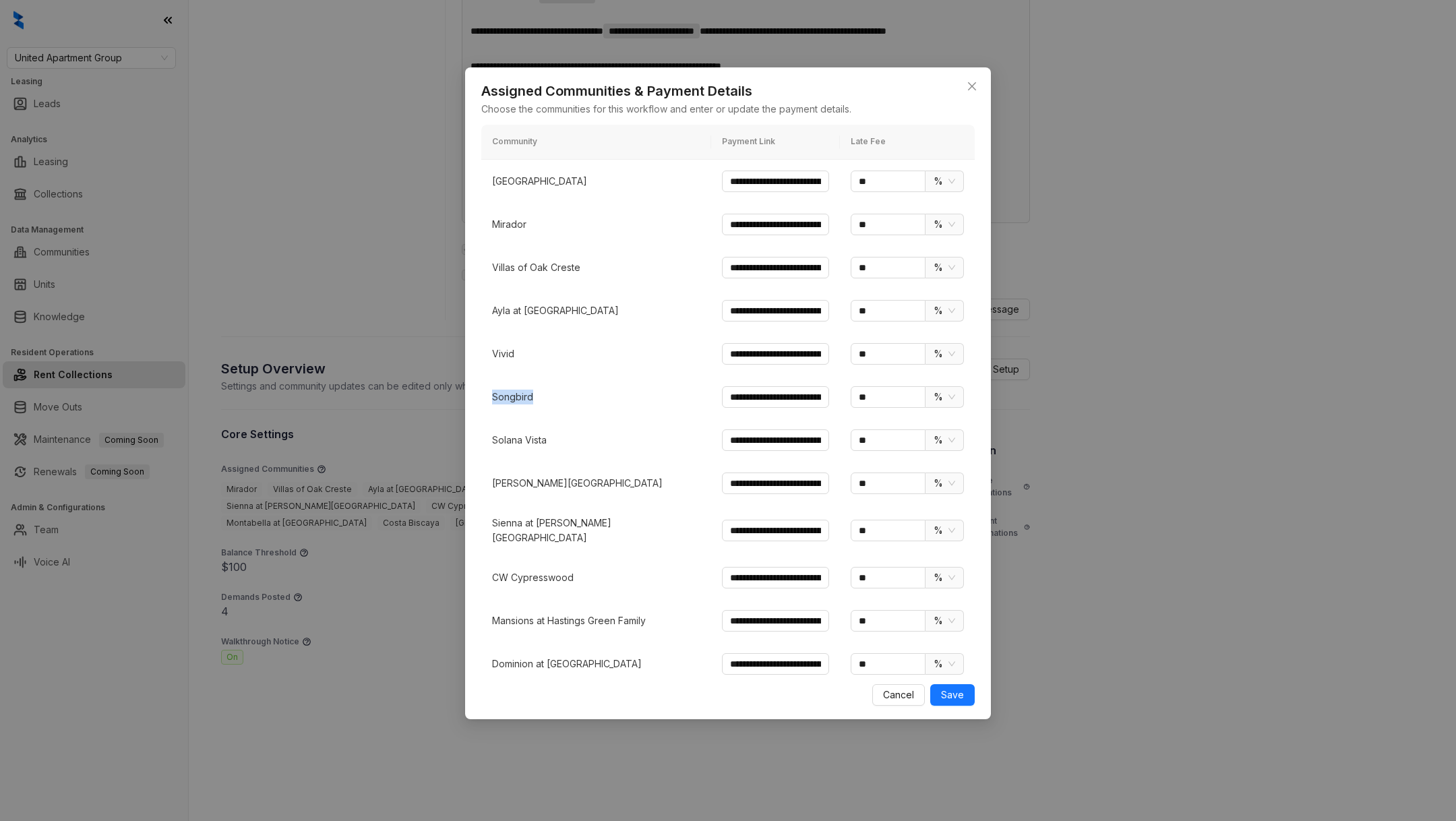
click at [508, 401] on p "Songbird" at bounding box center [596, 396] width 209 height 15
click at [515, 434] on p "Solana Vista" at bounding box center [596, 439] width 209 height 15
click at [516, 434] on p "Solana Vista" at bounding box center [596, 439] width 209 height 15
click at [515, 480] on p "[PERSON_NAME][GEOGRAPHIC_DATA]" at bounding box center [596, 483] width 209 height 15
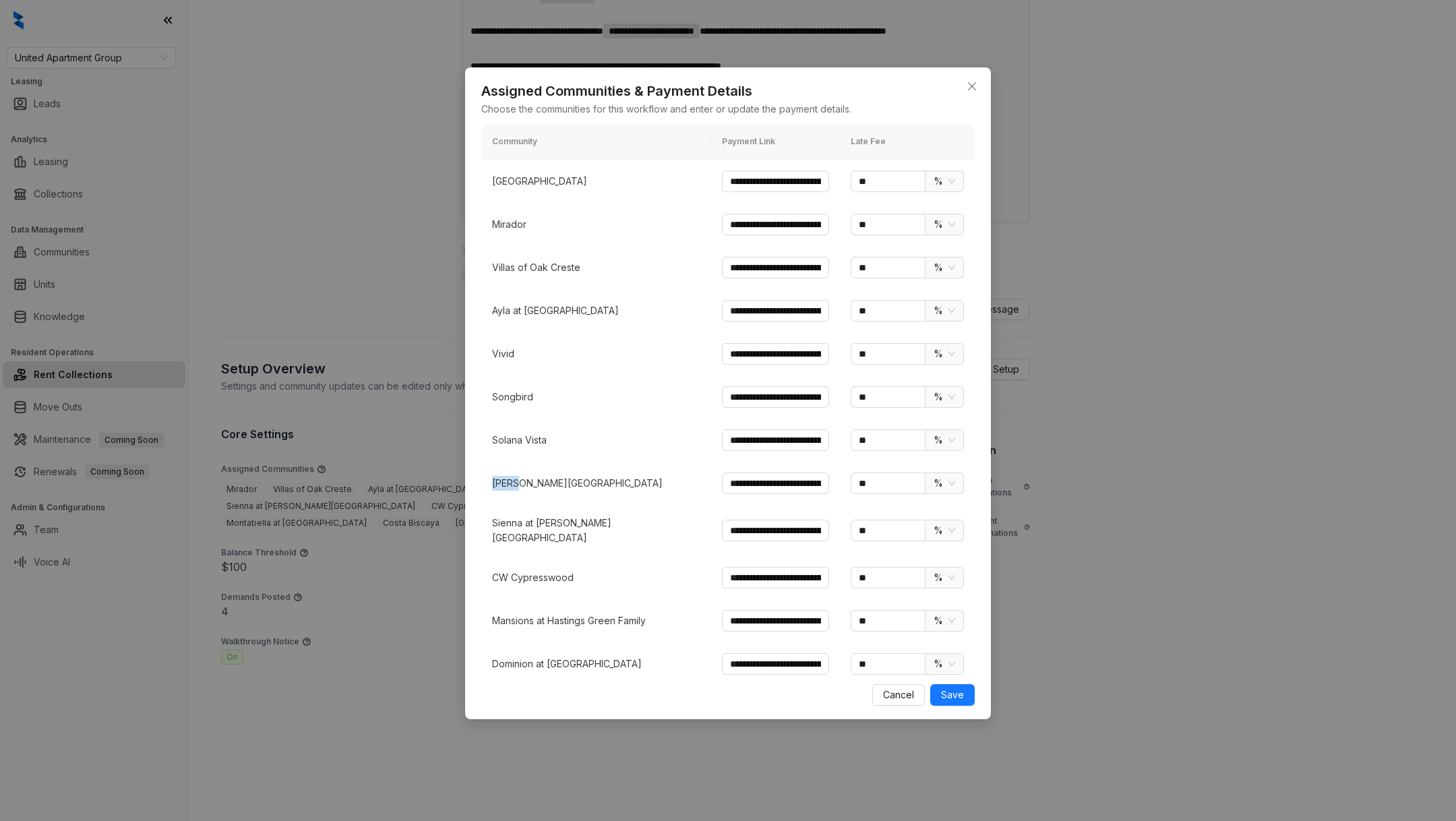
click at [515, 481] on p "[PERSON_NAME][GEOGRAPHIC_DATA]" at bounding box center [596, 483] width 209 height 15
click at [537, 524] on p "Sienna at [PERSON_NAME][GEOGRAPHIC_DATA]" at bounding box center [596, 530] width 209 height 30
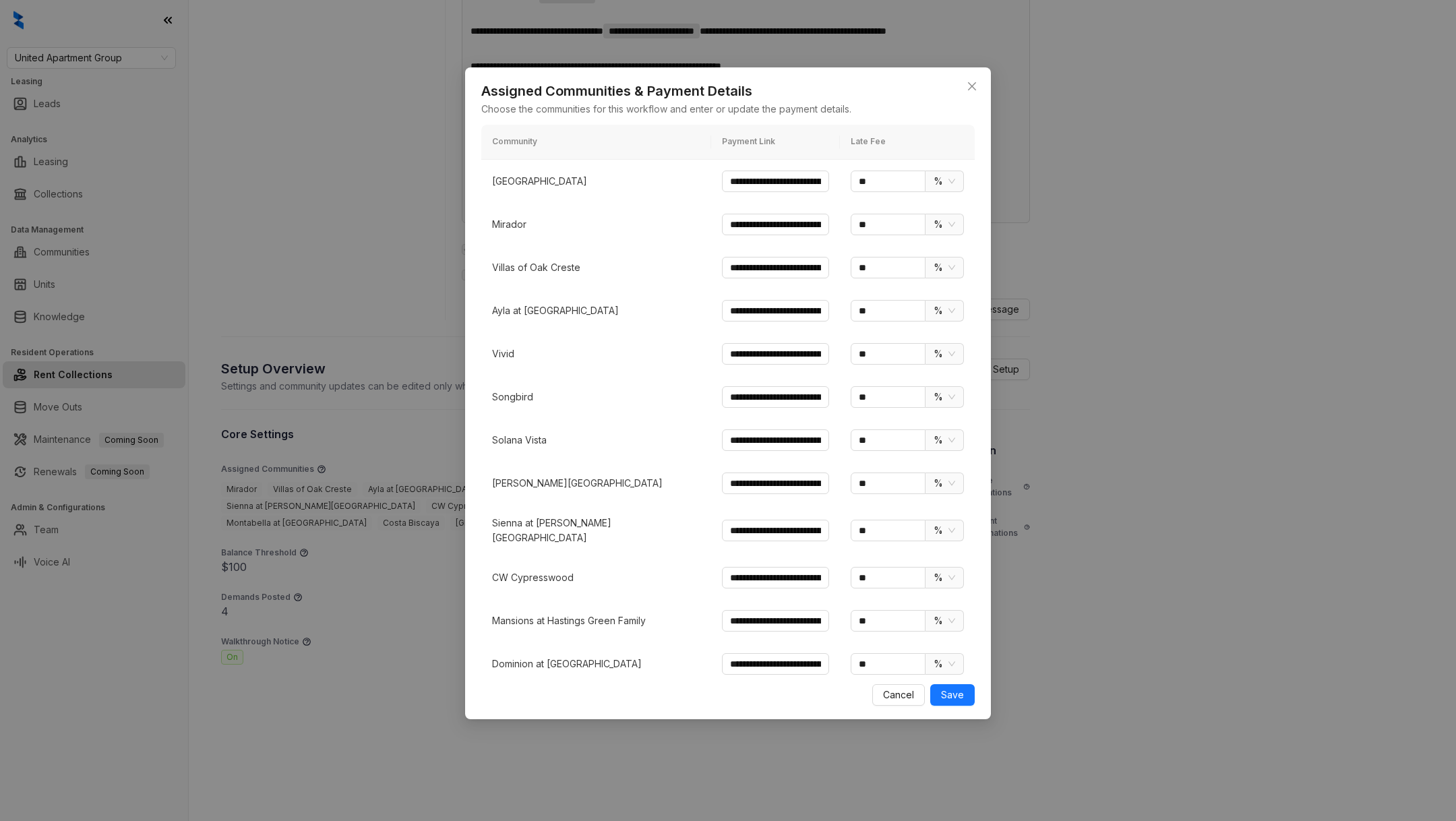
click at [537, 570] on p "CW Cypresswood" at bounding box center [596, 577] width 209 height 15
click at [539, 613] on p "Mansions at Hastings Green Family" at bounding box center [596, 620] width 209 height 15
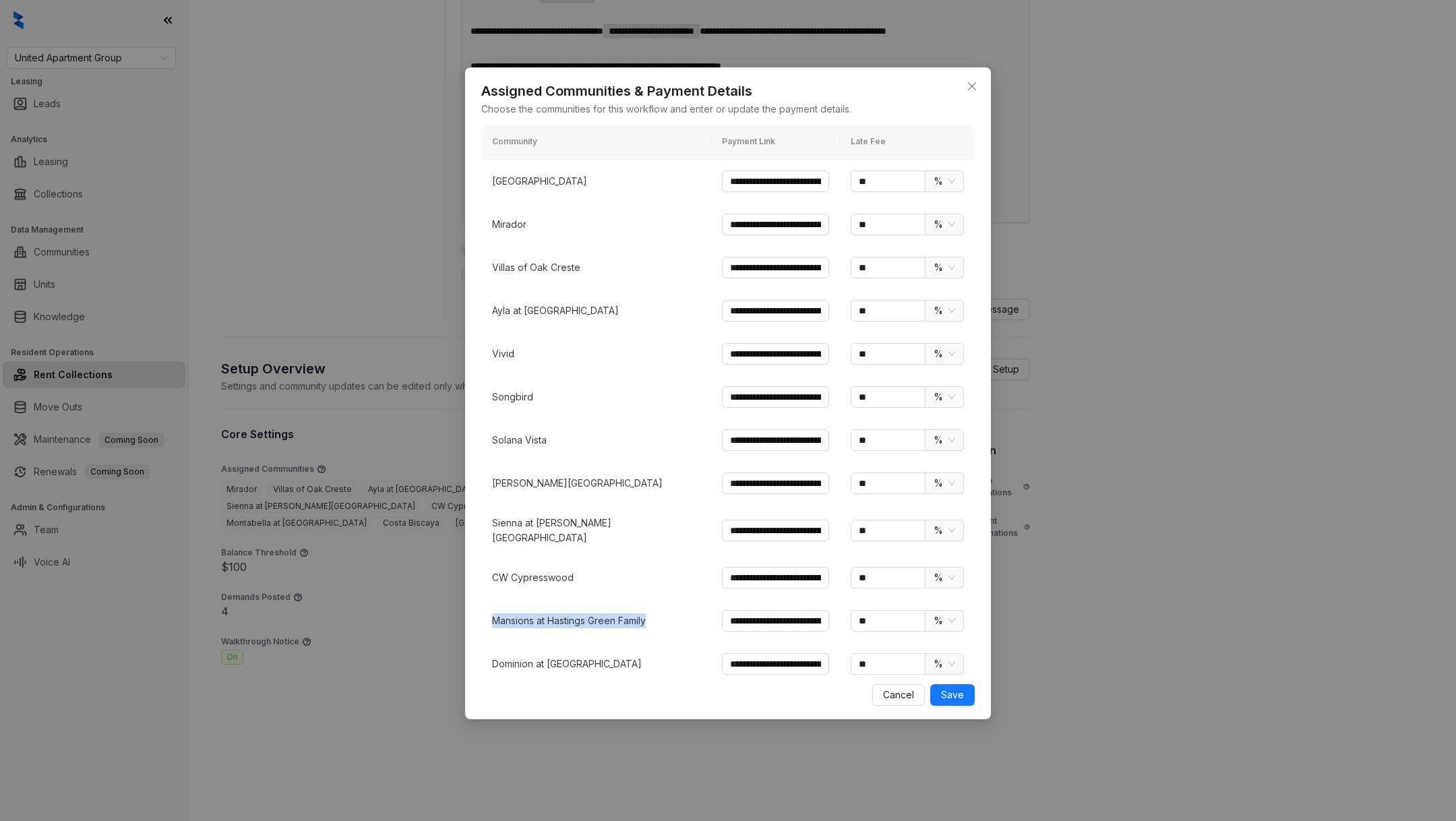
click at [539, 613] on p "Mansions at Hastings Green Family" at bounding box center [596, 620] width 209 height 15
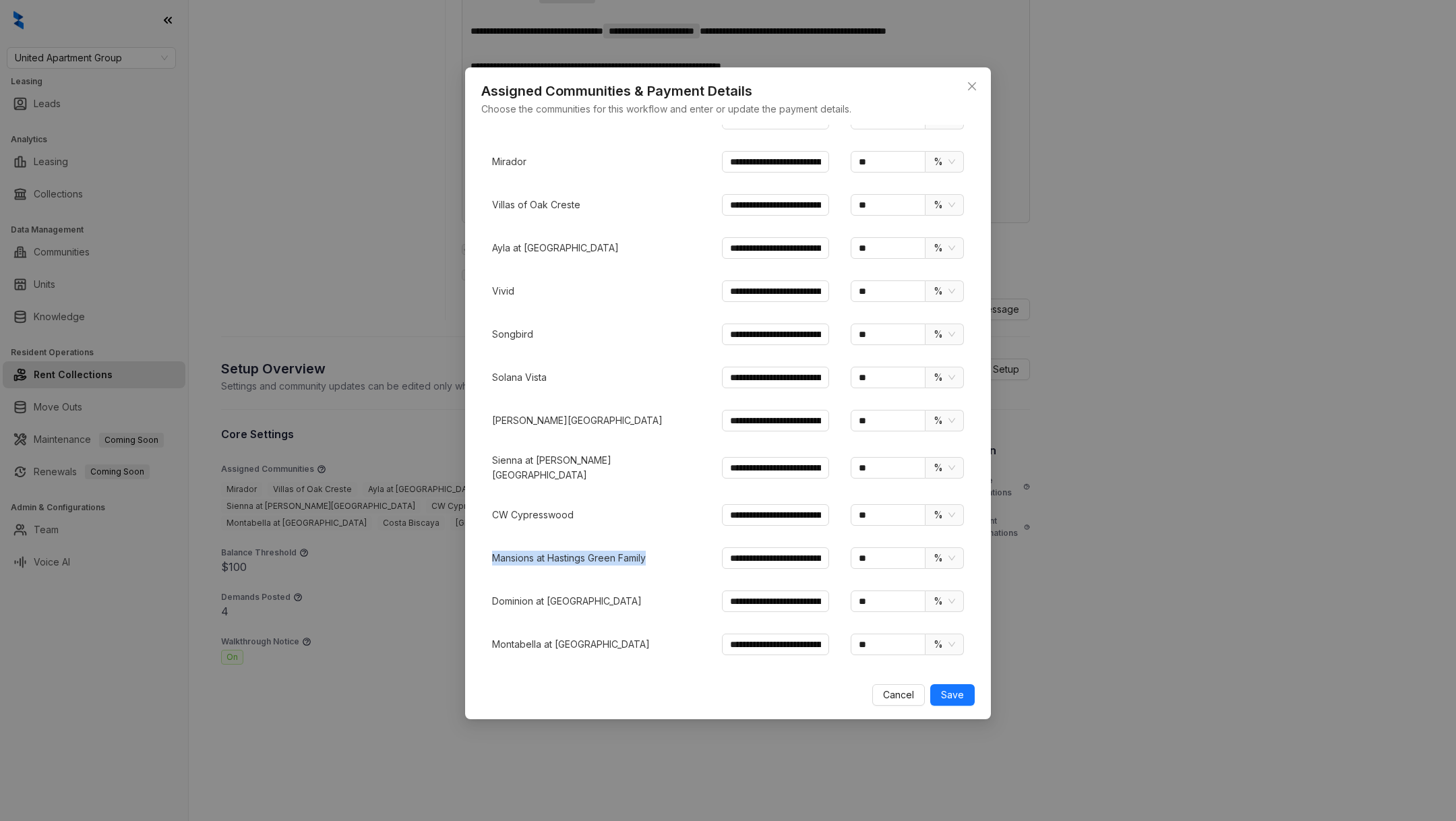
scroll to position [125, 0]
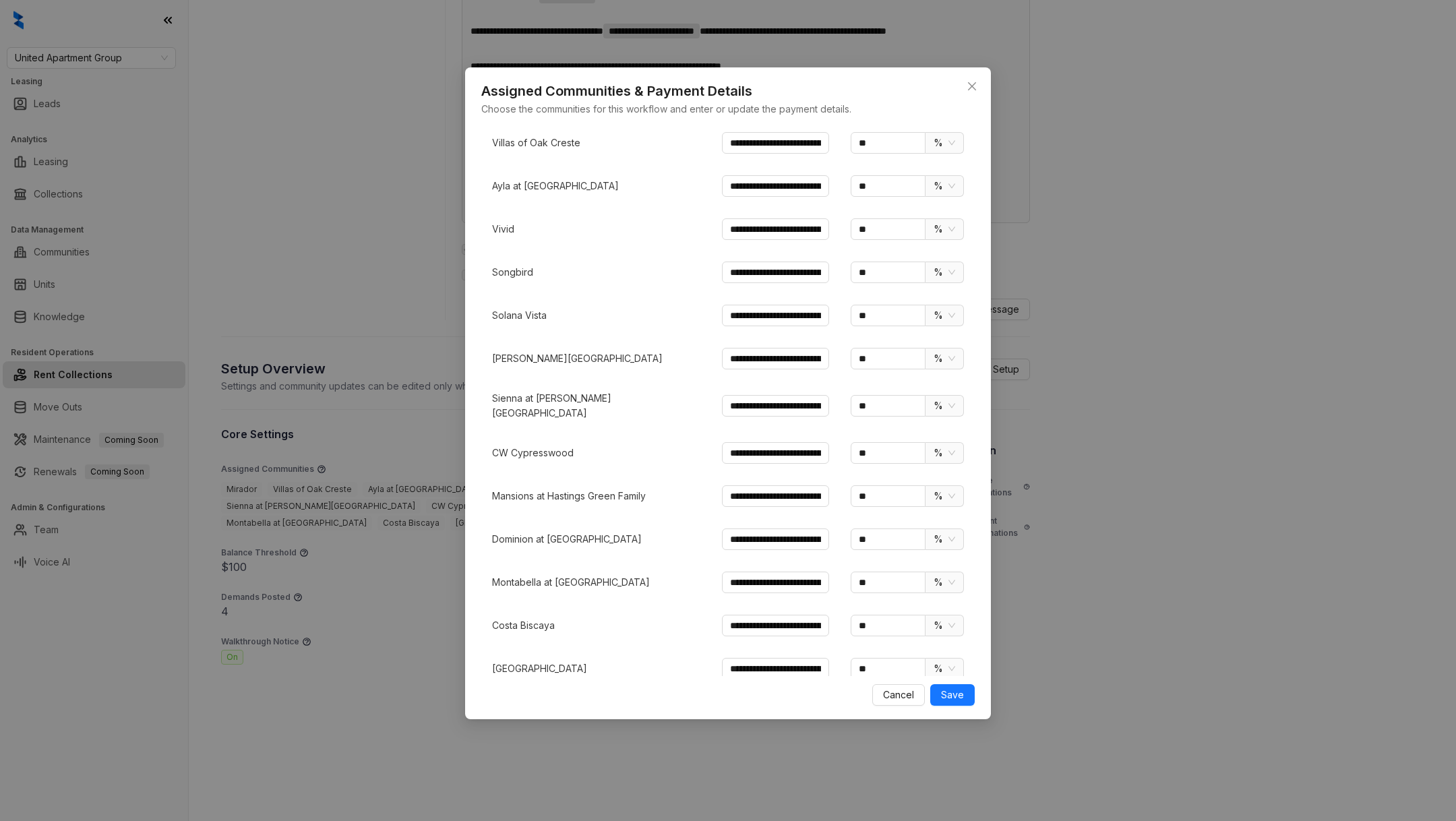
click at [524, 532] on p "Dominion at [GEOGRAPHIC_DATA]" at bounding box center [596, 539] width 209 height 15
click at [533, 561] on td "Montabella at [GEOGRAPHIC_DATA]" at bounding box center [596, 582] width 230 height 43
click at [533, 561] on td "Montabella at [GEOGRAPHIC_DATA]" at bounding box center [596, 582] width 230 height 43
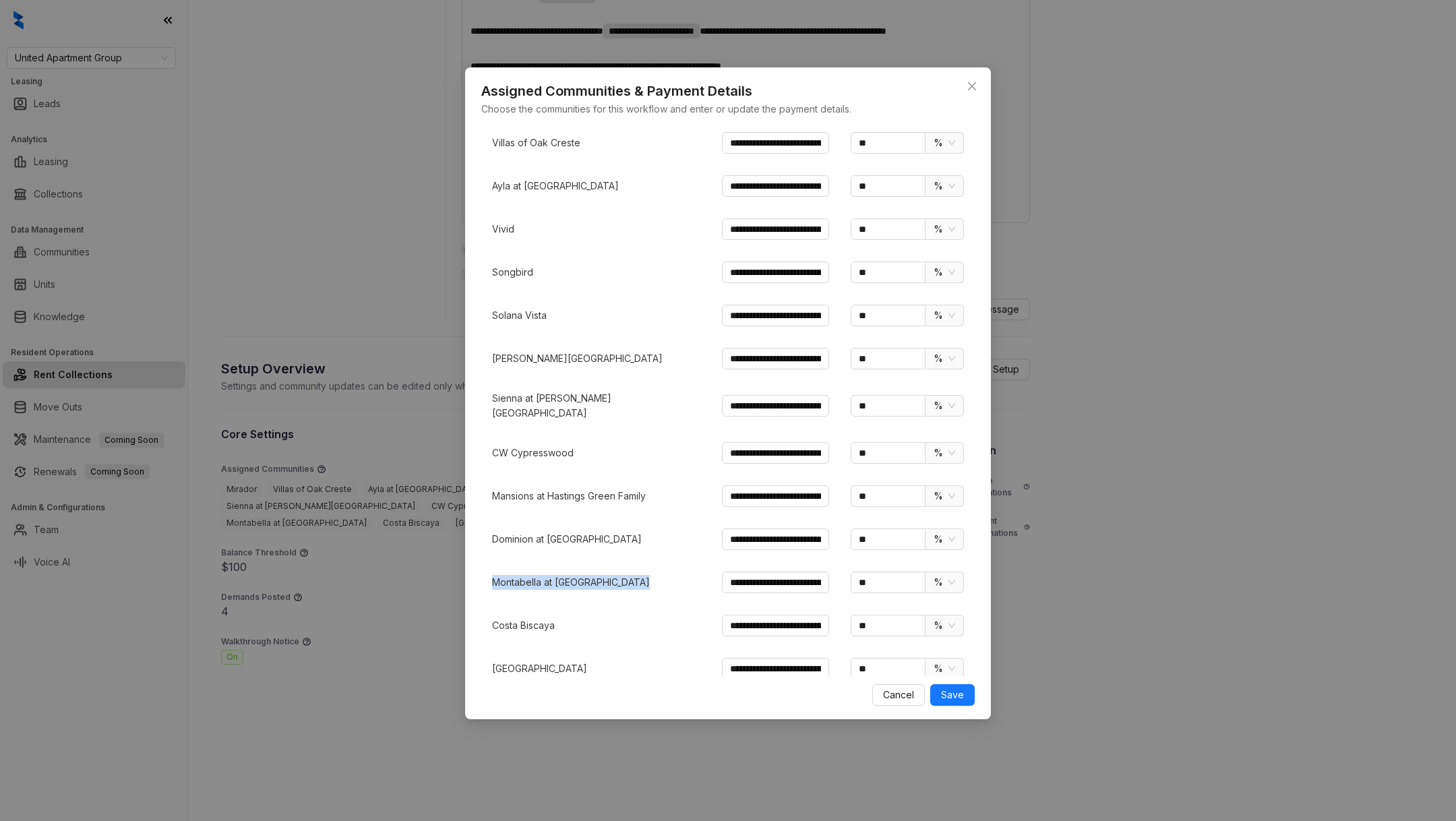
click at [533, 561] on td "Montabella at [GEOGRAPHIC_DATA]" at bounding box center [596, 582] width 230 height 43
click at [522, 618] on p "Costa Biscaya" at bounding box center [596, 625] width 209 height 15
click at [522, 647] on td "[GEOGRAPHIC_DATA]" at bounding box center [596, 668] width 230 height 43
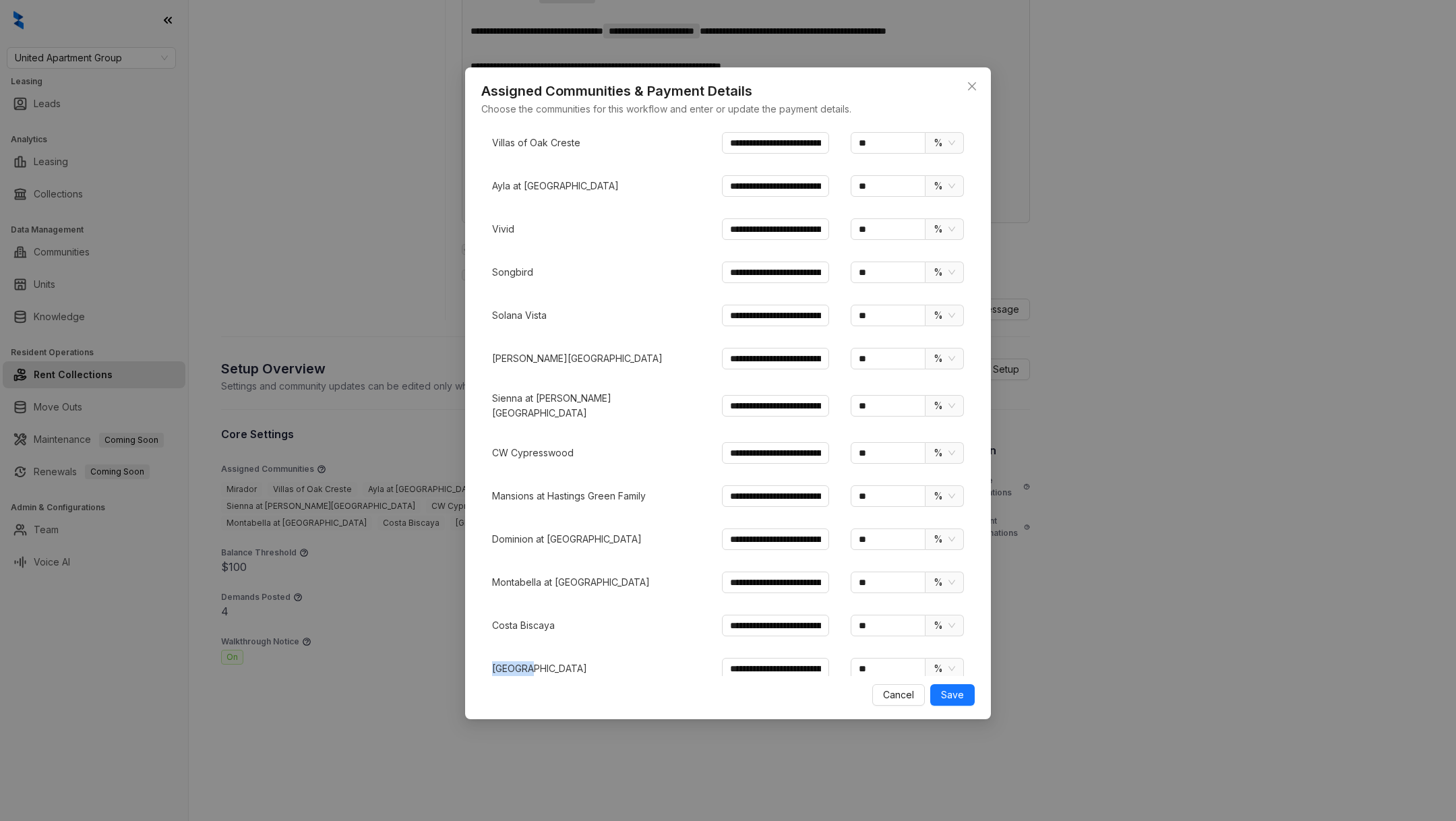
click at [523, 647] on td "[GEOGRAPHIC_DATA]" at bounding box center [596, 668] width 230 height 43
click at [766, 781] on div "**********" at bounding box center [728, 410] width 1456 height 821
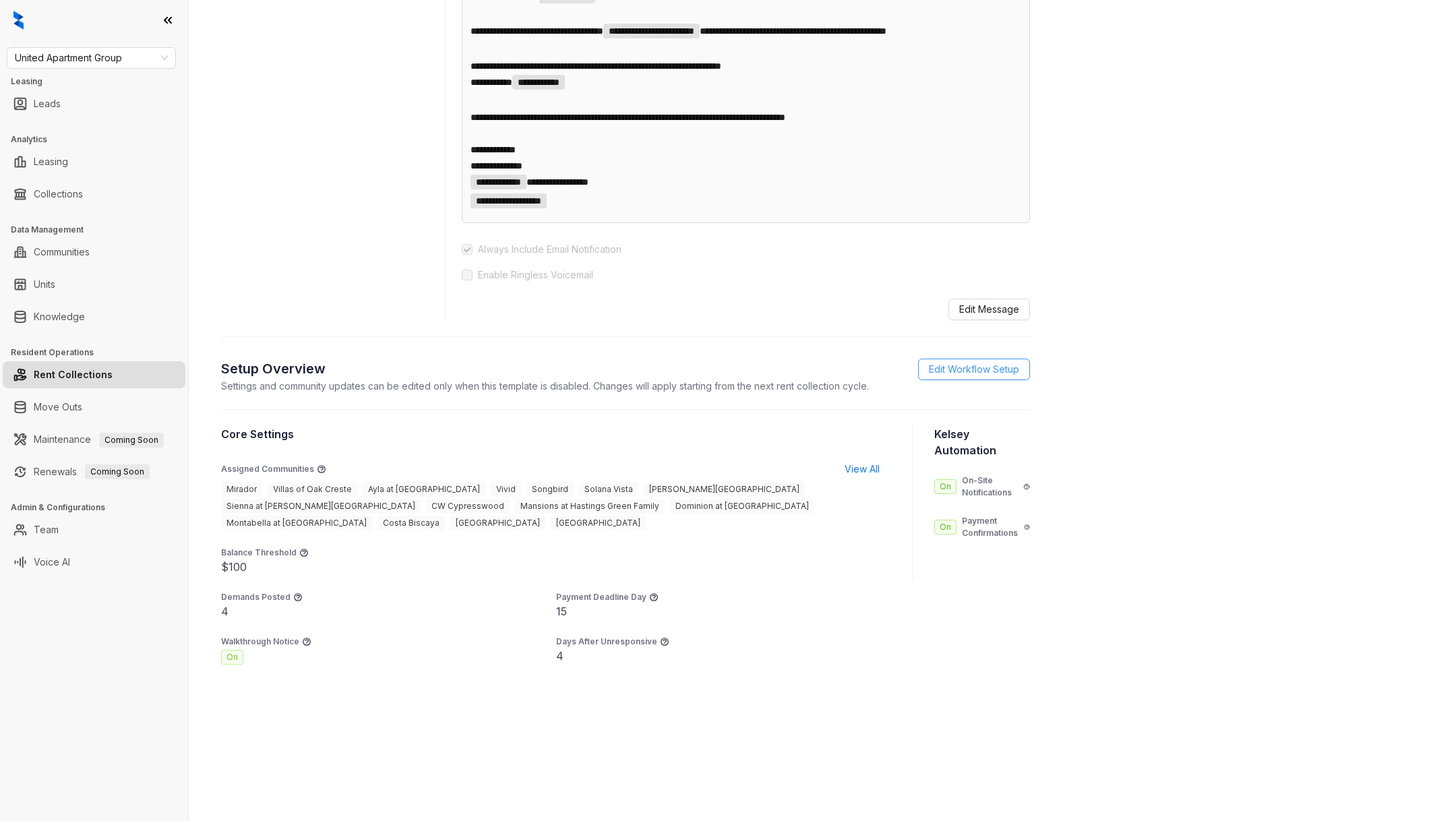
click at [982, 367] on span "Edit Workflow Setup" at bounding box center [974, 369] width 90 height 15
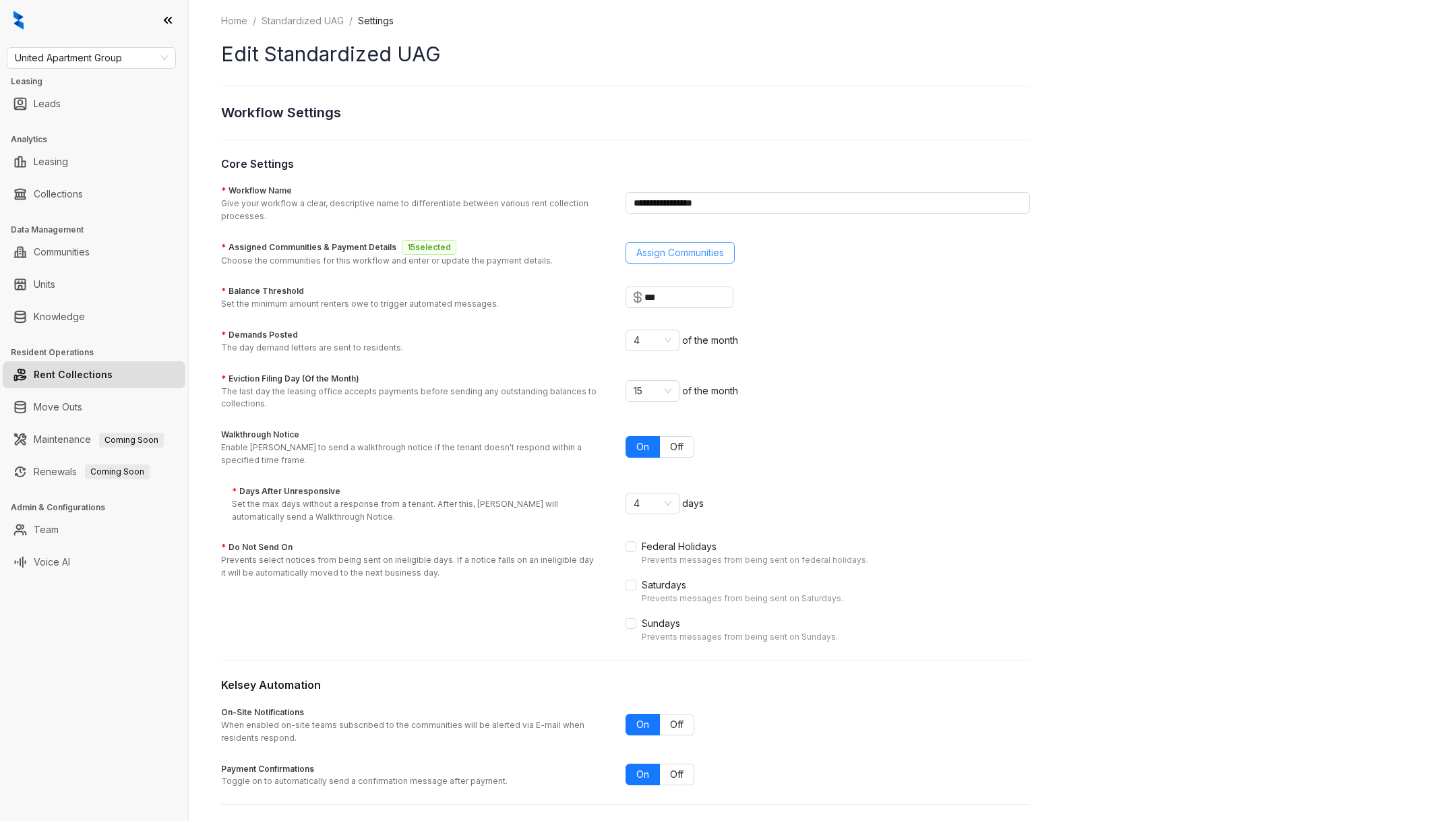
click at [705, 254] on span "Assign Communities" at bounding box center [680, 252] width 88 height 15
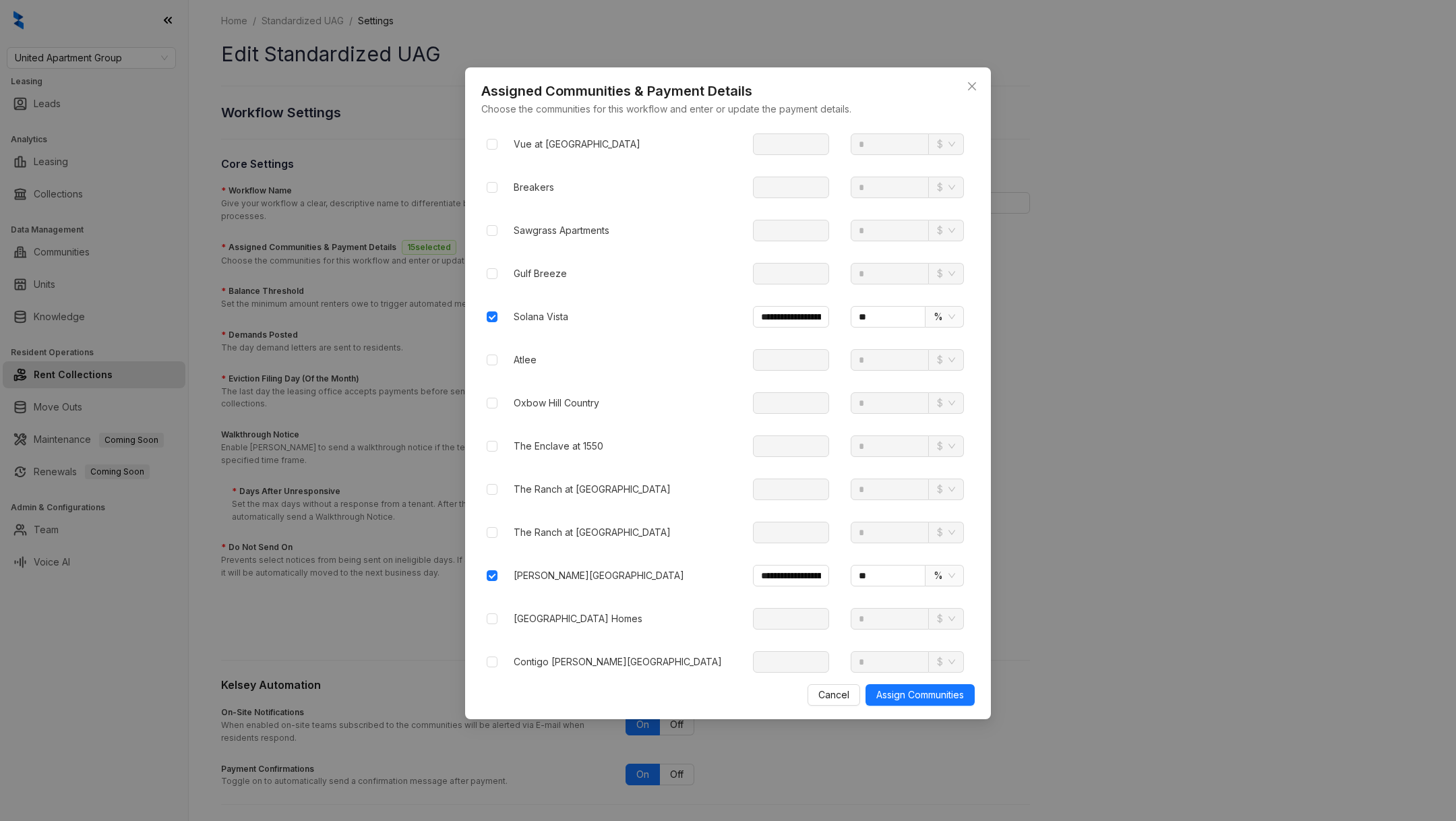
scroll to position [32, 0]
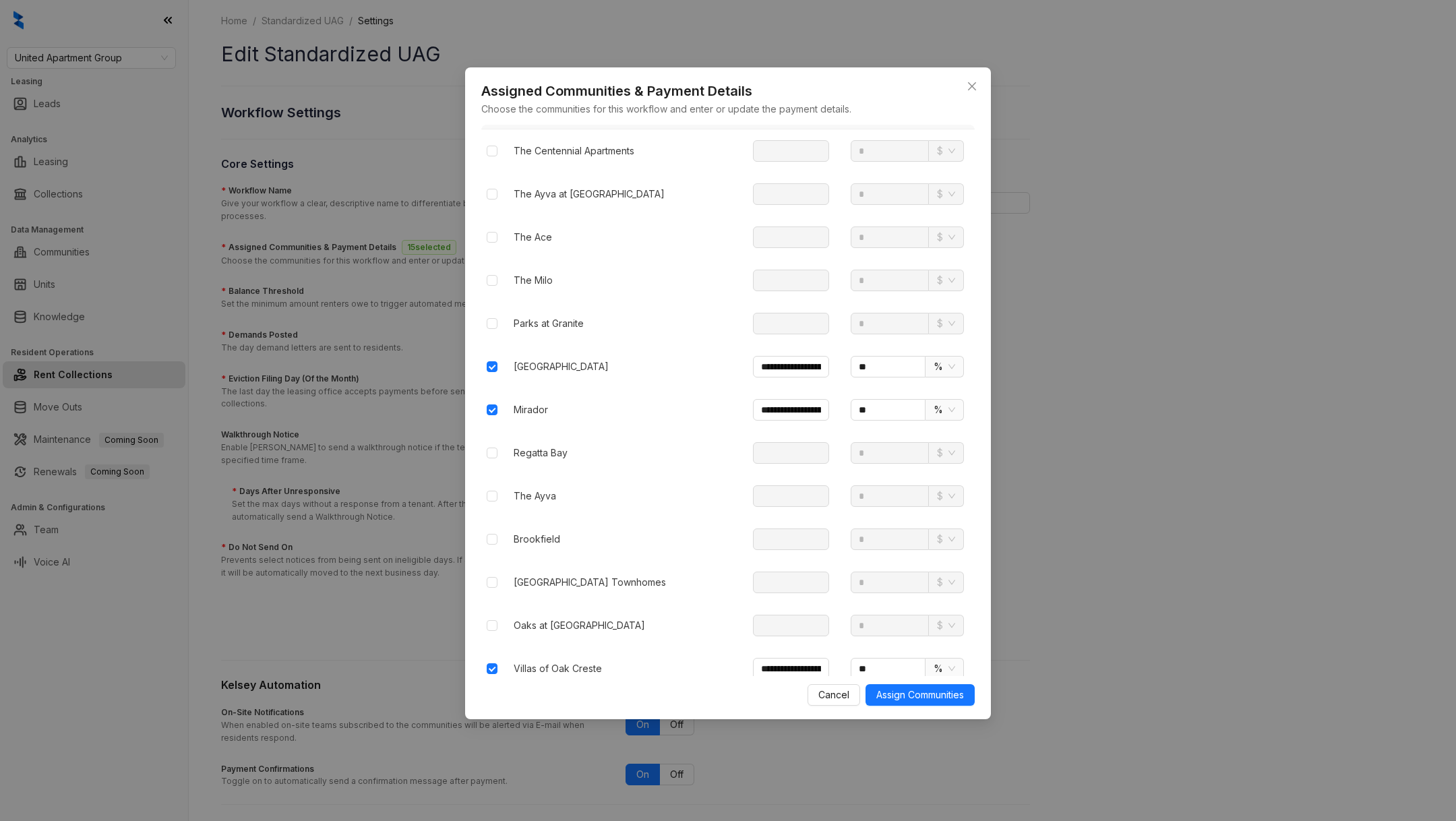
click at [1101, 494] on div "**********" at bounding box center [728, 410] width 1456 height 821
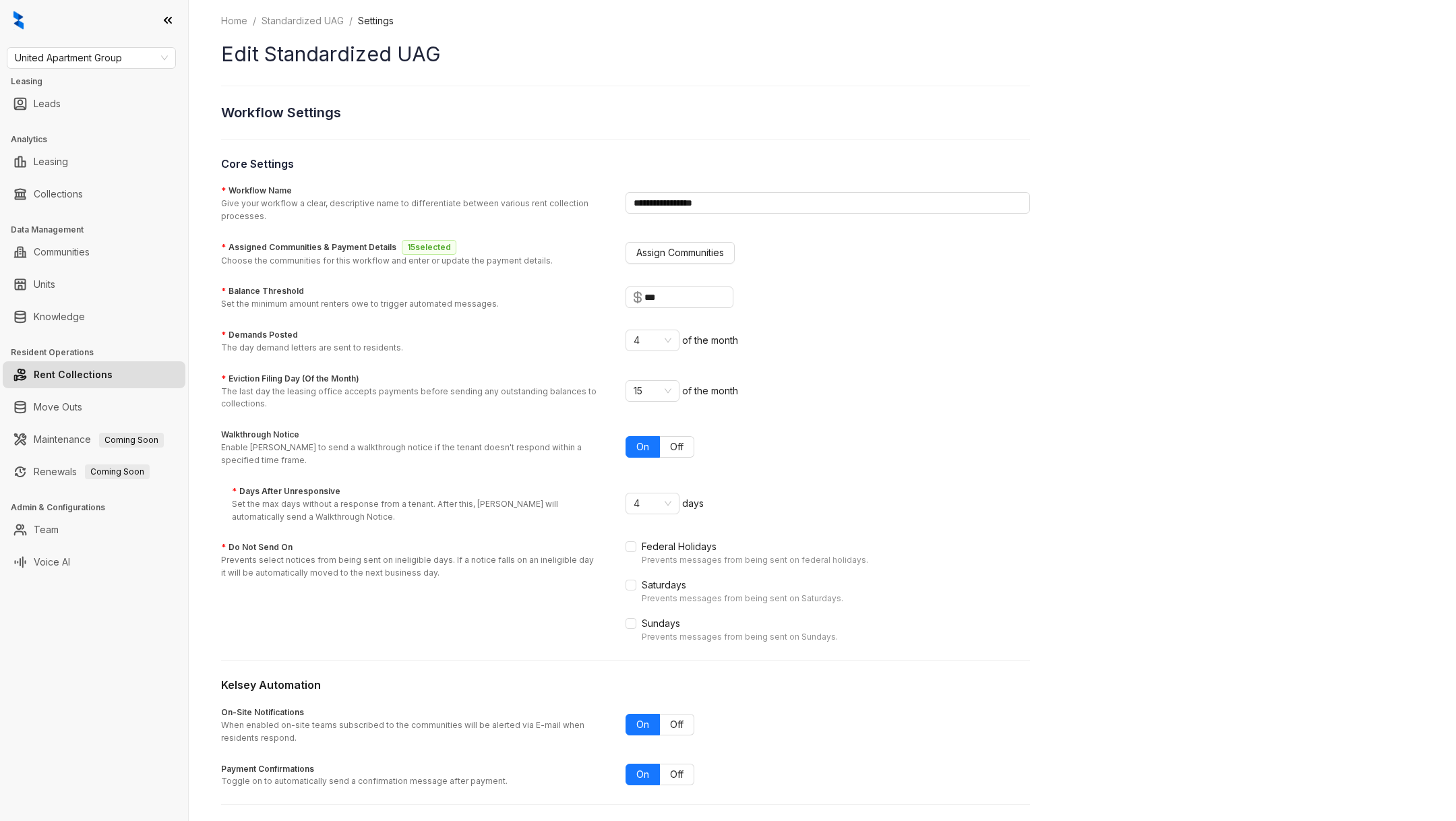
scroll to position [46, 0]
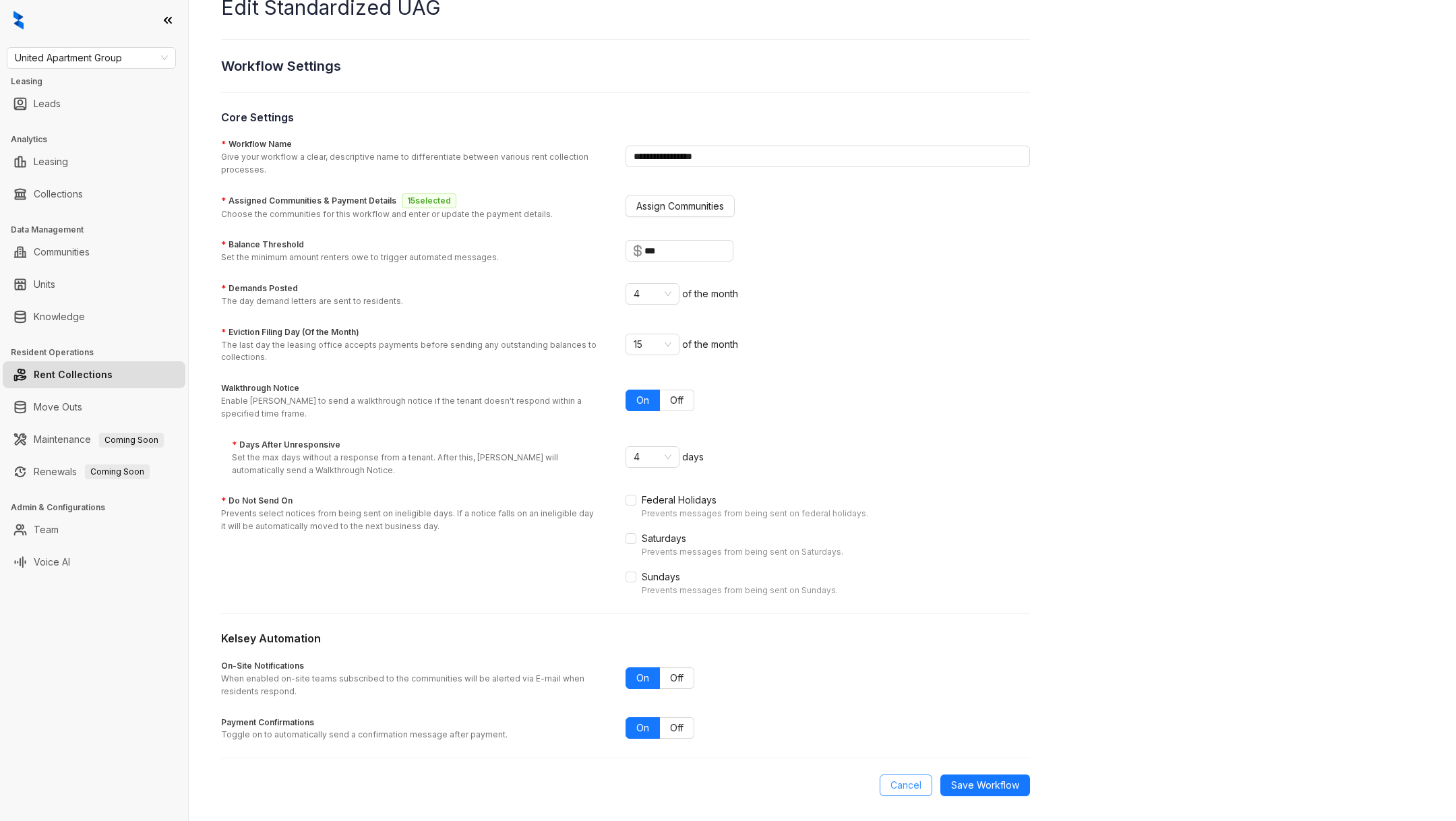
click at [908, 780] on span "Cancel" at bounding box center [906, 784] width 31 height 15
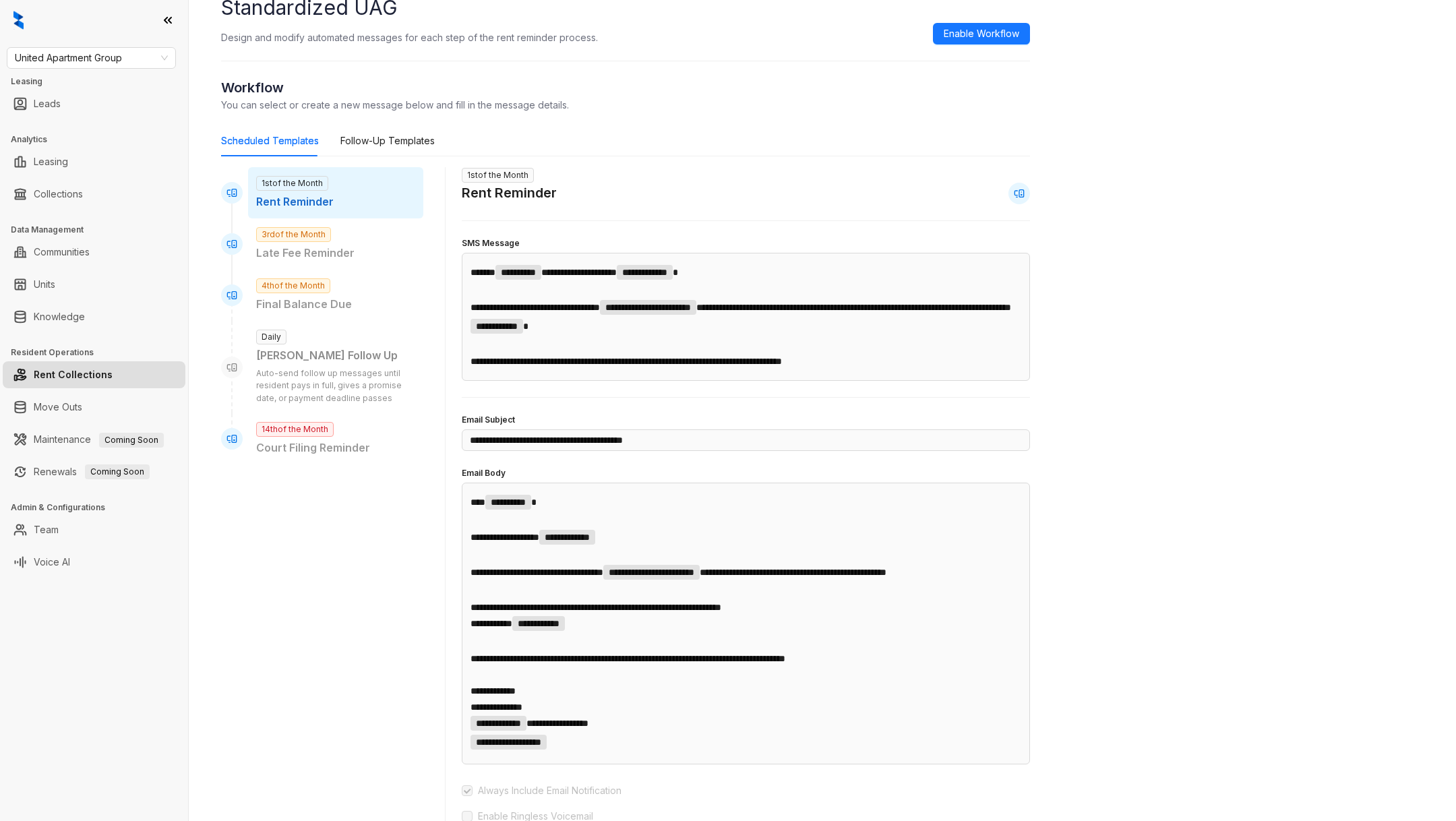
scroll to position [588, 0]
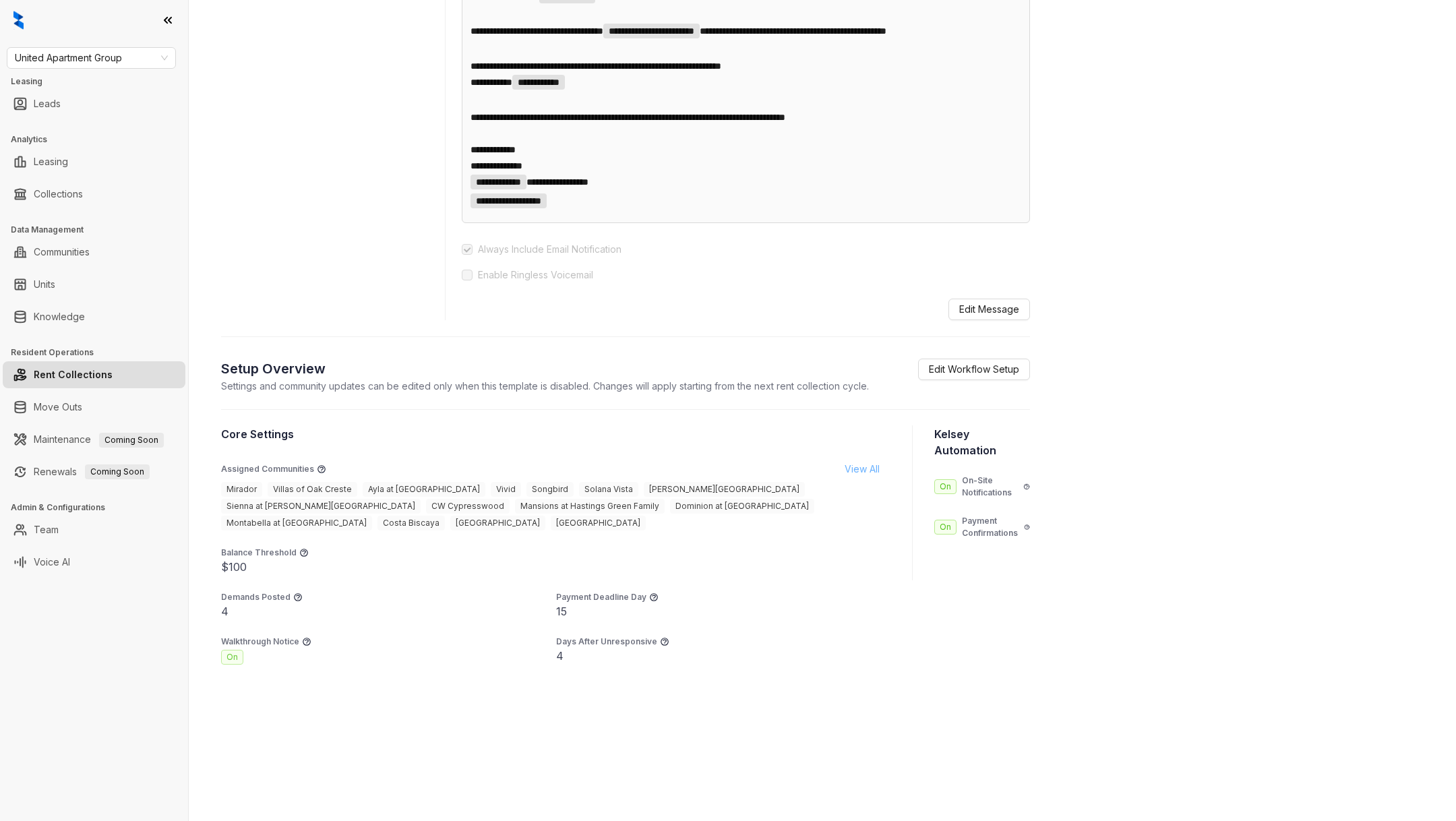
click at [860, 467] on span "View All" at bounding box center [862, 468] width 35 height 15
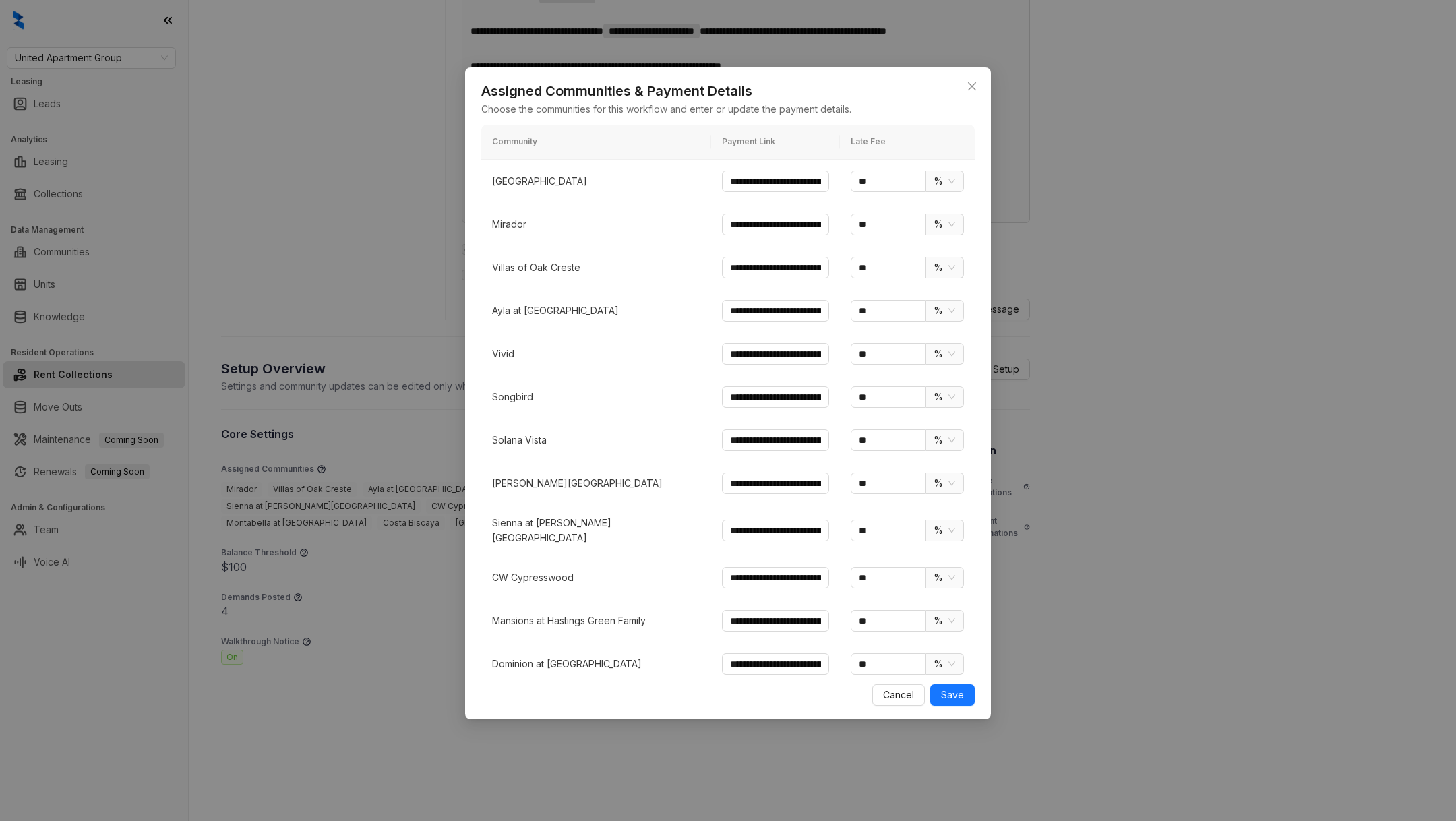
scroll to position [125, 0]
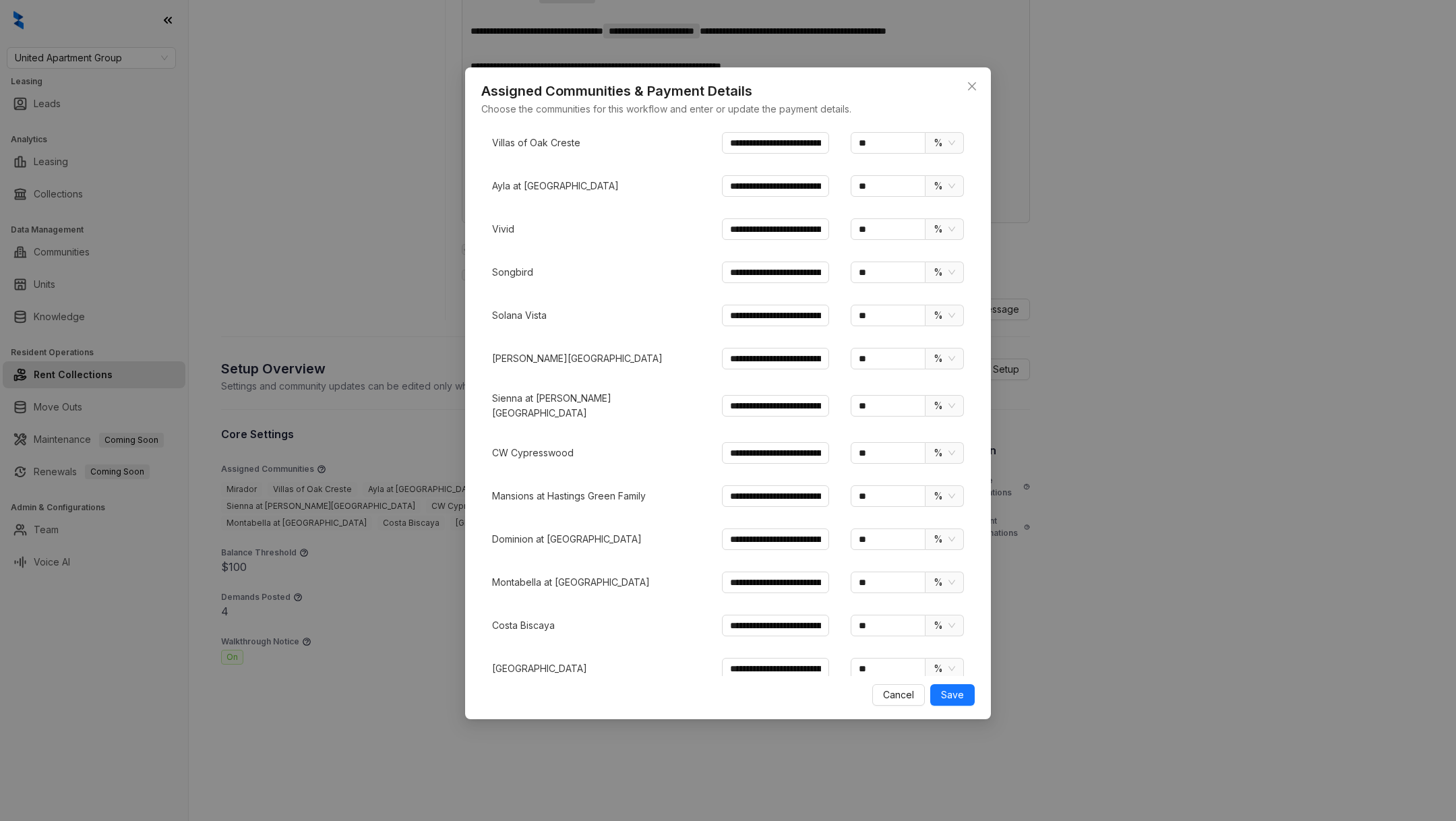
click at [533, 619] on p "Costa Biscaya" at bounding box center [596, 625] width 209 height 15
click at [533, 618] on p "Costa Biscaya" at bounding box center [596, 625] width 209 height 15
click at [532, 661] on p "[GEOGRAPHIC_DATA]" at bounding box center [596, 668] width 209 height 15
click at [532, 662] on td "[GEOGRAPHIC_DATA]" at bounding box center [596, 668] width 230 height 43
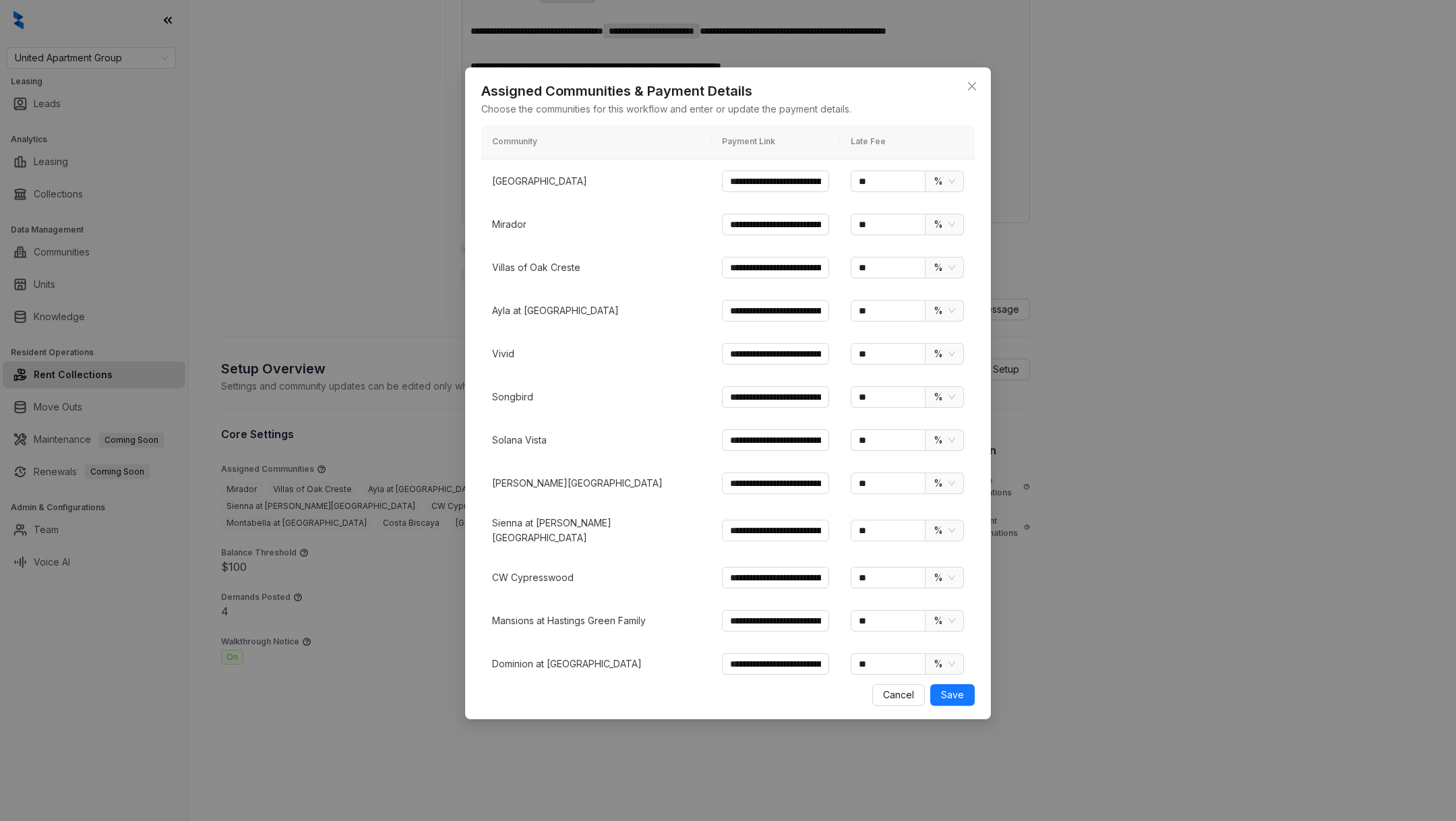
scroll to position [18, 0]
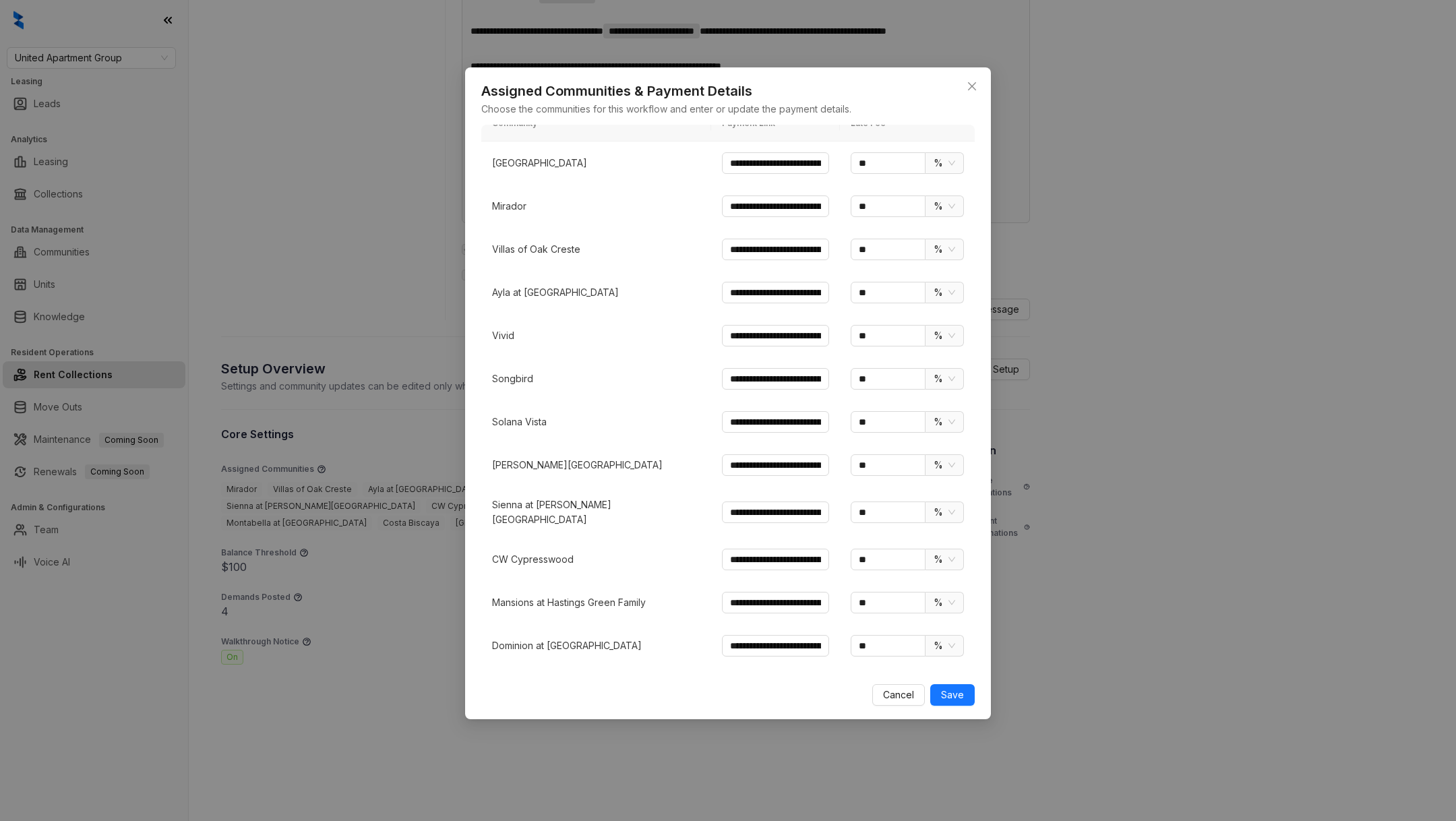
click at [510, 459] on p "[PERSON_NAME][GEOGRAPHIC_DATA]" at bounding box center [596, 465] width 209 height 15
click at [531, 502] on p "Sienna at [PERSON_NAME][GEOGRAPHIC_DATA]" at bounding box center [596, 512] width 209 height 30
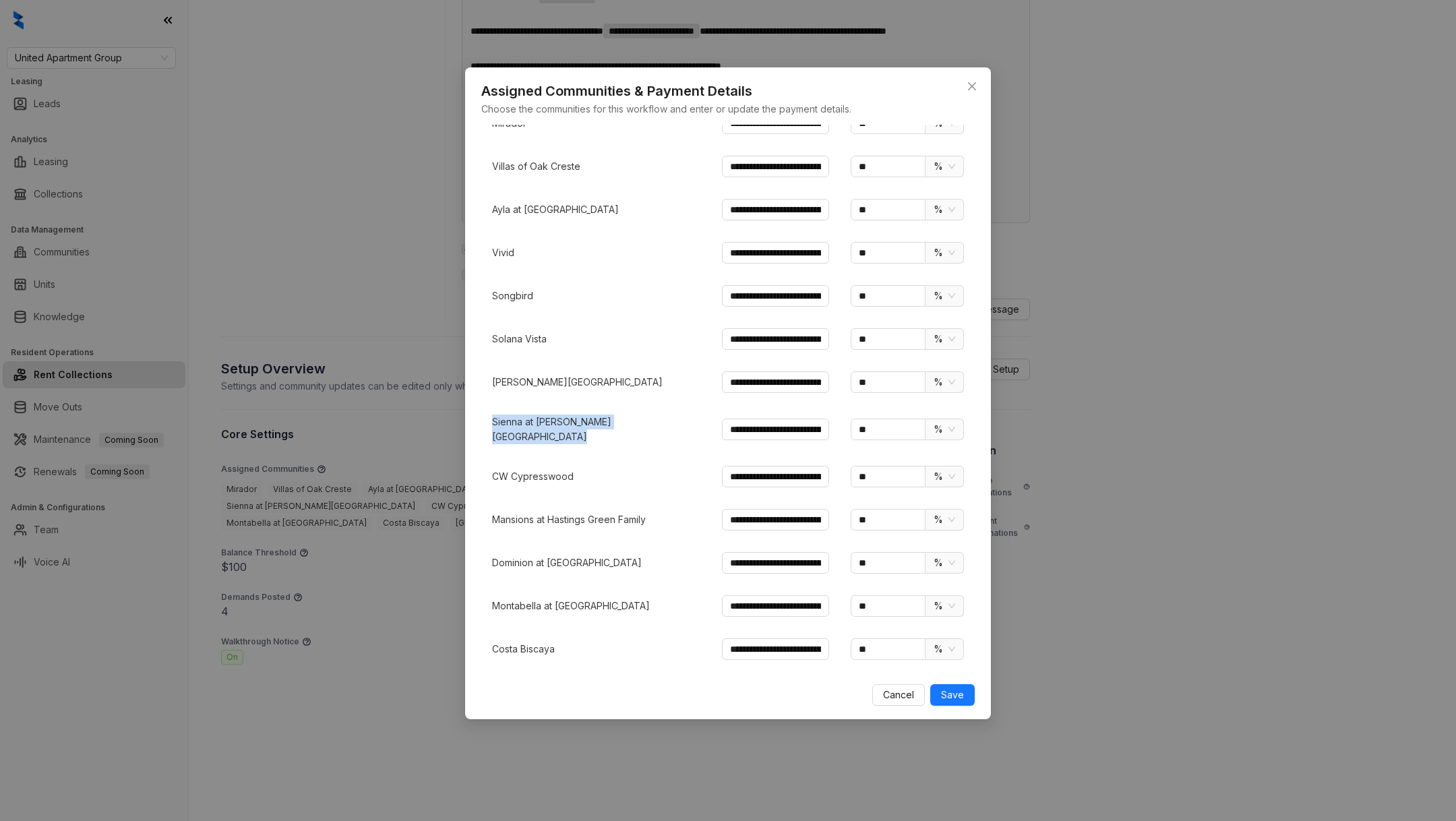
scroll to position [125, 0]
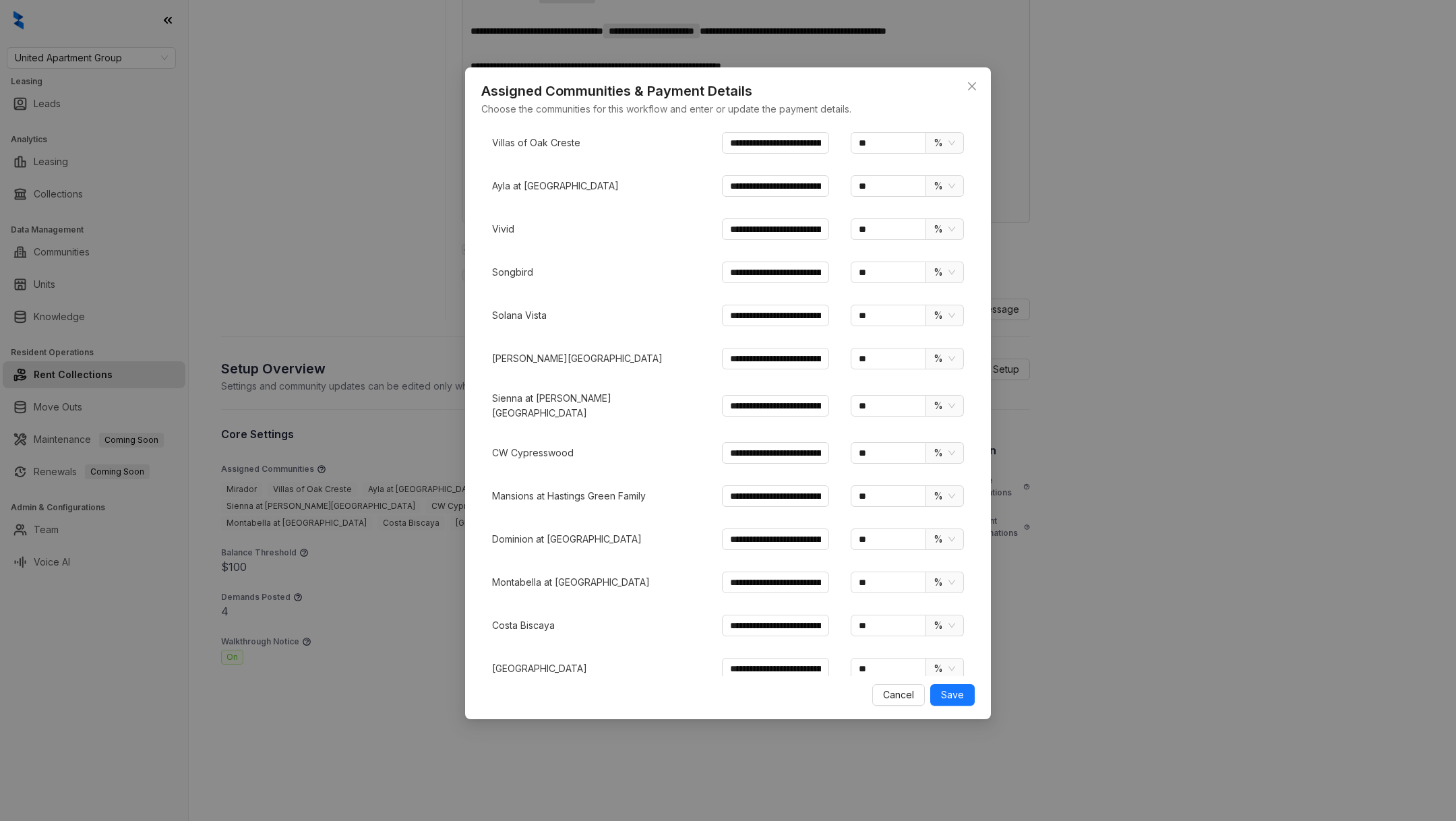
click at [429, 717] on div "**********" at bounding box center [728, 410] width 1456 height 821
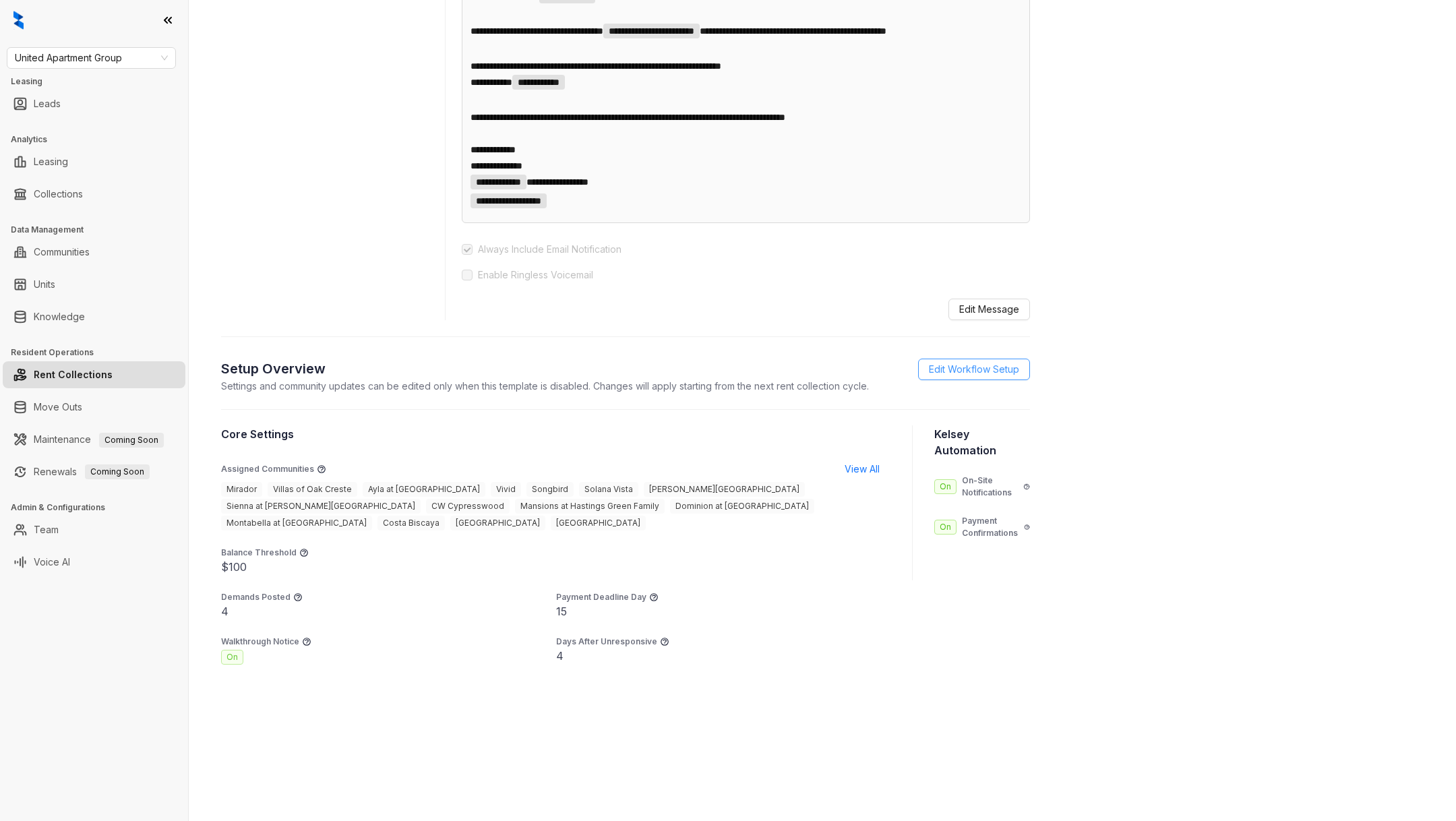
click at [968, 375] on span "Edit Workflow Setup" at bounding box center [974, 369] width 90 height 15
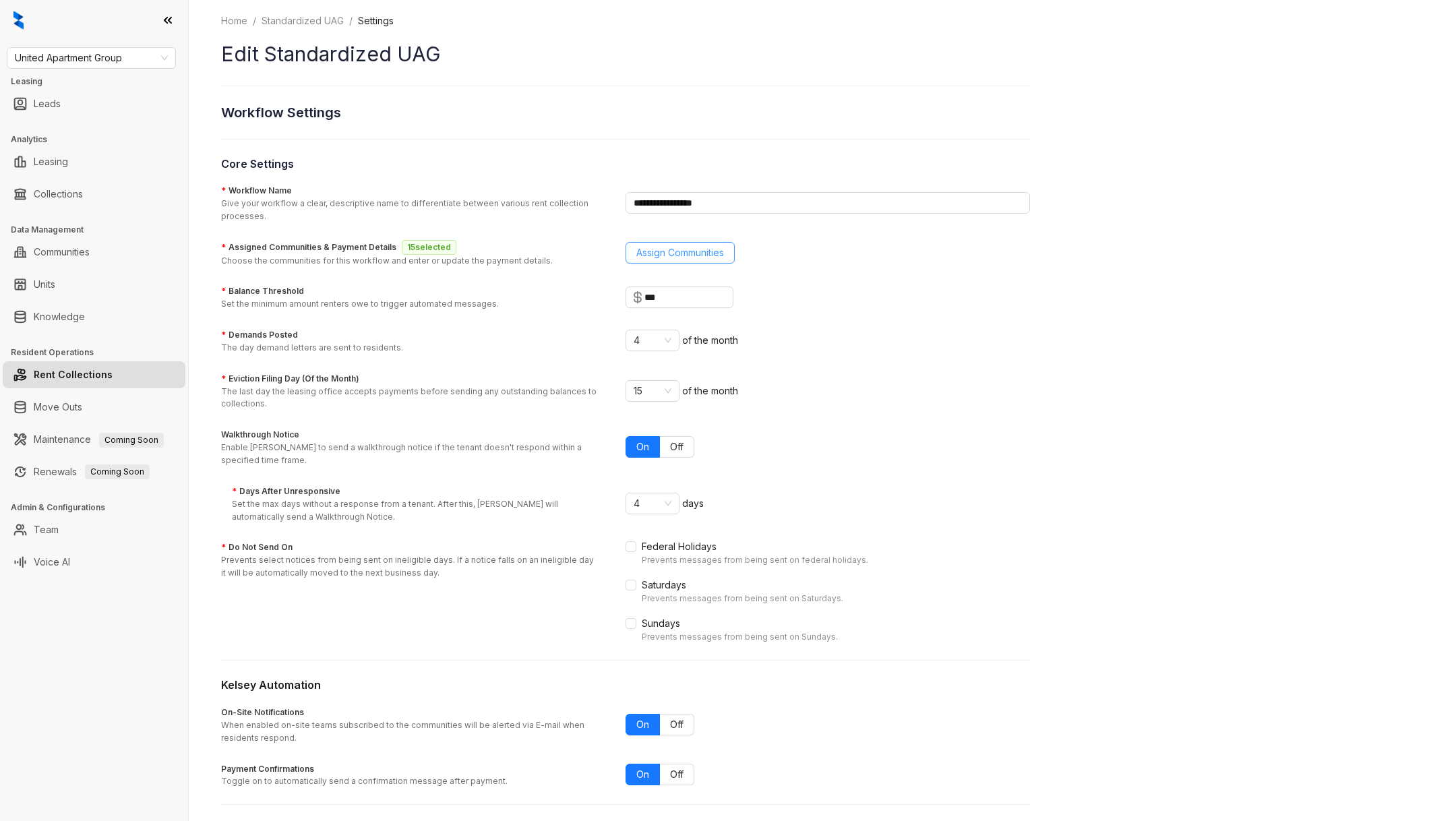
click at [696, 242] on button "Assign Communities" at bounding box center [680, 252] width 109 height 21
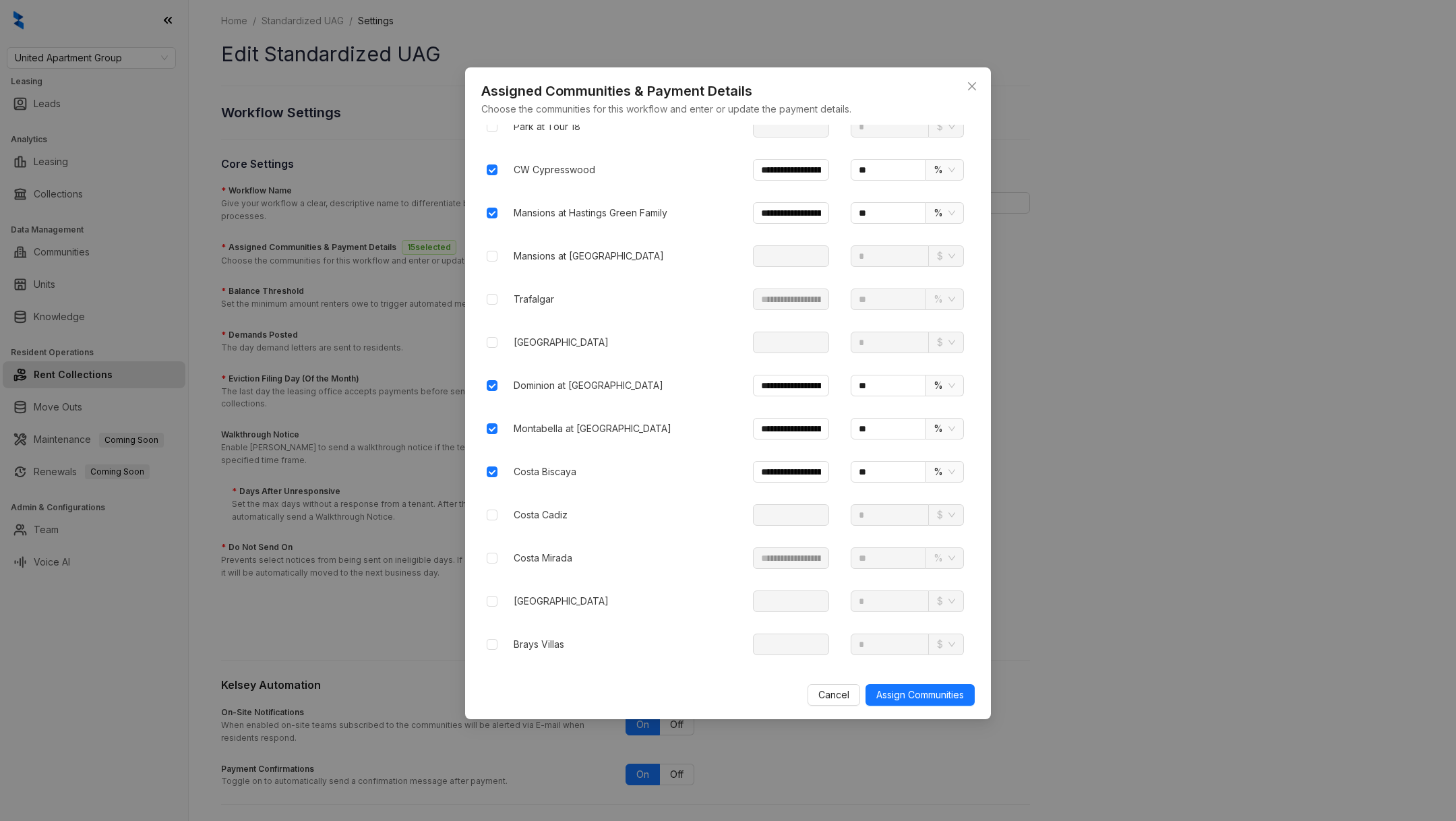
scroll to position [1654, 0]
click at [923, 704] on button "Assign Communities" at bounding box center [920, 694] width 109 height 21
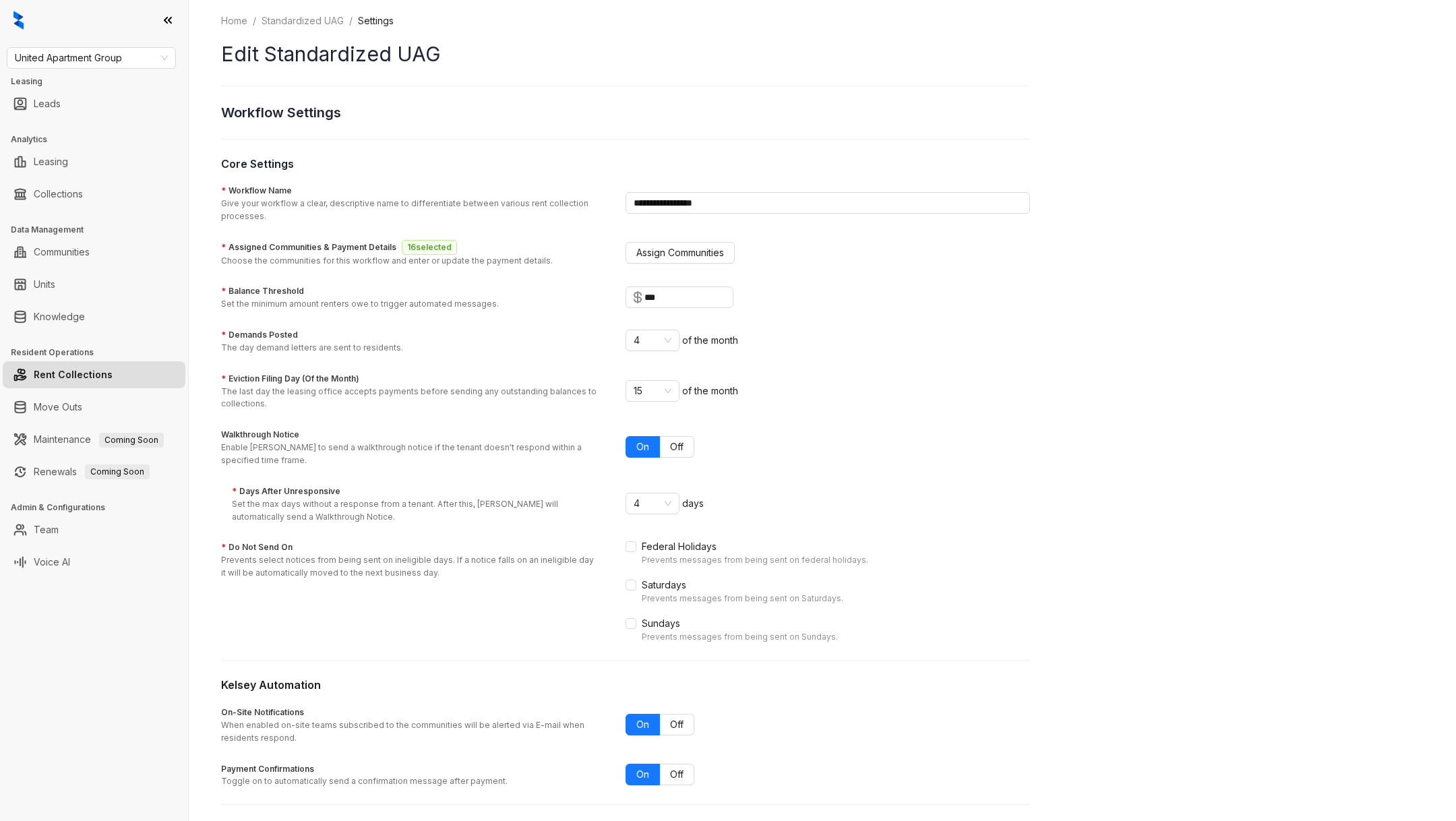
scroll to position [46, 0]
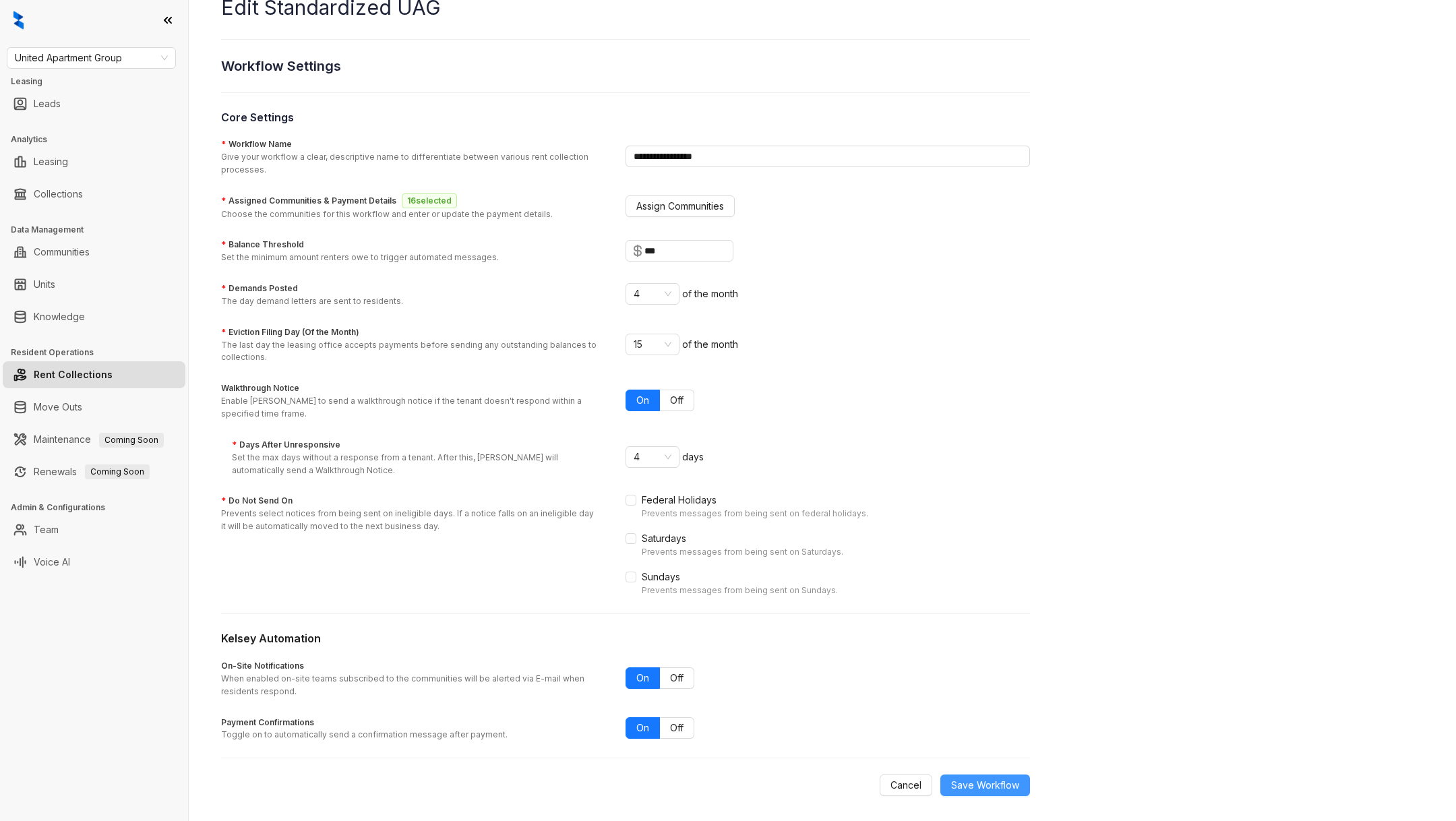
click at [995, 784] on span "Save Workflow" at bounding box center [985, 784] width 68 height 15
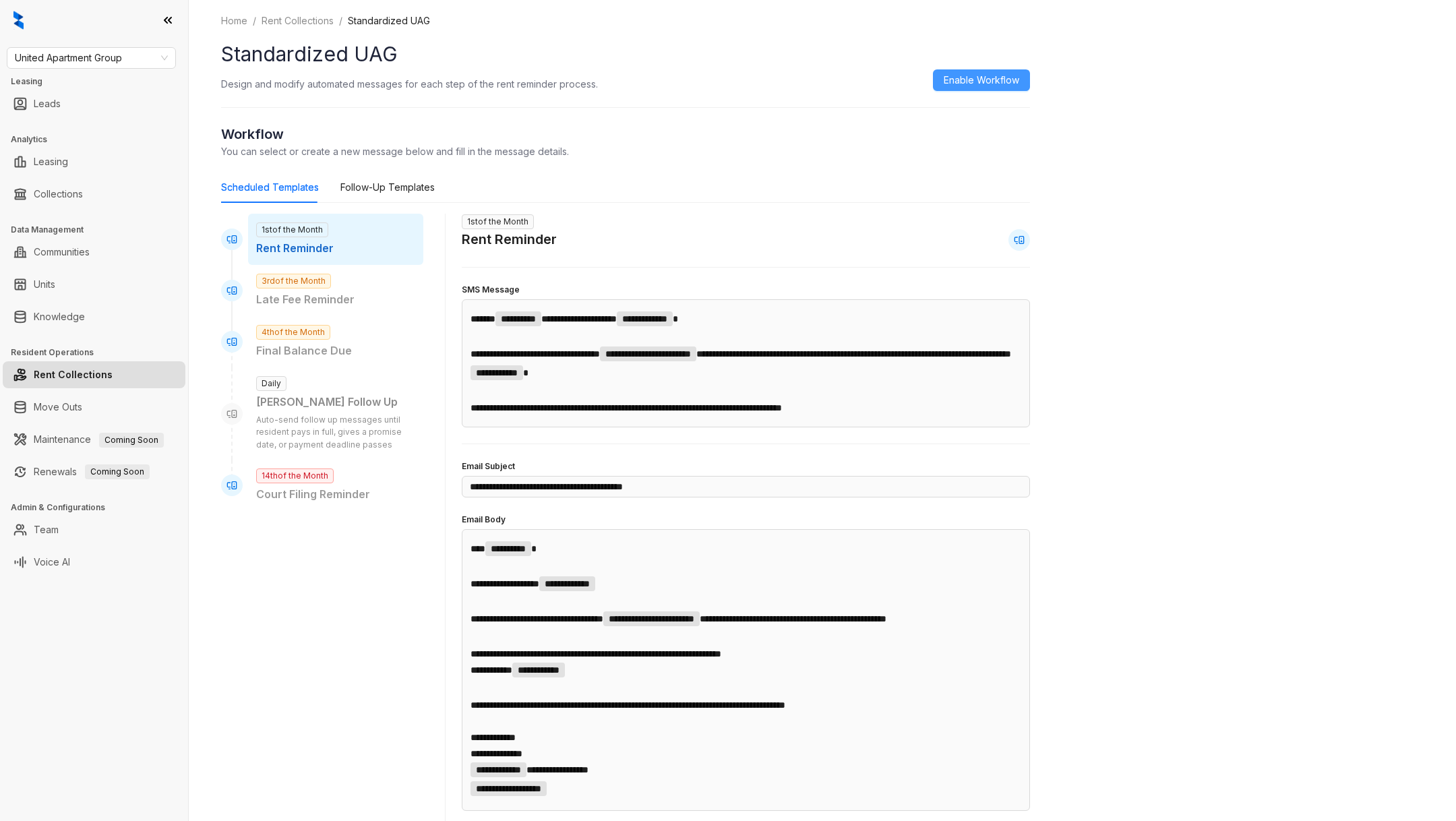
click at [984, 90] on button "Enable Workflow" at bounding box center [981, 80] width 97 height 21
